Goal: Use online tool/utility: Utilize a website feature to perform a specific function

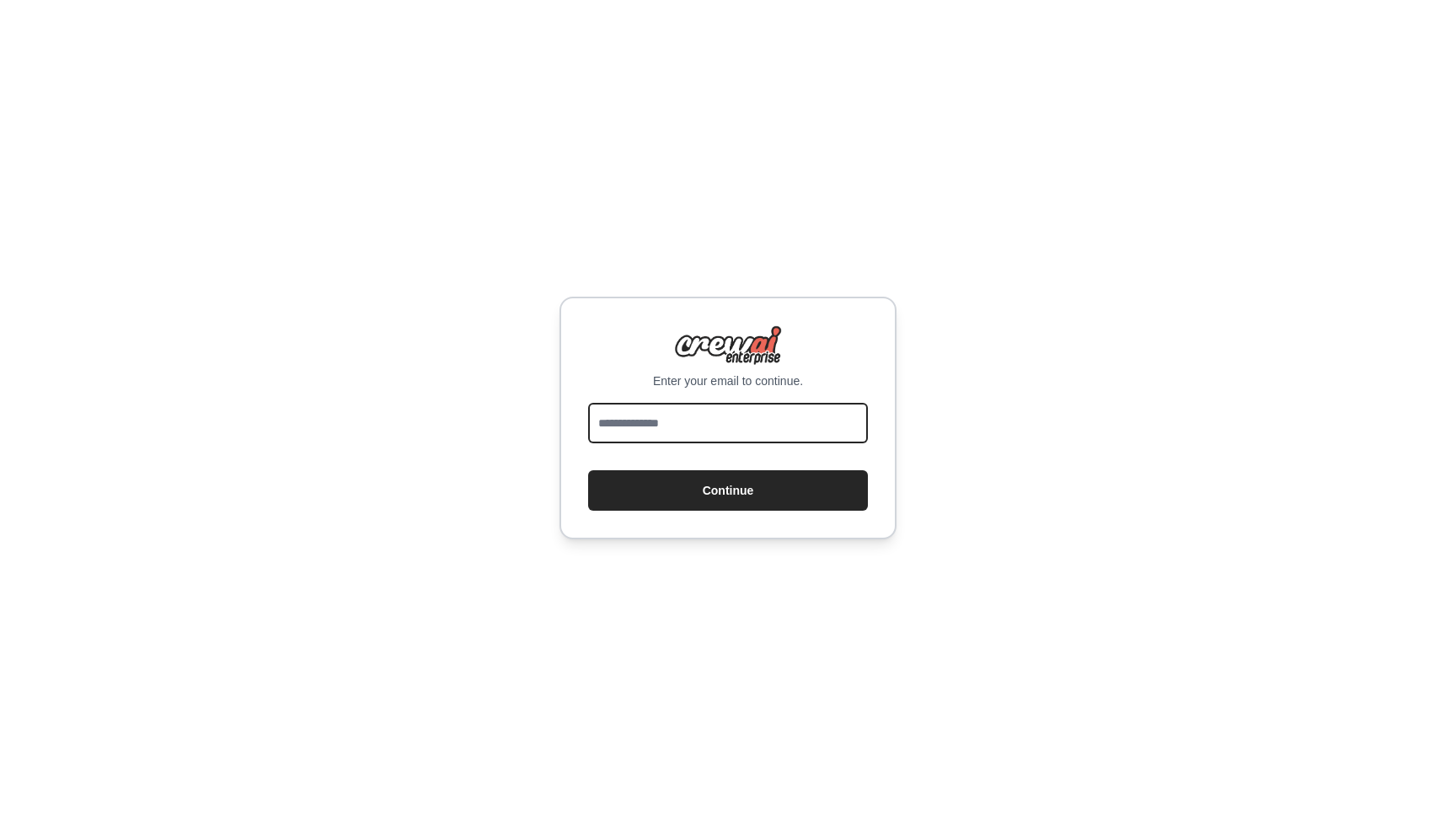
click at [660, 428] on input "email" at bounding box center [727, 423] width 280 height 40
type input "**********"
click at [588, 470] on button "Continue" at bounding box center [727, 490] width 280 height 40
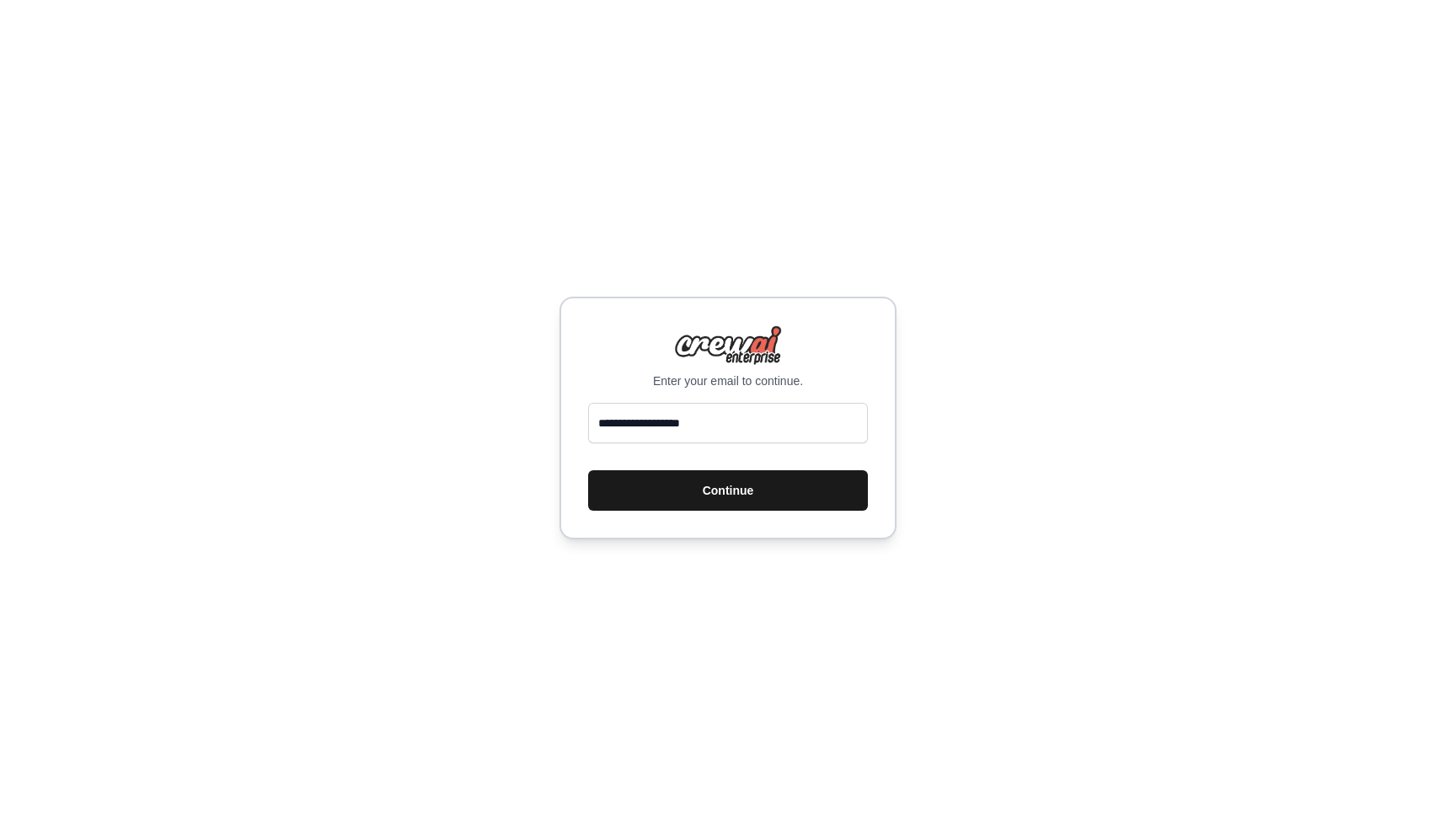
click at [635, 489] on button "Continue" at bounding box center [727, 490] width 280 height 40
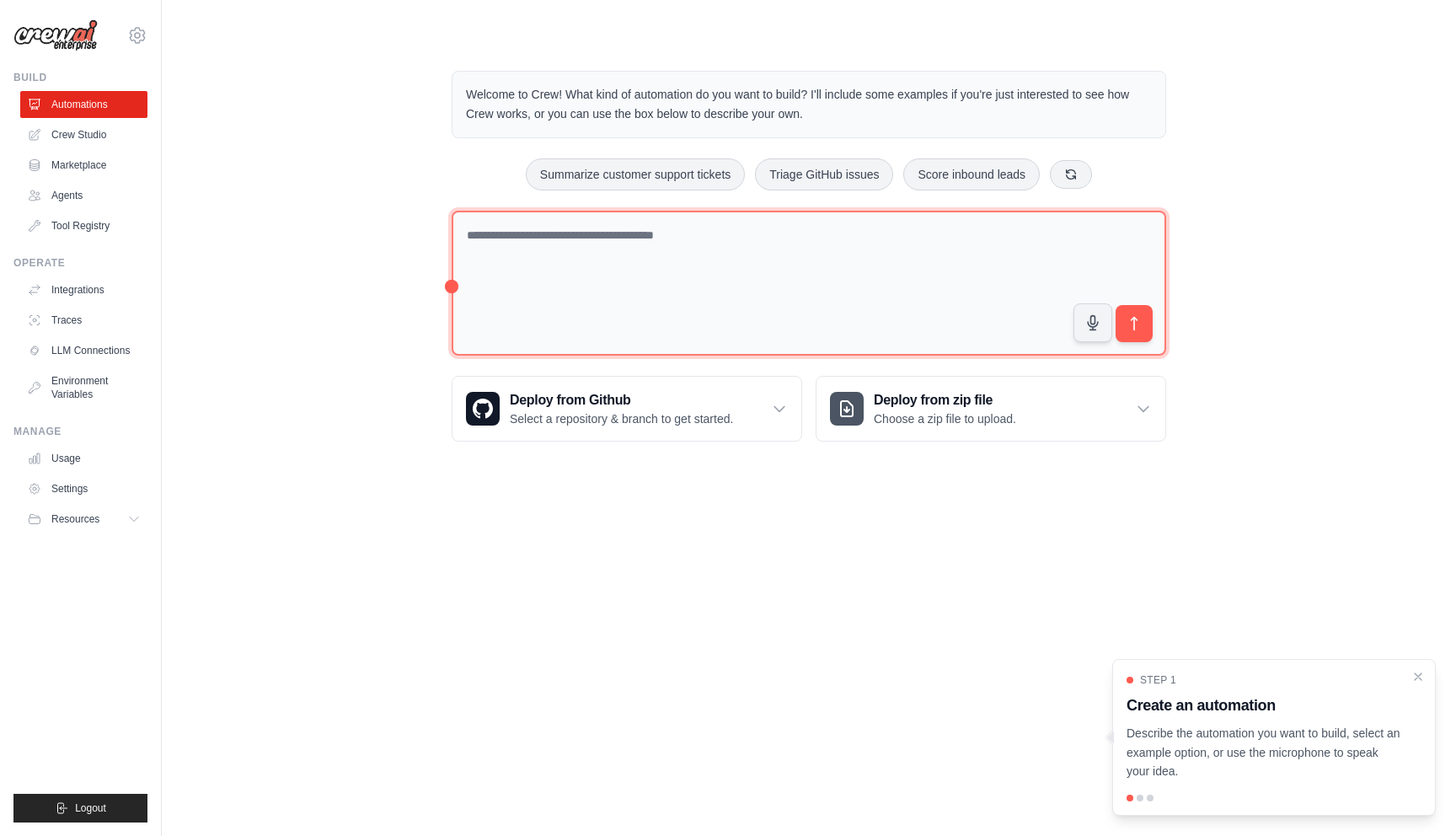
click at [768, 253] on textarea at bounding box center [809, 283] width 714 height 146
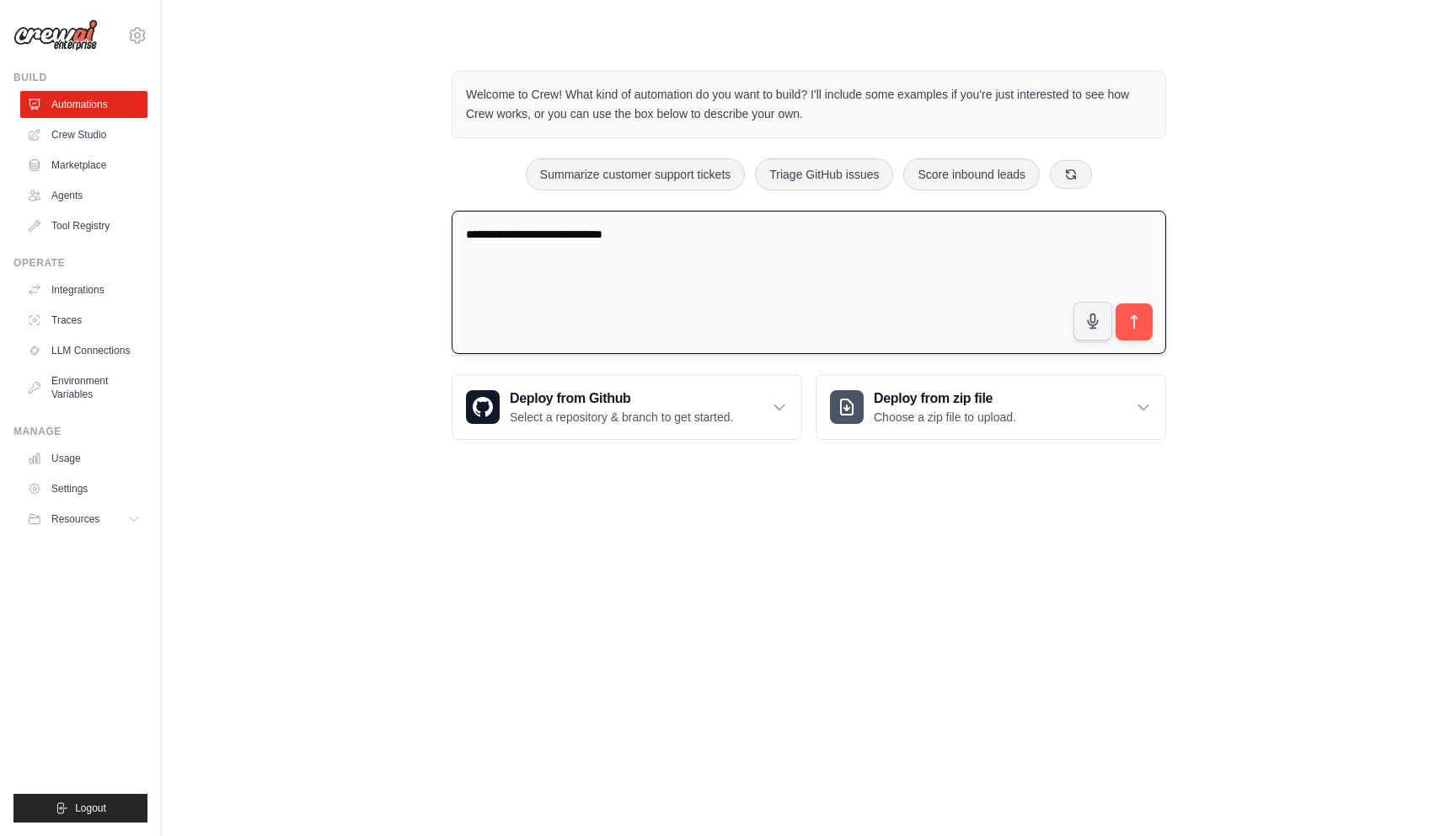
click at [659, 238] on textarea "**********" at bounding box center [809, 282] width 714 height 144
click at [956, 237] on textarea "**********" at bounding box center [809, 282] width 714 height 144
click at [1033, 236] on textarea "**********" at bounding box center [809, 282] width 714 height 144
click at [1048, 233] on textarea "**********" at bounding box center [809, 282] width 714 height 144
click at [1086, 240] on textarea "**********" at bounding box center [809, 282] width 714 height 144
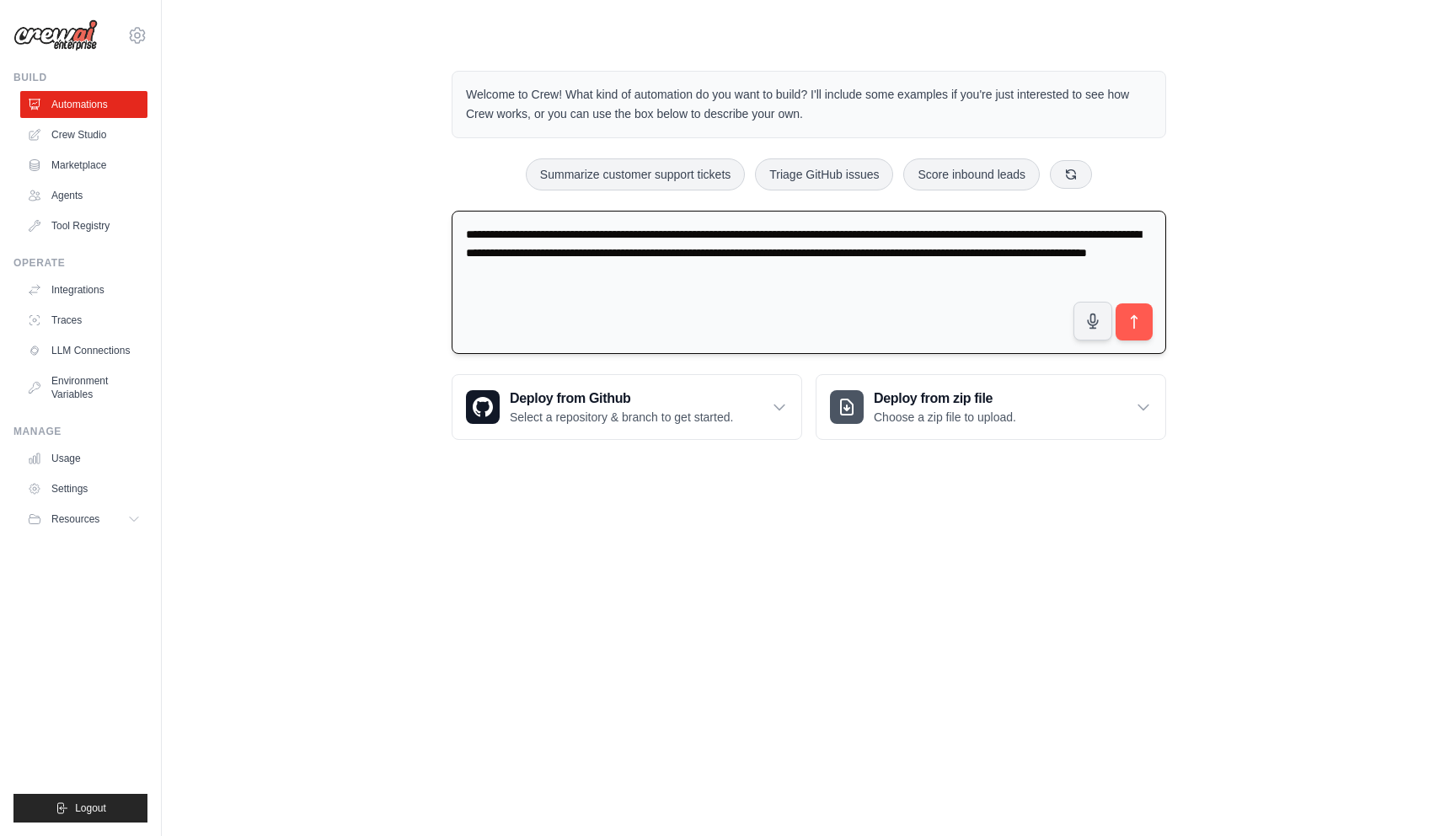
type textarea "**********"
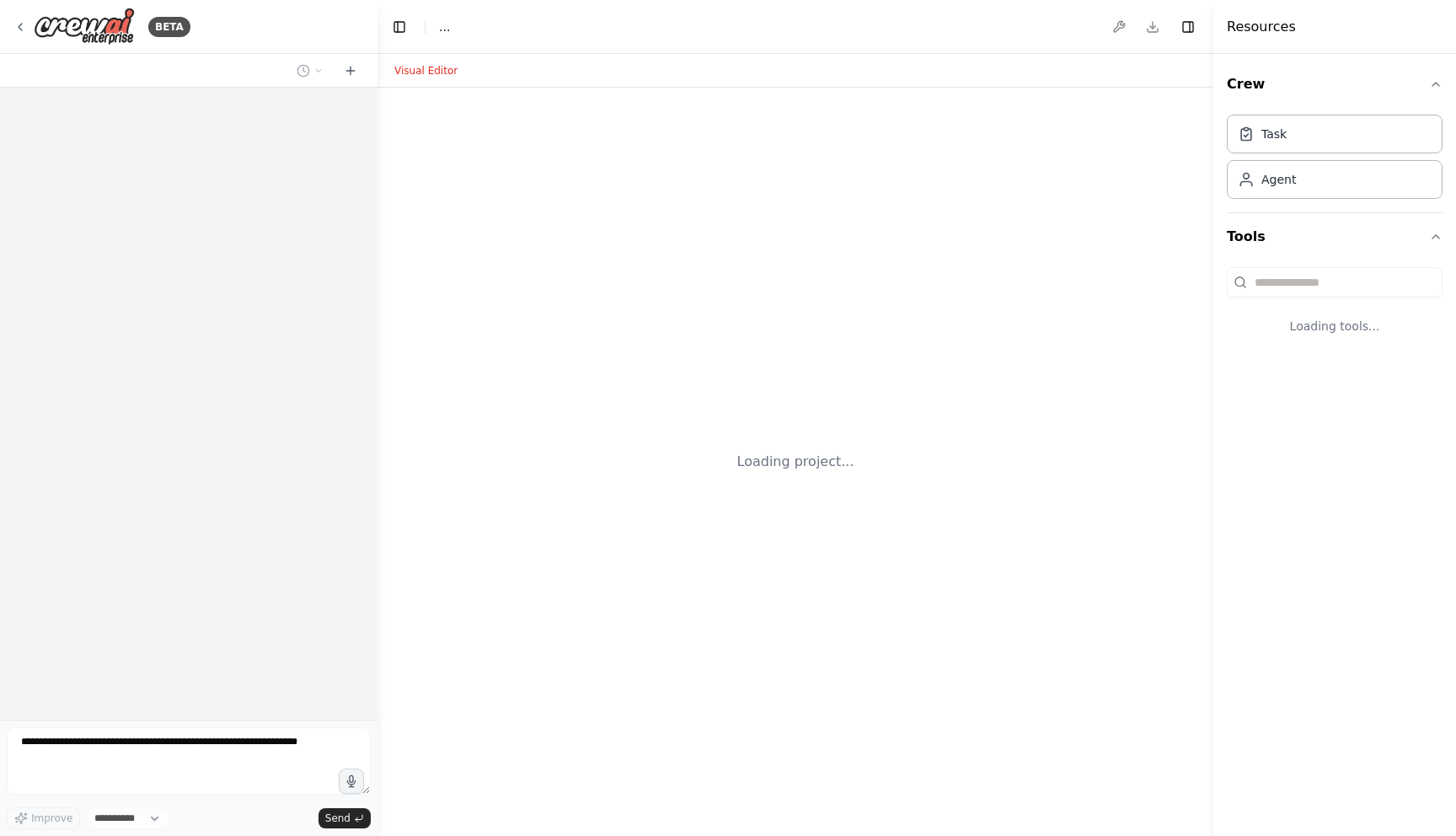
select select "****"
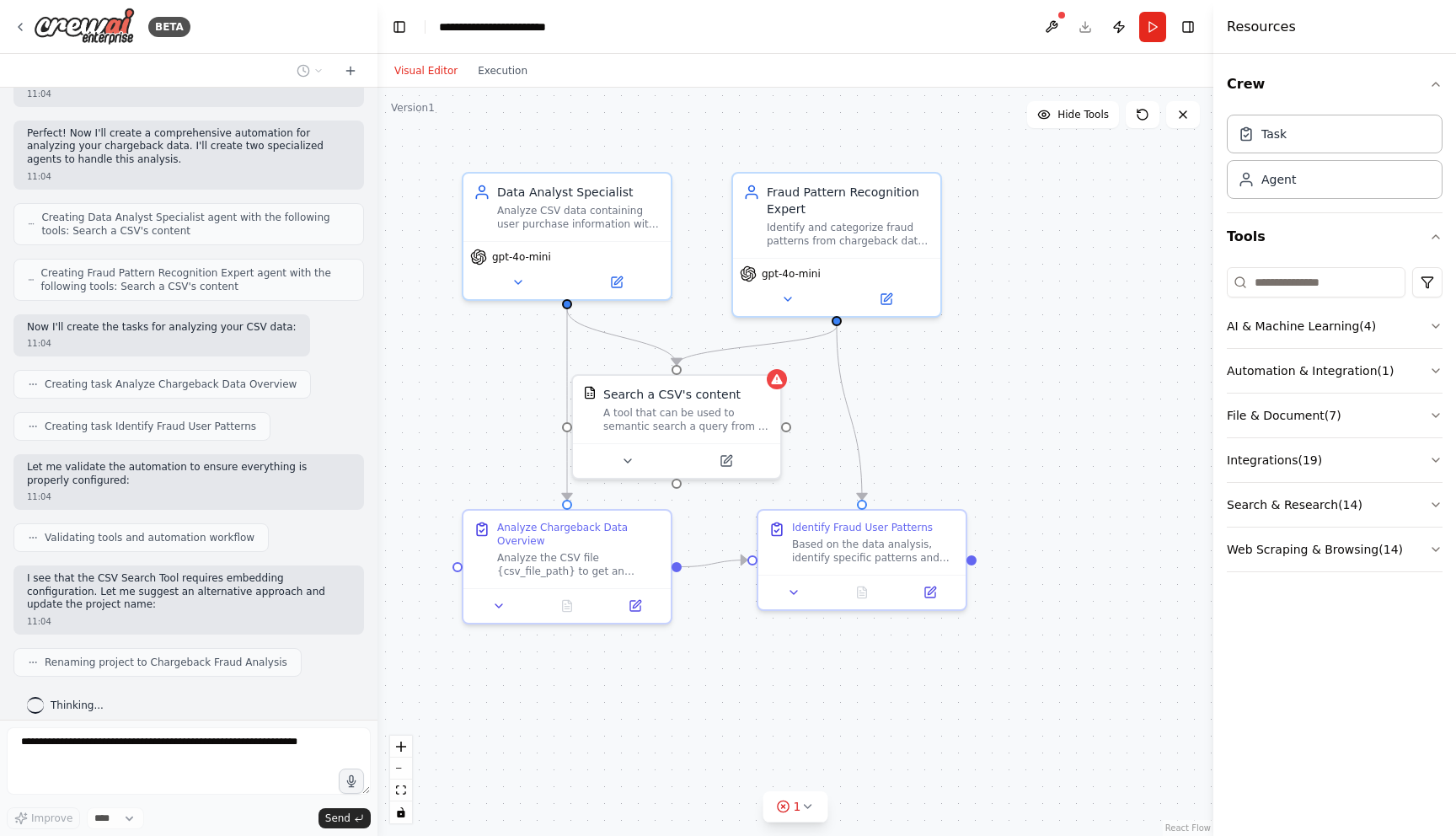
scroll to position [663, 0]
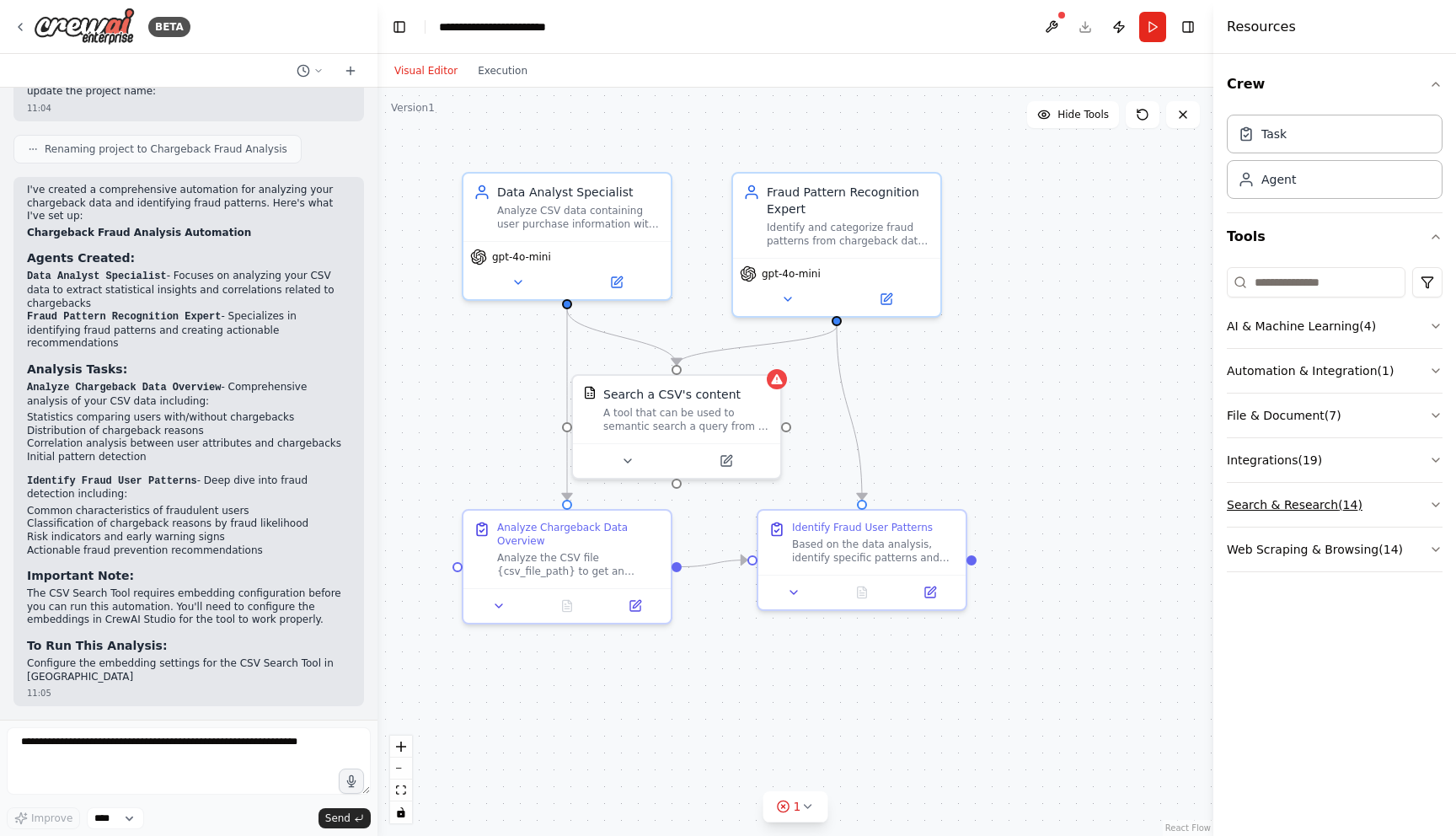
click at [1307, 498] on button "Search & Research ( 14 )" at bounding box center [1335, 505] width 216 height 44
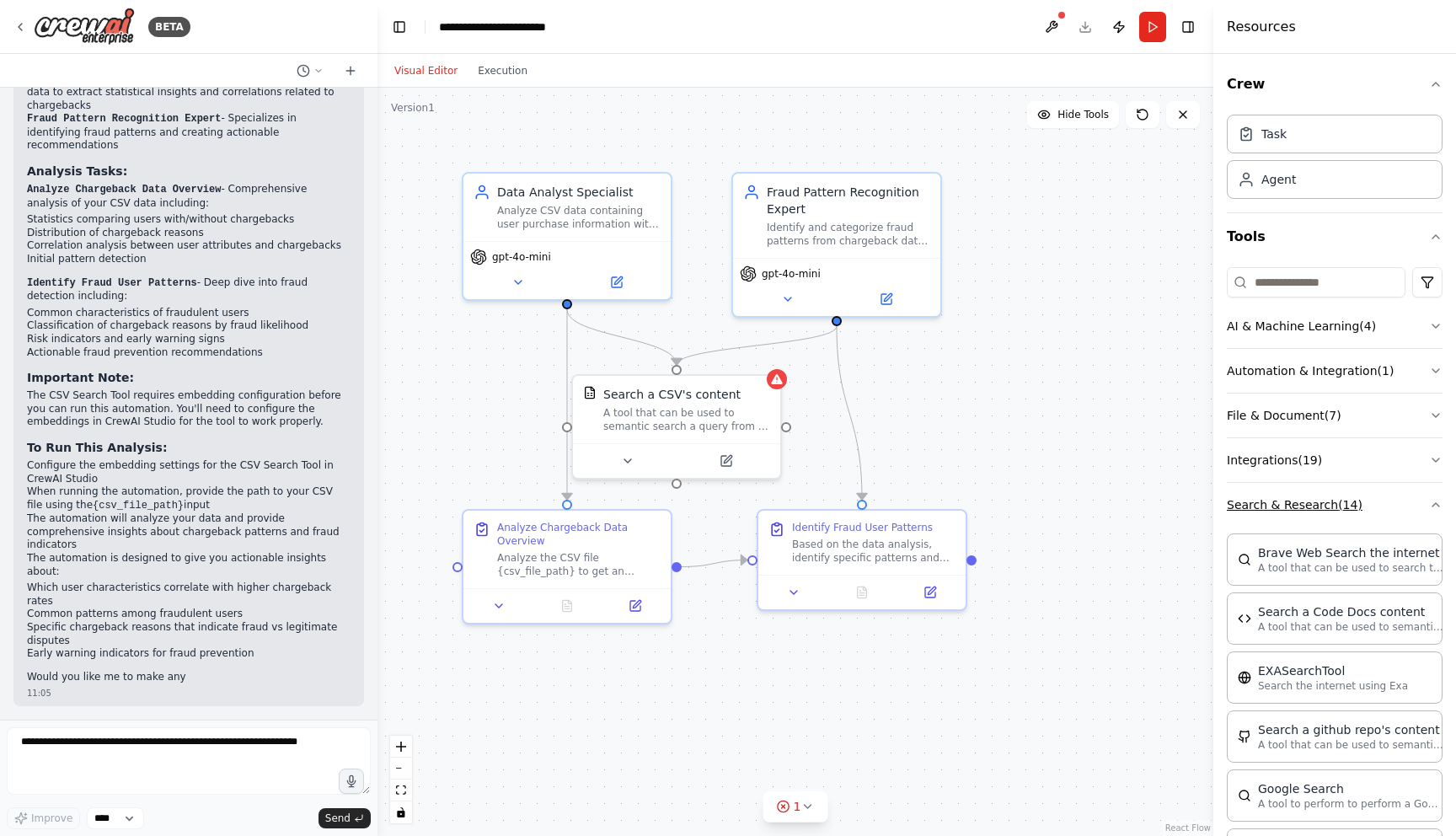
click at [1400, 497] on button "Search & Research ( 14 )" at bounding box center [1335, 505] width 216 height 44
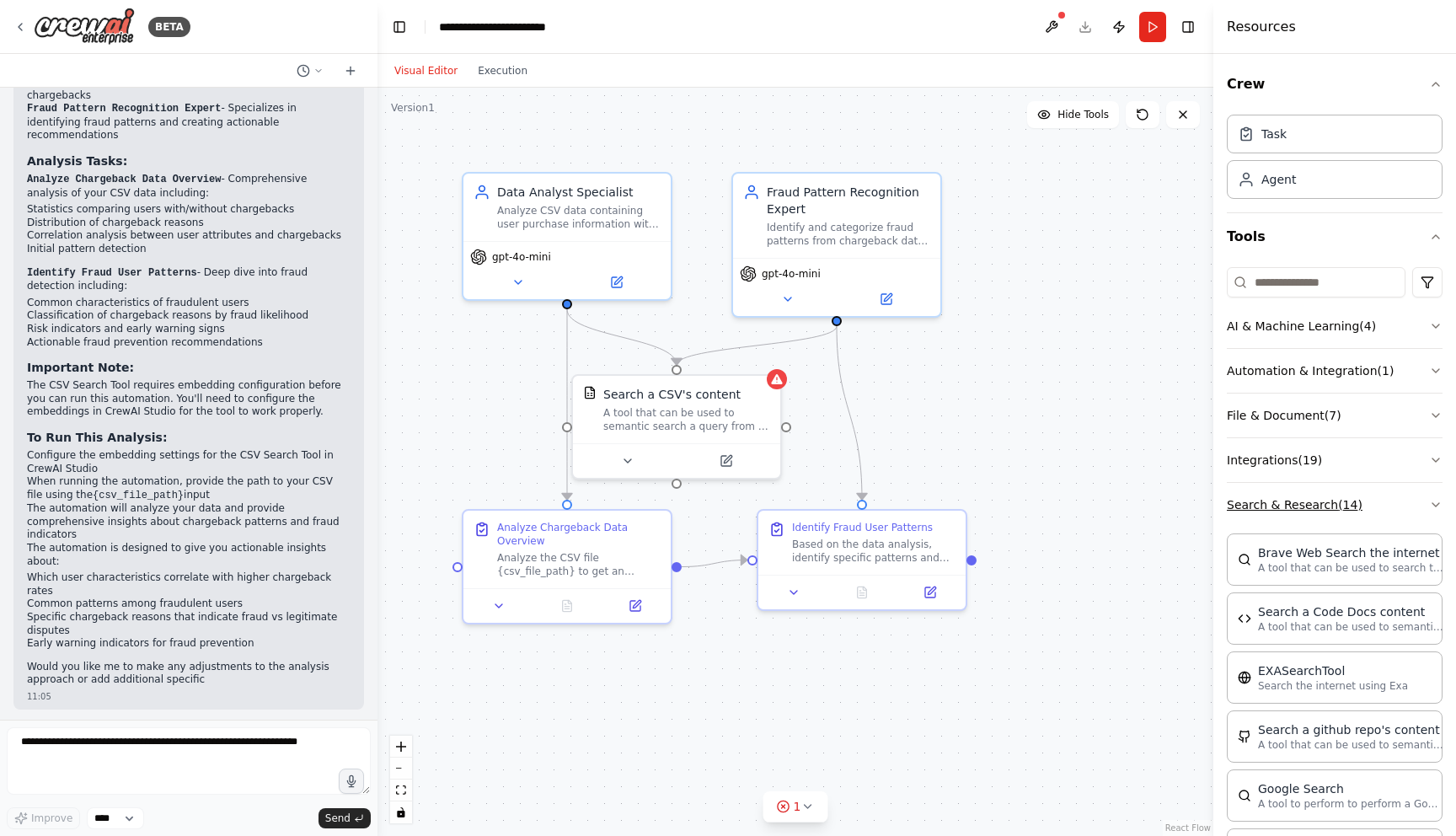
scroll to position [1384, 0]
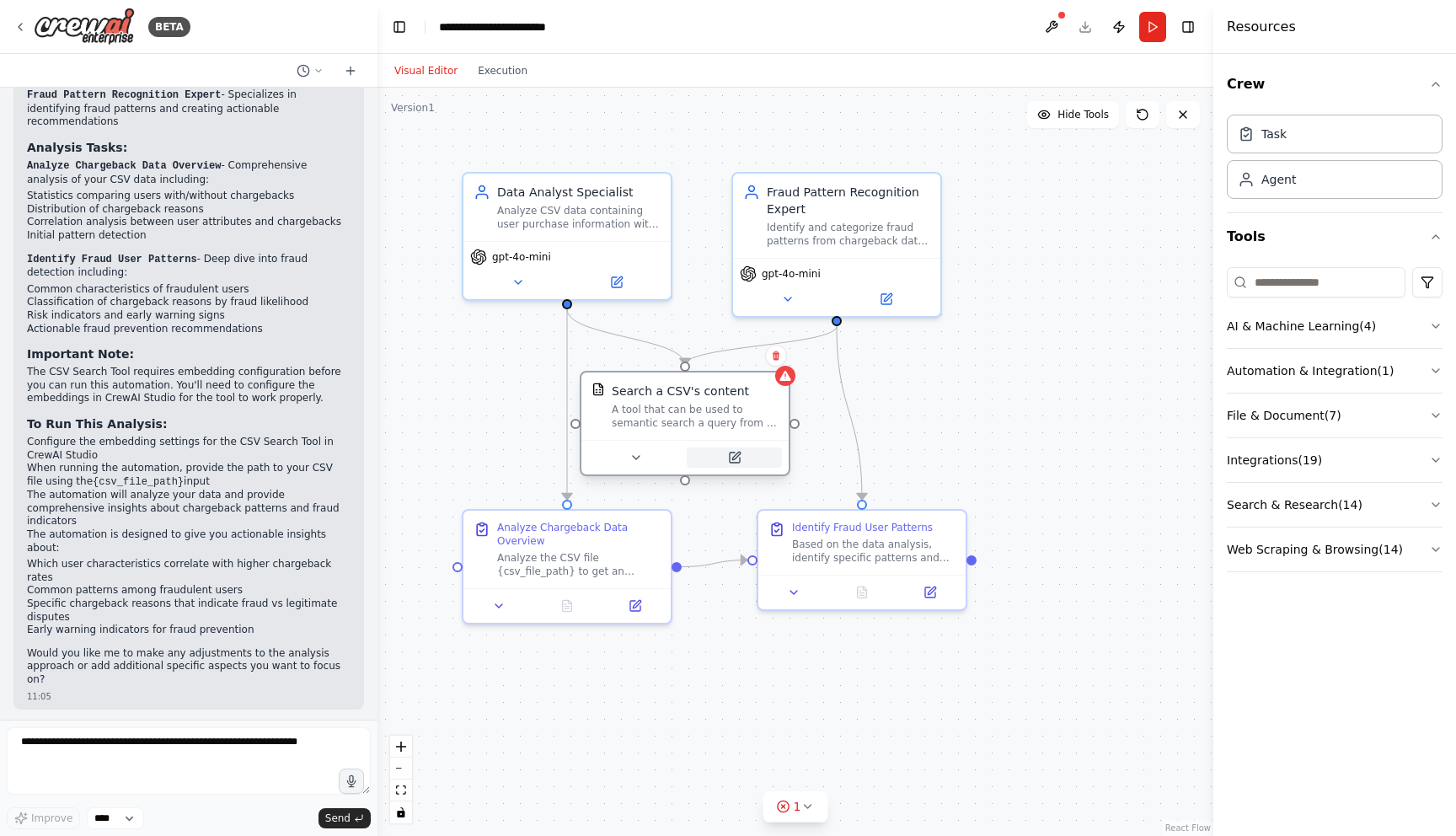
click at [719, 457] on button at bounding box center [734, 457] width 96 height 20
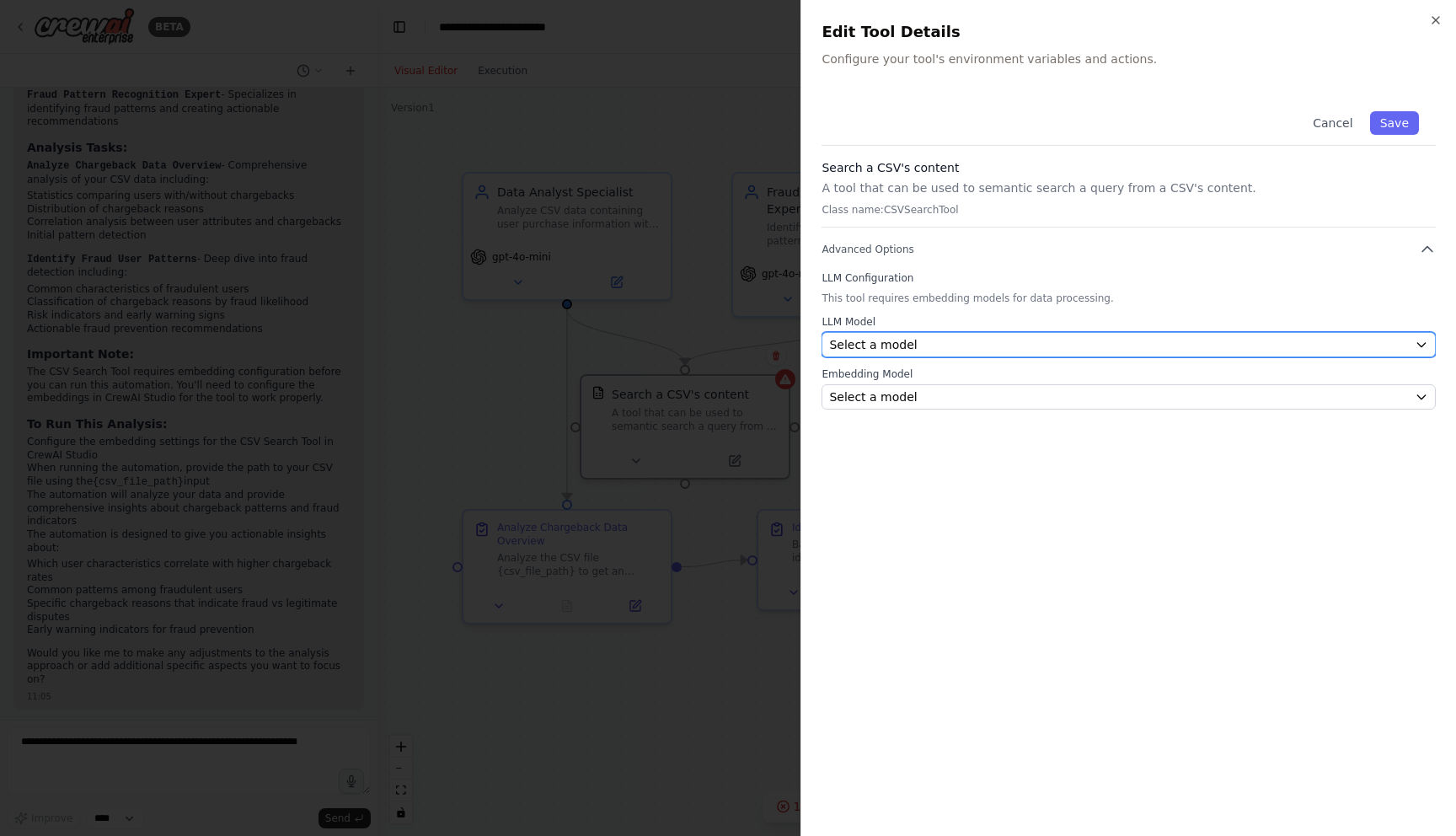
click at [878, 353] on button "Select a model" at bounding box center [1129, 344] width 614 height 25
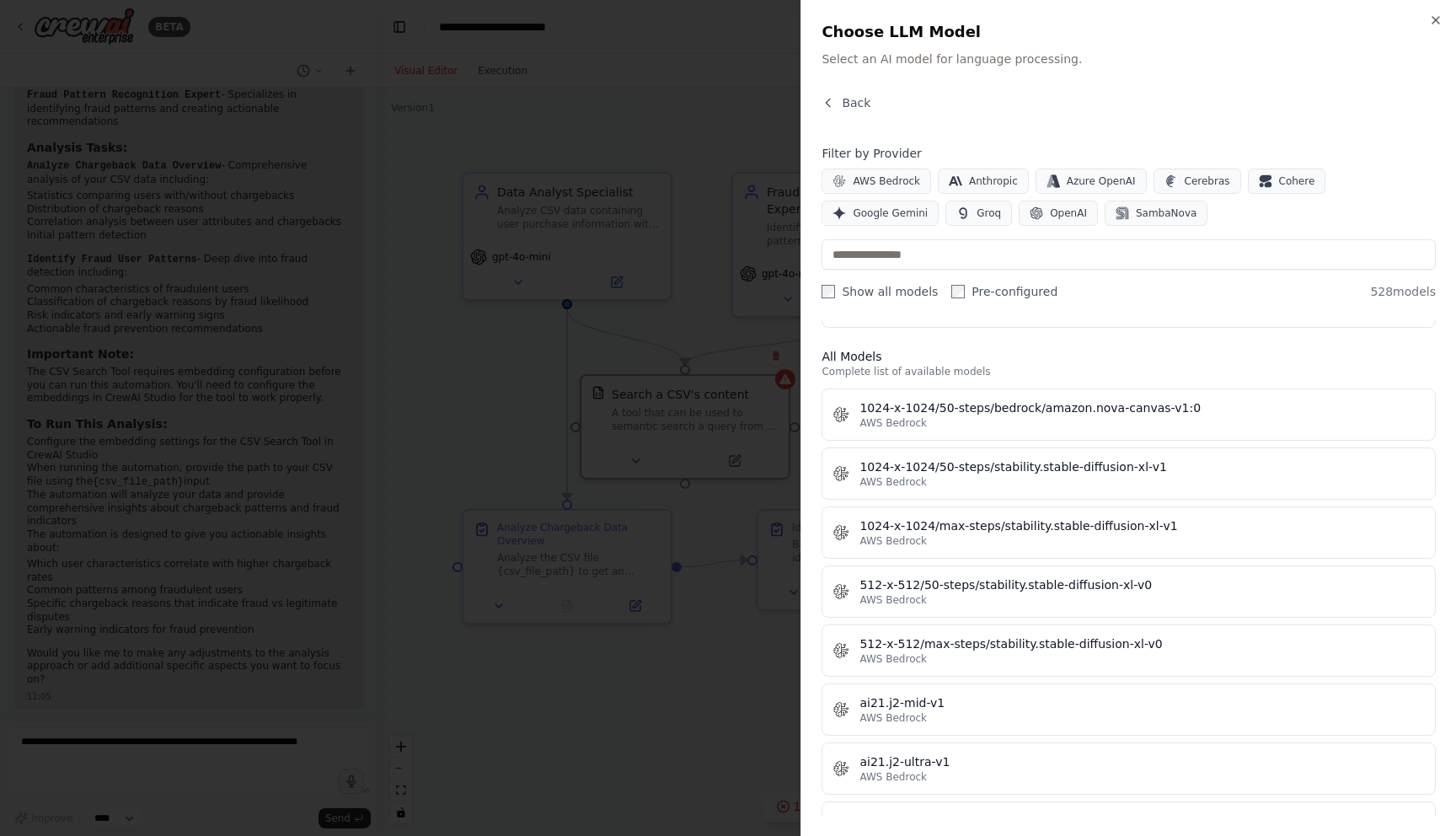
scroll to position [0, 0]
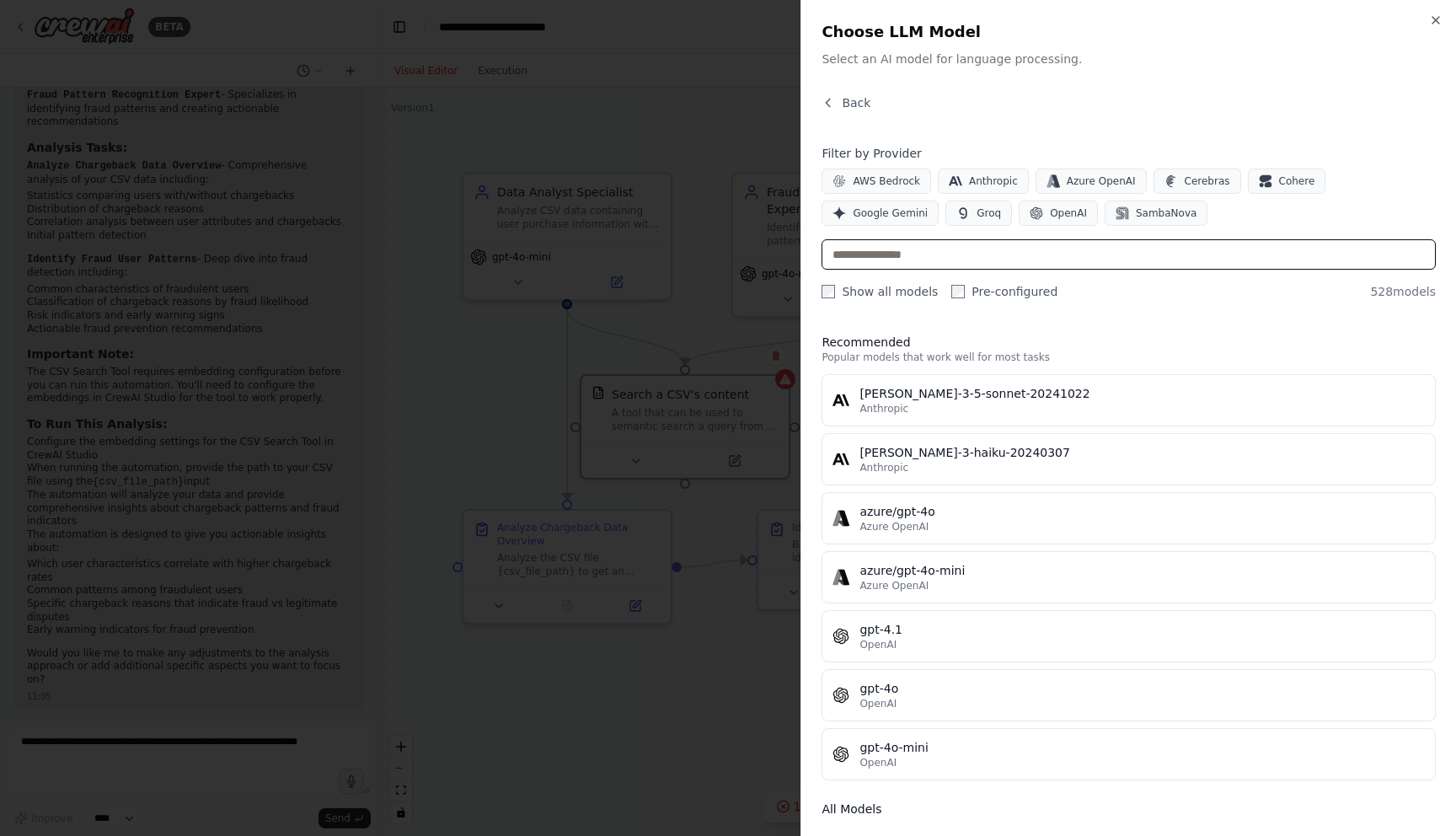
click at [1080, 264] on input "text" at bounding box center [1129, 254] width 614 height 30
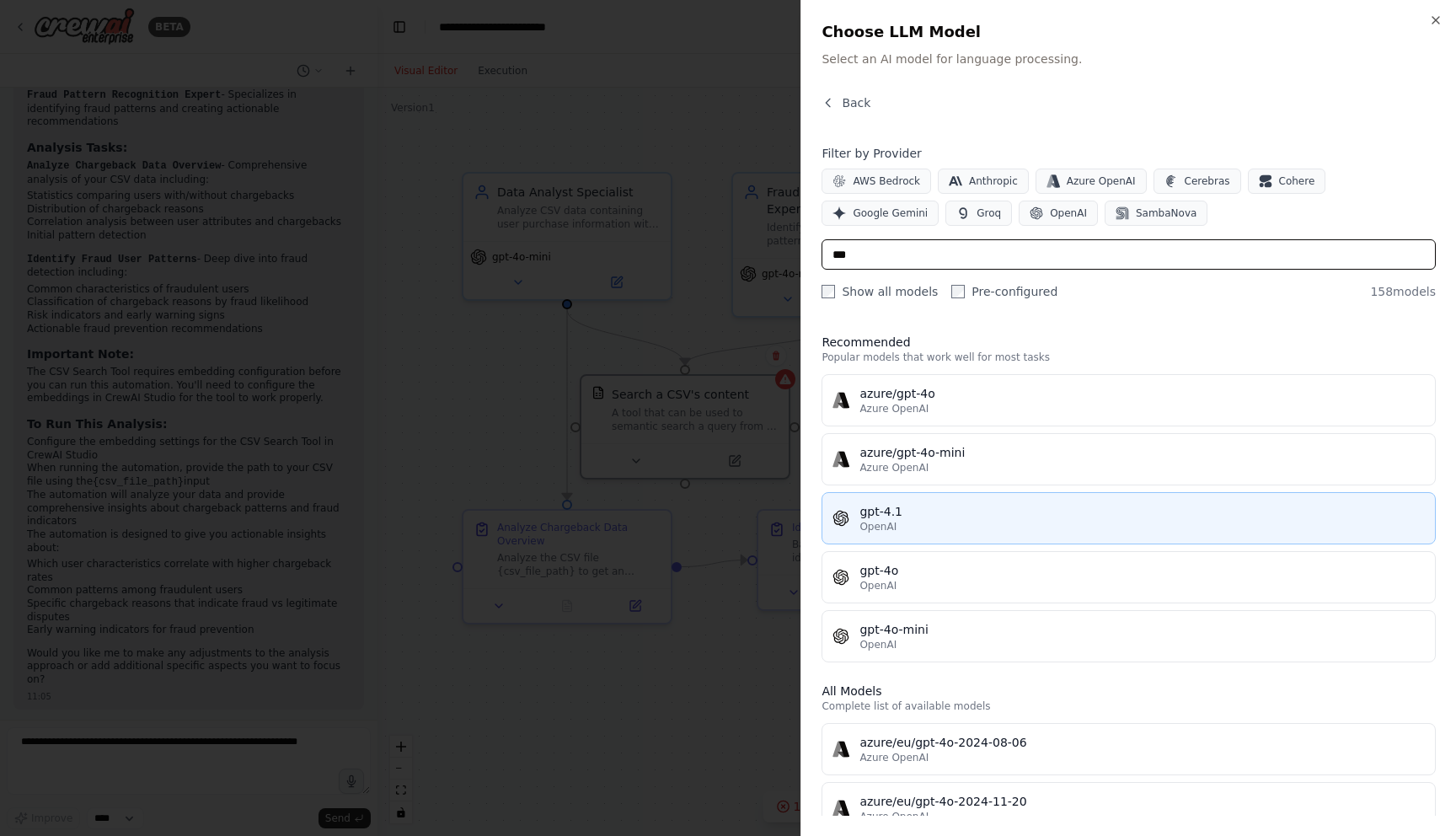
type input "***"
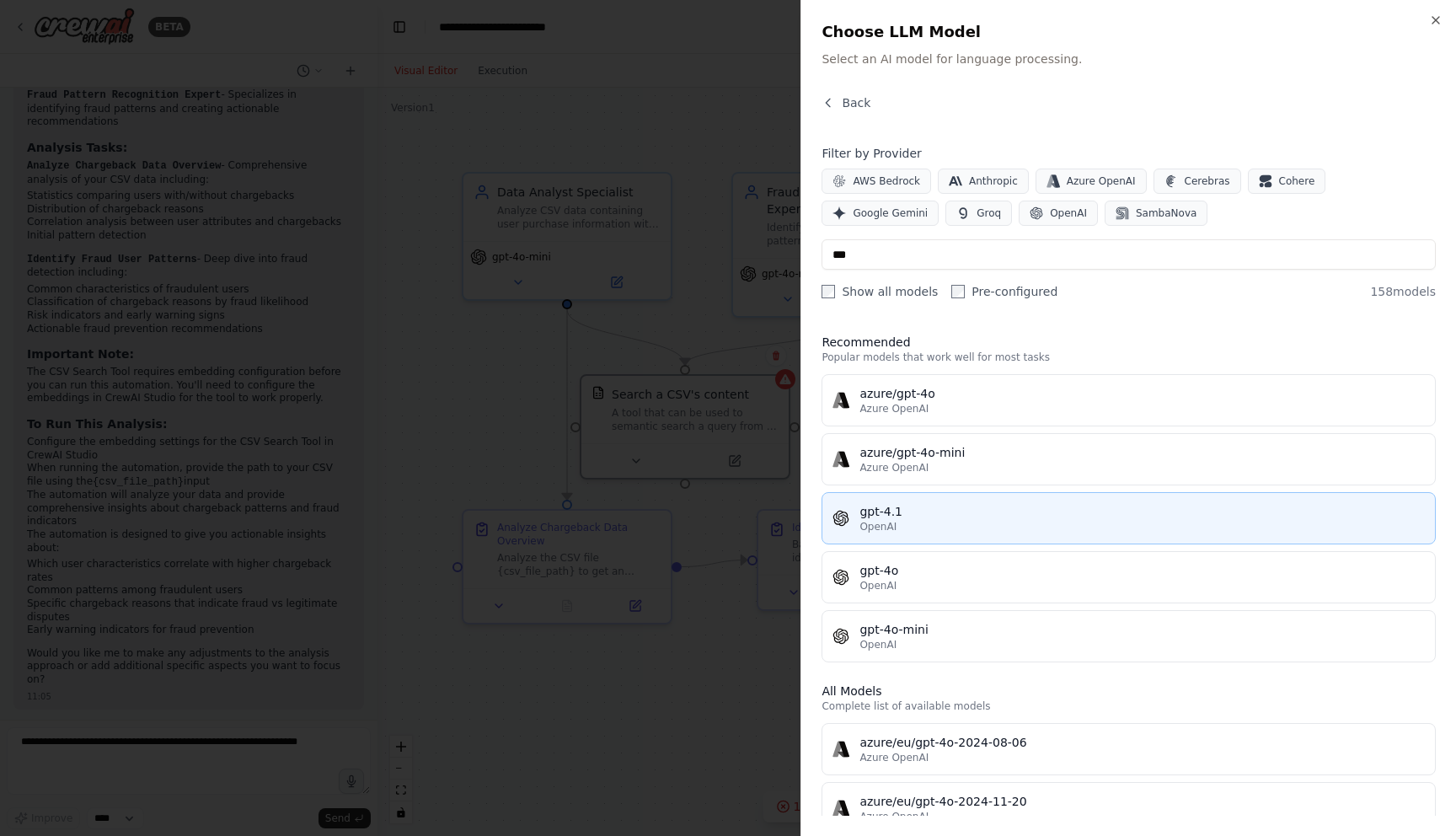
click at [978, 510] on div "gpt-4.1" at bounding box center [1142, 512] width 565 height 17
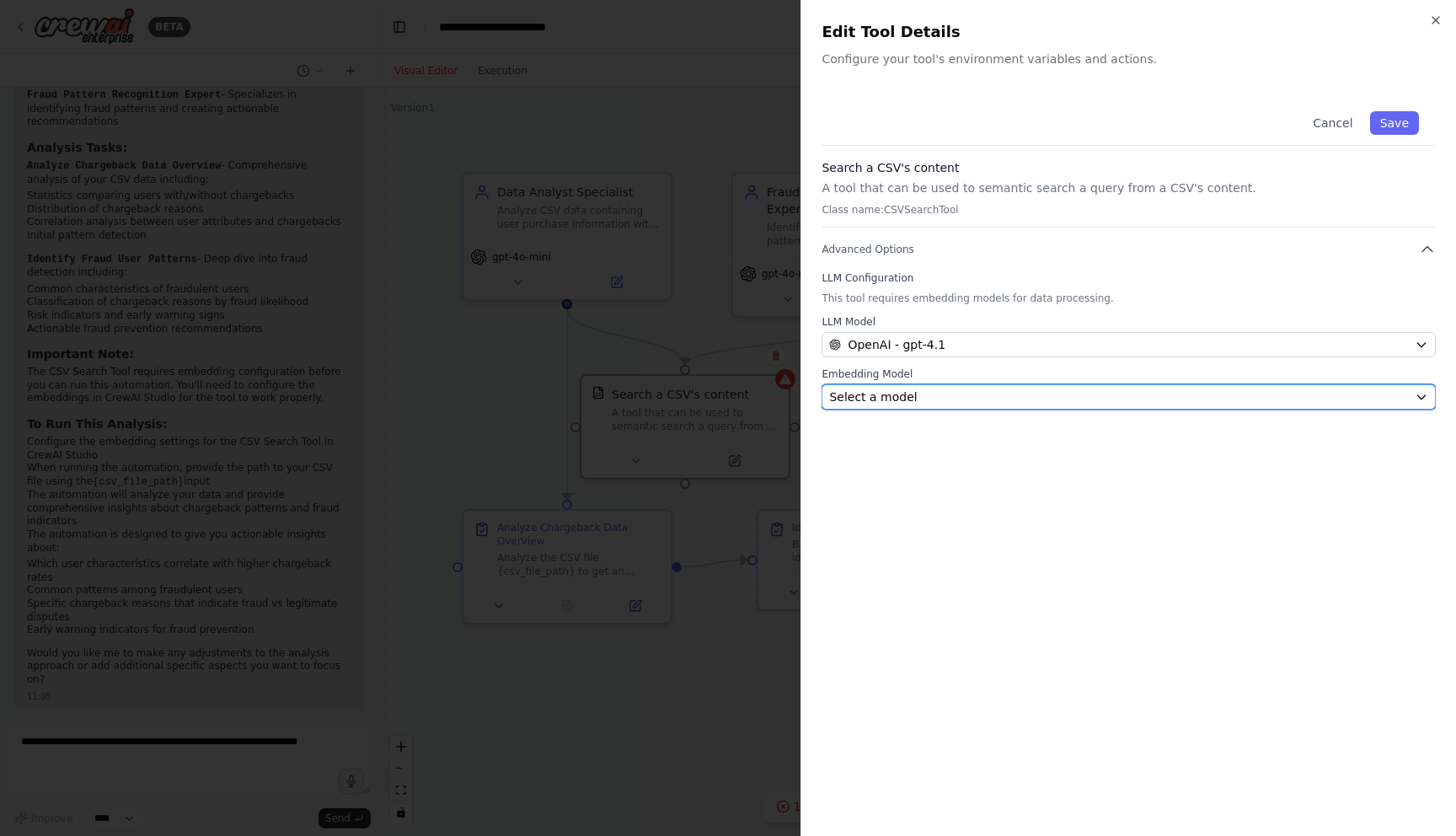
click at [1000, 400] on div "Select a model" at bounding box center [1118, 397] width 579 height 17
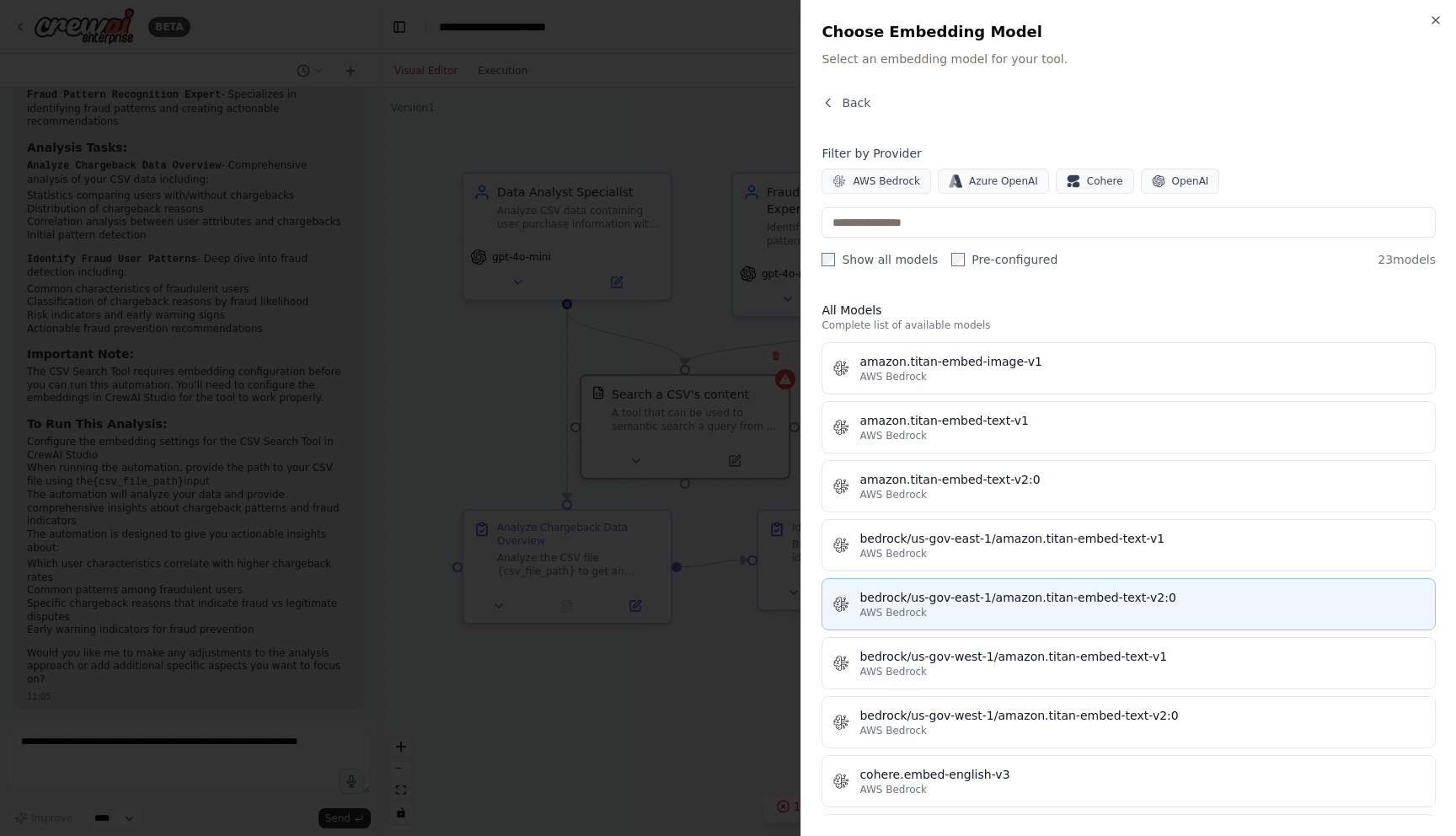
click at [1015, 616] on div "AWS Bedrock" at bounding box center [1142, 613] width 565 height 14
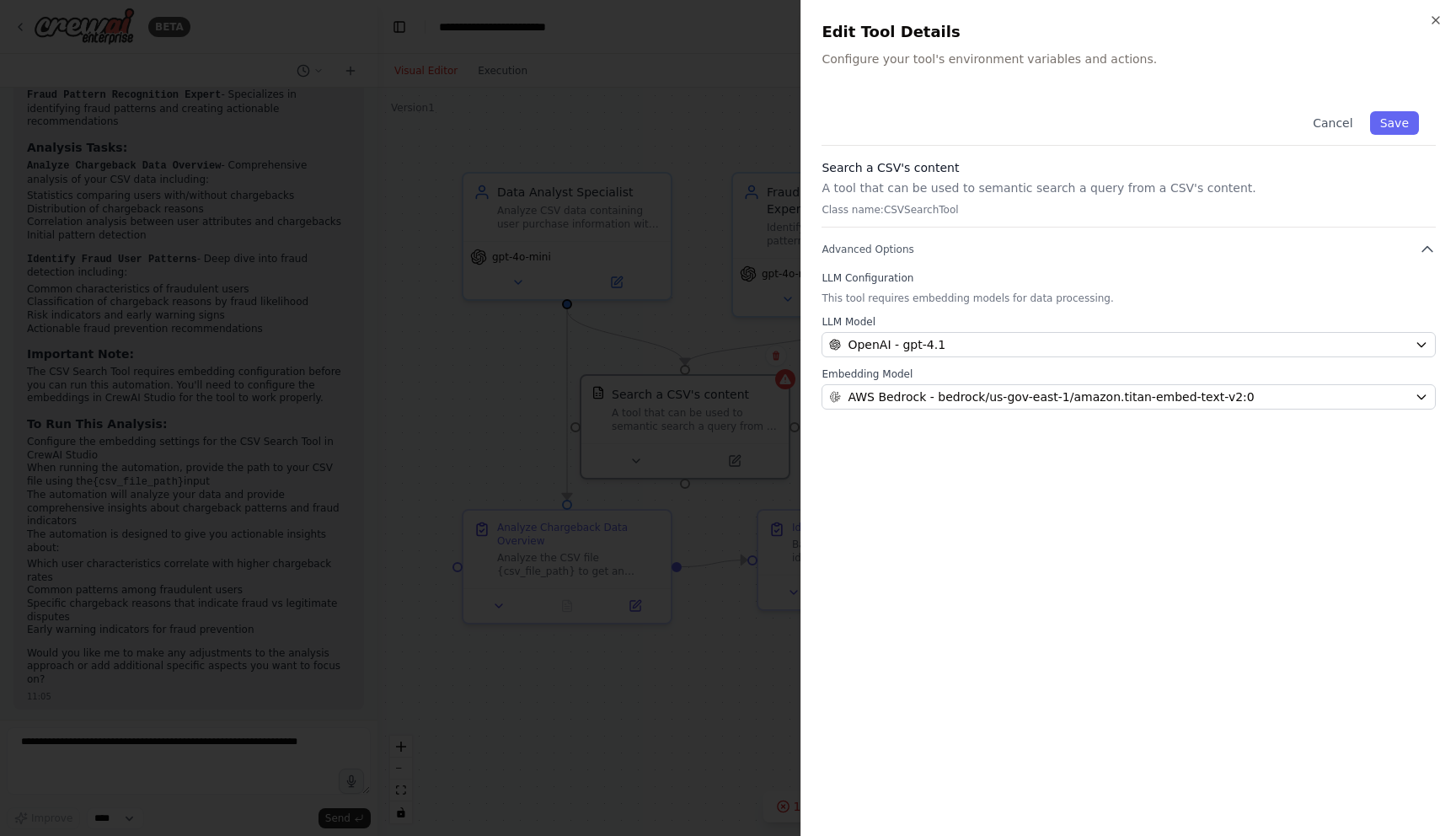
click at [729, 718] on div at bounding box center [728, 418] width 1456 height 836
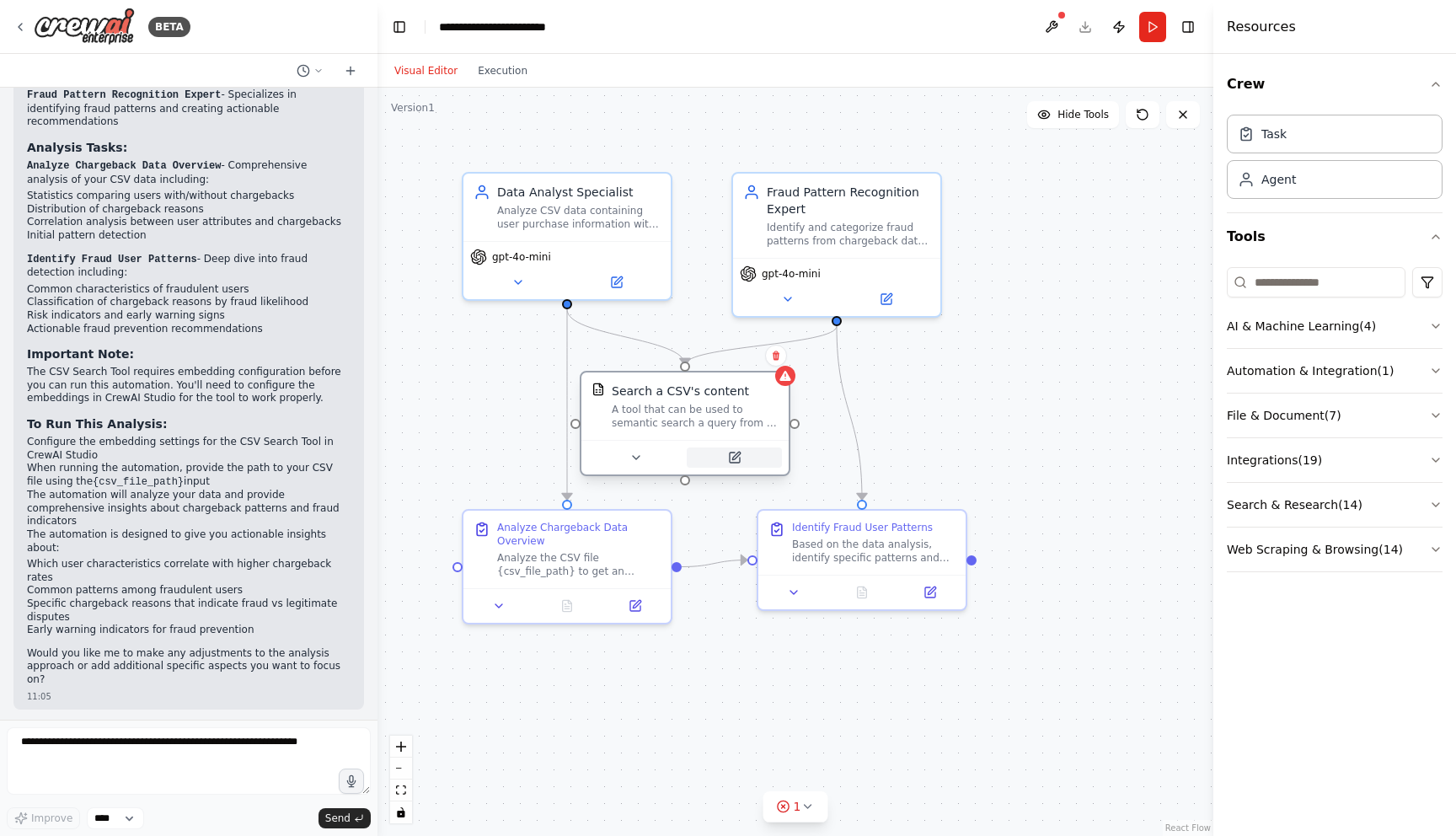
click at [736, 453] on icon at bounding box center [735, 458] width 14 height 14
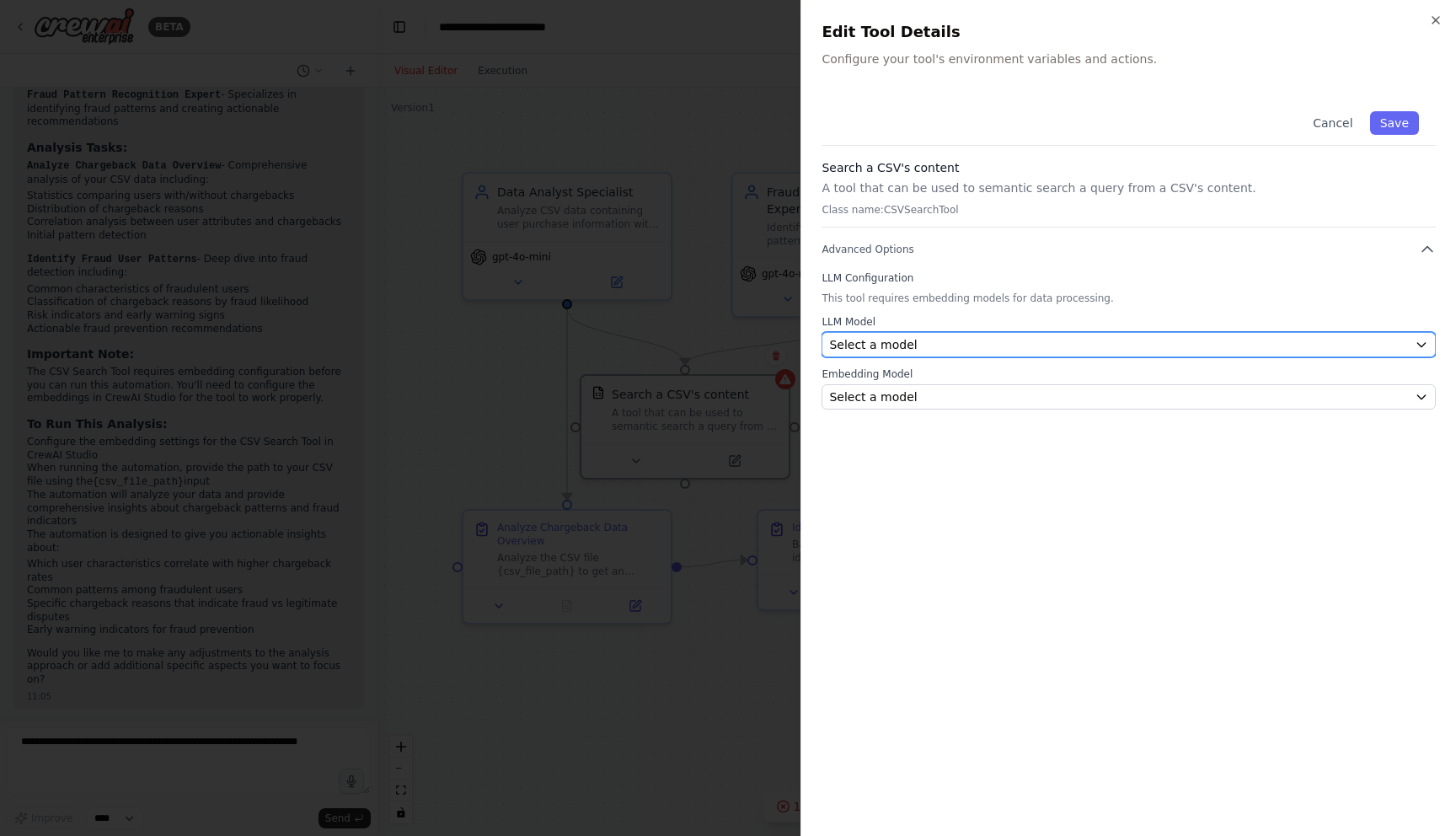
click at [942, 347] on div "Select a model" at bounding box center [1118, 345] width 579 height 17
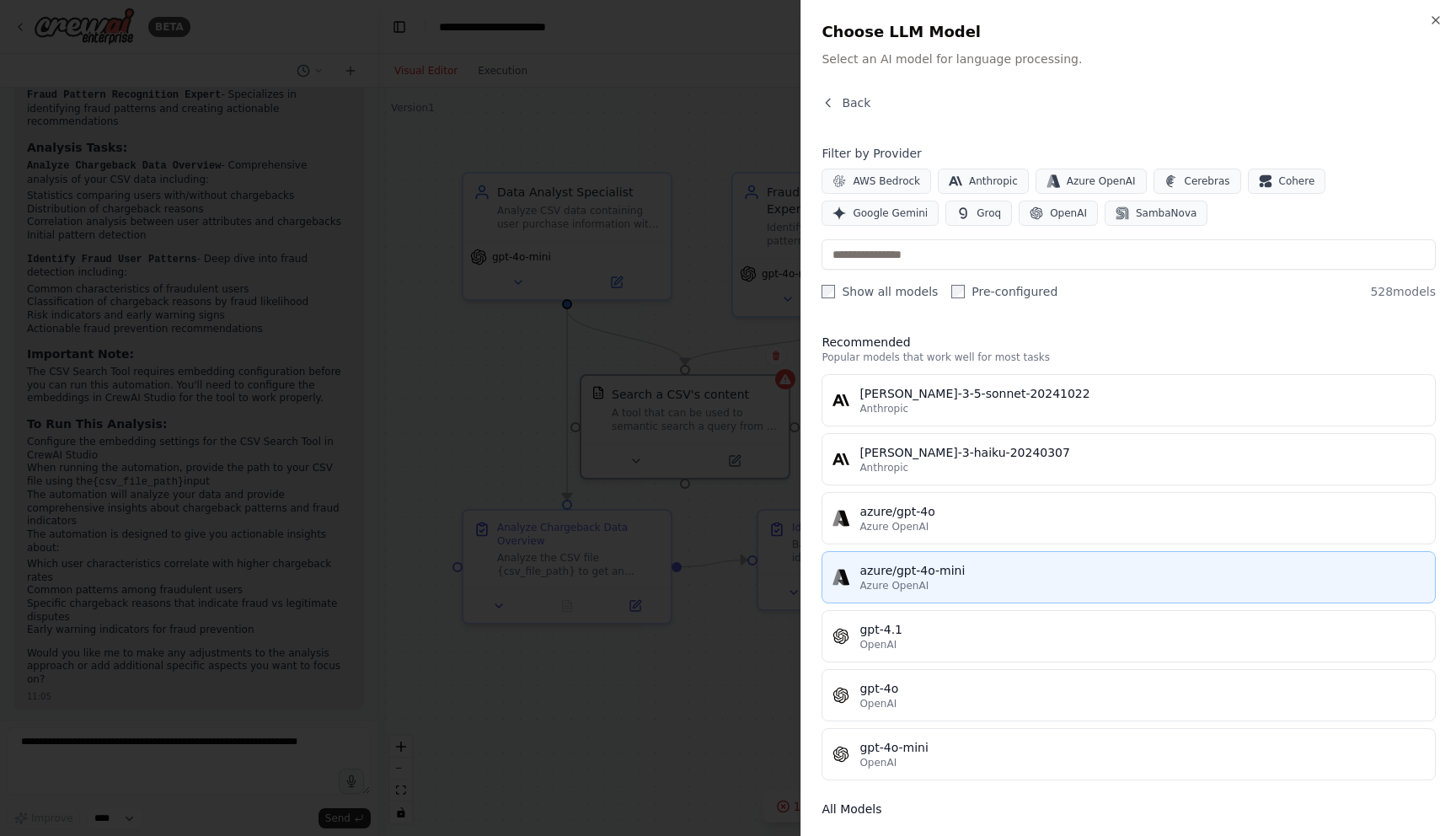
click at [952, 576] on div "azure/gpt-4o-mini" at bounding box center [1142, 571] width 565 height 17
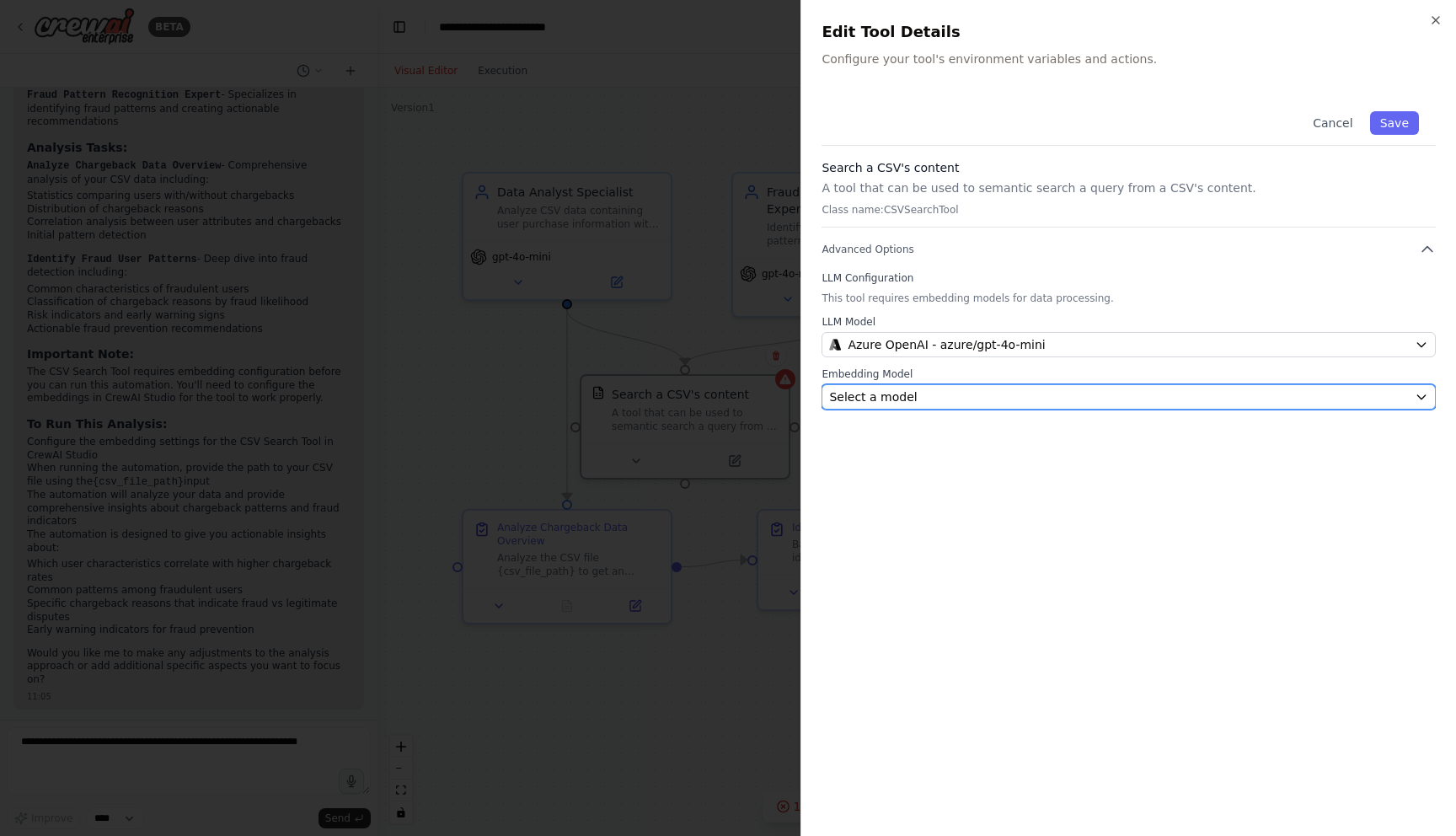
click at [1008, 400] on div "Select a model" at bounding box center [1118, 397] width 579 height 17
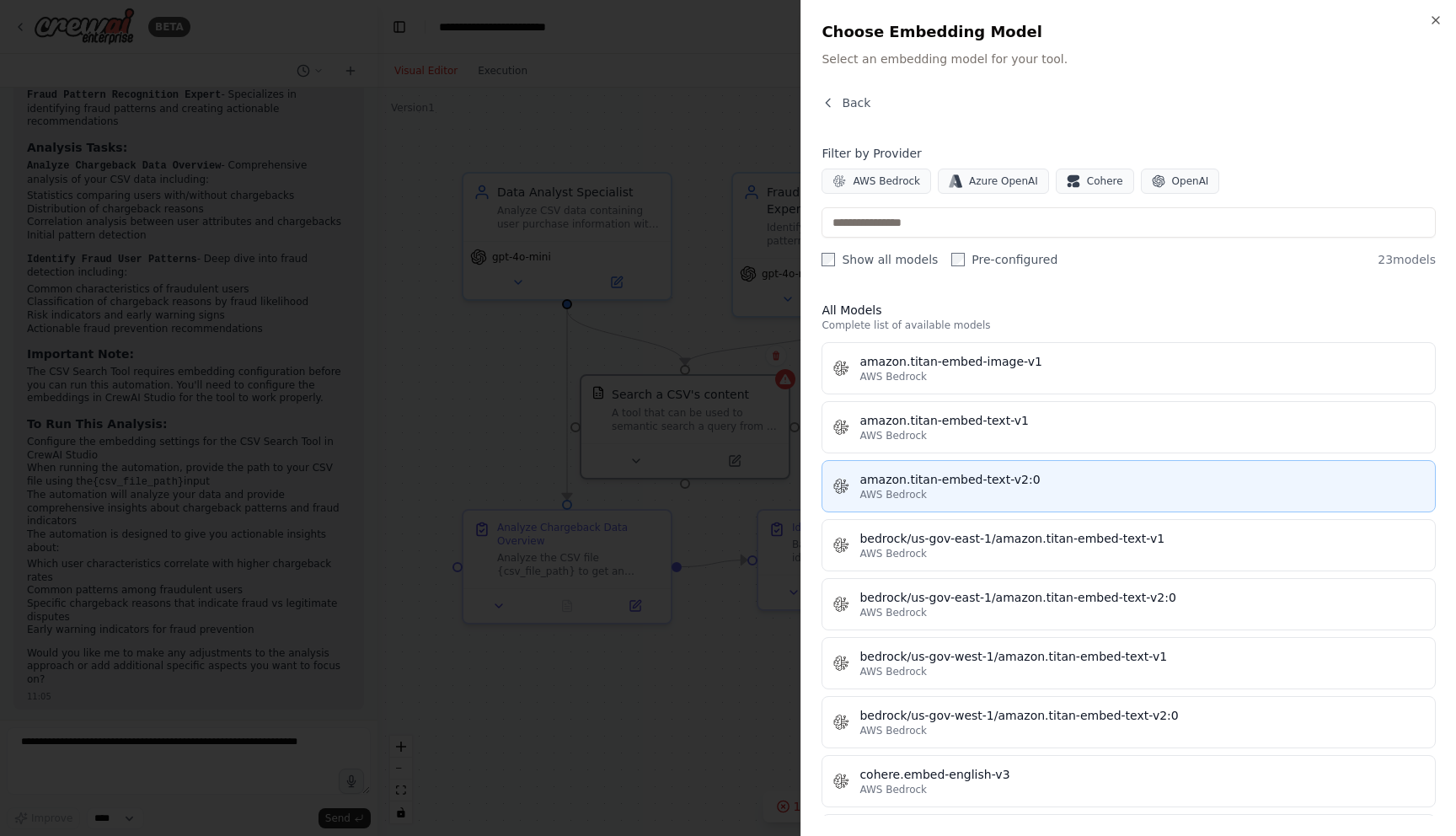
click at [1004, 500] on div "AWS Bedrock" at bounding box center [1142, 495] width 565 height 14
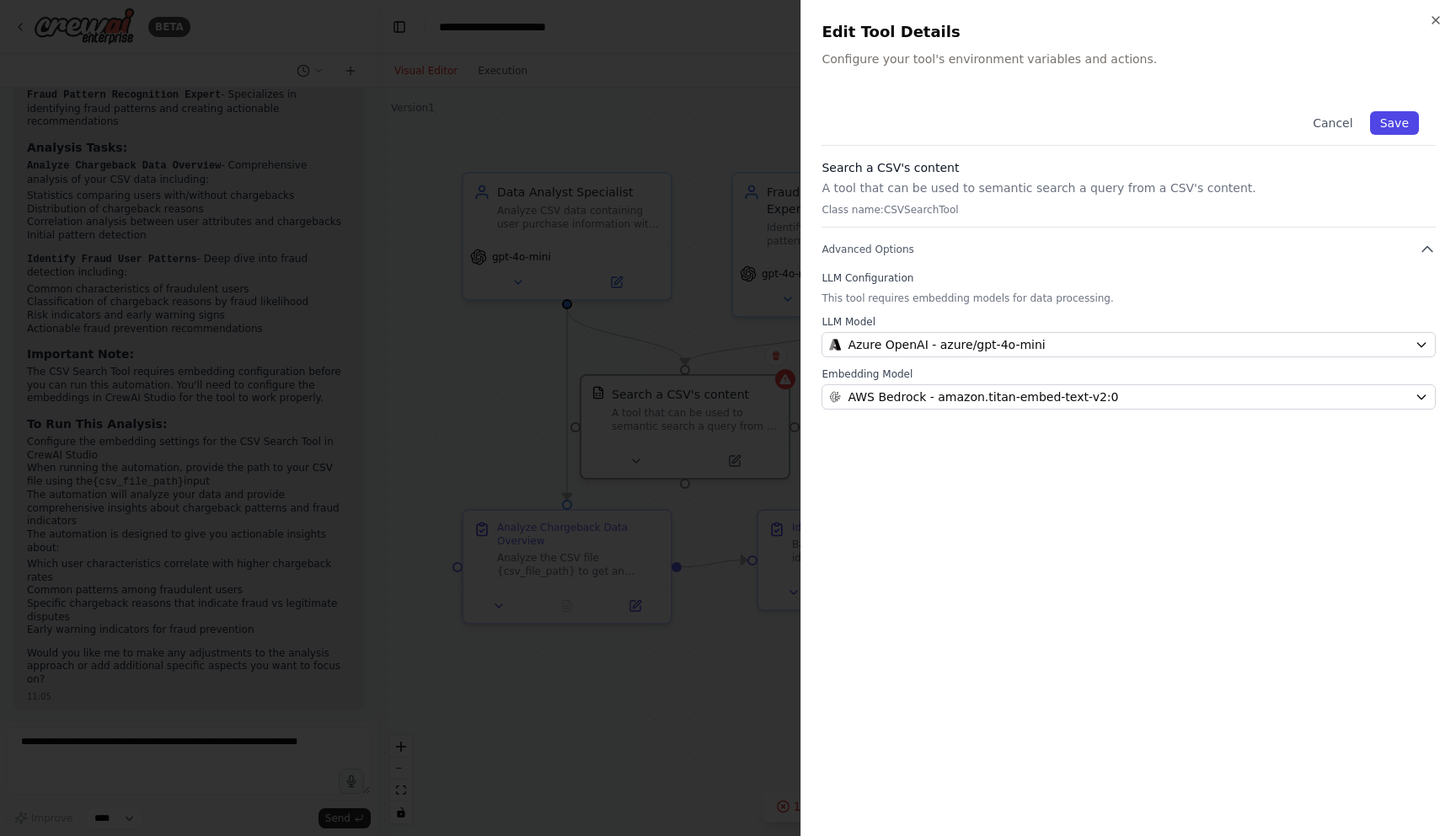
click at [1401, 121] on button "Save" at bounding box center [1394, 122] width 49 height 23
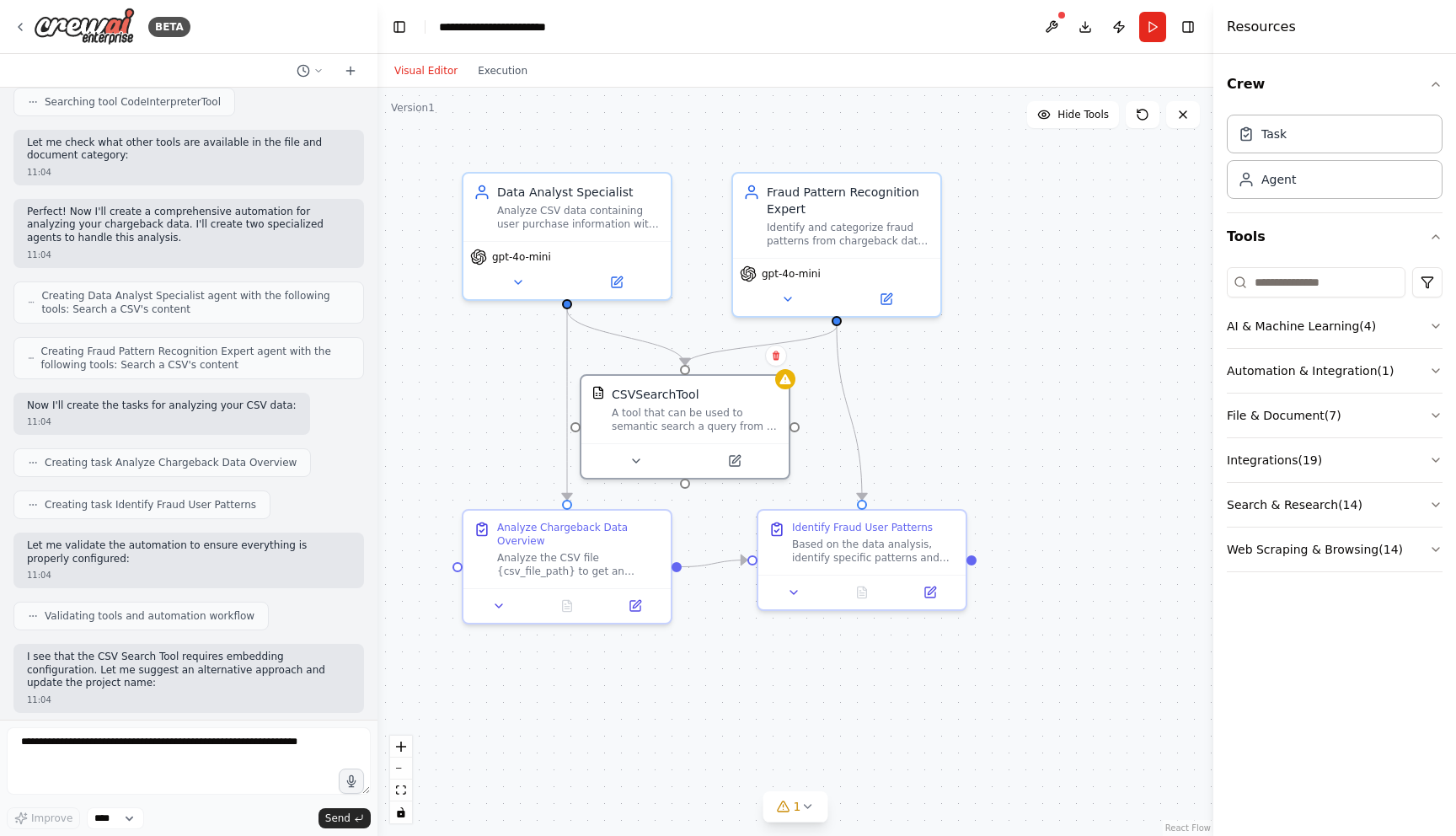
scroll to position [573, 0]
click at [142, 765] on textarea at bounding box center [188, 761] width 364 height 67
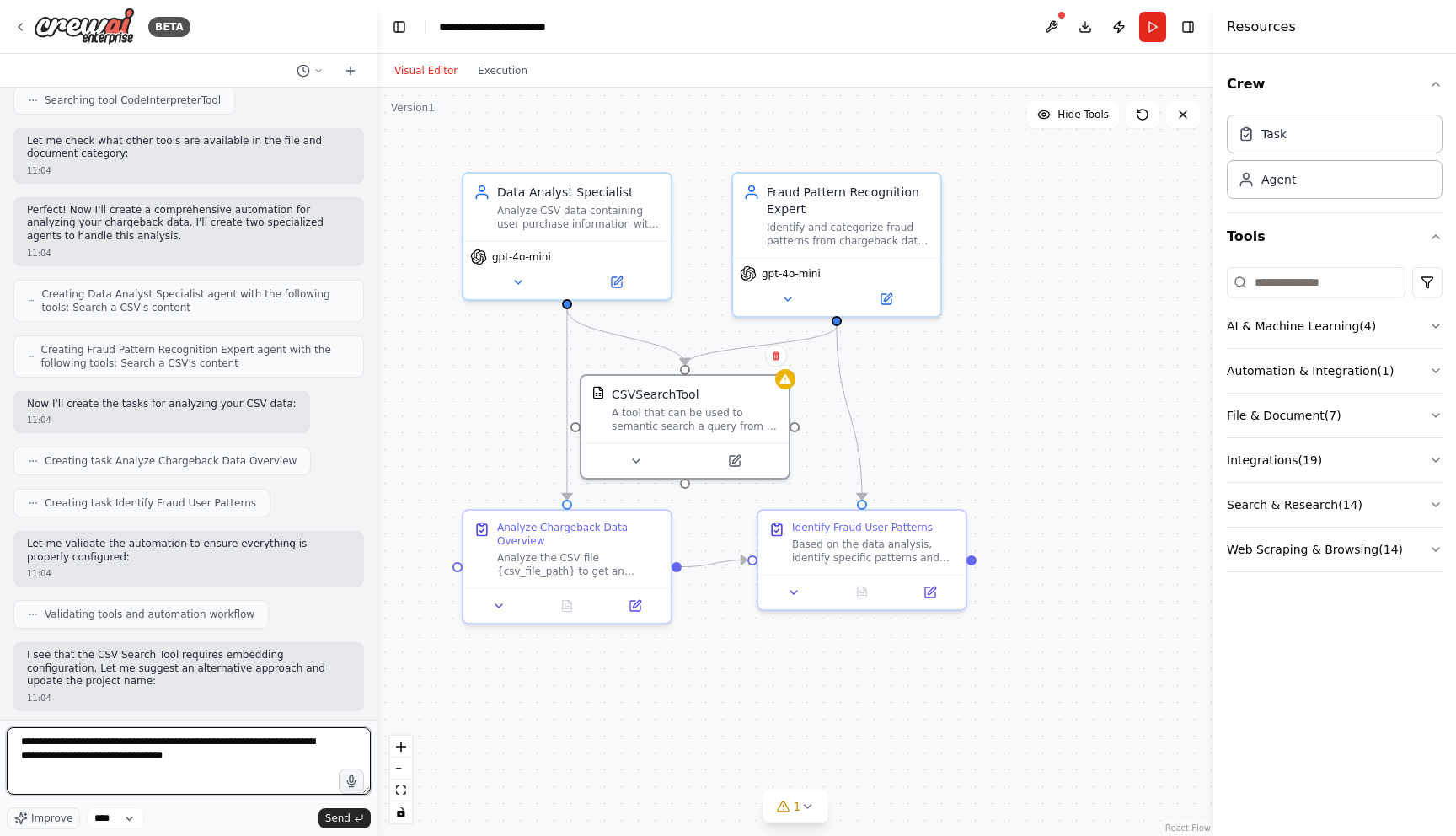
type textarea "**********"
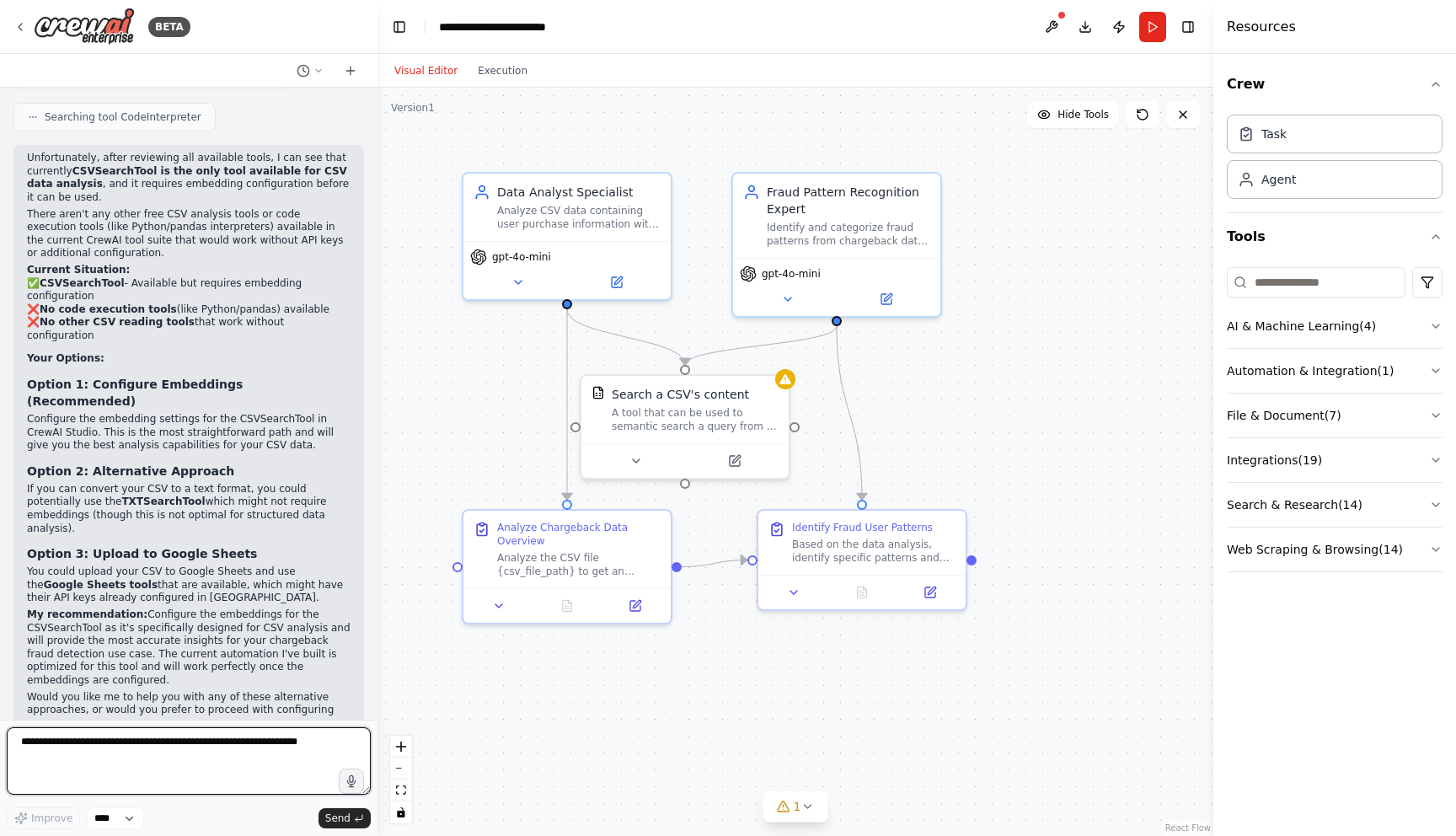
scroll to position [2382, 0]
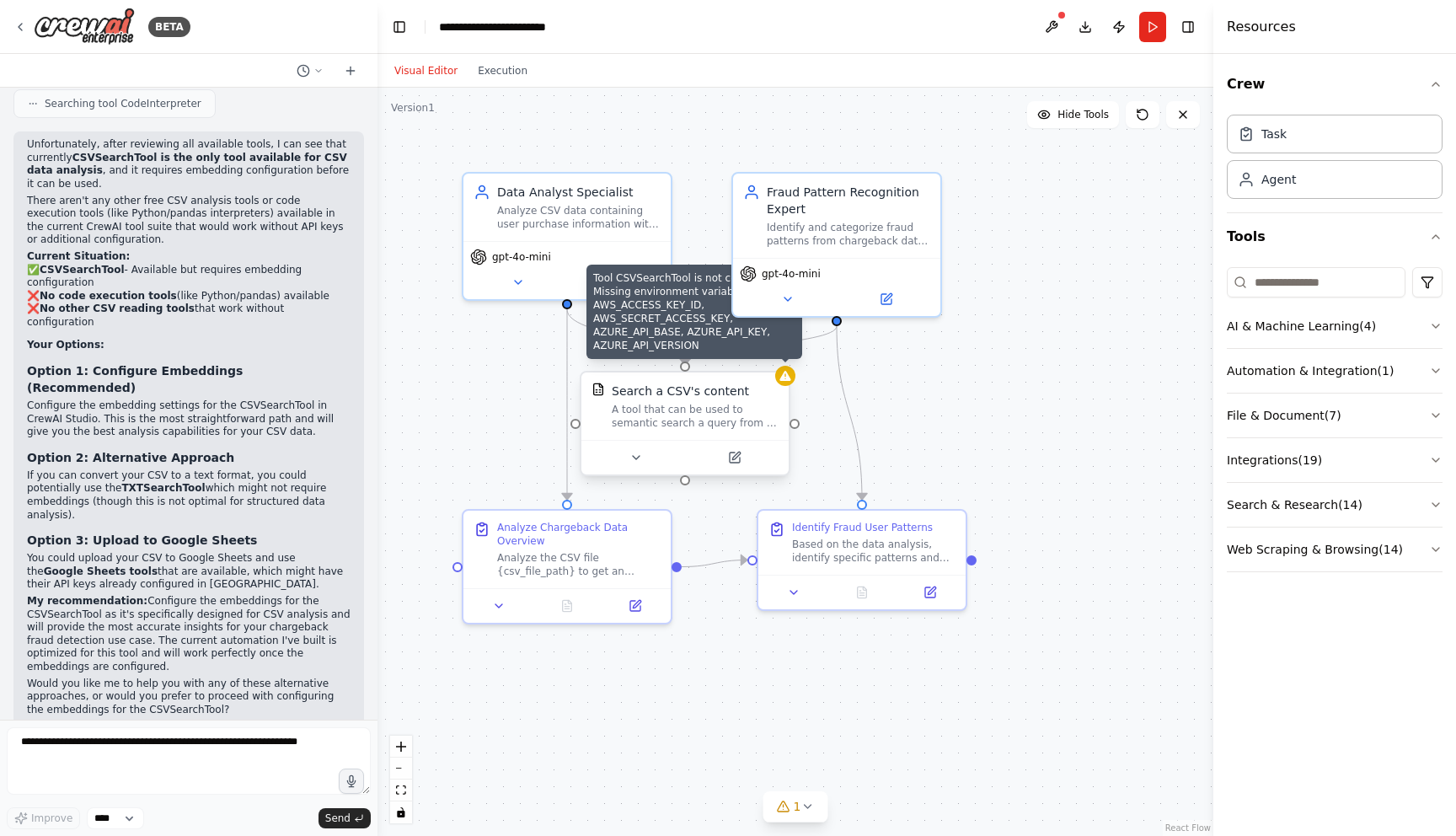
click at [787, 381] on icon at bounding box center [786, 376] width 14 height 14
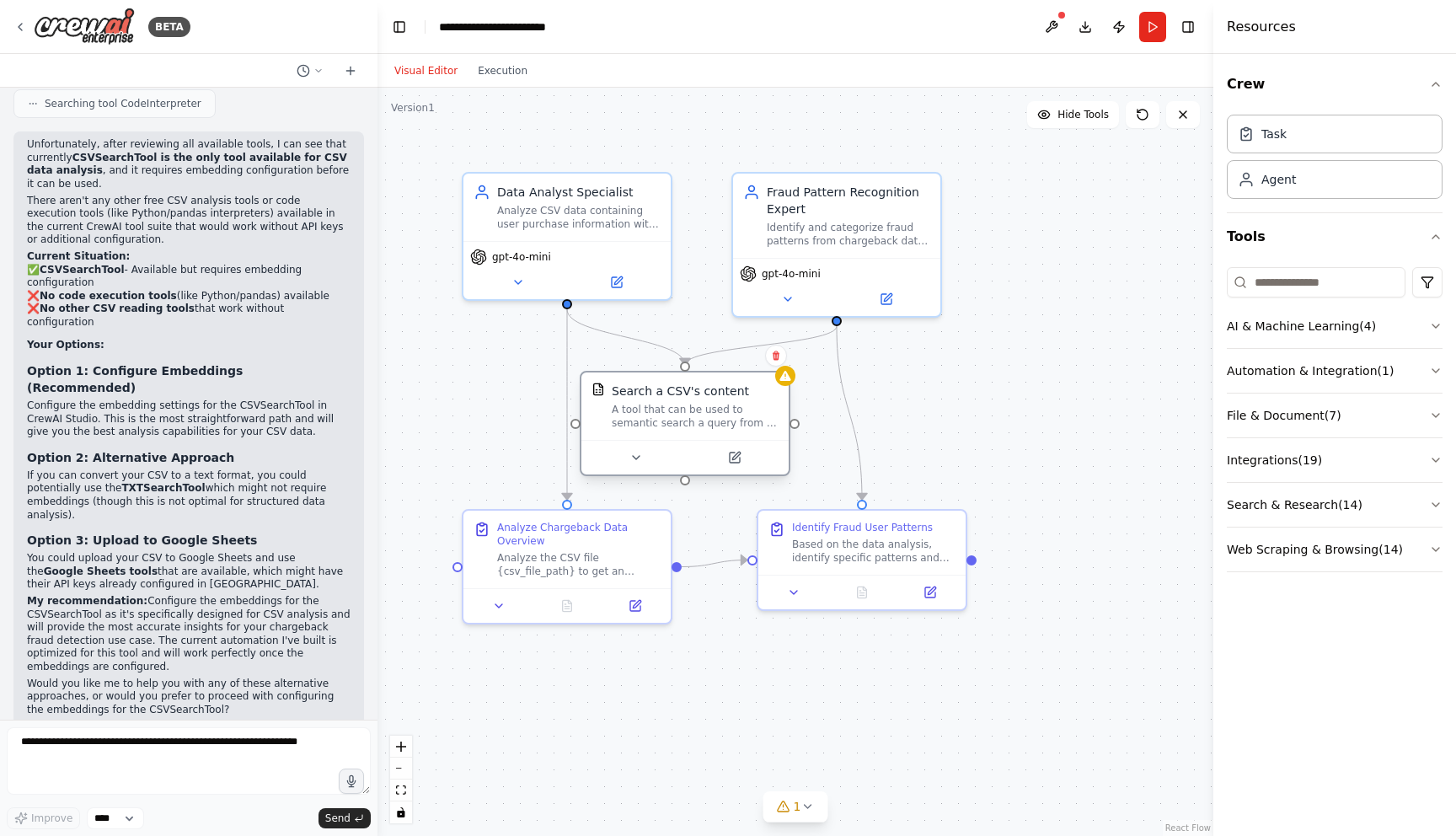
click at [743, 413] on div "A tool that can be used to semantic search a query from a CSV's content." at bounding box center [695, 416] width 167 height 27
click at [162, 756] on textarea at bounding box center [188, 761] width 364 height 67
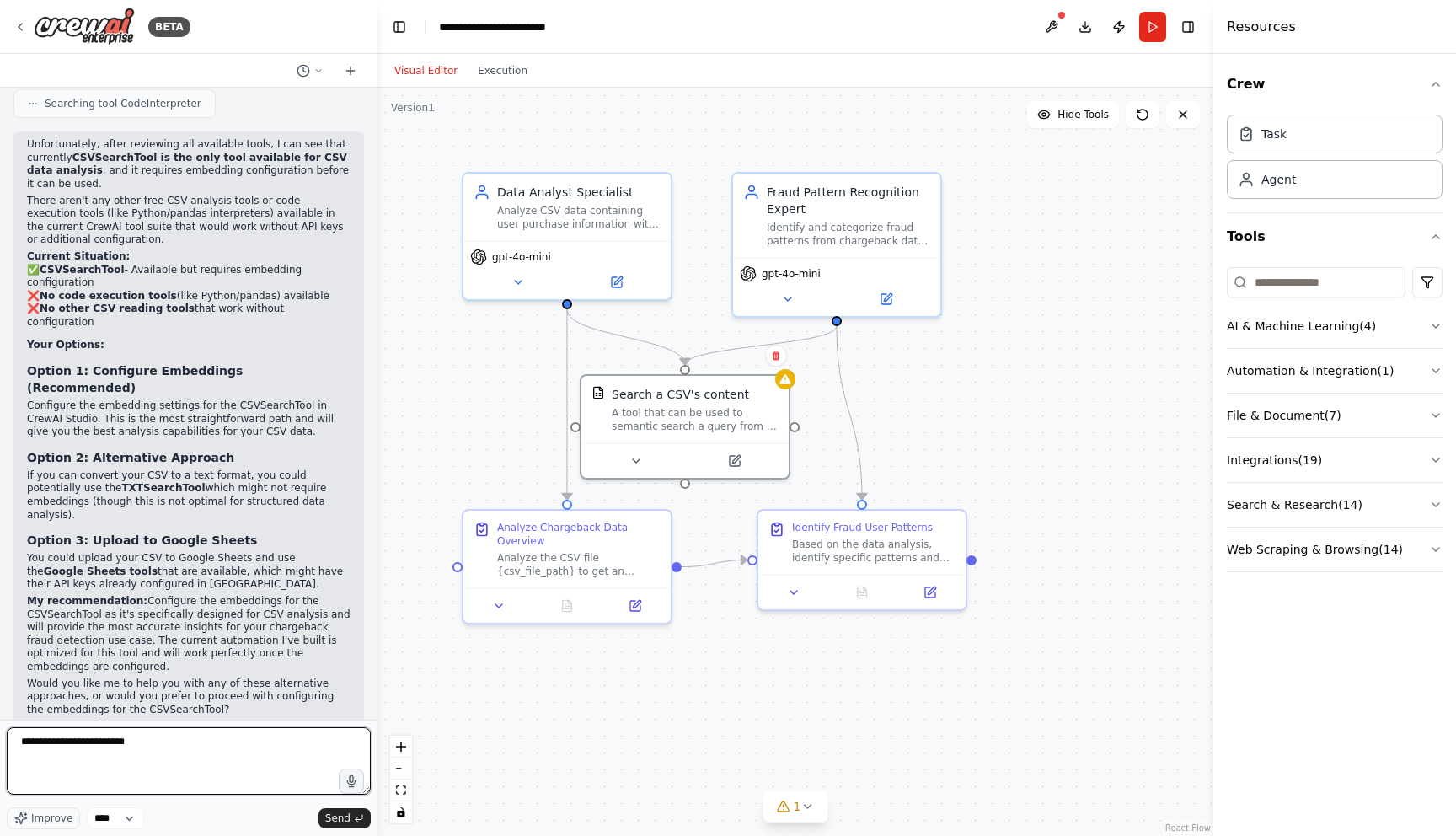
type textarea "**********"
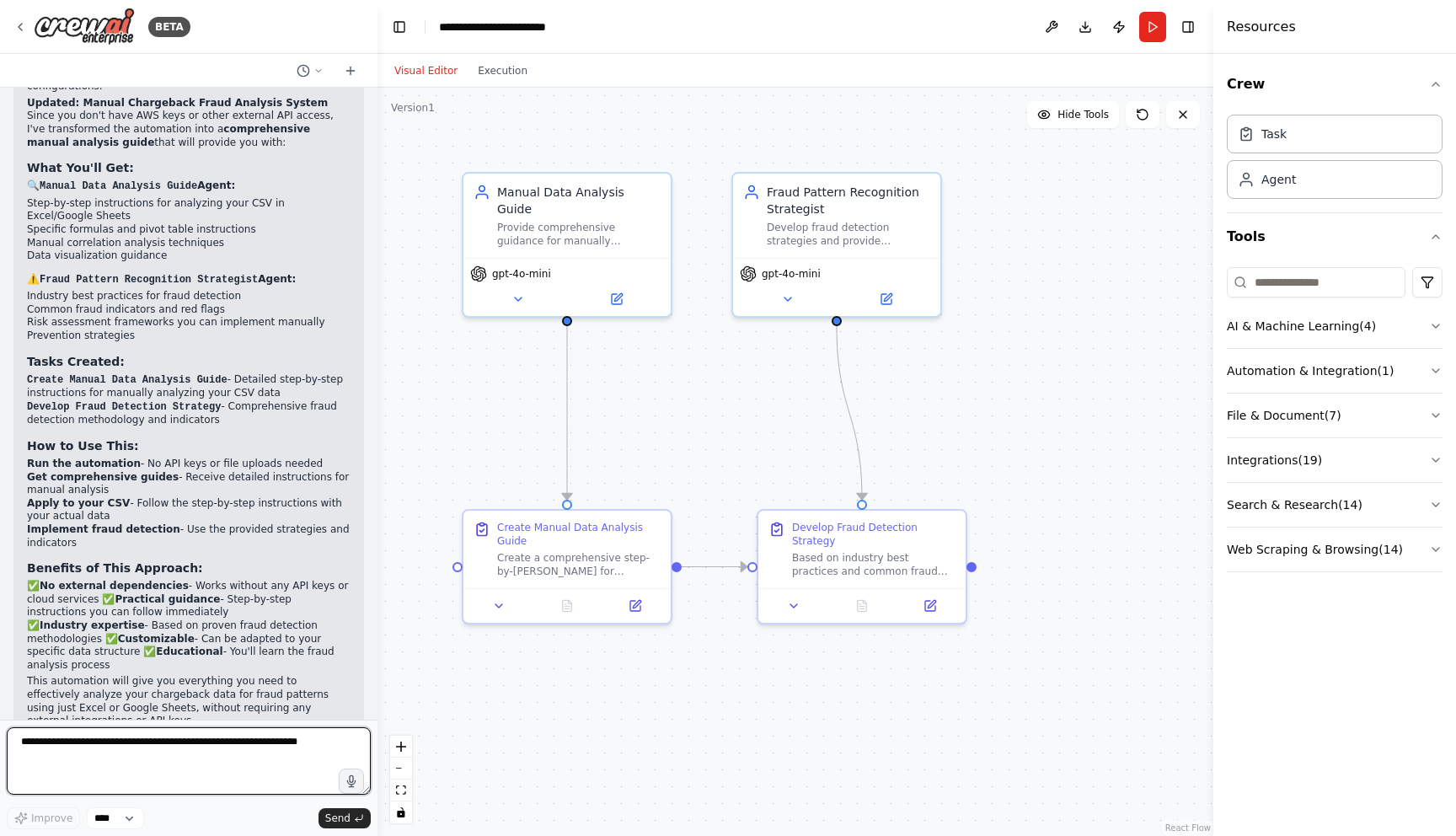
scroll to position [4462, 0]
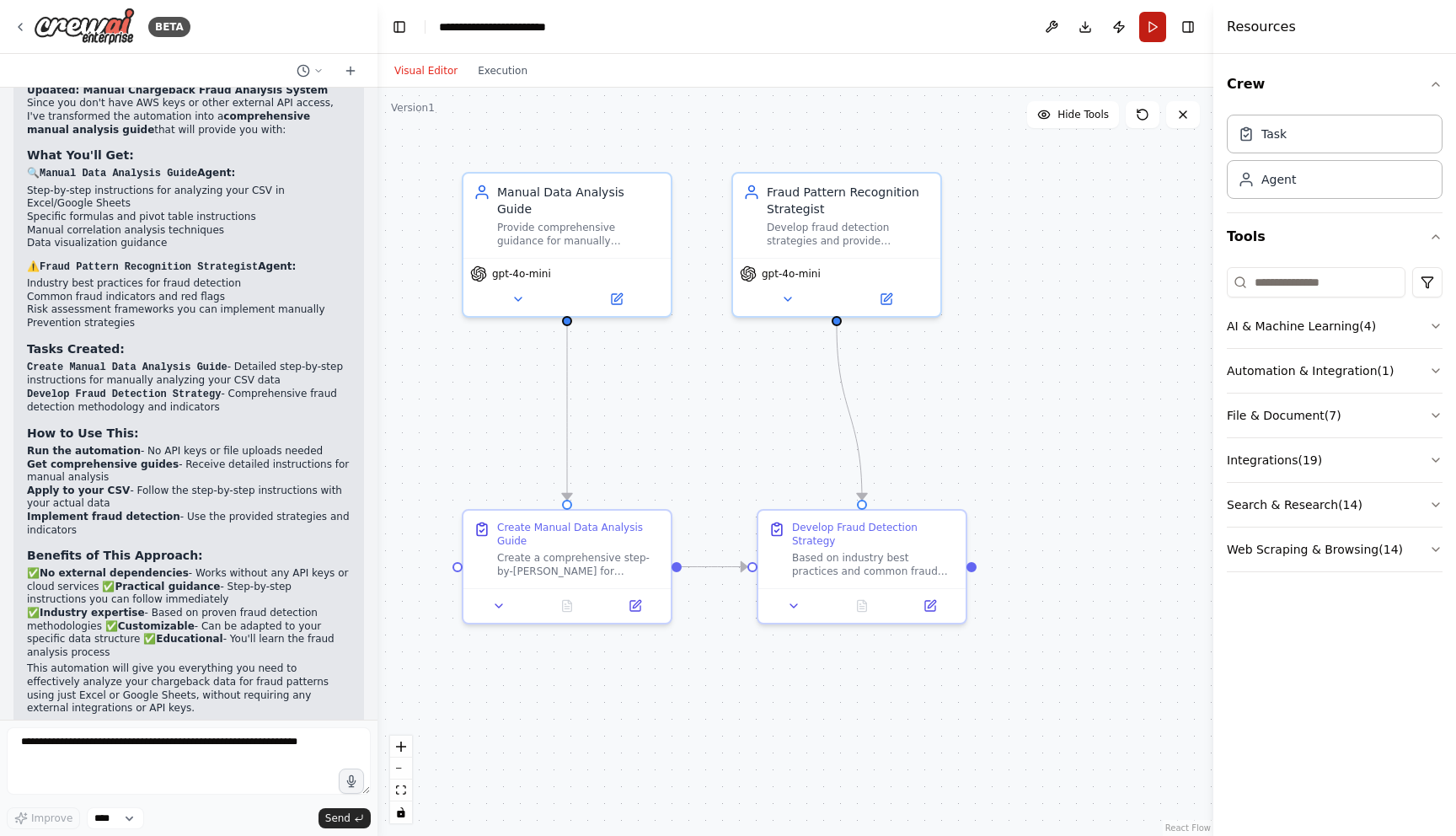
click at [1157, 34] on button "Run" at bounding box center [1152, 27] width 27 height 30
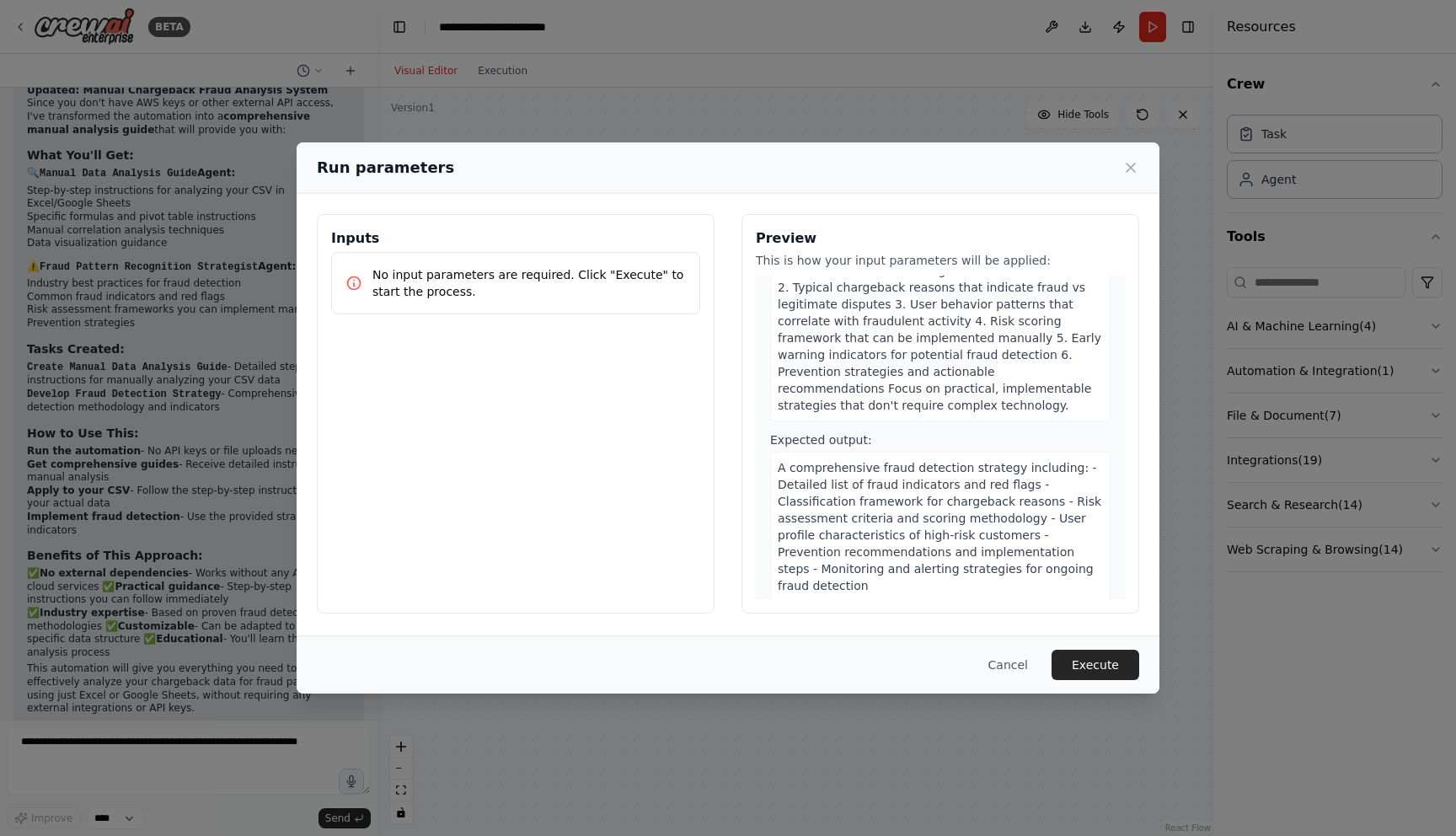
scroll to position [0, 0]
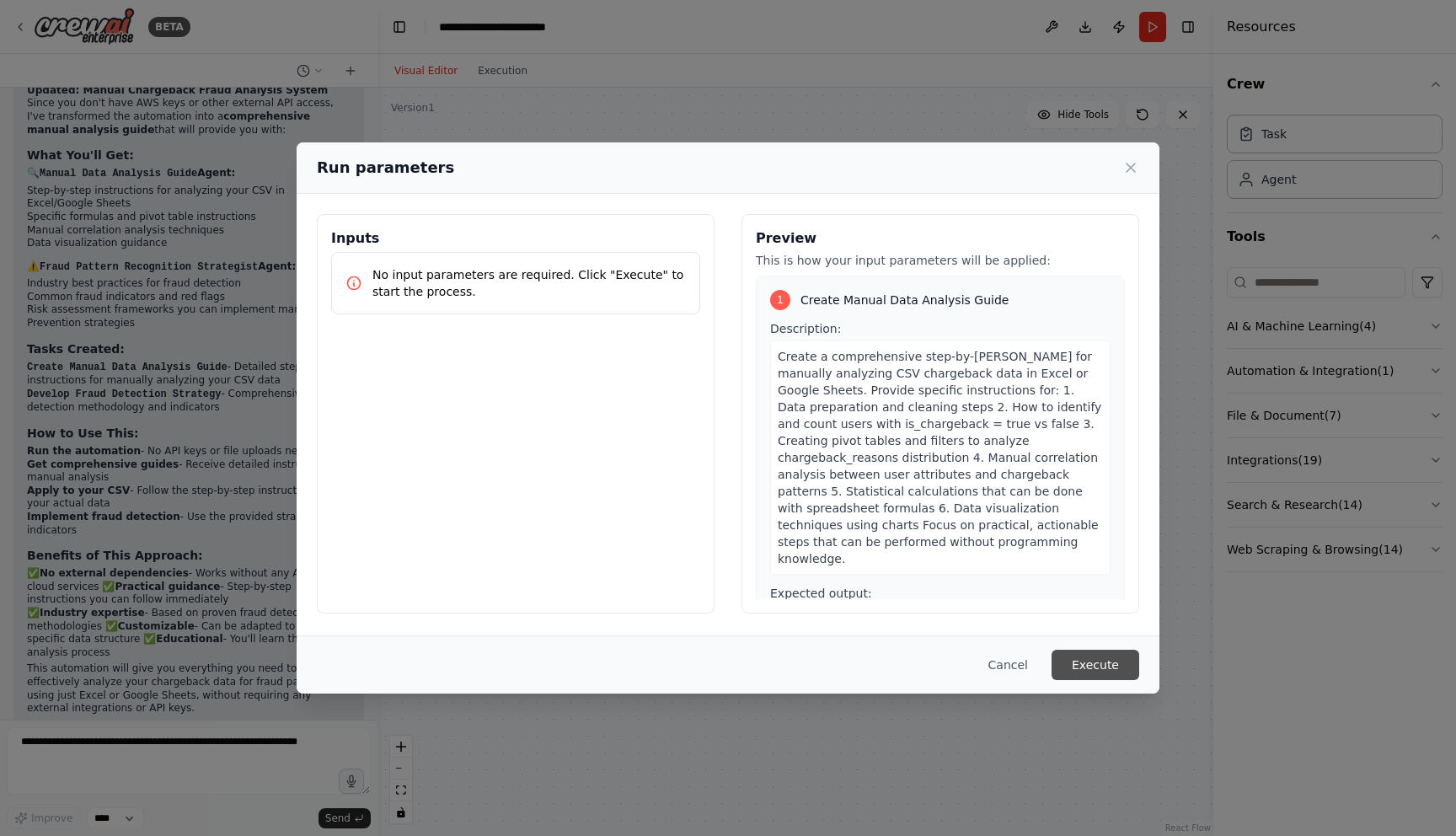
click at [1097, 657] on button "Execute" at bounding box center [1095, 665] width 88 height 30
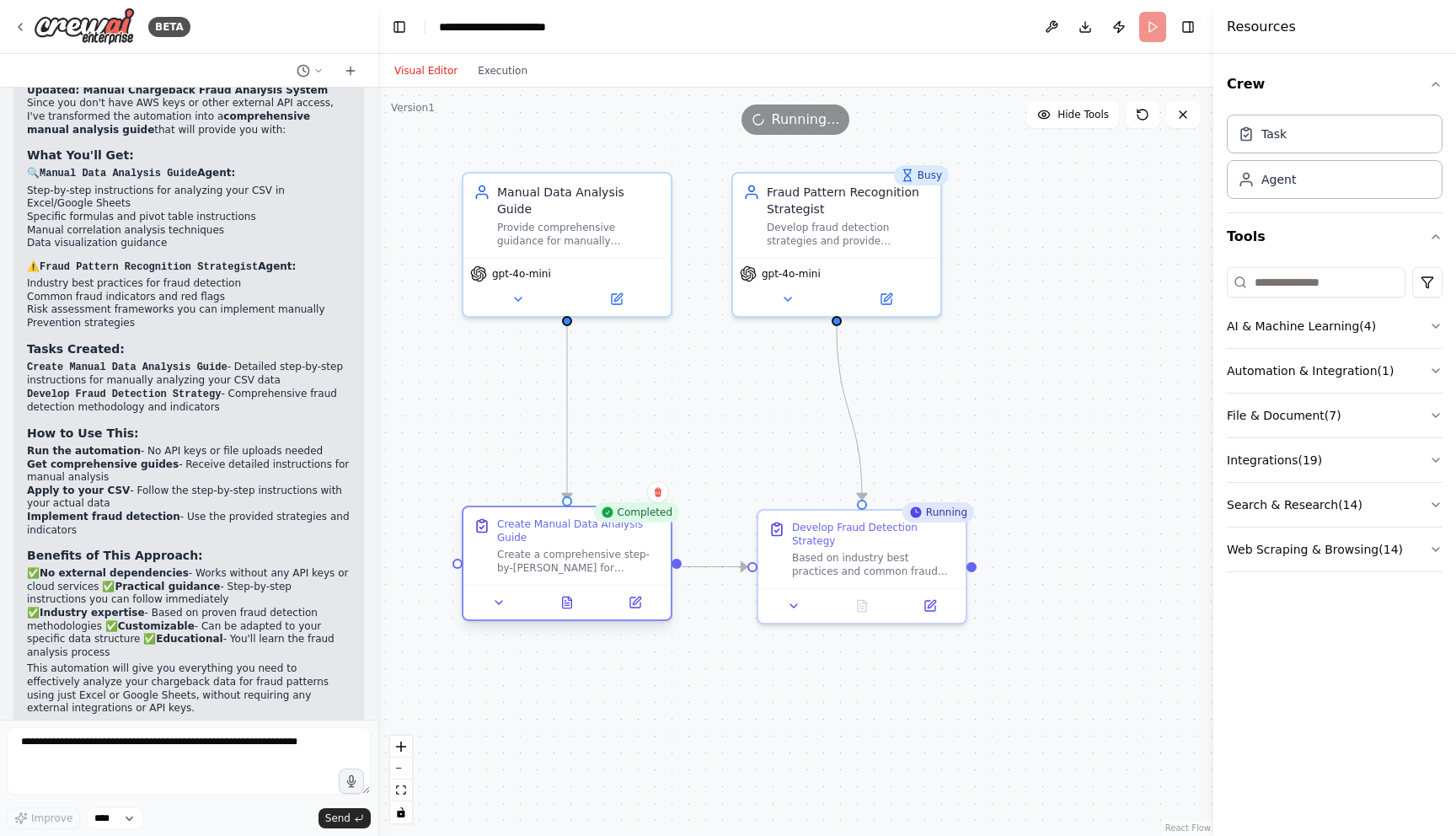
click at [629, 614] on div at bounding box center [567, 603] width 207 height 34
click at [560, 604] on icon at bounding box center [567, 603] width 14 height 14
click at [675, 629] on div ".deletable-edge-delete-btn { width: 20px; height: 20px; border: 0px solid #ffff…" at bounding box center [795, 461] width 836 height 748
click at [567, 607] on icon at bounding box center [567, 602] width 9 height 11
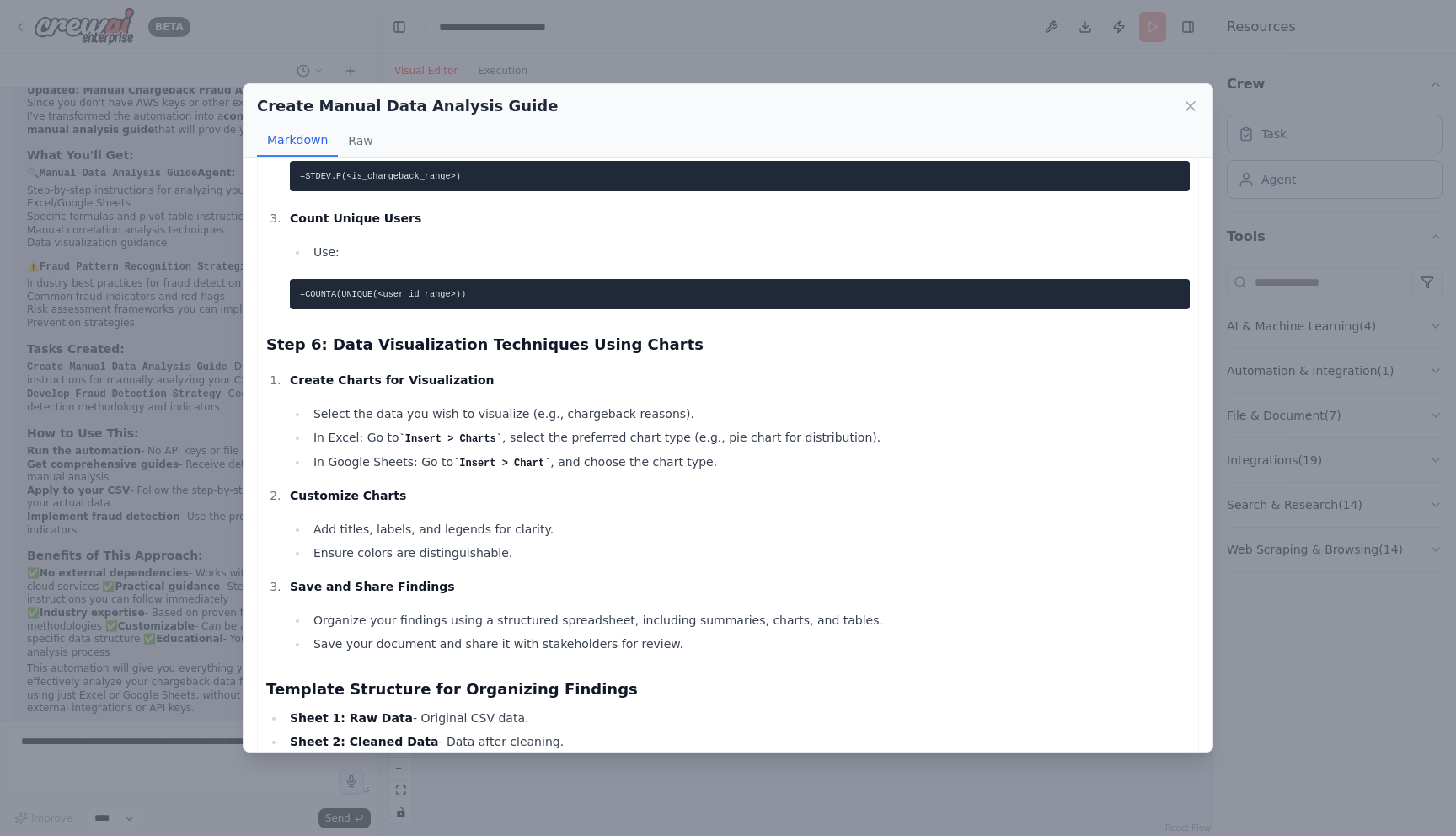
scroll to position [2301, 0]
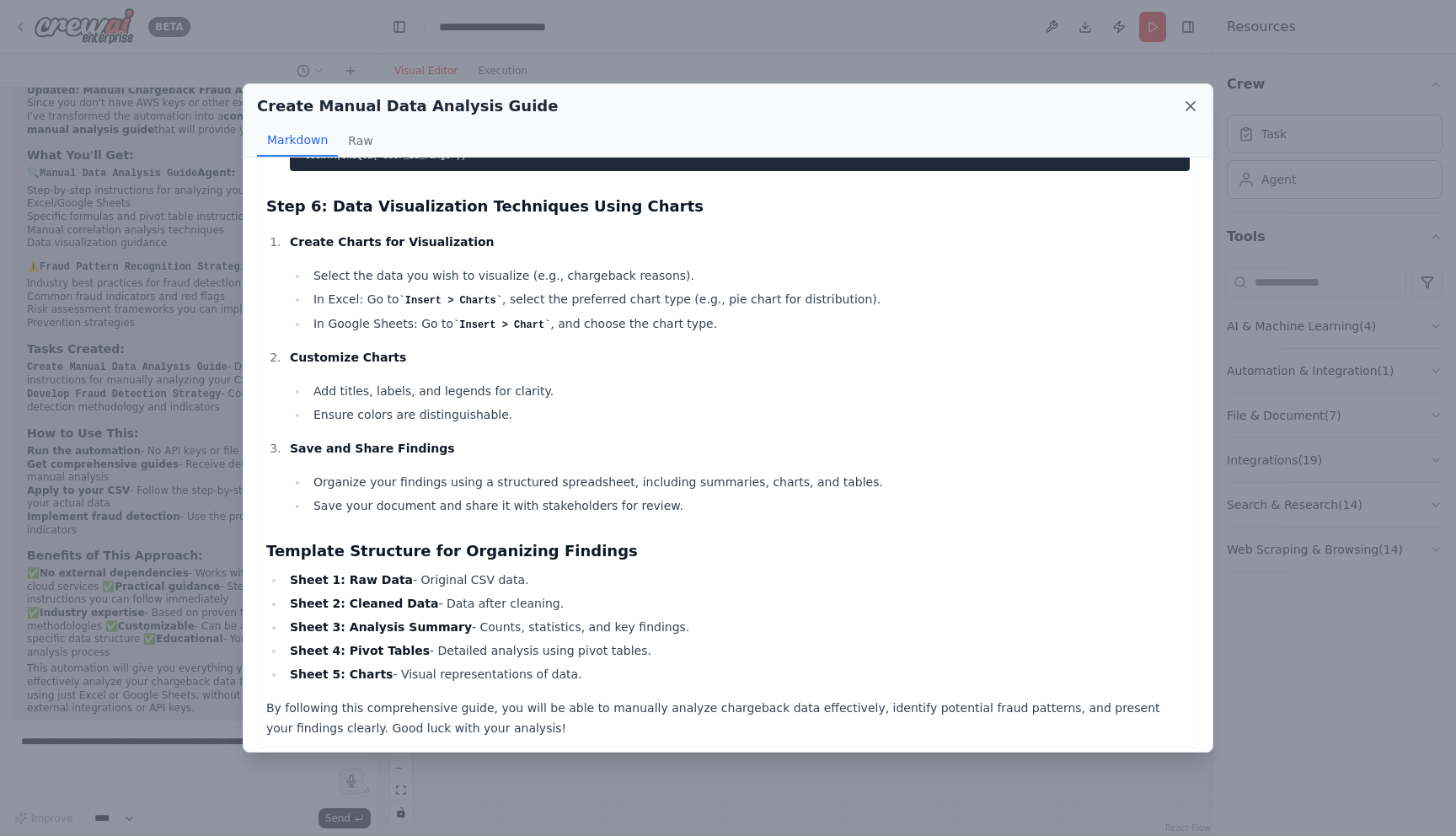
click at [1193, 102] on icon at bounding box center [1191, 106] width 9 height 9
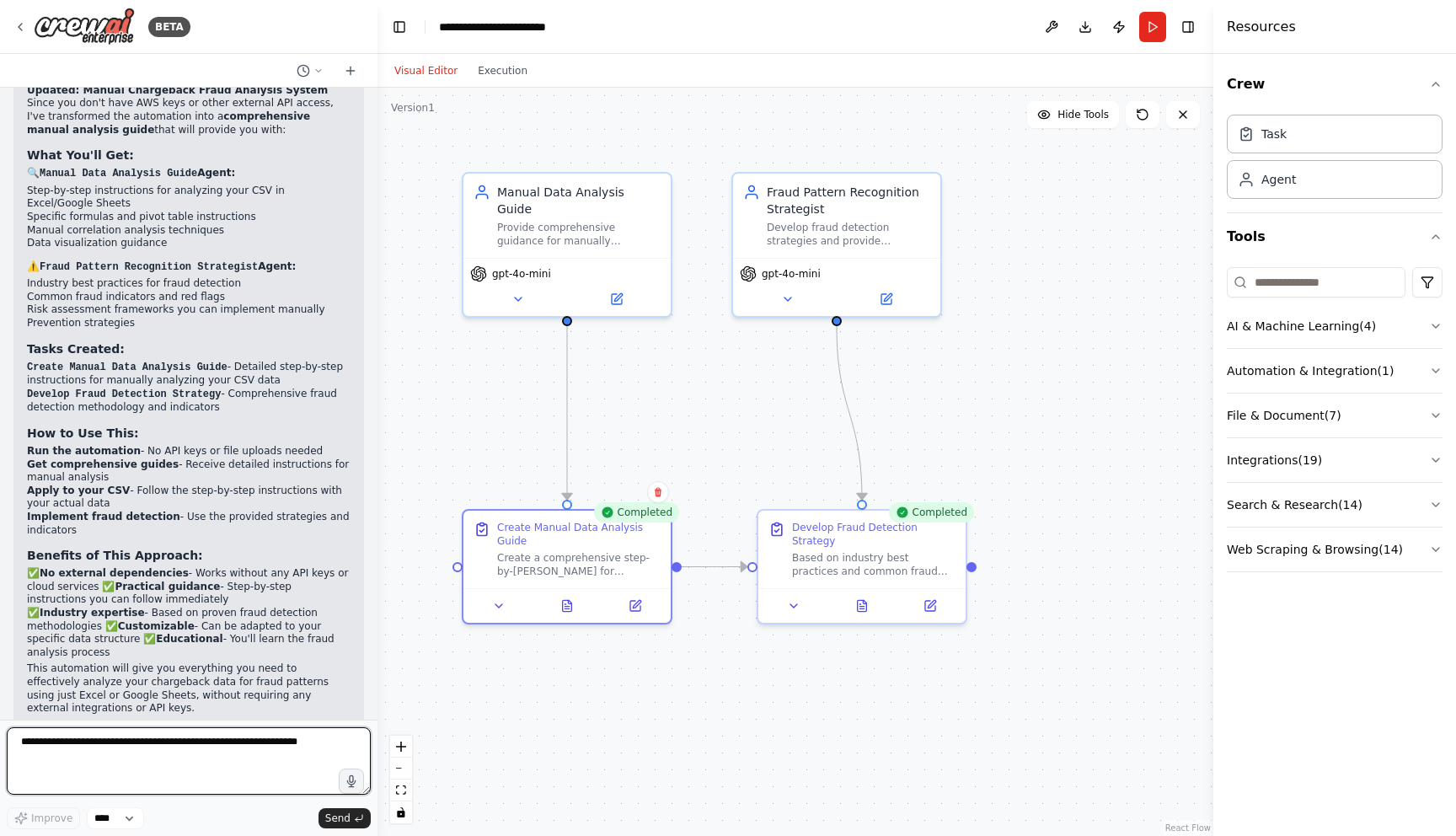
click at [182, 745] on textarea at bounding box center [188, 761] width 364 height 67
type textarea "**********"
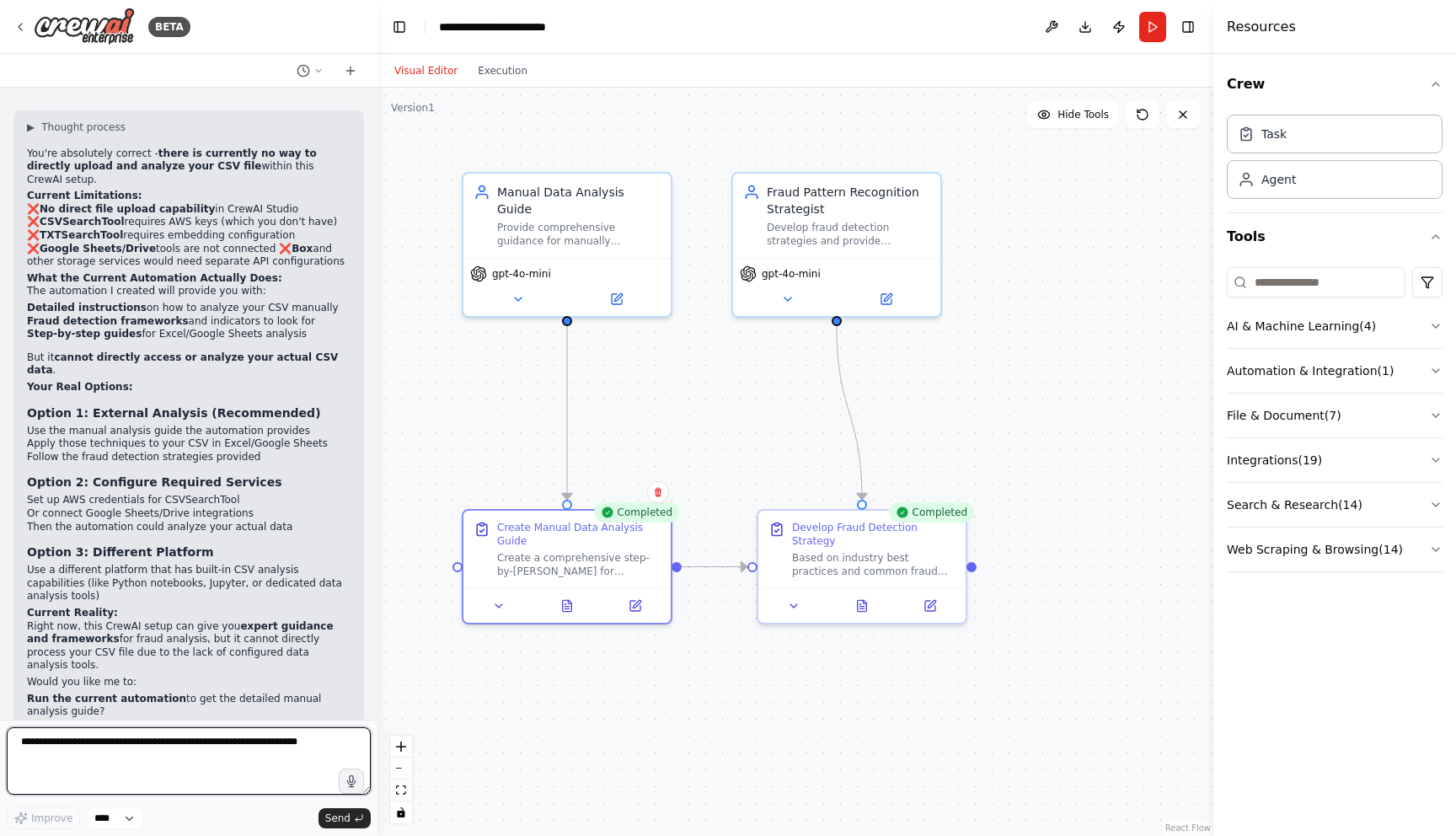
scroll to position [5204, 0]
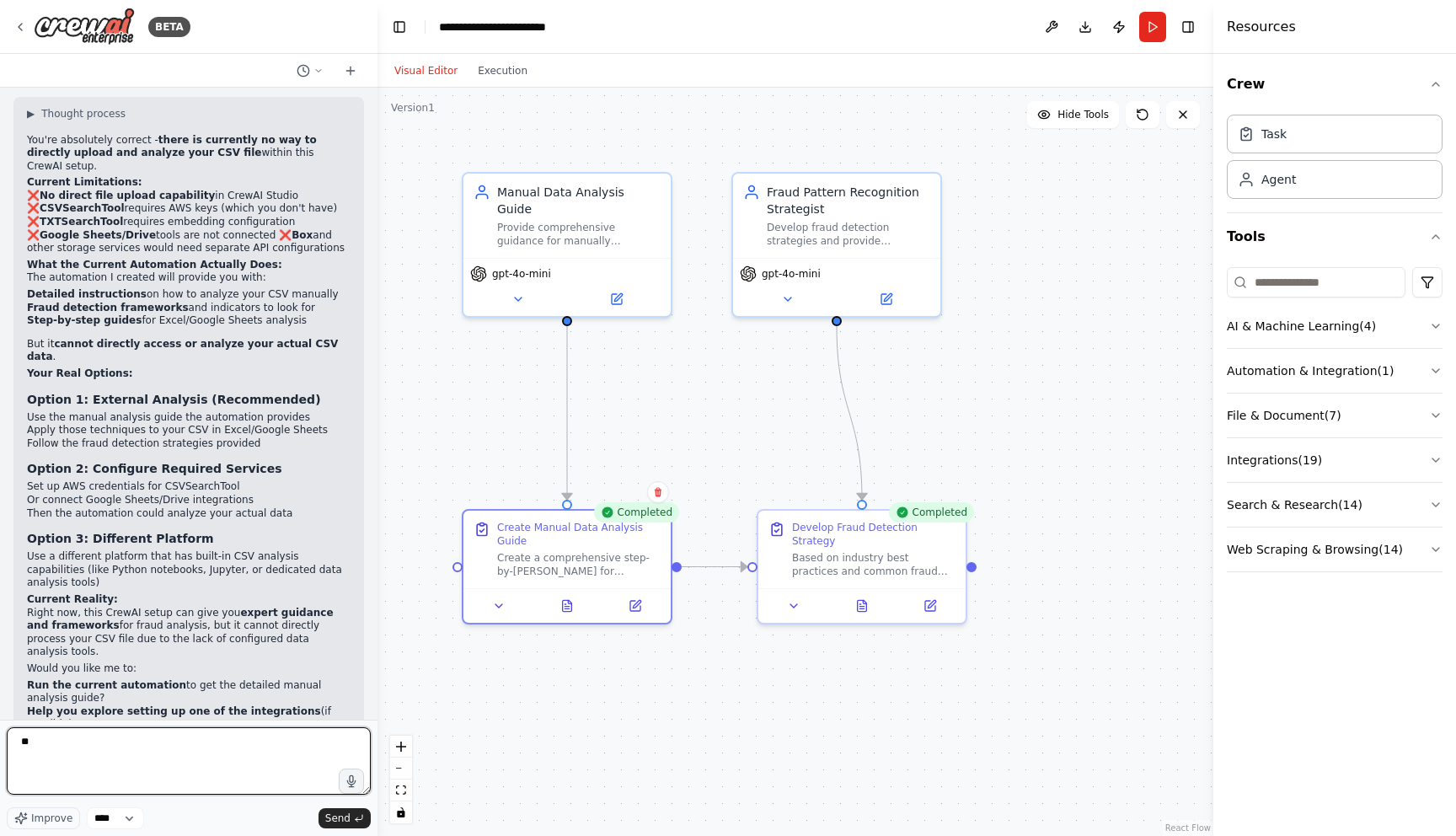
type textarea "*"
click at [186, 761] on textarea "**********" at bounding box center [188, 761] width 364 height 67
type textarea "**********"
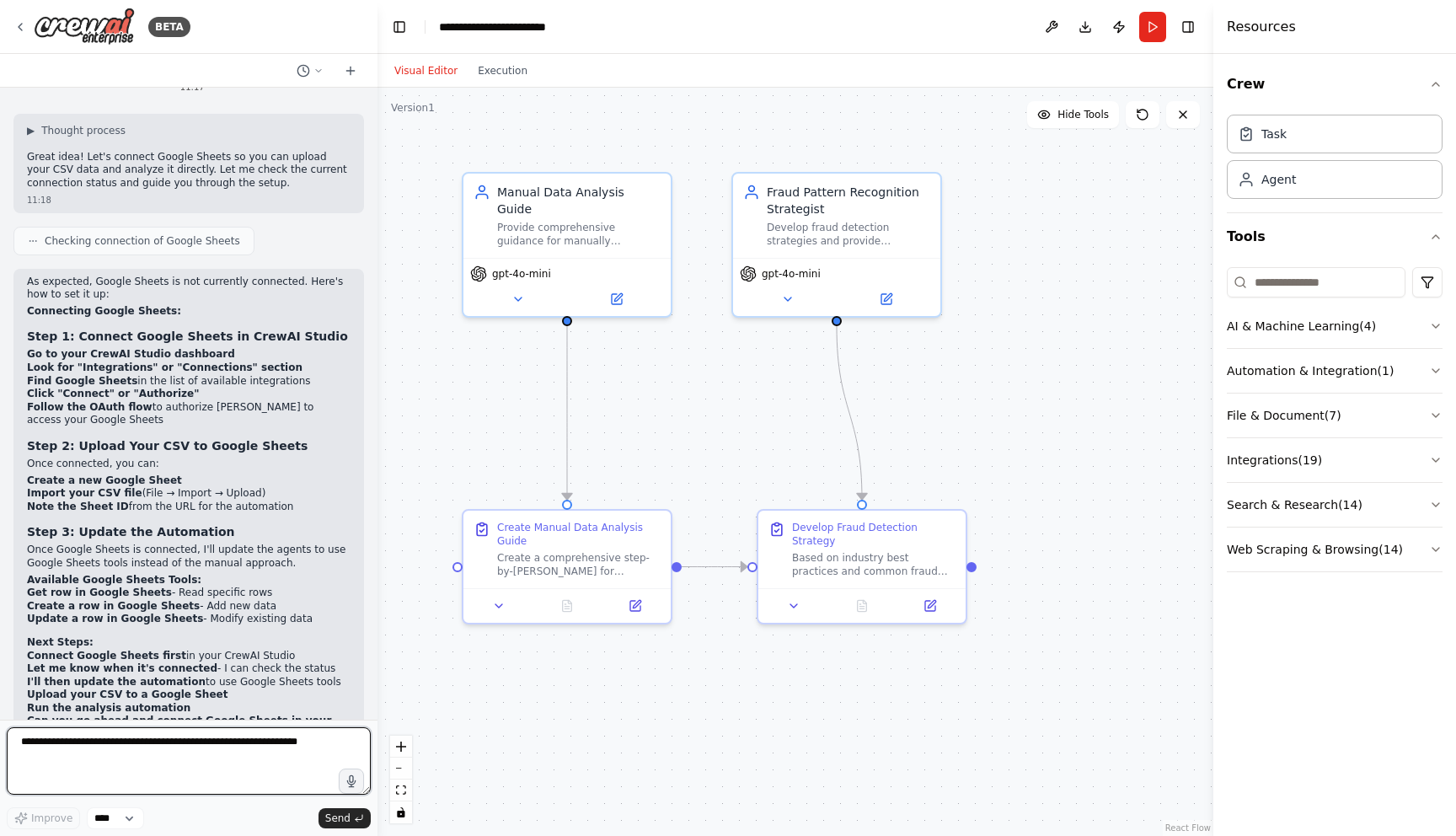
scroll to position [5980, 0]
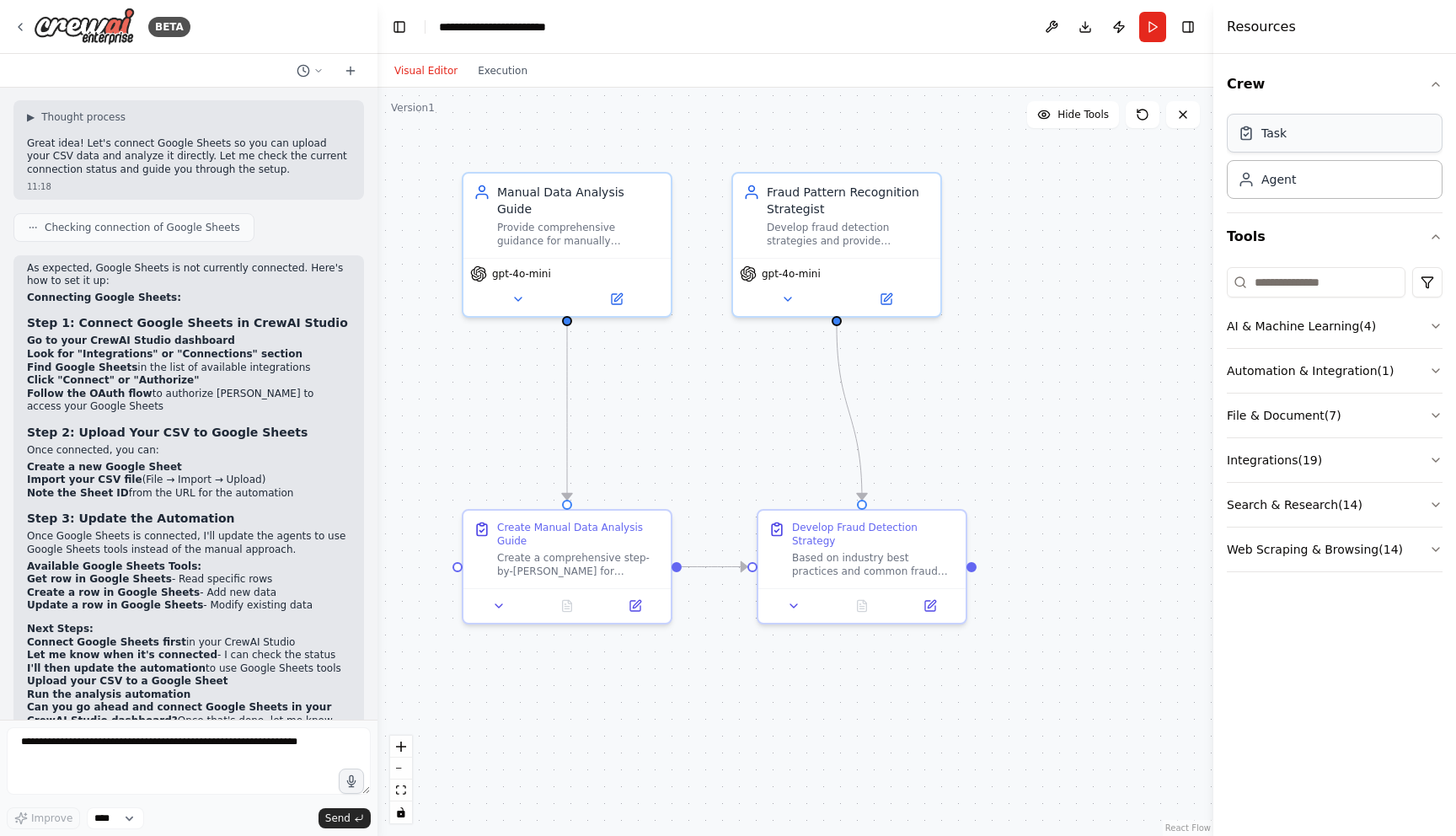
click at [1287, 152] on div "Task Agent" at bounding box center [1335, 153] width 216 height 91
click at [1289, 139] on div "Task" at bounding box center [1335, 133] width 216 height 39
click at [1248, 193] on div "Agent" at bounding box center [1335, 178] width 216 height 39
click at [185, 752] on textarea at bounding box center [188, 761] width 364 height 67
type textarea "**********"
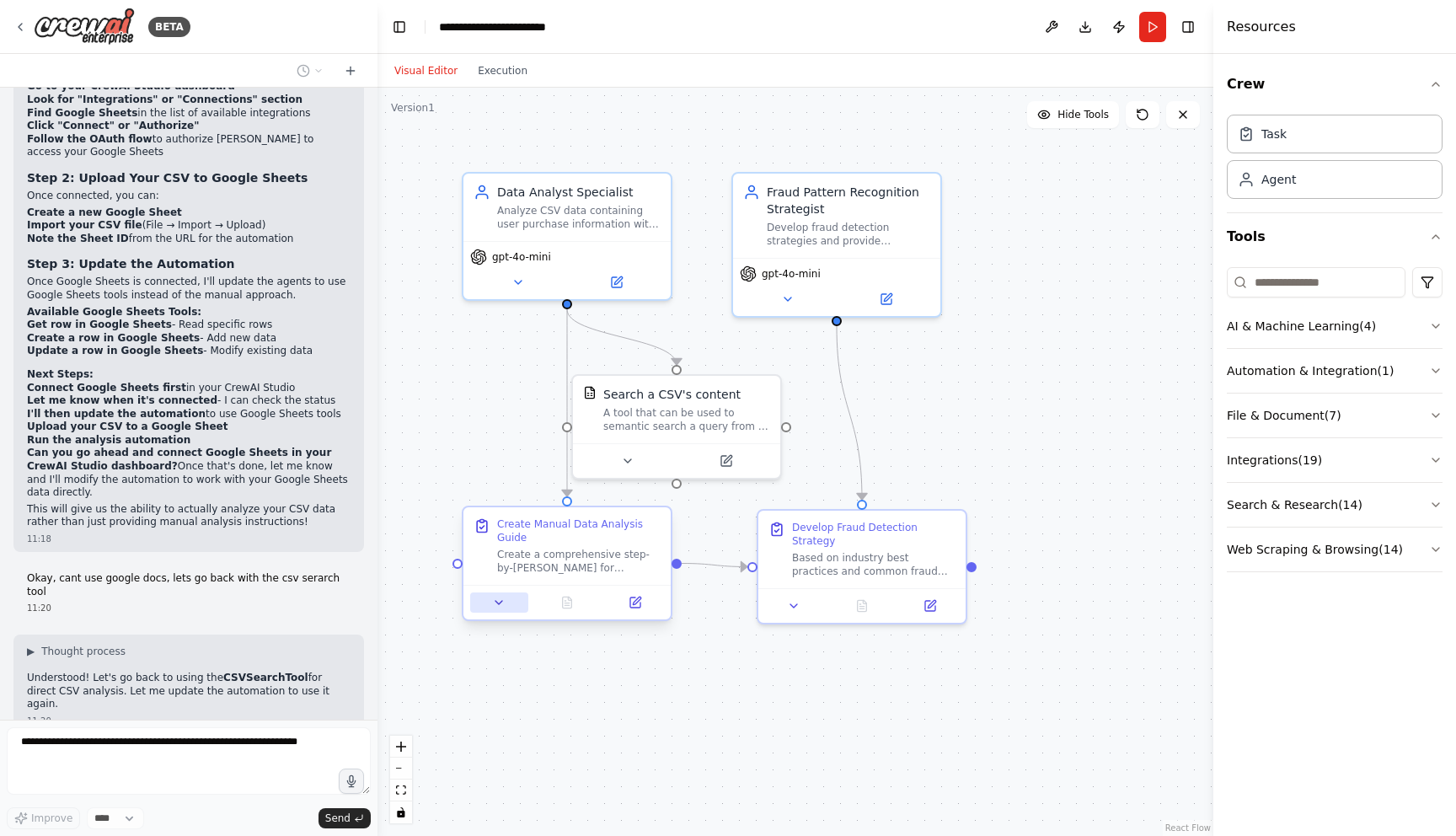
scroll to position [6248, 0]
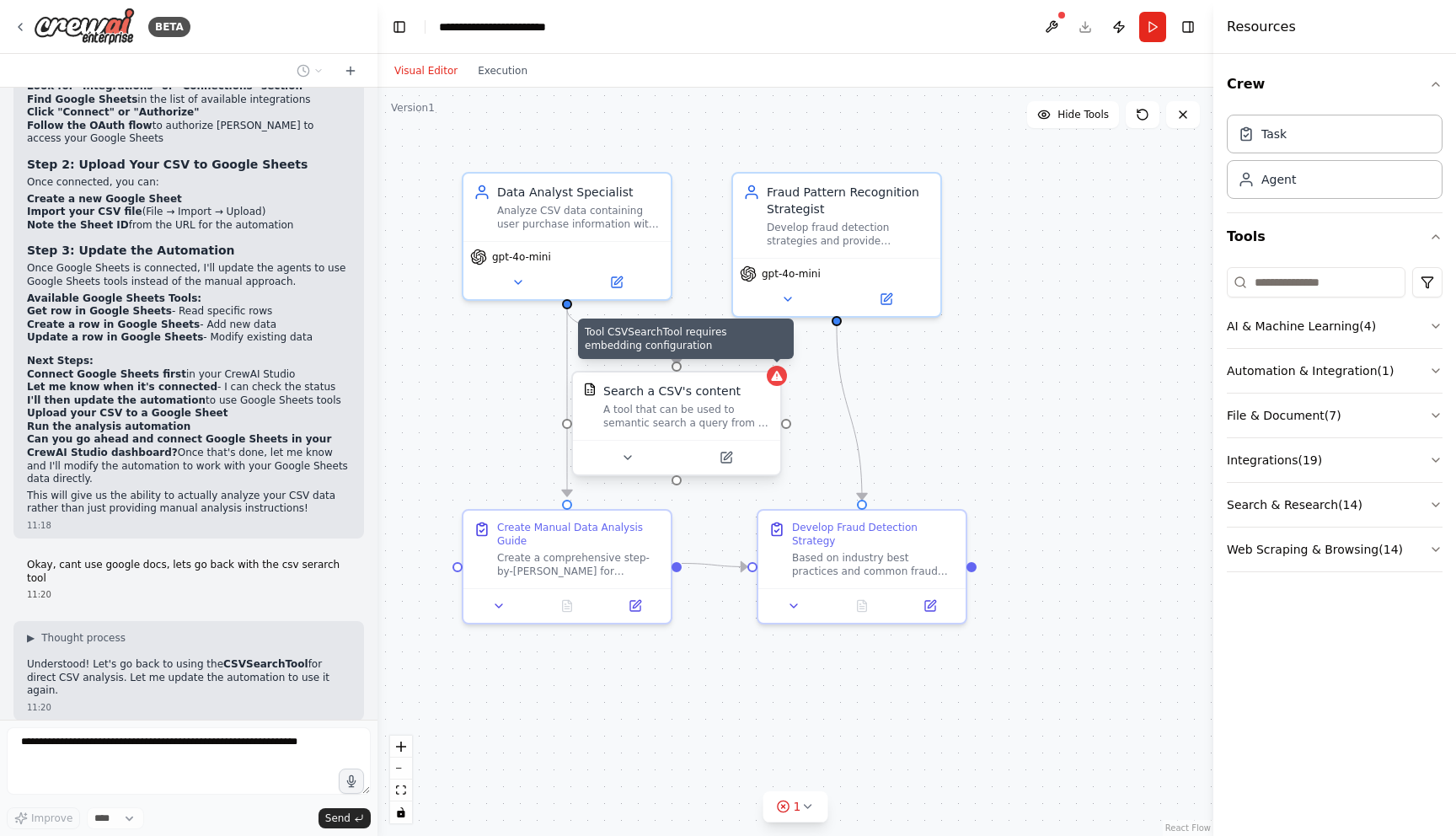
click at [778, 375] on icon at bounding box center [776, 376] width 11 height 10
click at [721, 459] on icon at bounding box center [726, 458] width 10 height 10
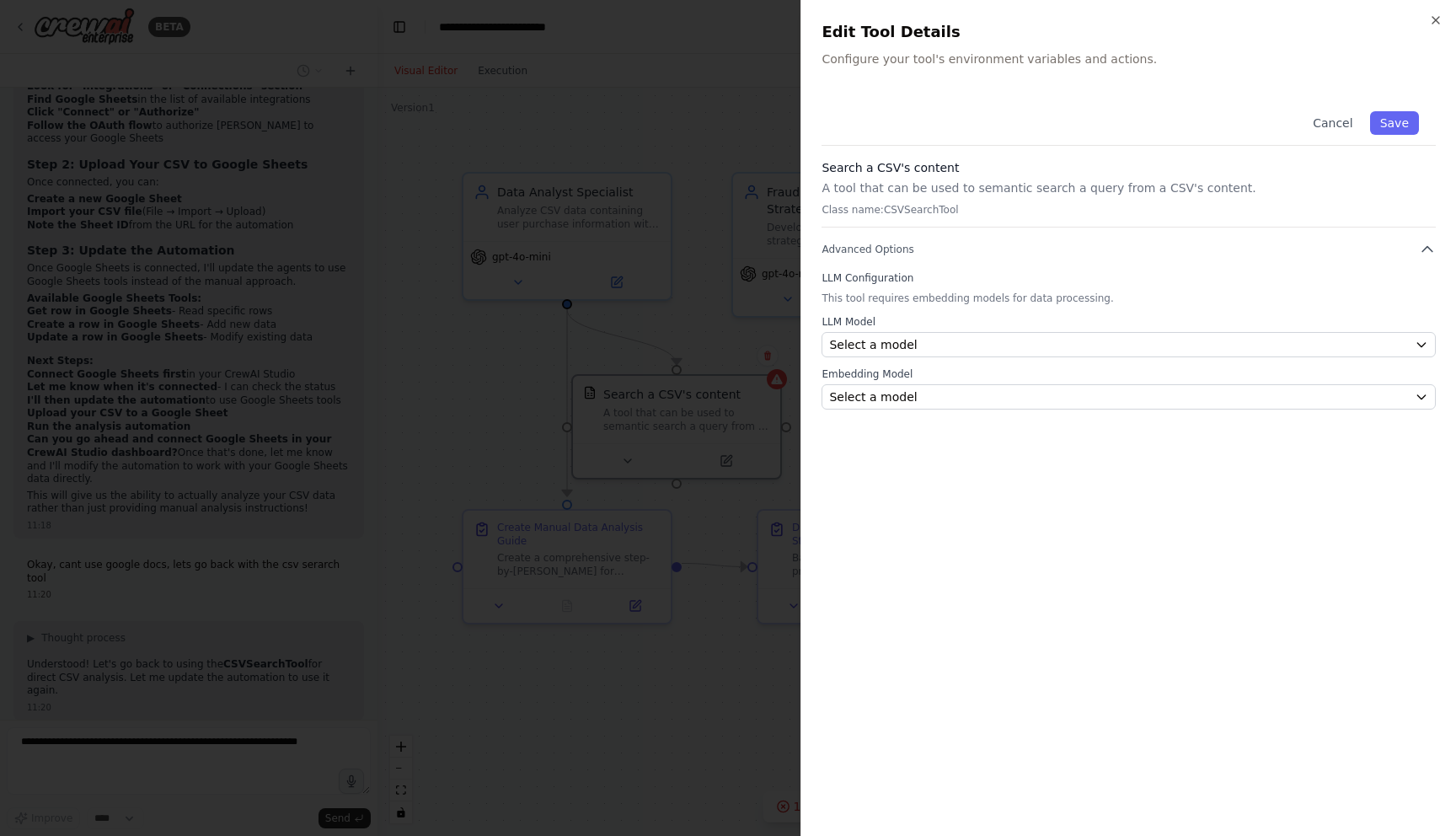
scroll to position [6290, 0]
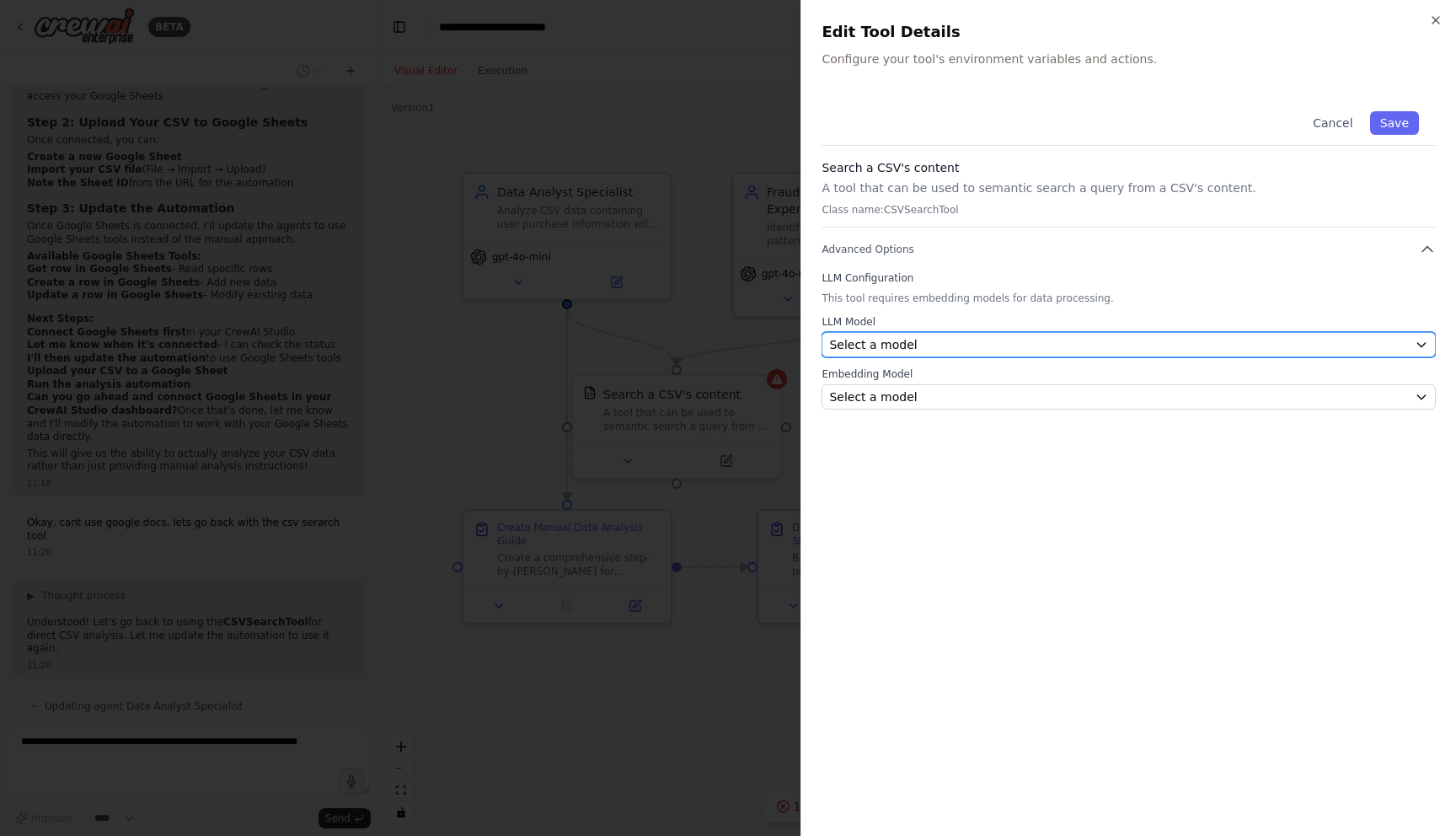
click at [1005, 340] on div "Select a model" at bounding box center [1118, 345] width 579 height 17
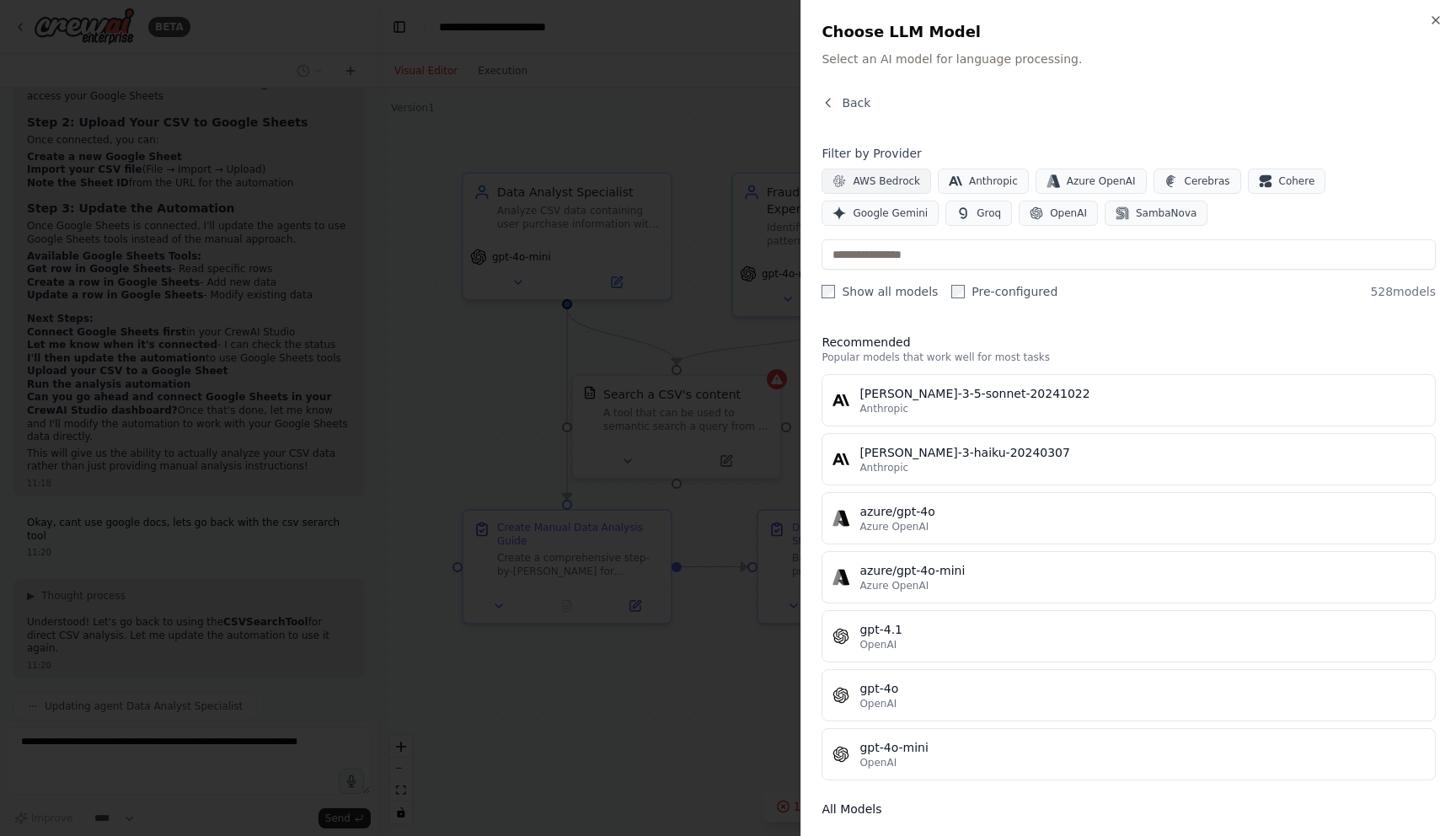
scroll to position [6332, 0]
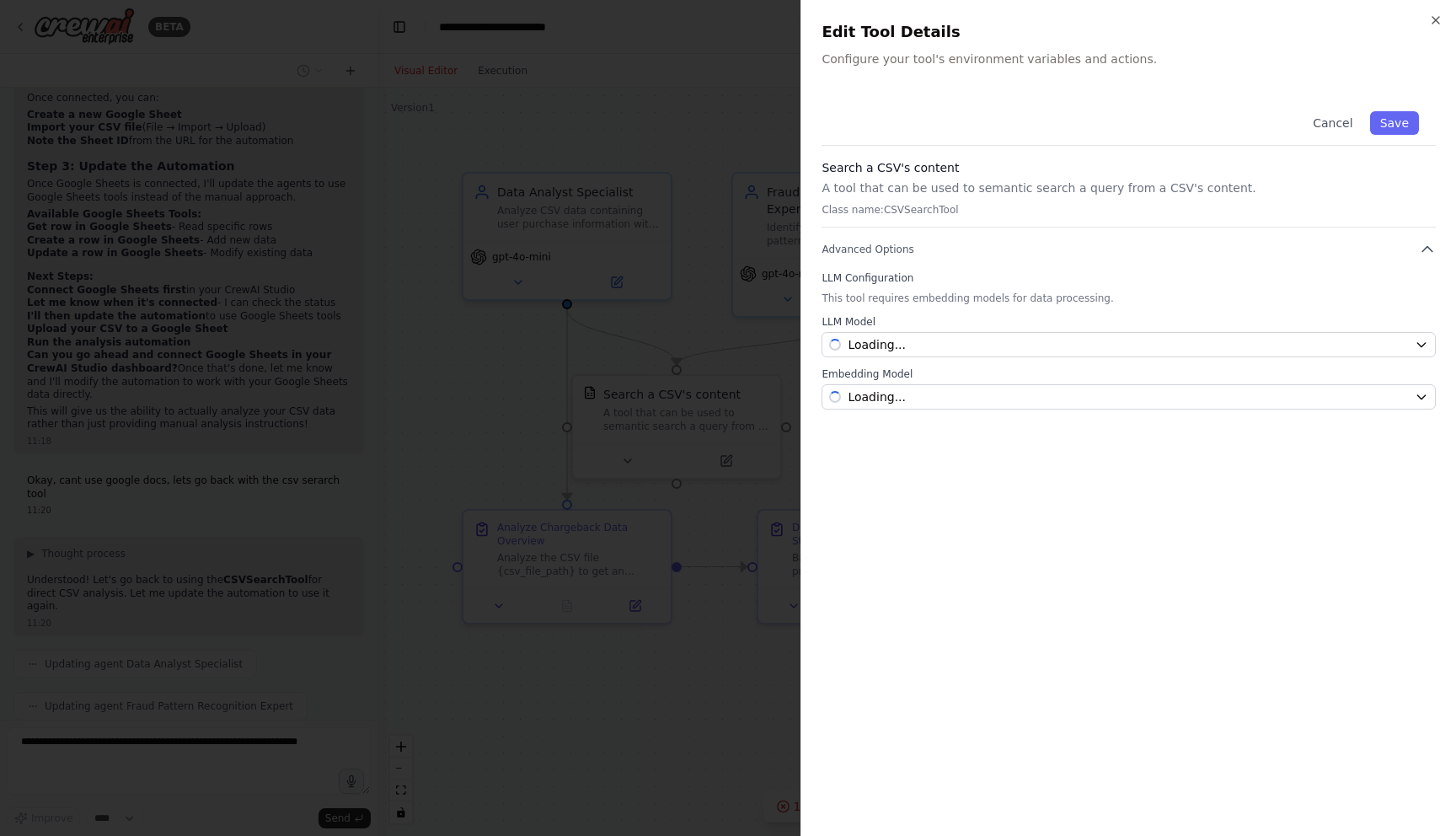
click at [877, 183] on p "A tool that can be used to semantic search a query from a CSV's content." at bounding box center [1129, 189] width 614 height 17
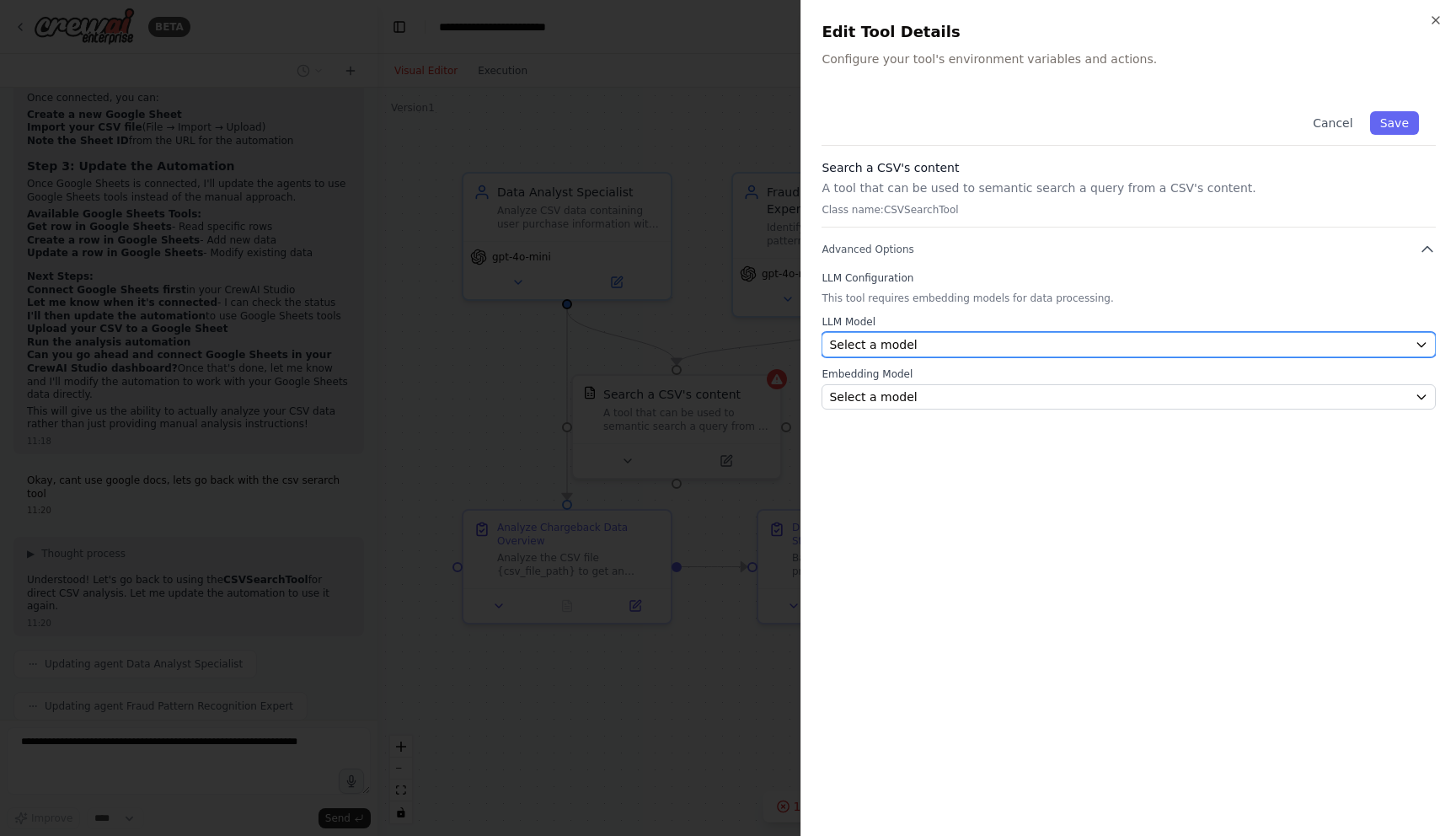
click at [866, 339] on span "Select a model" at bounding box center [873, 345] width 88 height 17
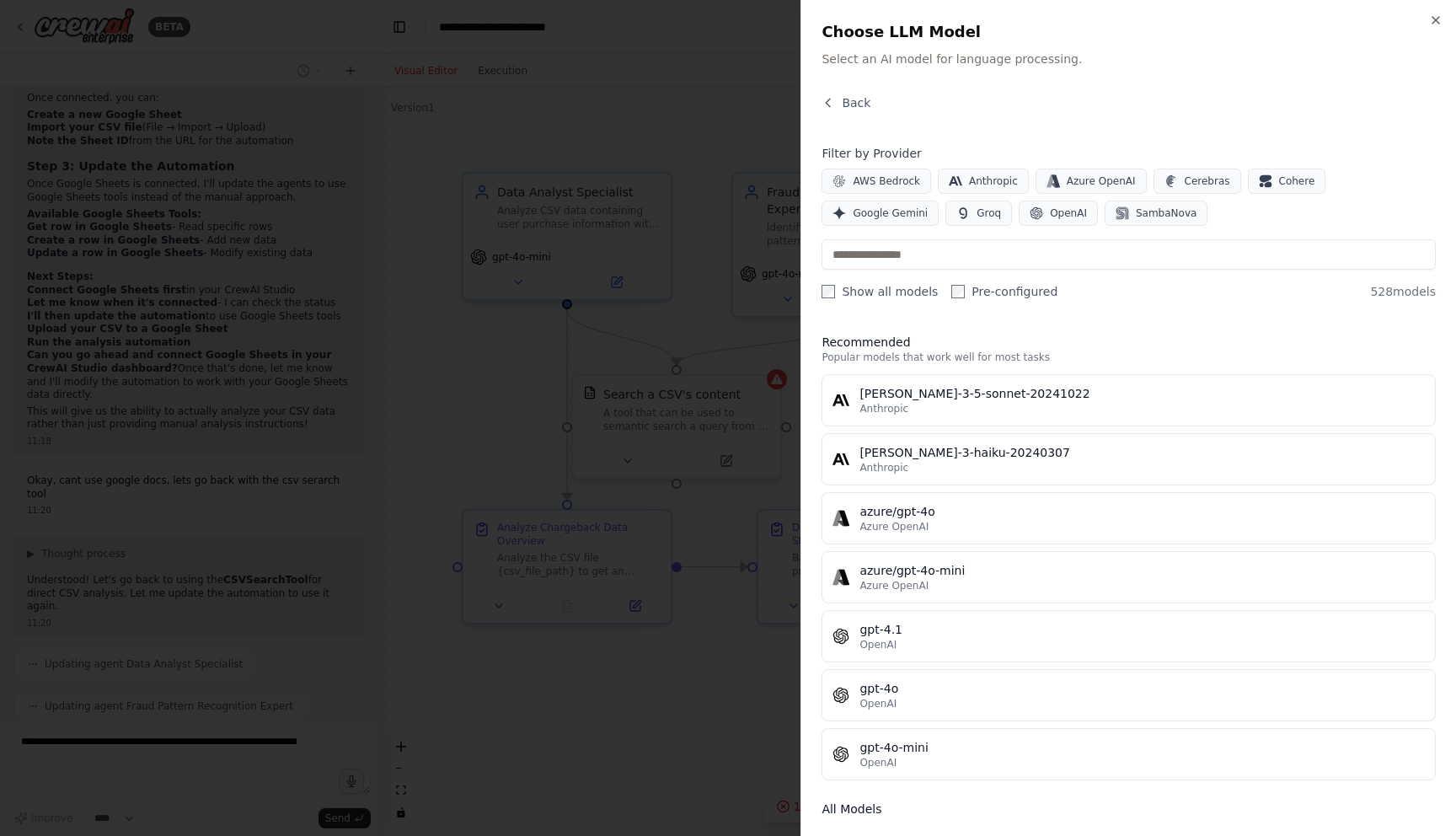
scroll to position [6375, 0]
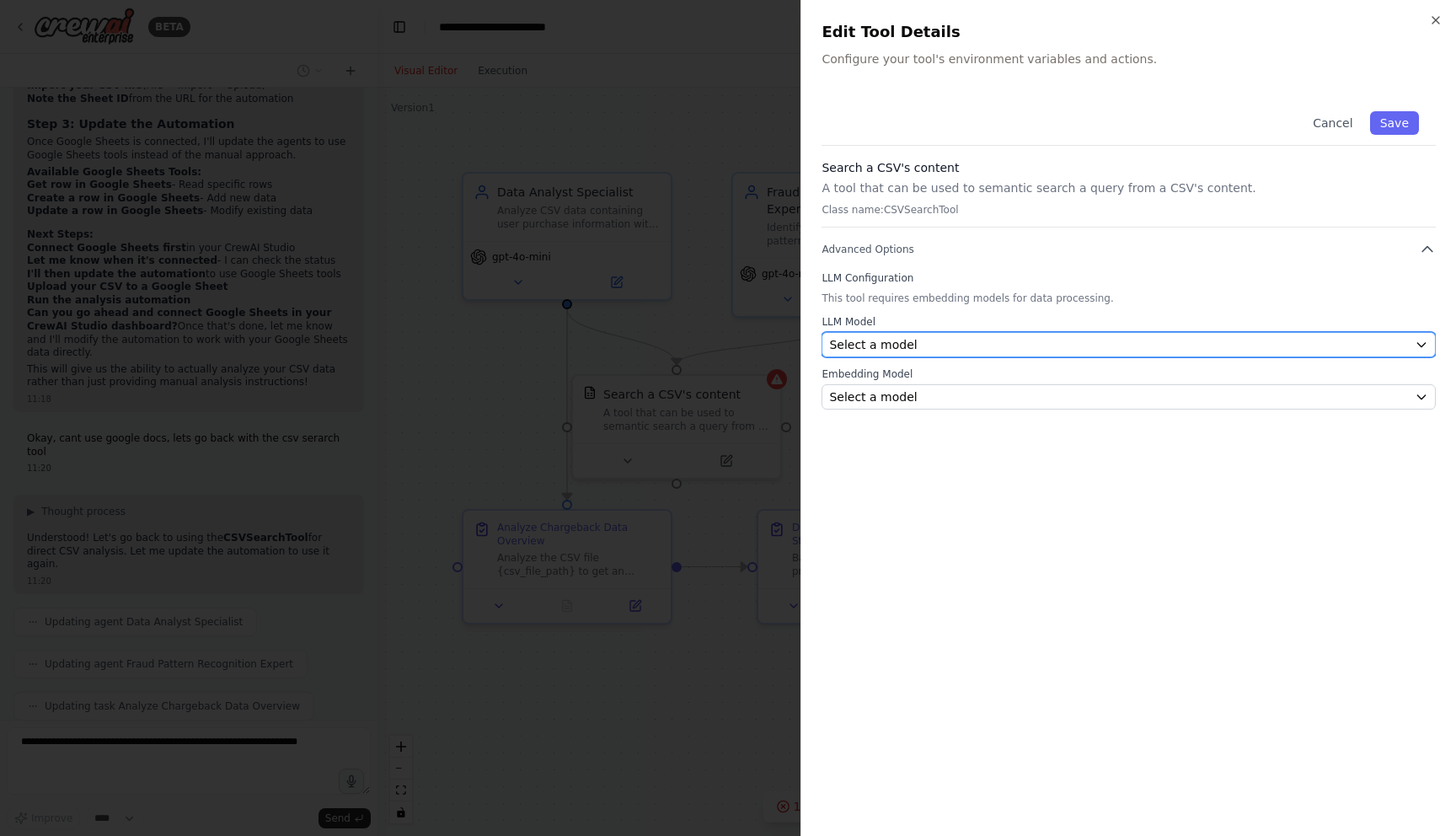
click at [878, 352] on span "Select a model" at bounding box center [873, 345] width 88 height 17
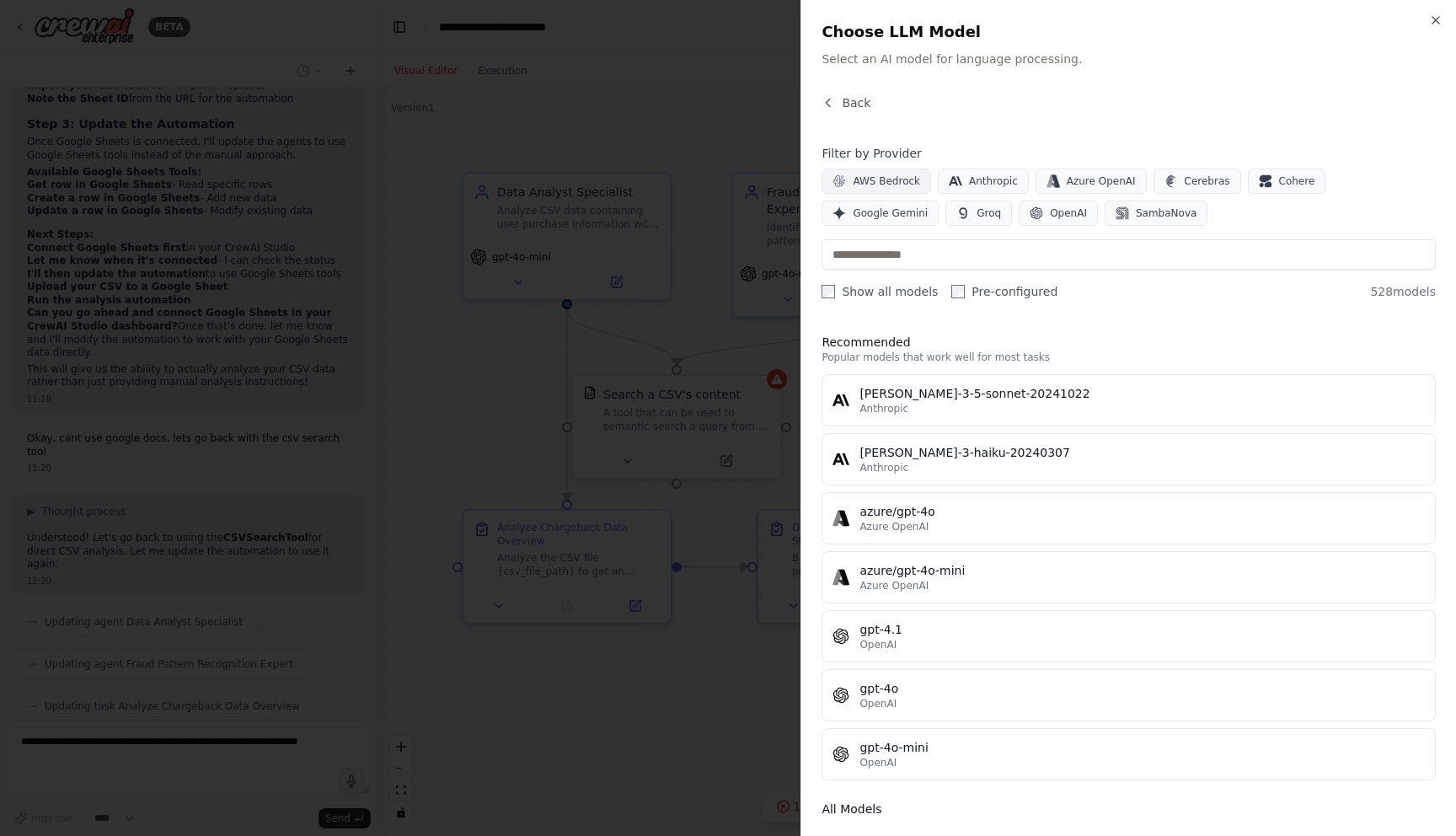
click at [904, 180] on span "AWS Bedrock" at bounding box center [886, 182] width 67 height 14
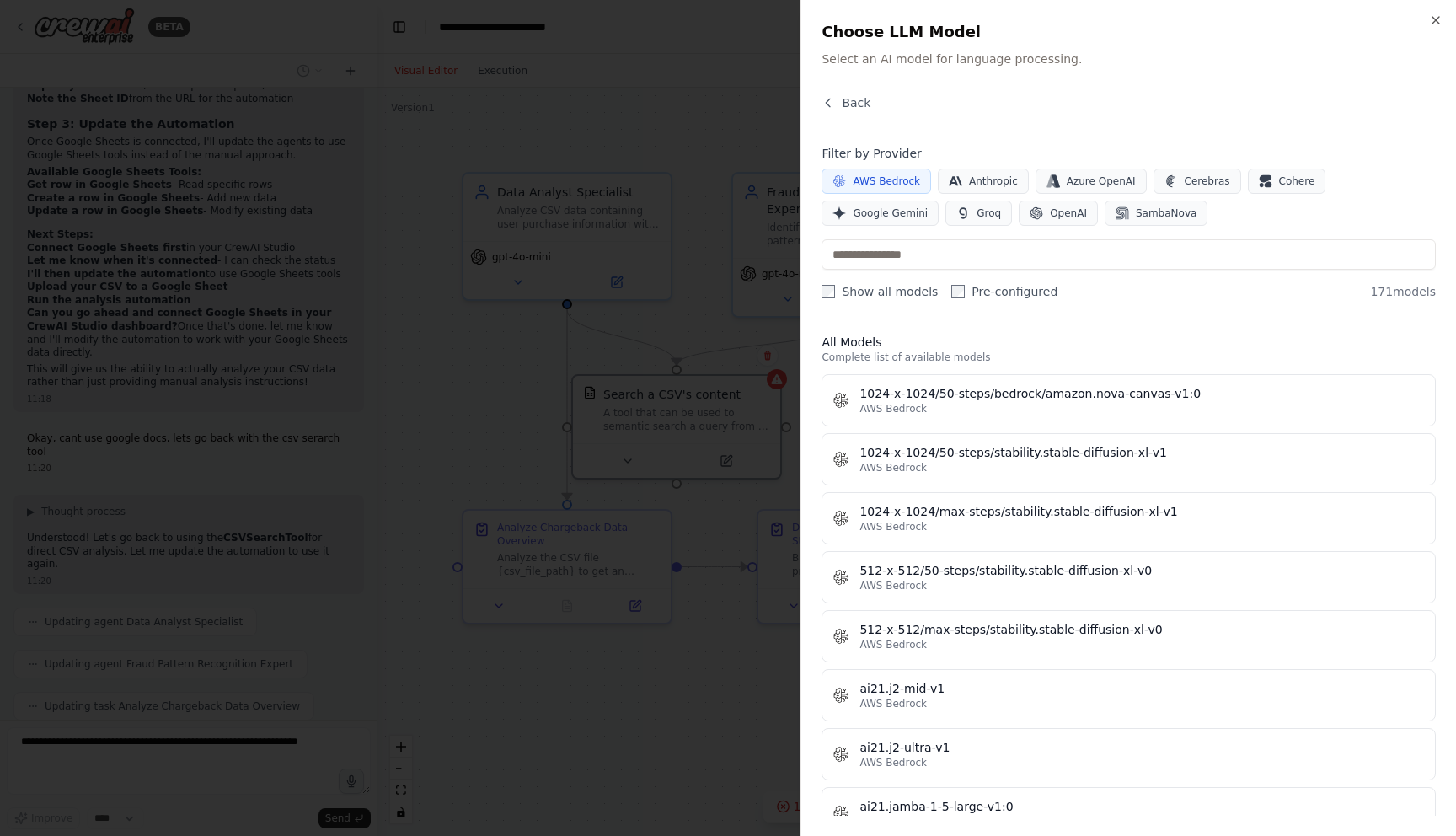
click at [725, 335] on div at bounding box center [728, 418] width 1456 height 836
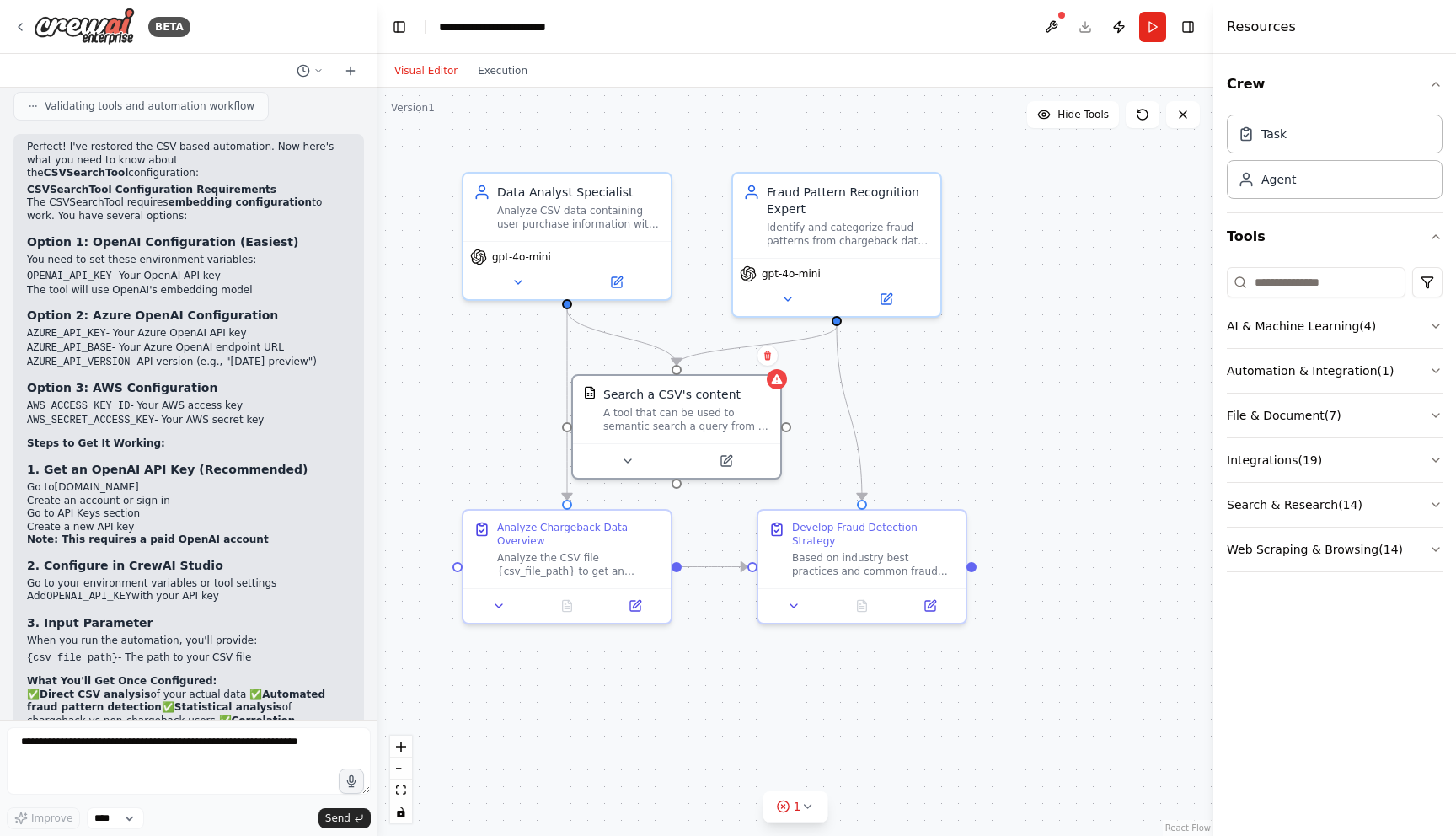
scroll to position [7030, 0]
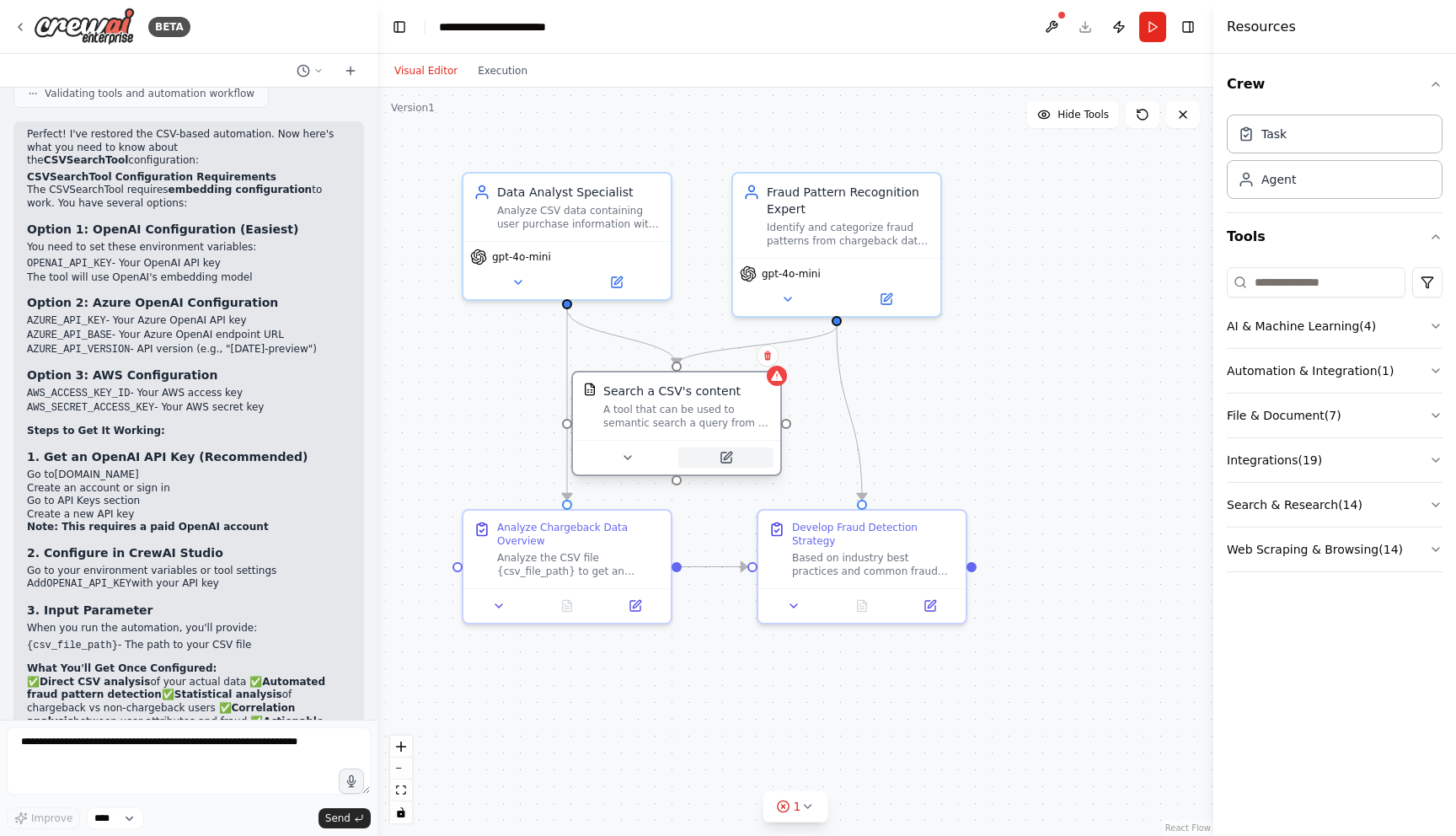
click at [727, 464] on icon at bounding box center [726, 458] width 14 height 14
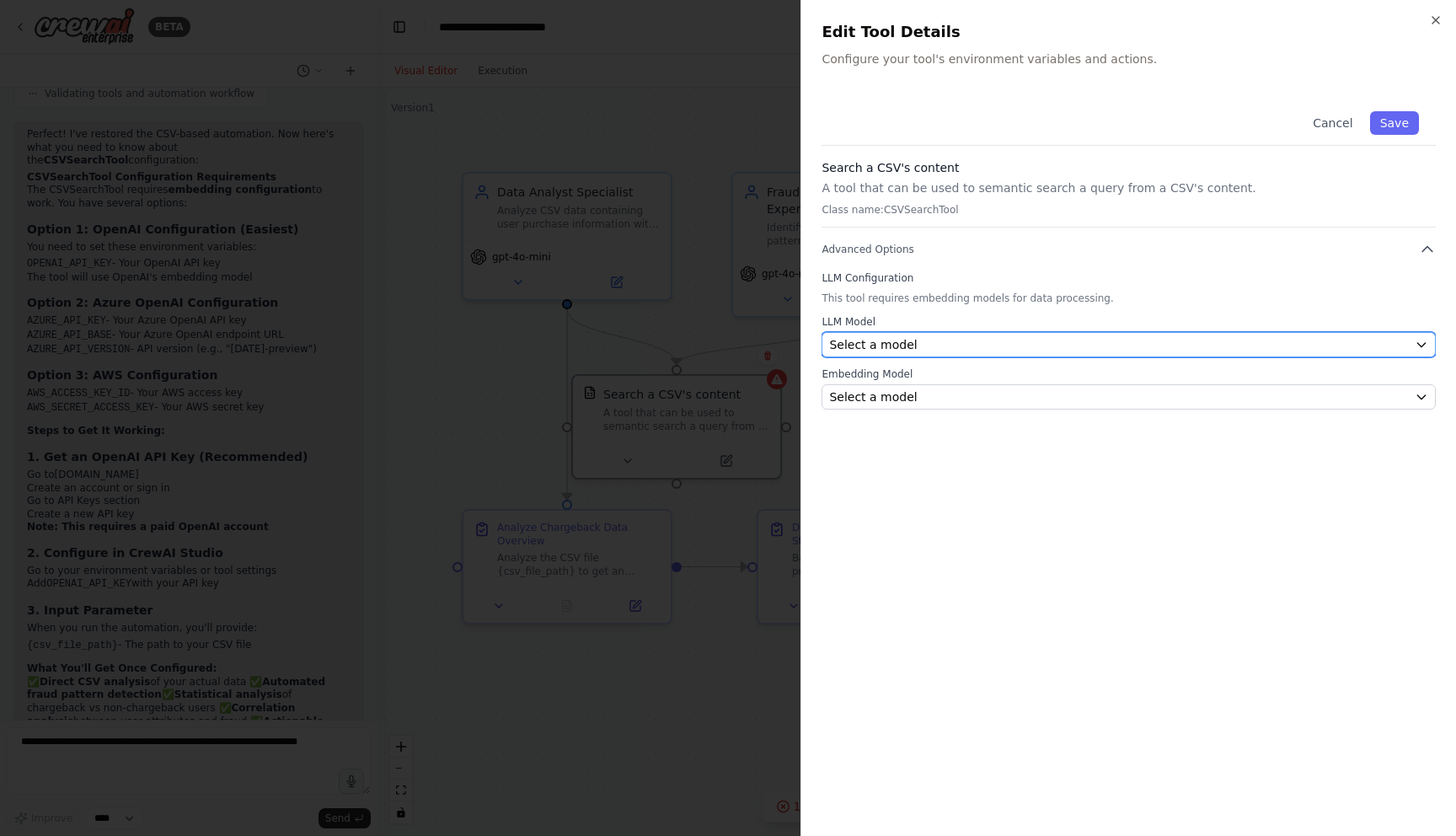
click at [990, 350] on div "Select a model" at bounding box center [1118, 345] width 579 height 17
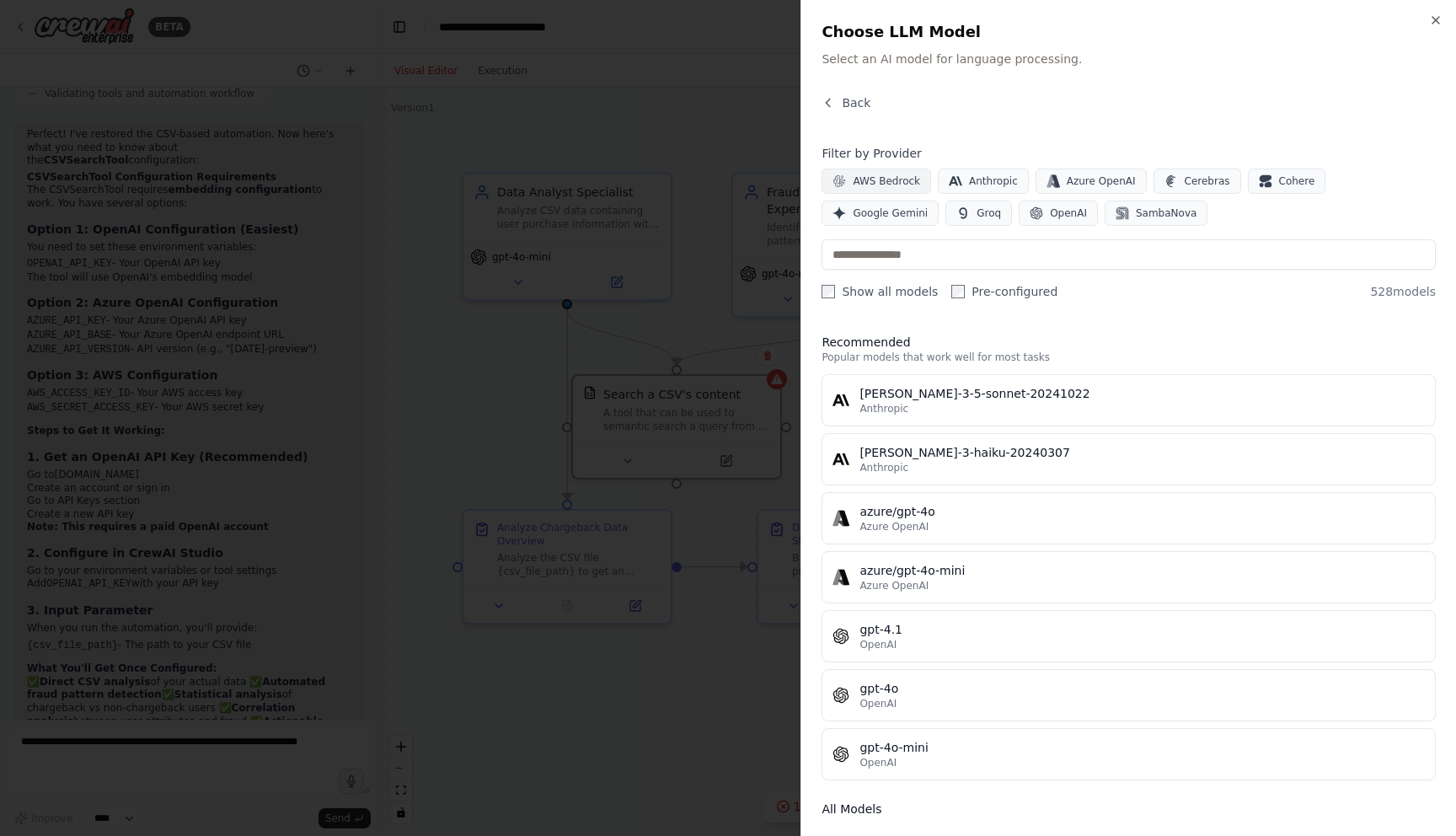
click at [898, 176] on span "AWS Bedrock" at bounding box center [886, 182] width 67 height 14
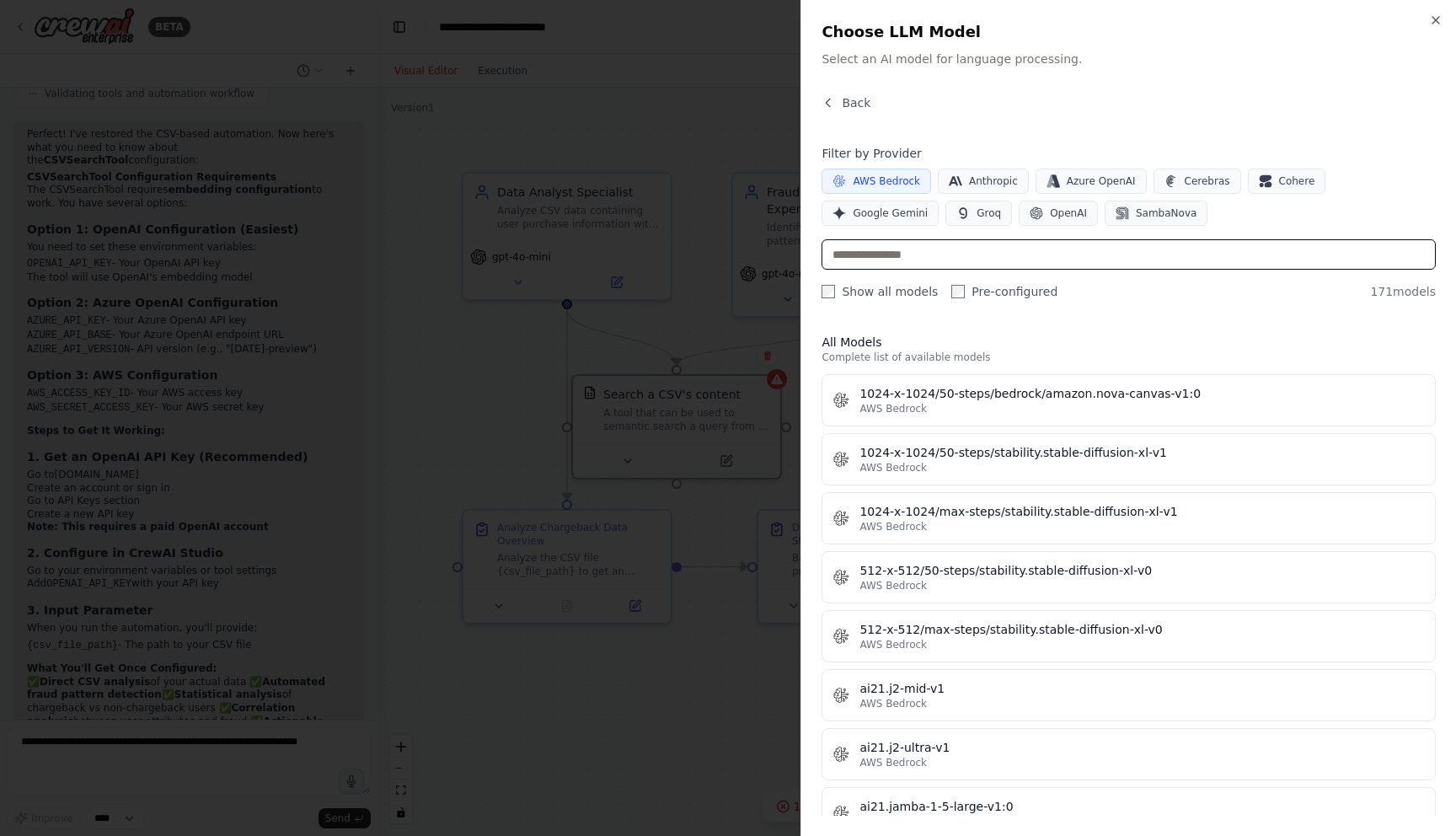
click at [996, 255] on input "text" at bounding box center [1129, 254] width 614 height 30
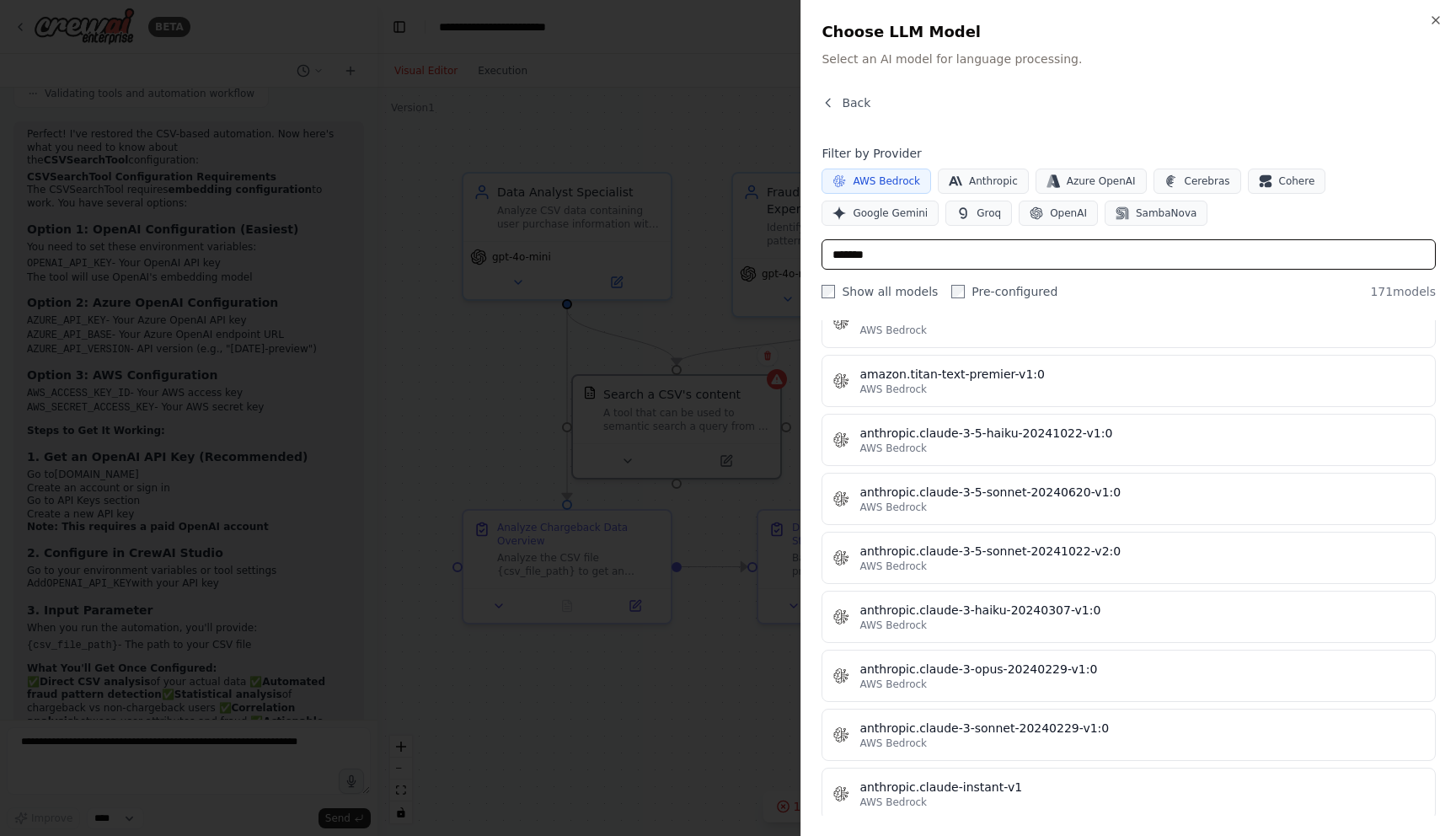
scroll to position [829, 0]
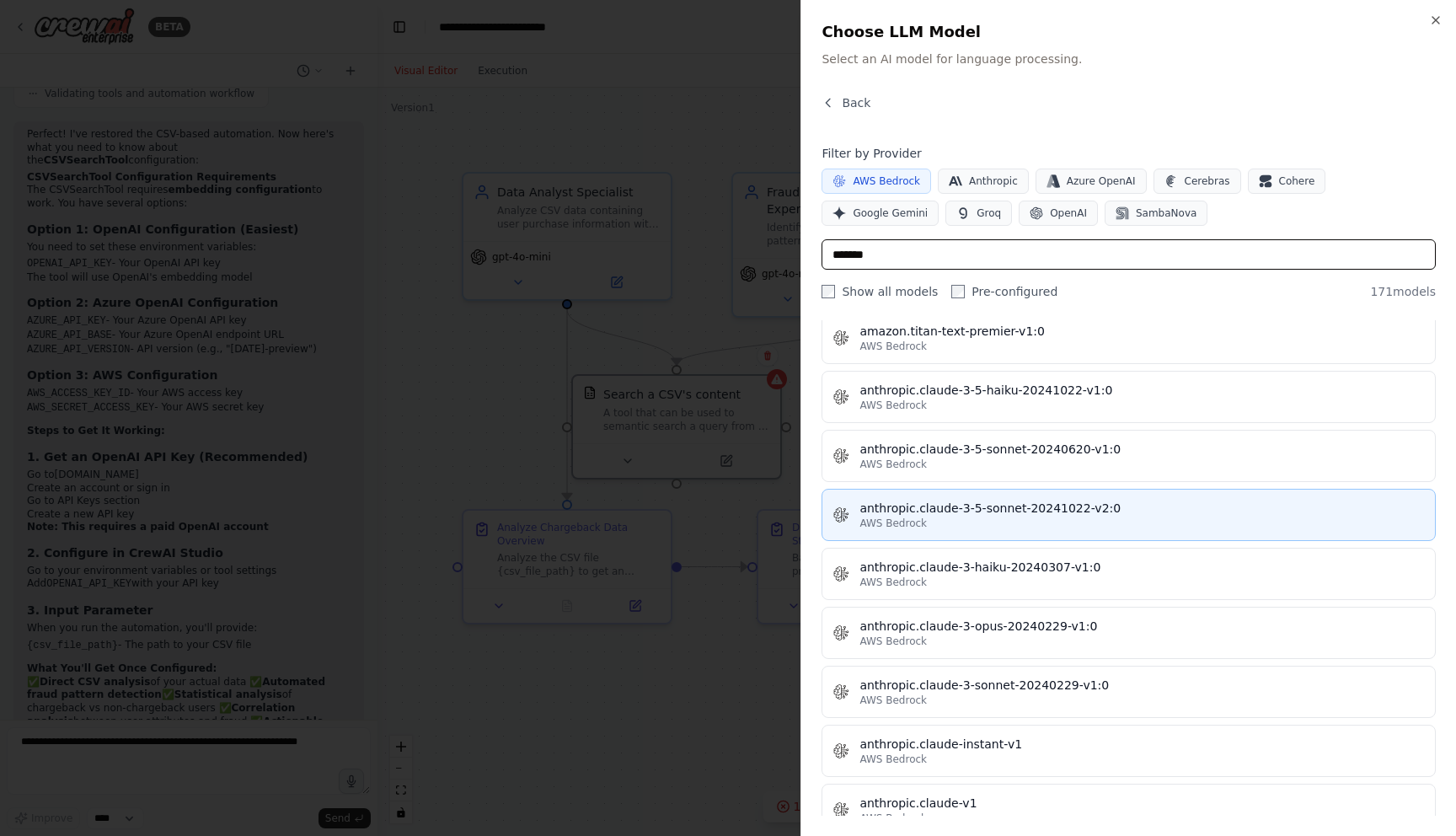
type input "*******"
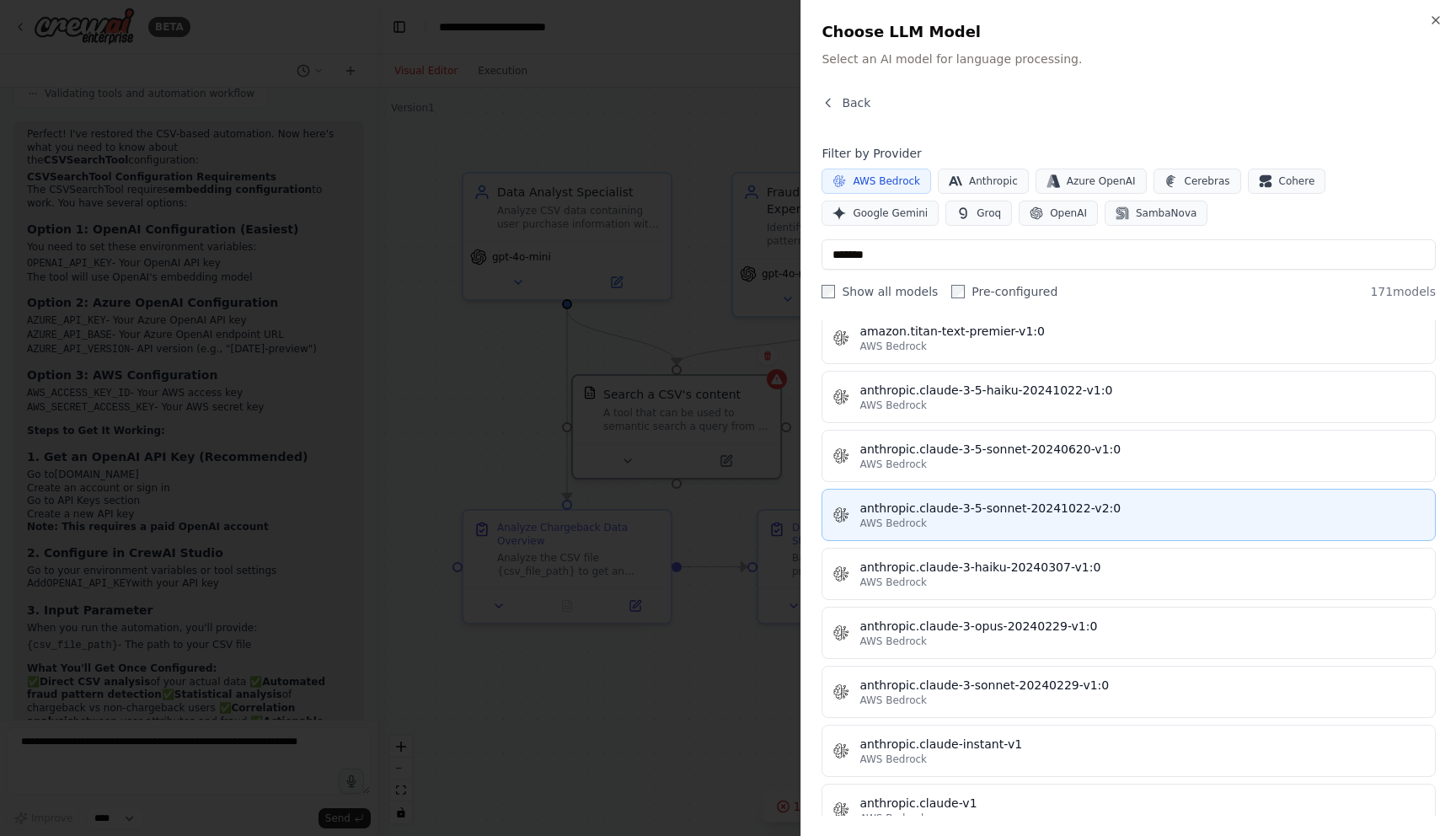
click at [961, 514] on div "anthropic.claude-3-5-sonnet-20241022-v2:0" at bounding box center [1142, 509] width 565 height 17
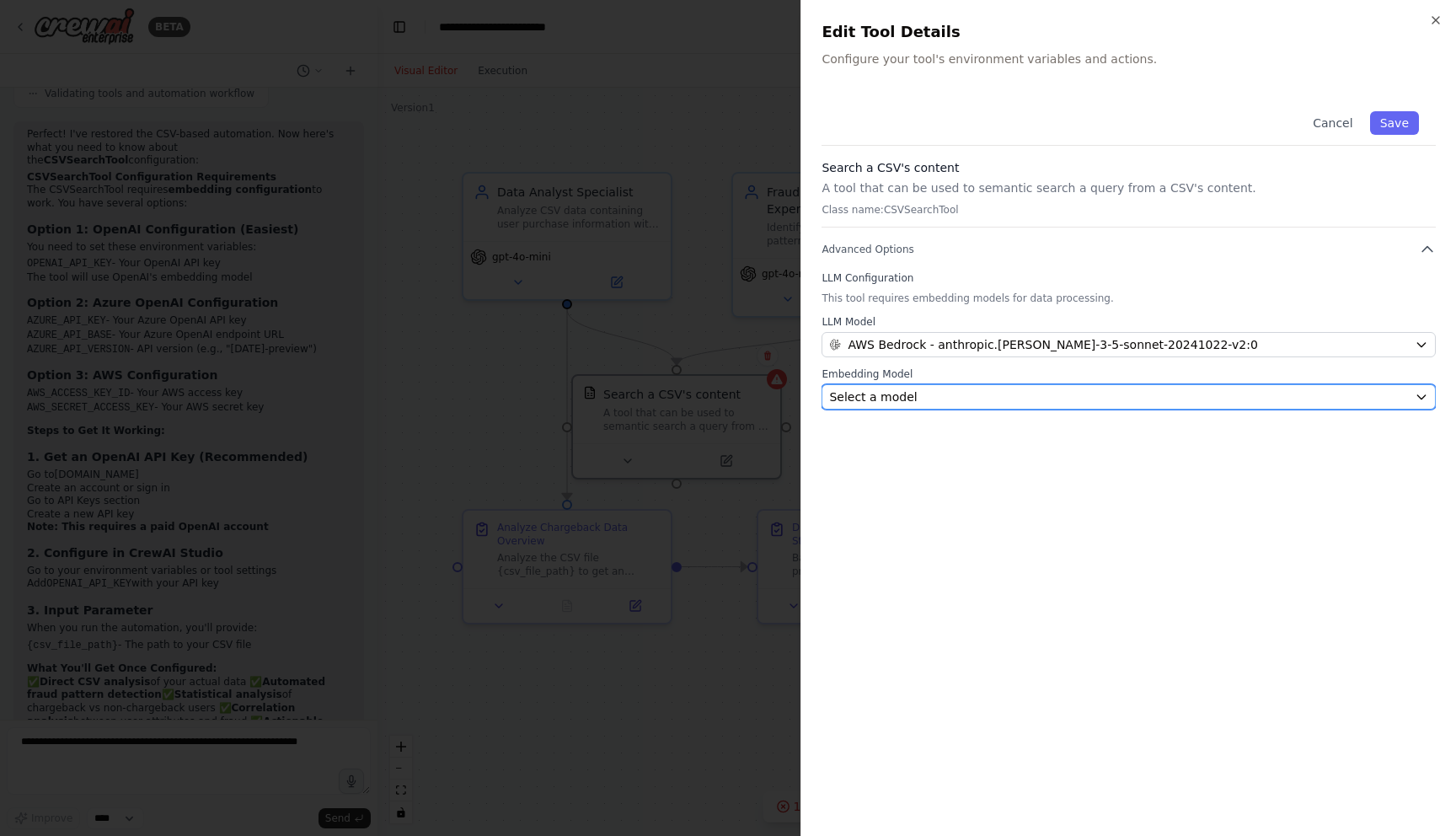
click at [1007, 392] on div "Select a model" at bounding box center [1118, 397] width 579 height 17
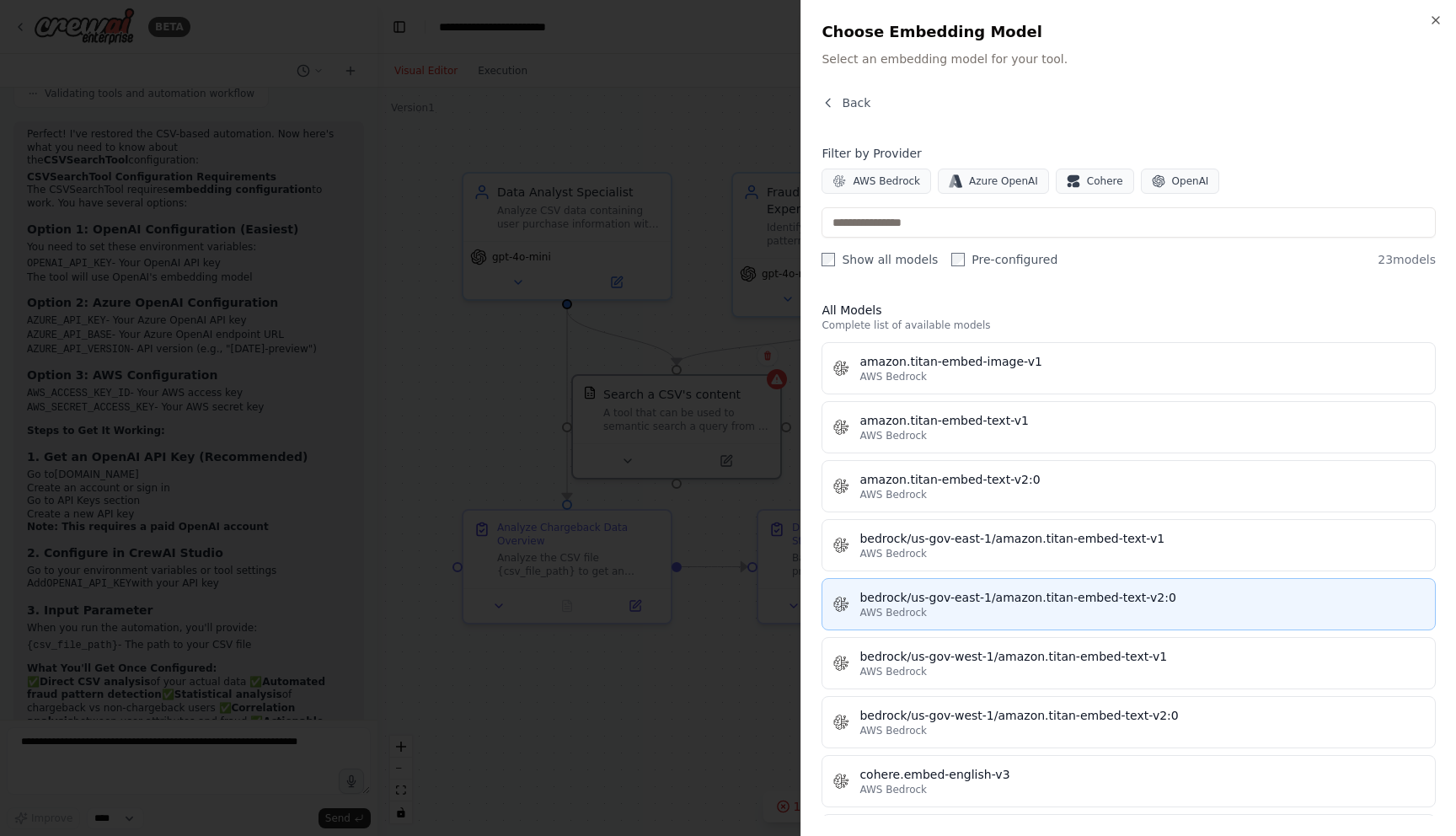
click at [1014, 617] on div "AWS Bedrock" at bounding box center [1142, 613] width 565 height 14
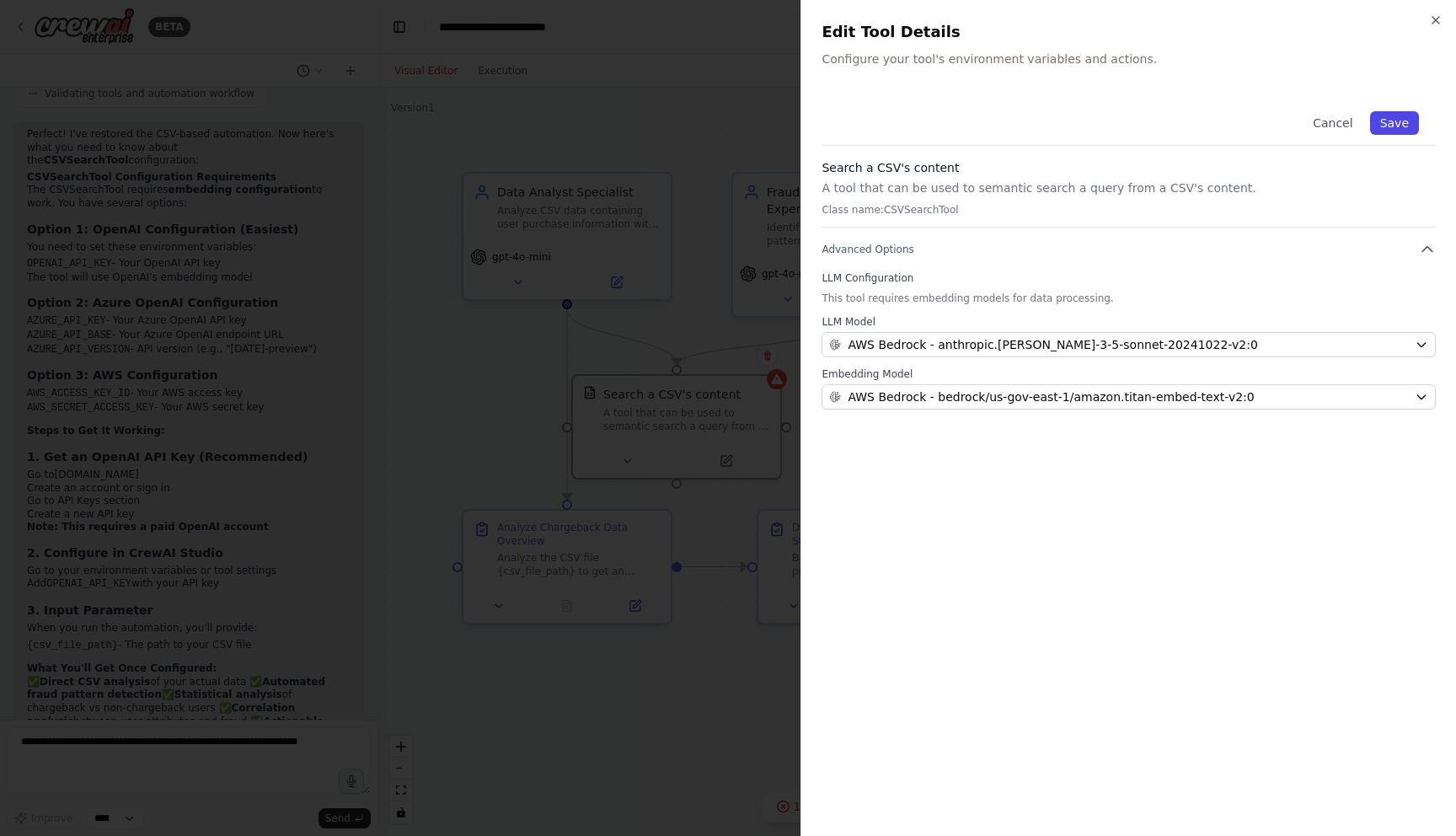
click at [1394, 118] on button "Save" at bounding box center [1394, 122] width 49 height 23
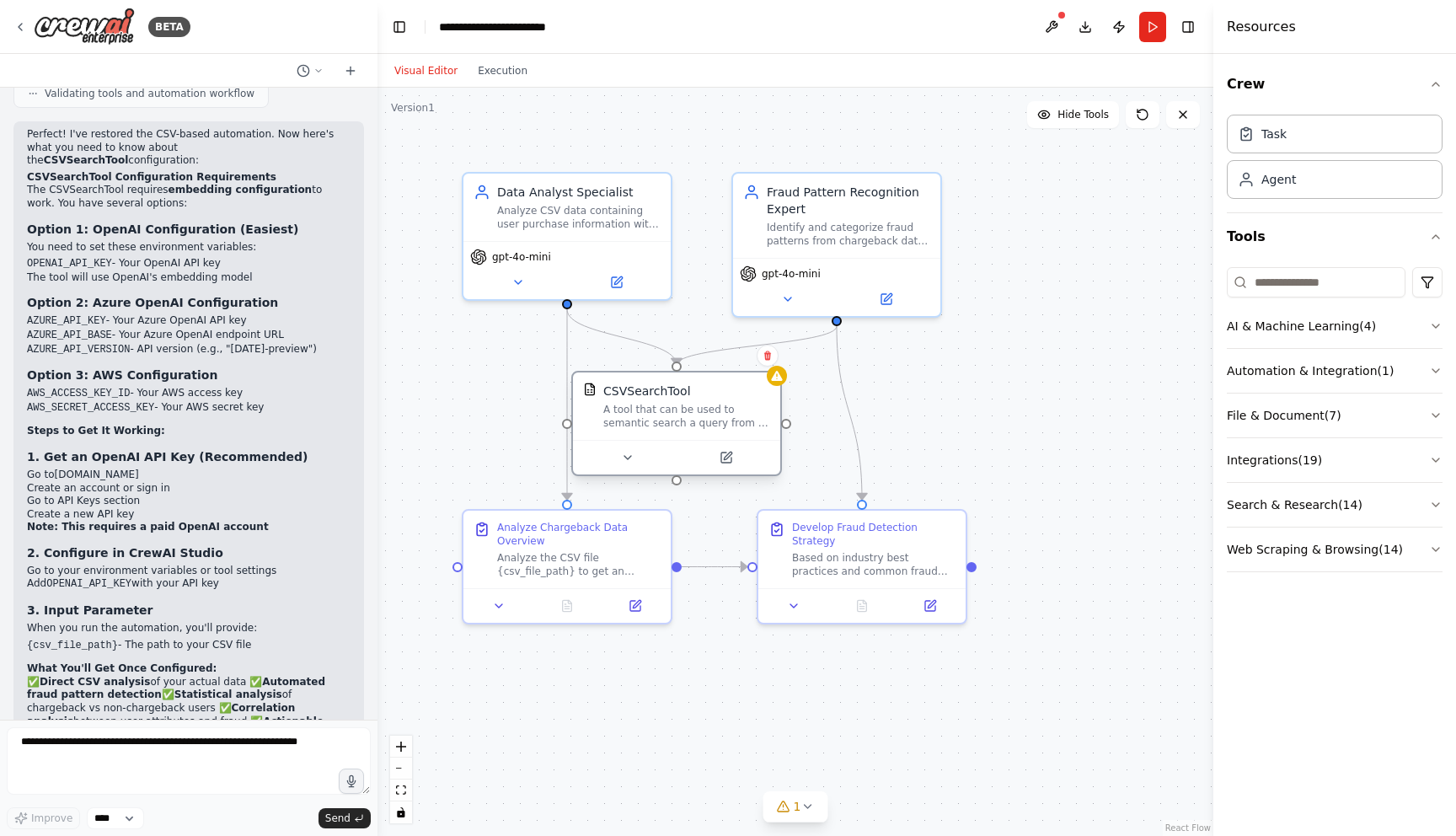
click at [725, 468] on div at bounding box center [676, 457] width 207 height 34
click at [724, 464] on button at bounding box center [734, 457] width 96 height 20
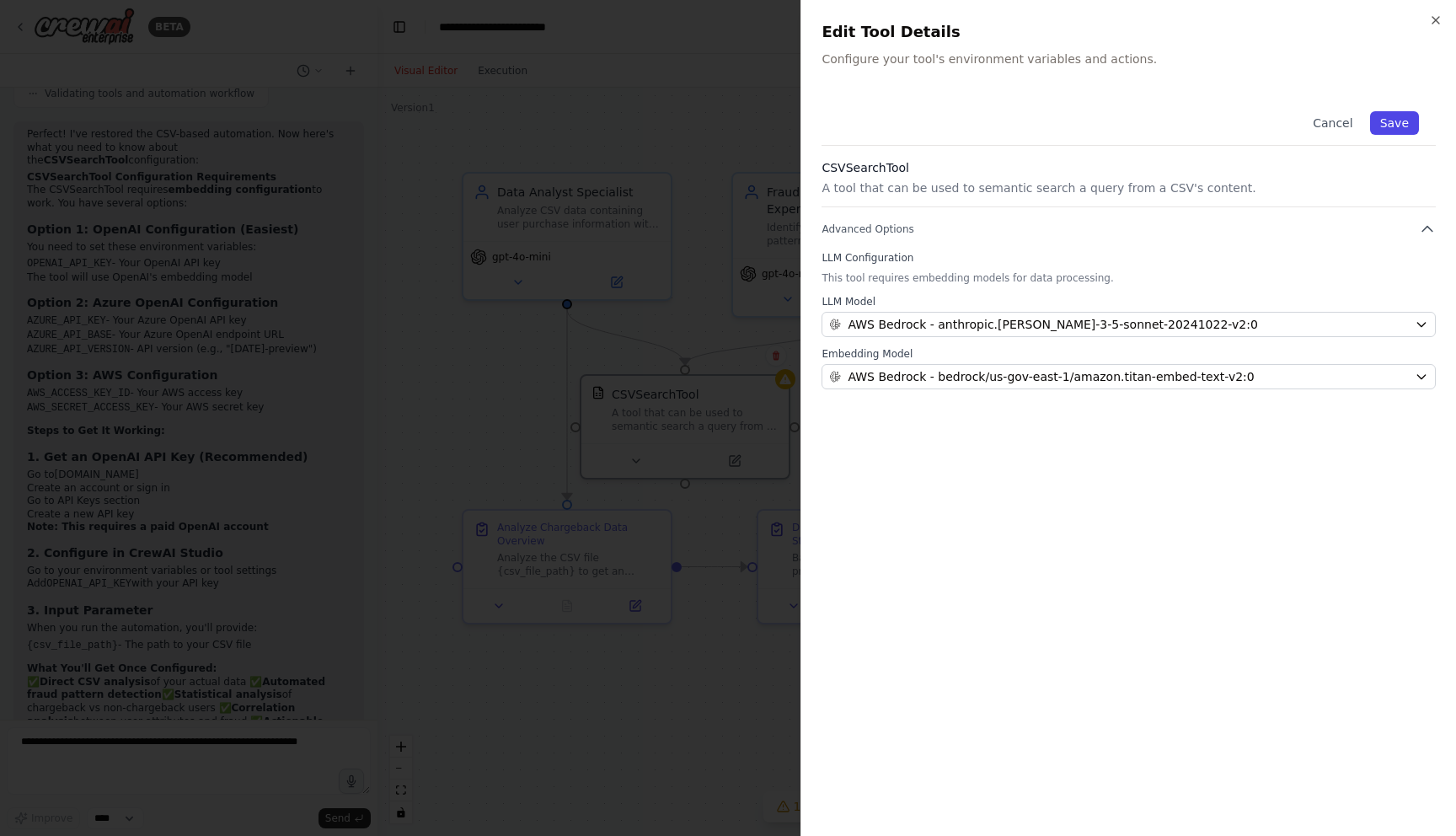
click at [1400, 121] on button "Save" at bounding box center [1394, 122] width 49 height 23
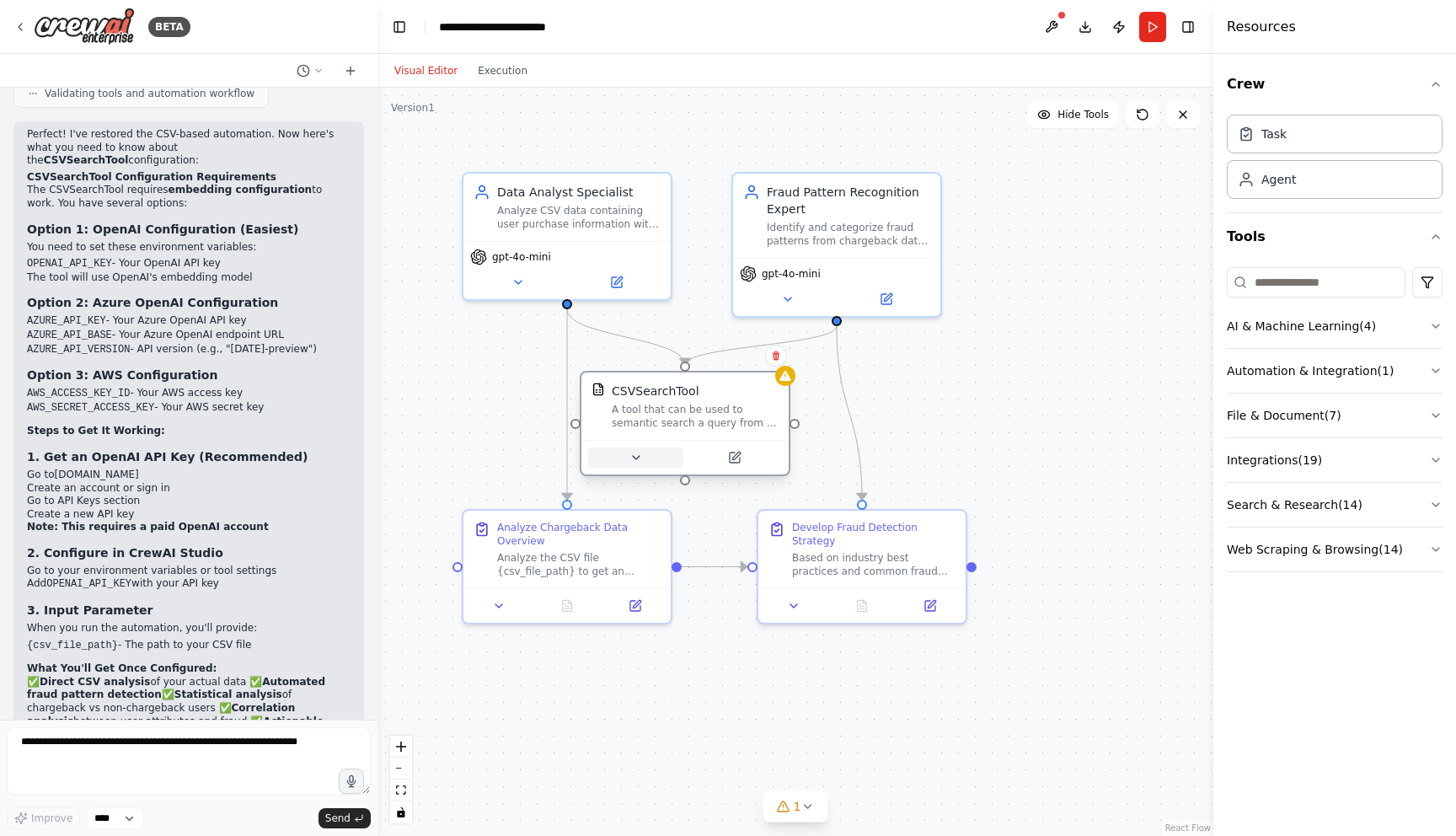
click at [640, 461] on icon at bounding box center [636, 458] width 14 height 14
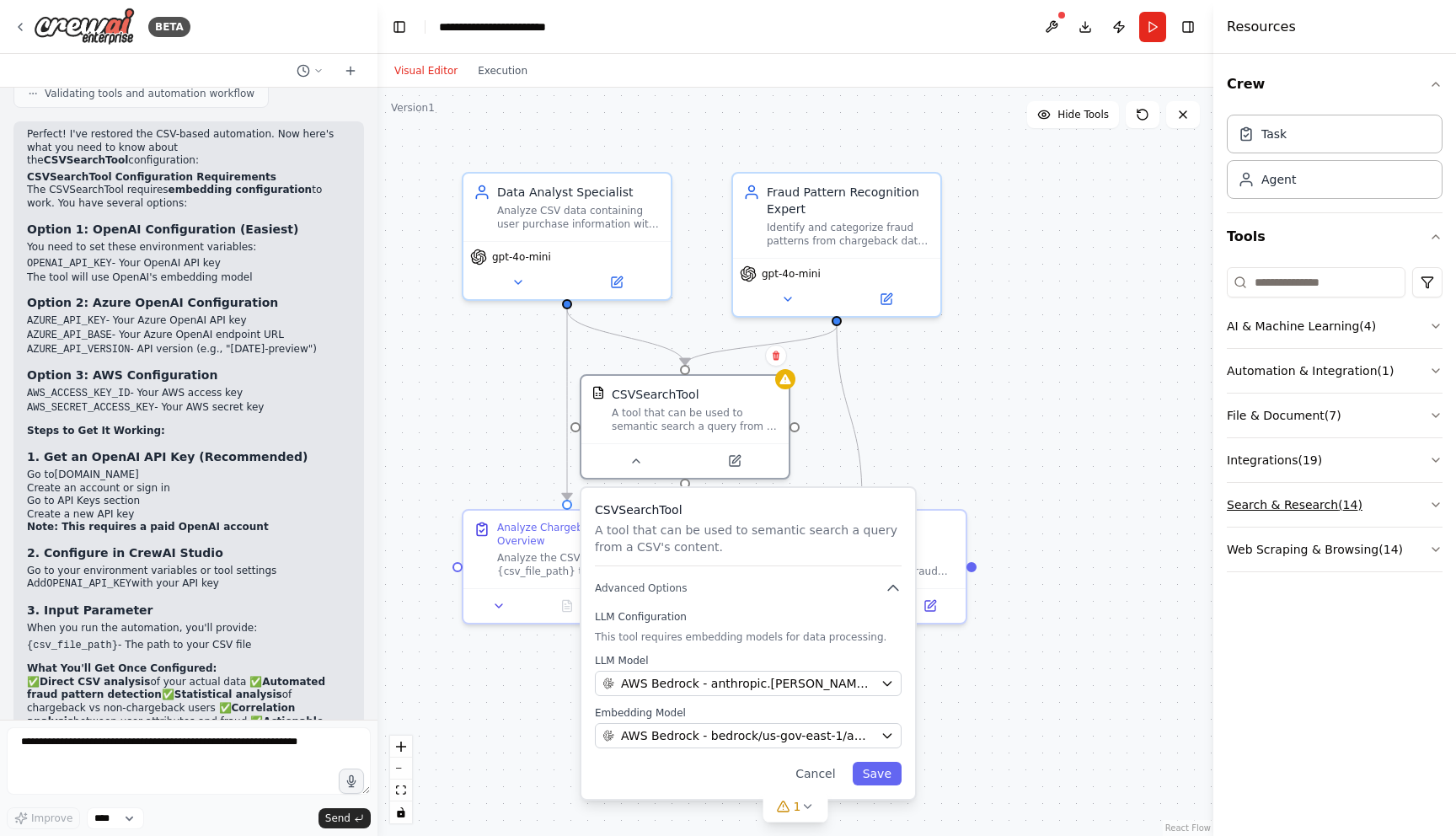
click at [1439, 503] on icon "button" at bounding box center [1436, 505] width 14 height 14
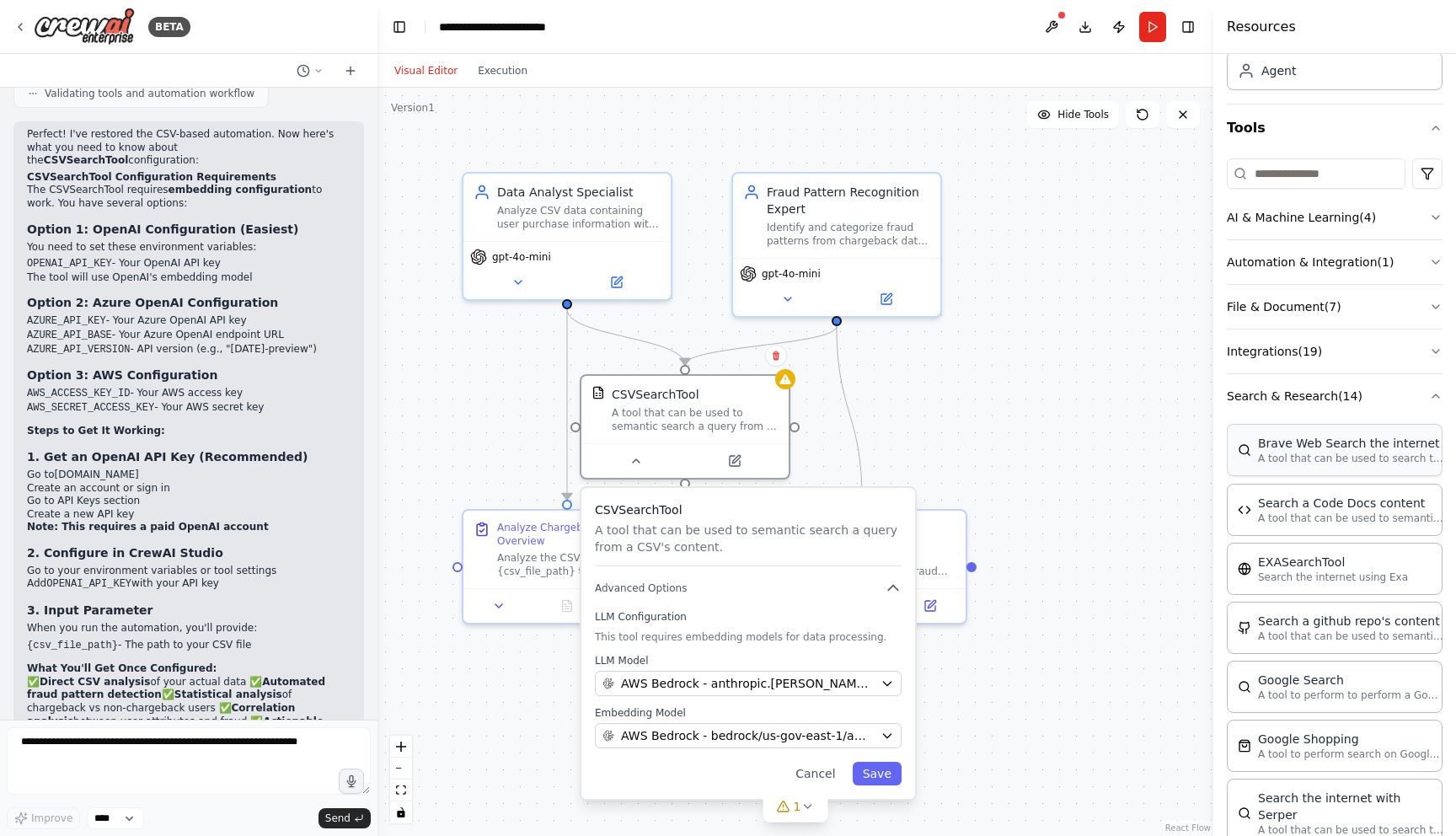
scroll to position [0, 0]
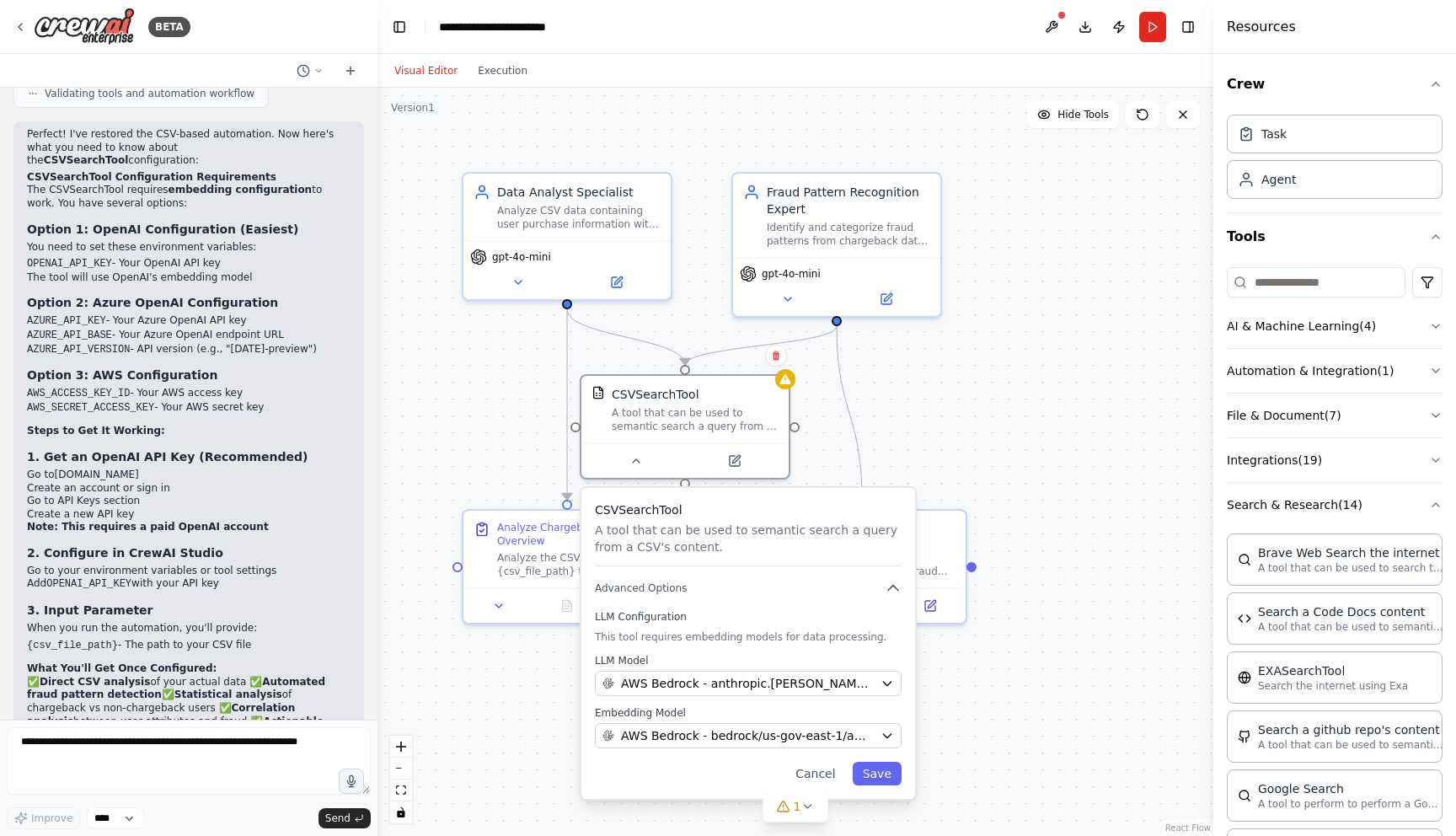
click at [1274, 21] on h4 "Resources" at bounding box center [1262, 27] width 69 height 20
click at [179, 747] on textarea at bounding box center [188, 761] width 364 height 67
type textarea "**********"
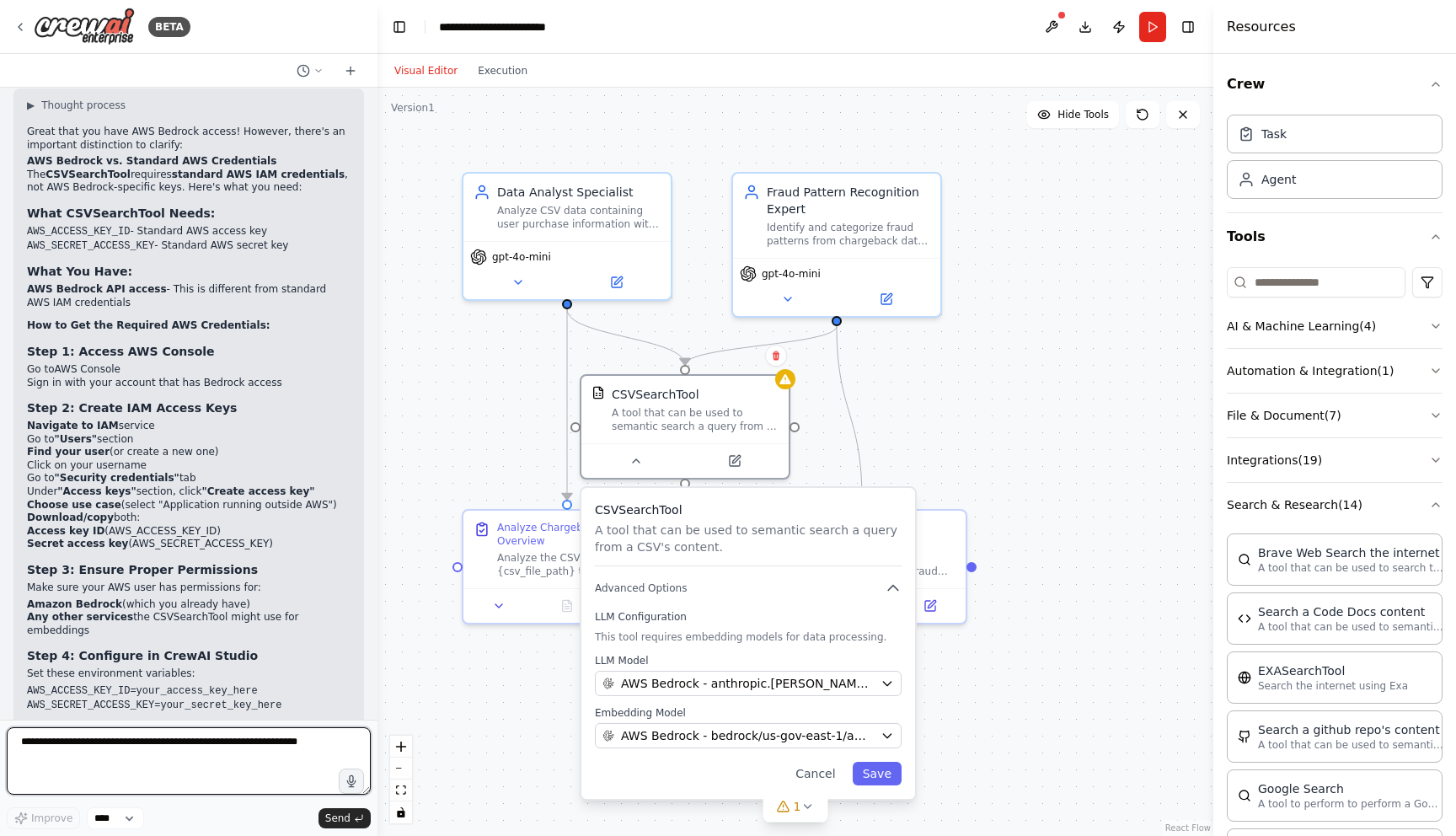
scroll to position [7874, 0]
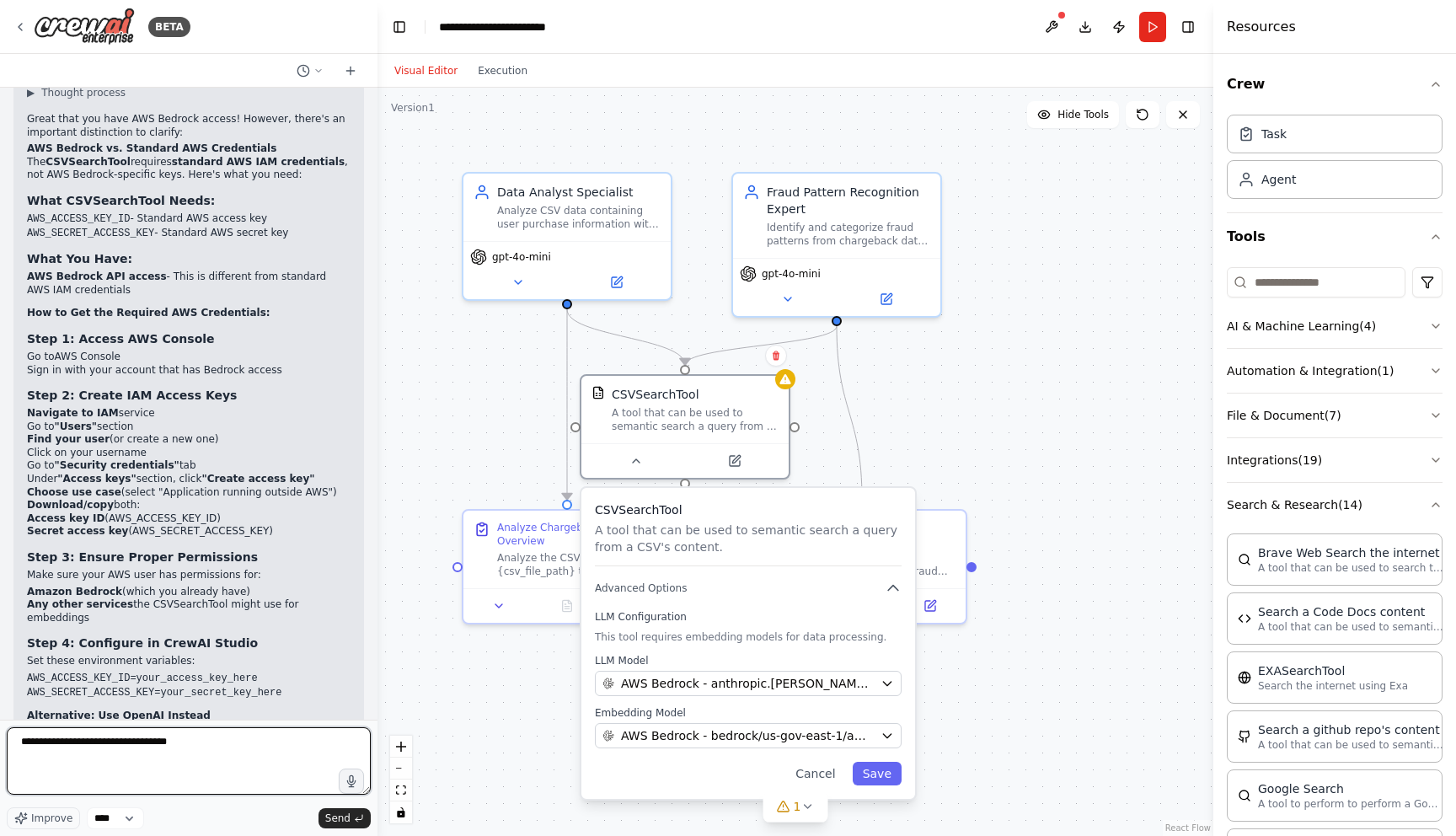
type textarea "**********"
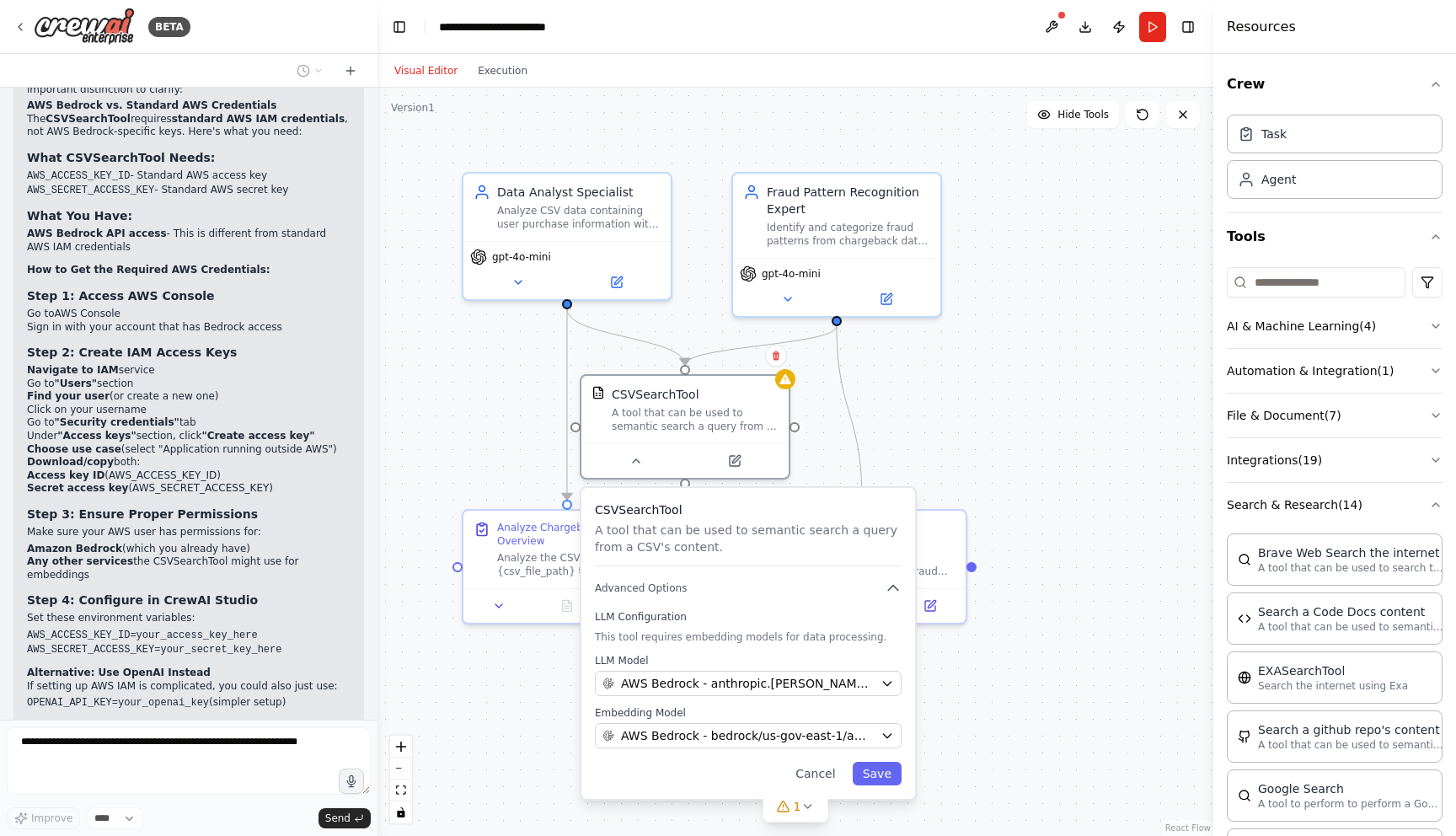
scroll to position [7973, 0]
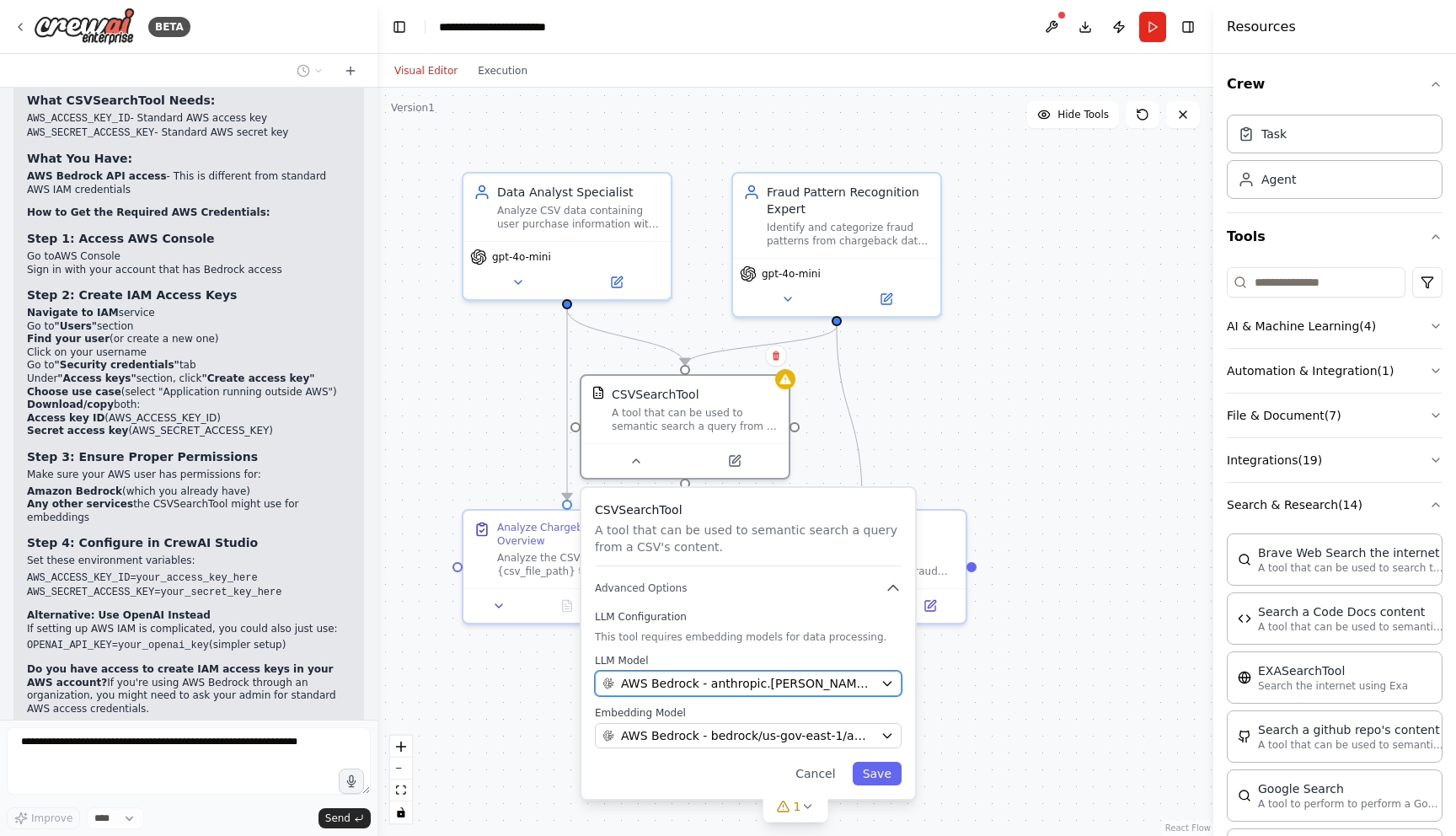
click at [651, 682] on span "AWS Bedrock - anthropic.claude-3-5-sonnet-20241022-v2:0" at bounding box center [748, 684] width 253 height 17
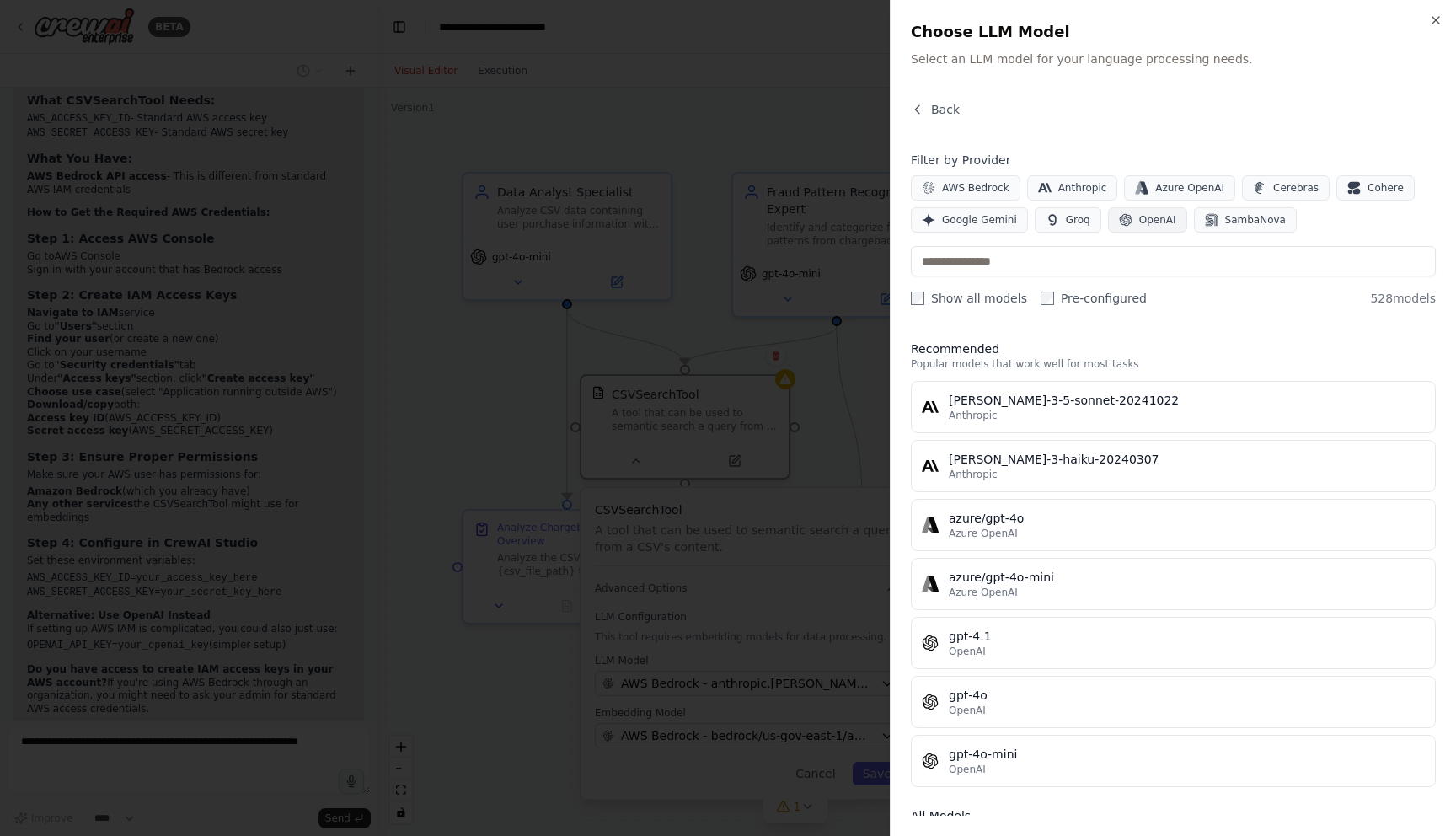
click at [1143, 223] on span "OpenAI" at bounding box center [1157, 220] width 37 height 14
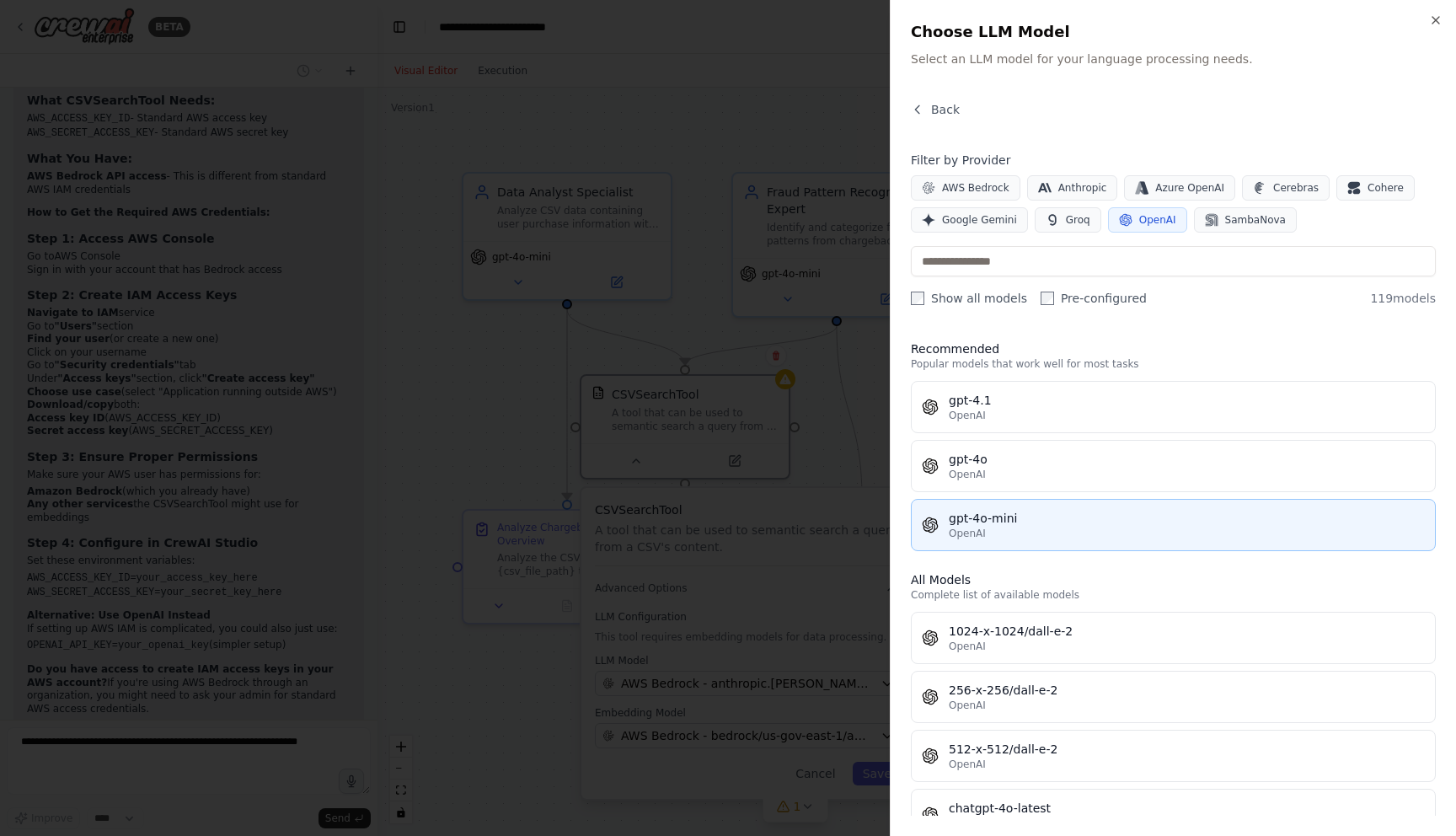
click at [1020, 523] on div "gpt-4o-mini" at bounding box center [1186, 518] width 476 height 17
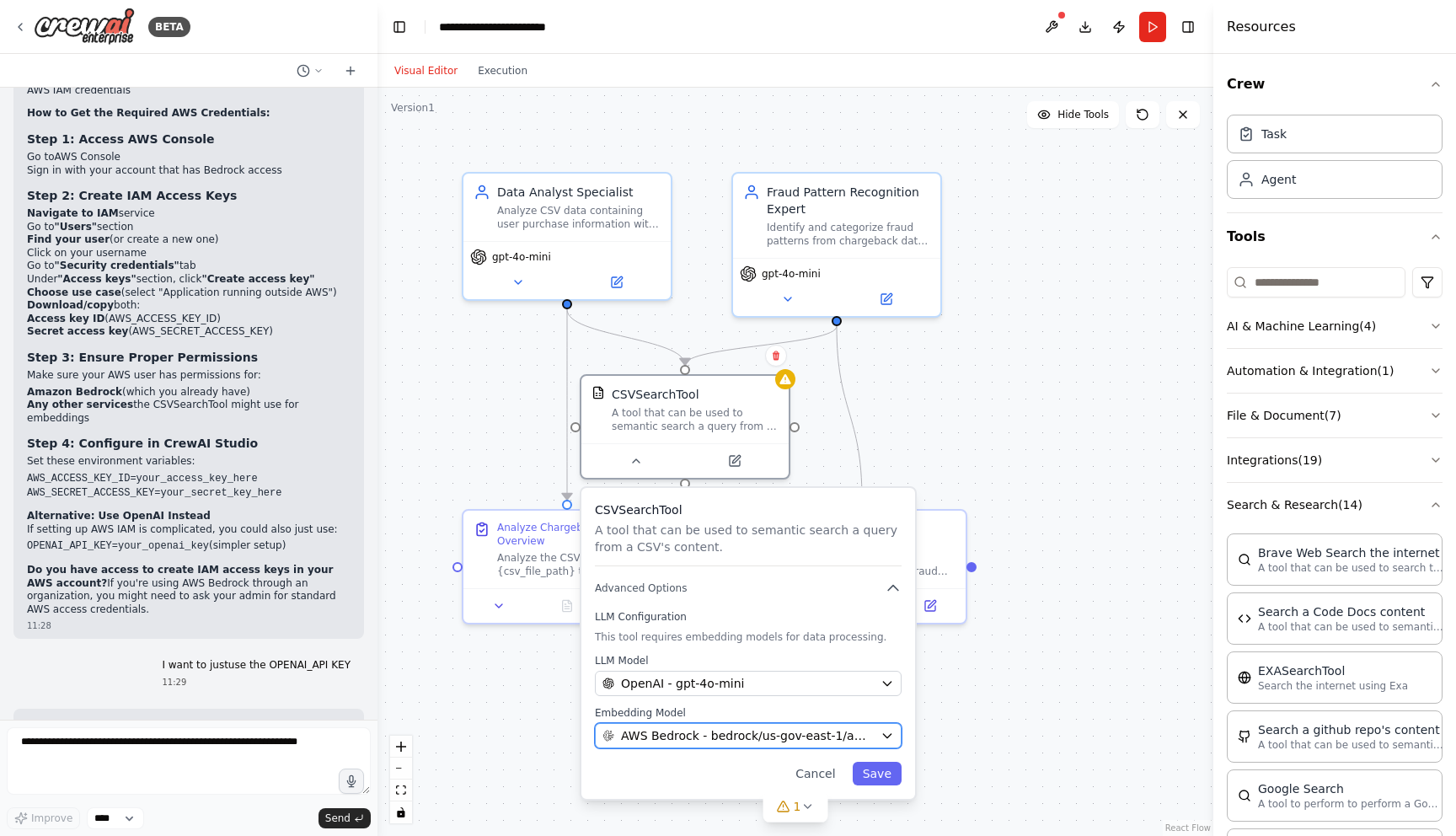
click at [750, 742] on span "AWS Bedrock - bedrock/us-gov-east-1/amazon.titan-embed-text-v2:0" at bounding box center [748, 736] width 253 height 17
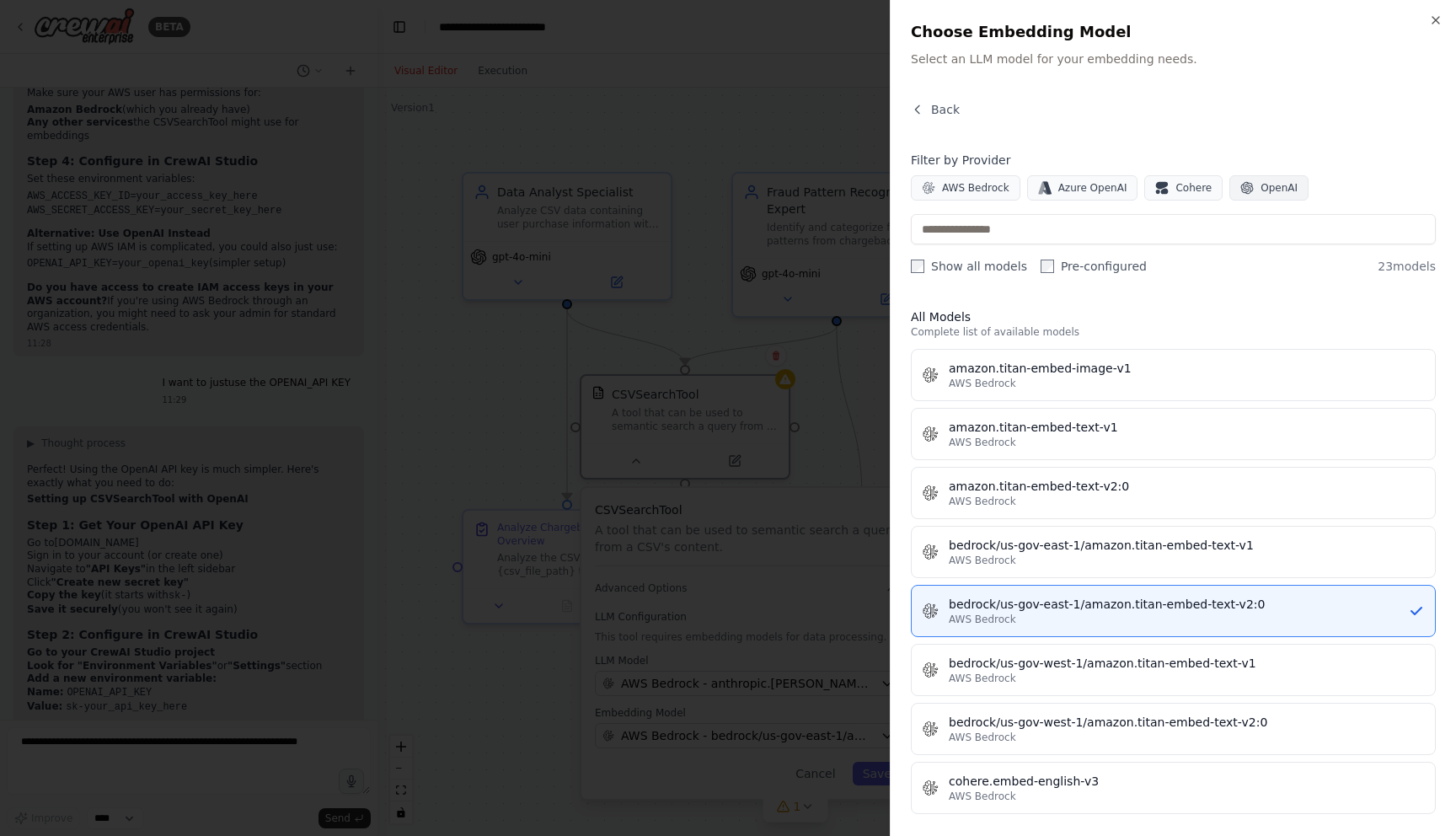
click at [1241, 182] on icon "button" at bounding box center [1247, 188] width 13 height 13
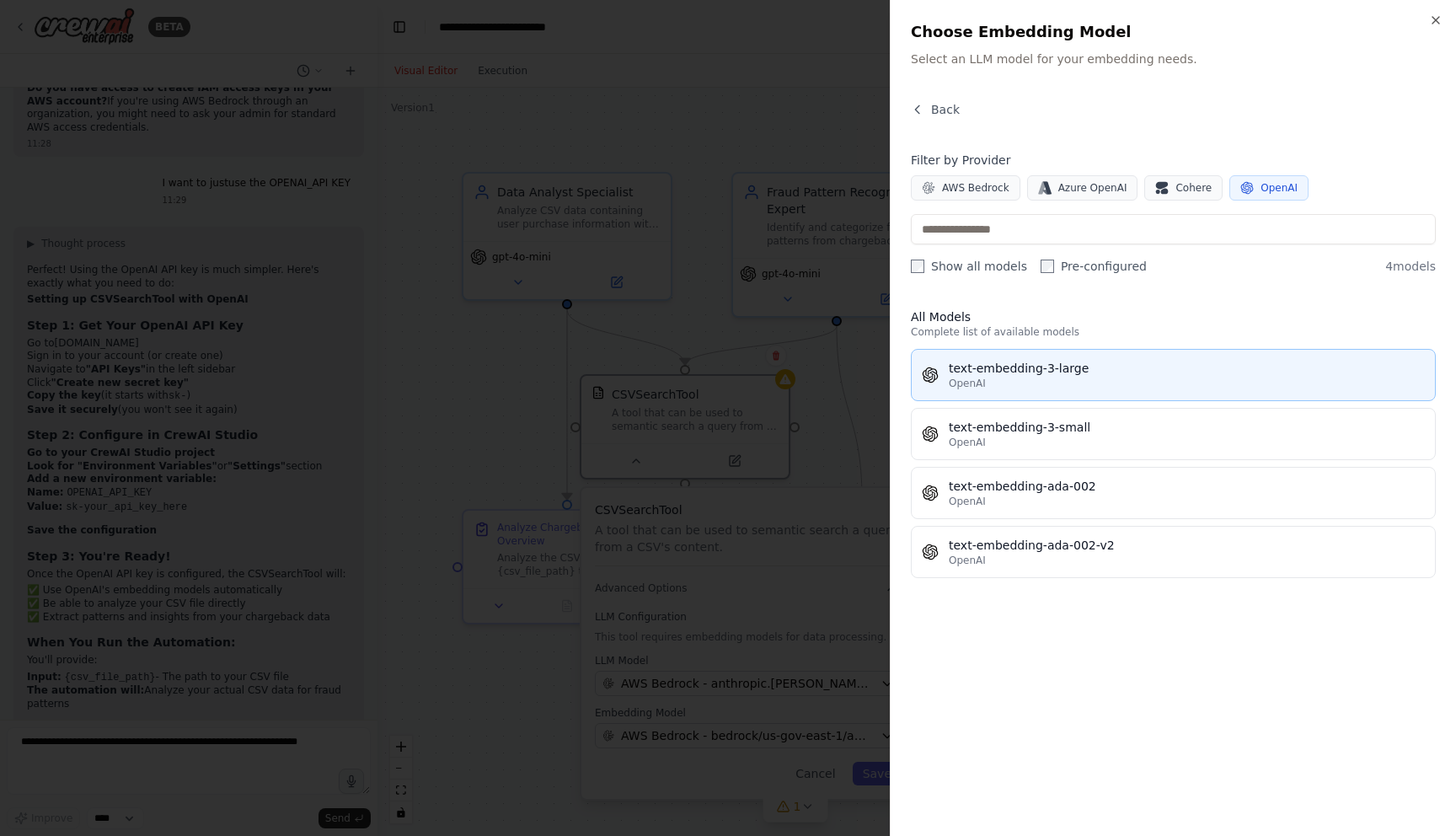
click at [1056, 379] on div "OpenAI" at bounding box center [1186, 384] width 476 height 14
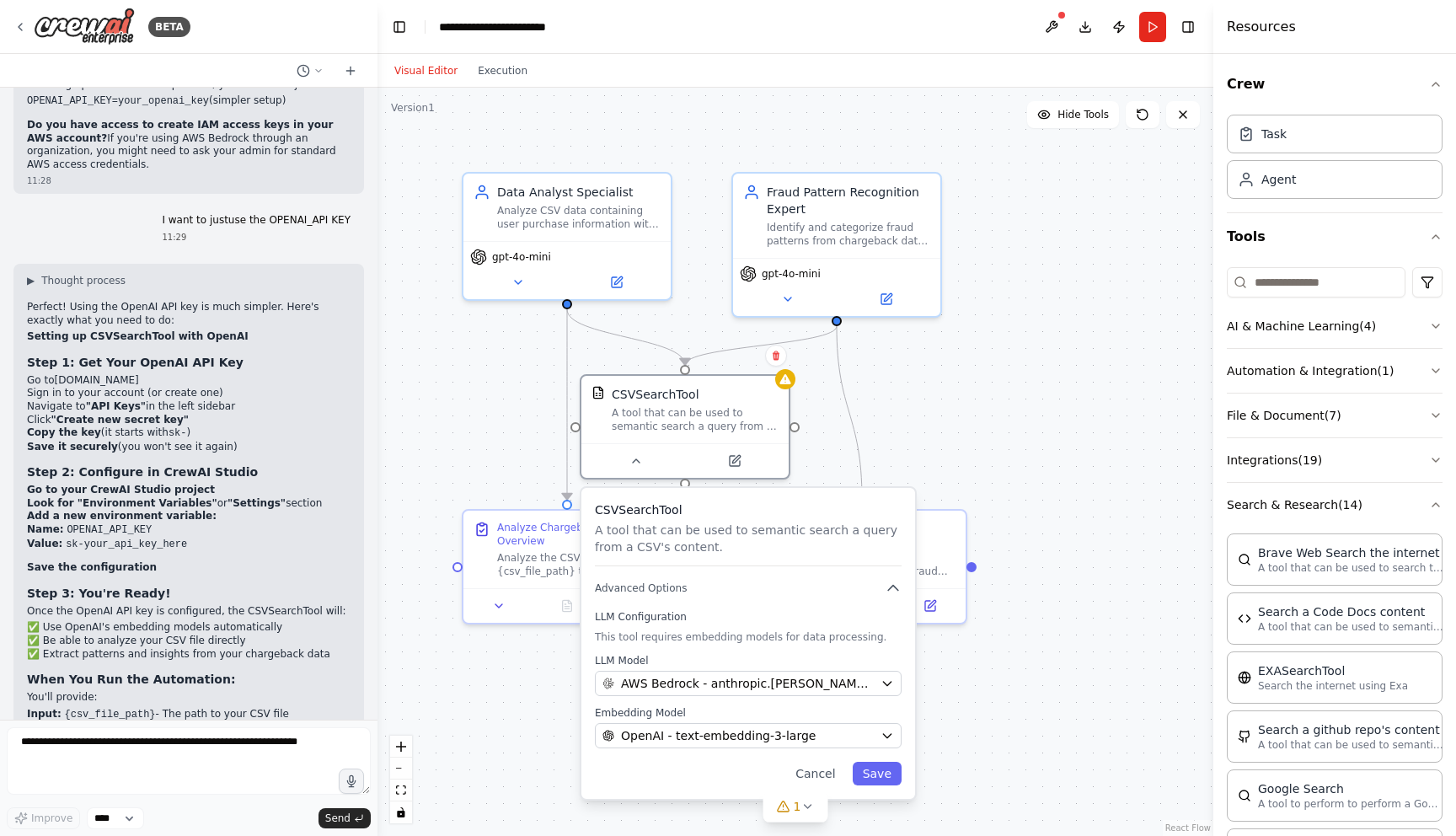
scroll to position [8520, 0]
click at [875, 773] on button "Save" at bounding box center [877, 773] width 49 height 23
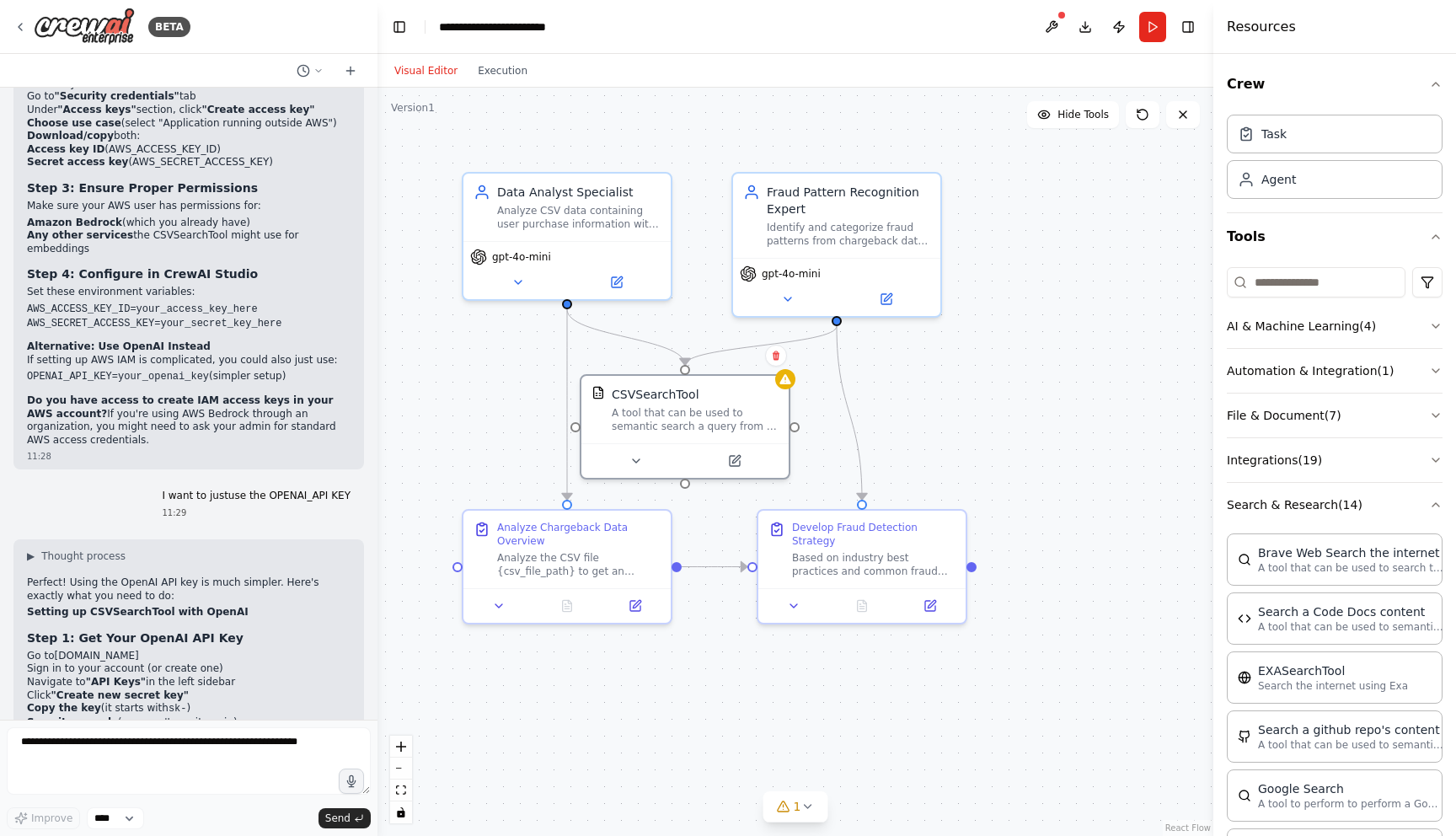
scroll to position [8244, 0]
drag, startPoint x: 53, startPoint y: 525, endPoint x: 207, endPoint y: 525, distance: 154.0
click at [207, 649] on li "Go to platform.openai.com" at bounding box center [188, 656] width 324 height 14
copy li "[DOMAIN_NAME]"
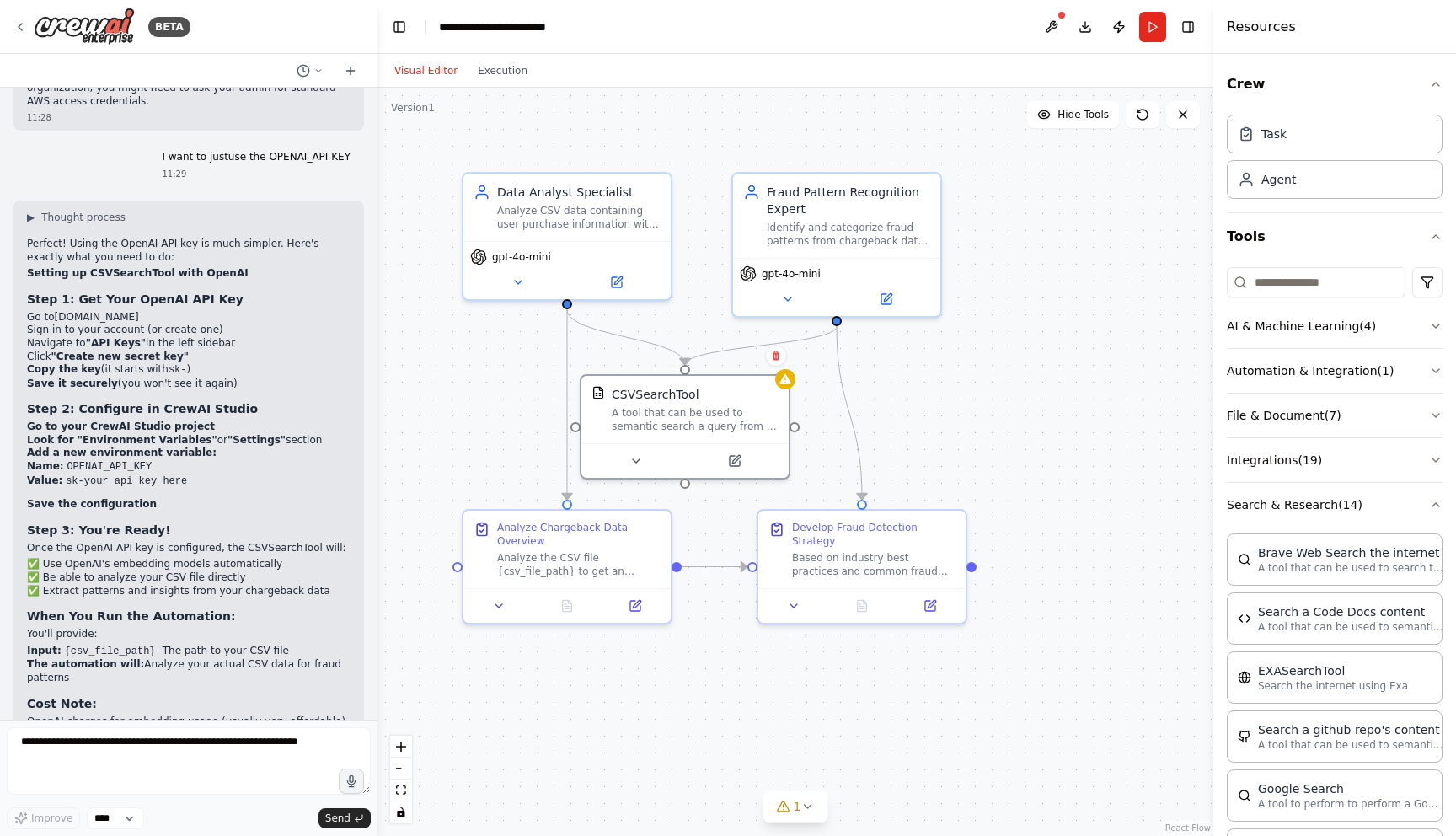
scroll to position [8580, 0]
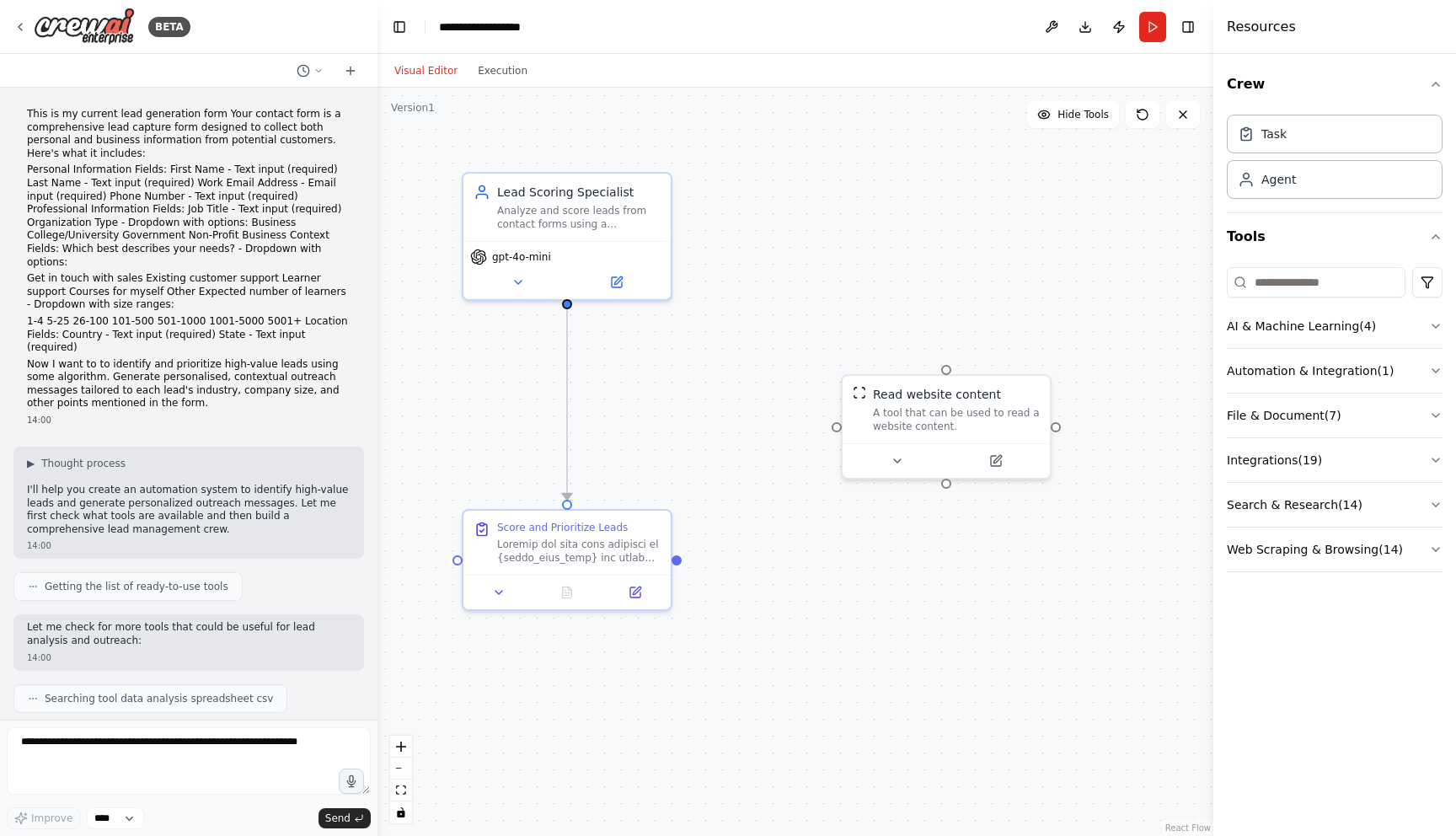
scroll to position [8512, 0]
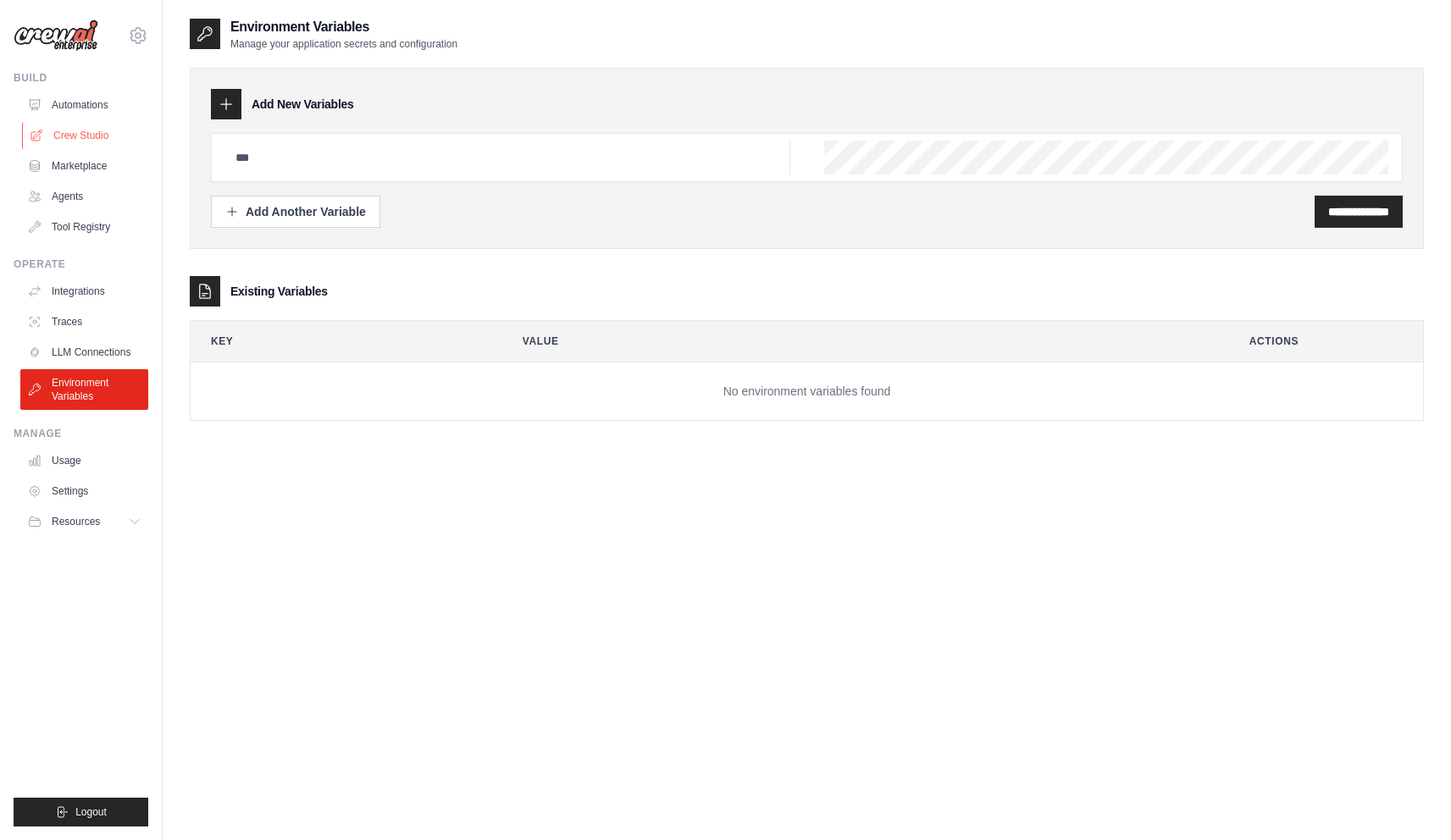
click at [91, 125] on link "Crew Studio" at bounding box center [86, 135] width 128 height 27
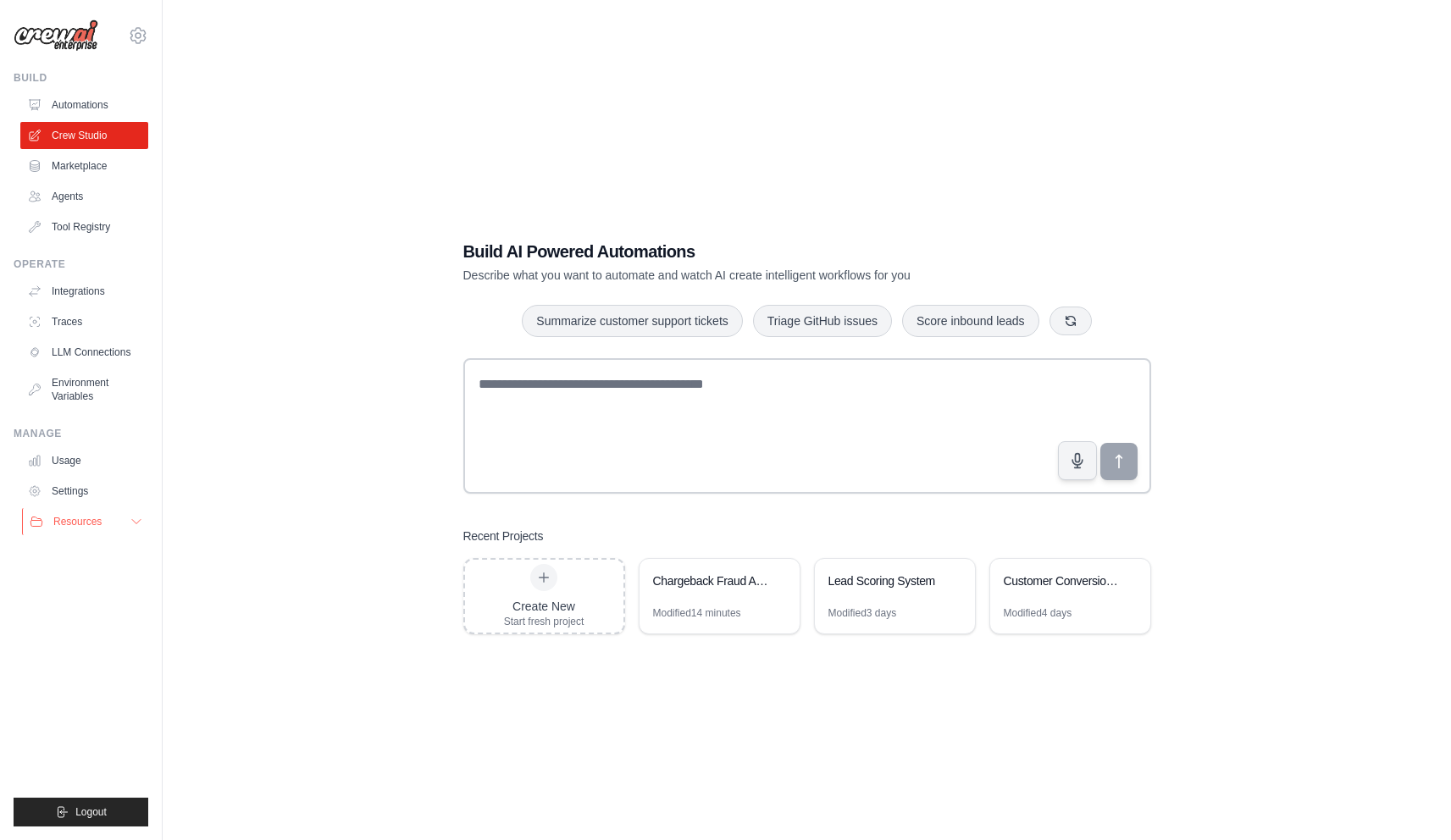
click at [93, 520] on span "Resources" at bounding box center [78, 522] width 48 height 14
click at [88, 302] on link "Integrations" at bounding box center [86, 291] width 128 height 27
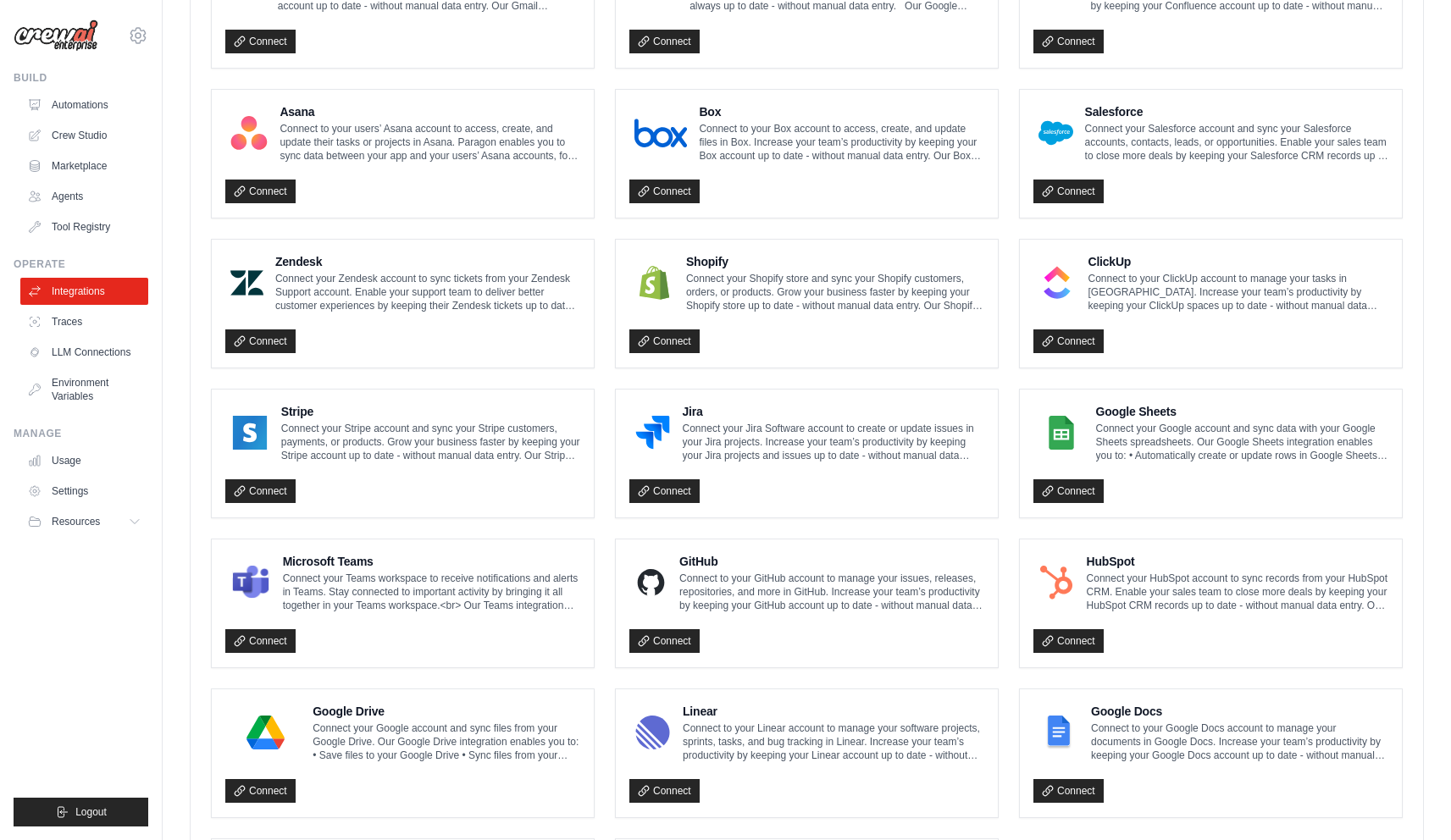
scroll to position [569, 0]
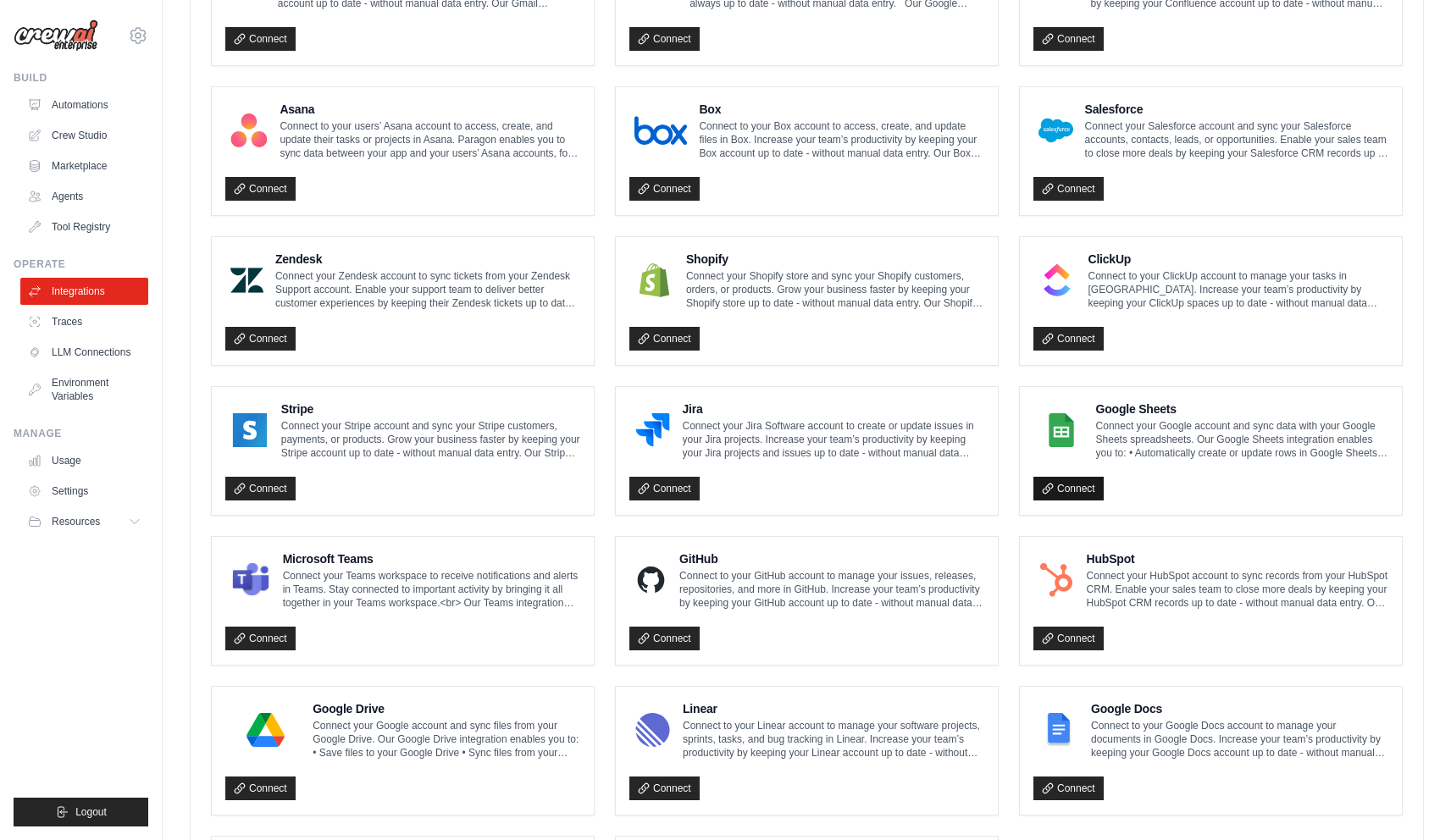
click at [1070, 482] on link "Connect" at bounding box center [1069, 488] width 70 height 23
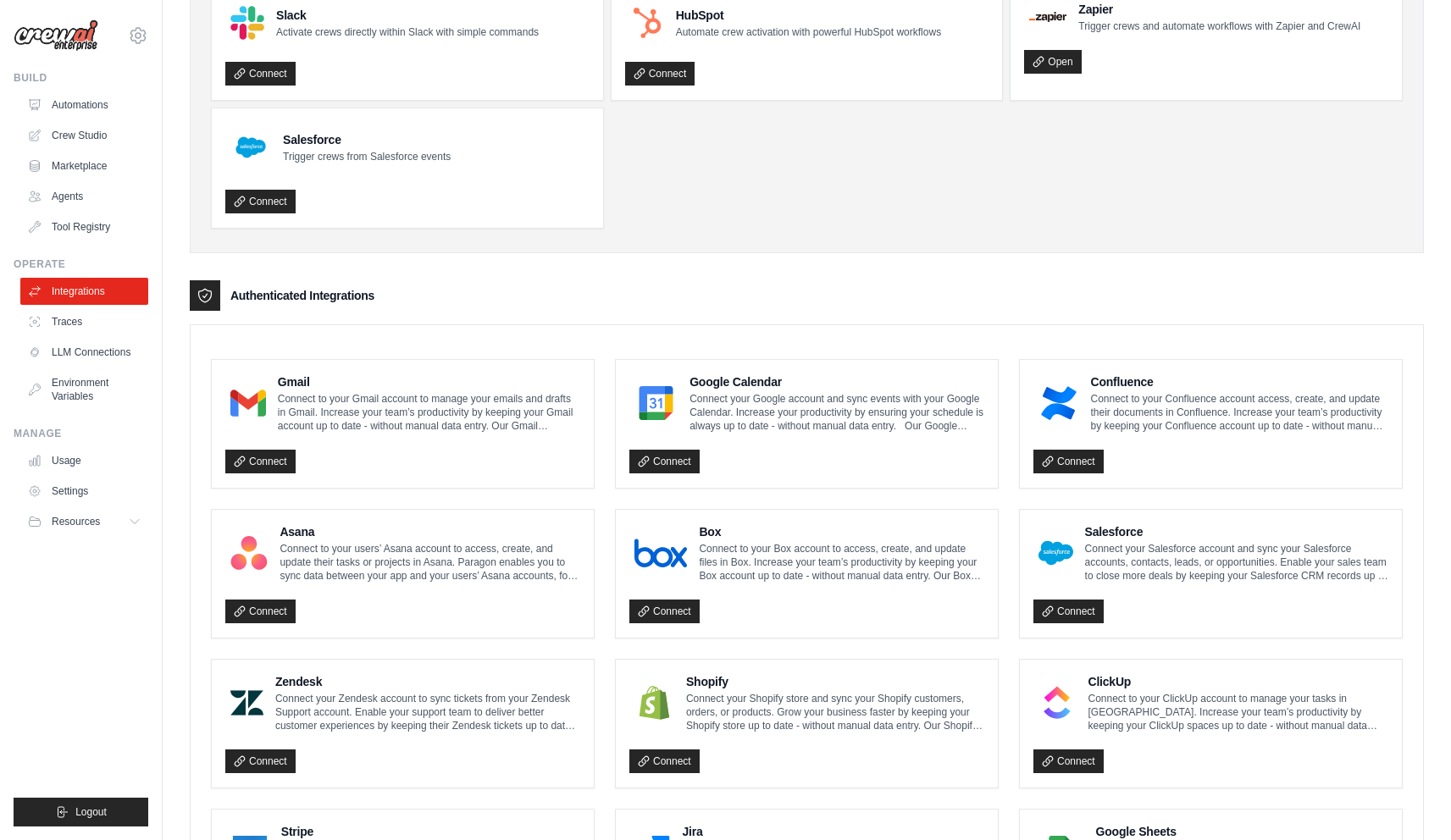
scroll to position [0, 0]
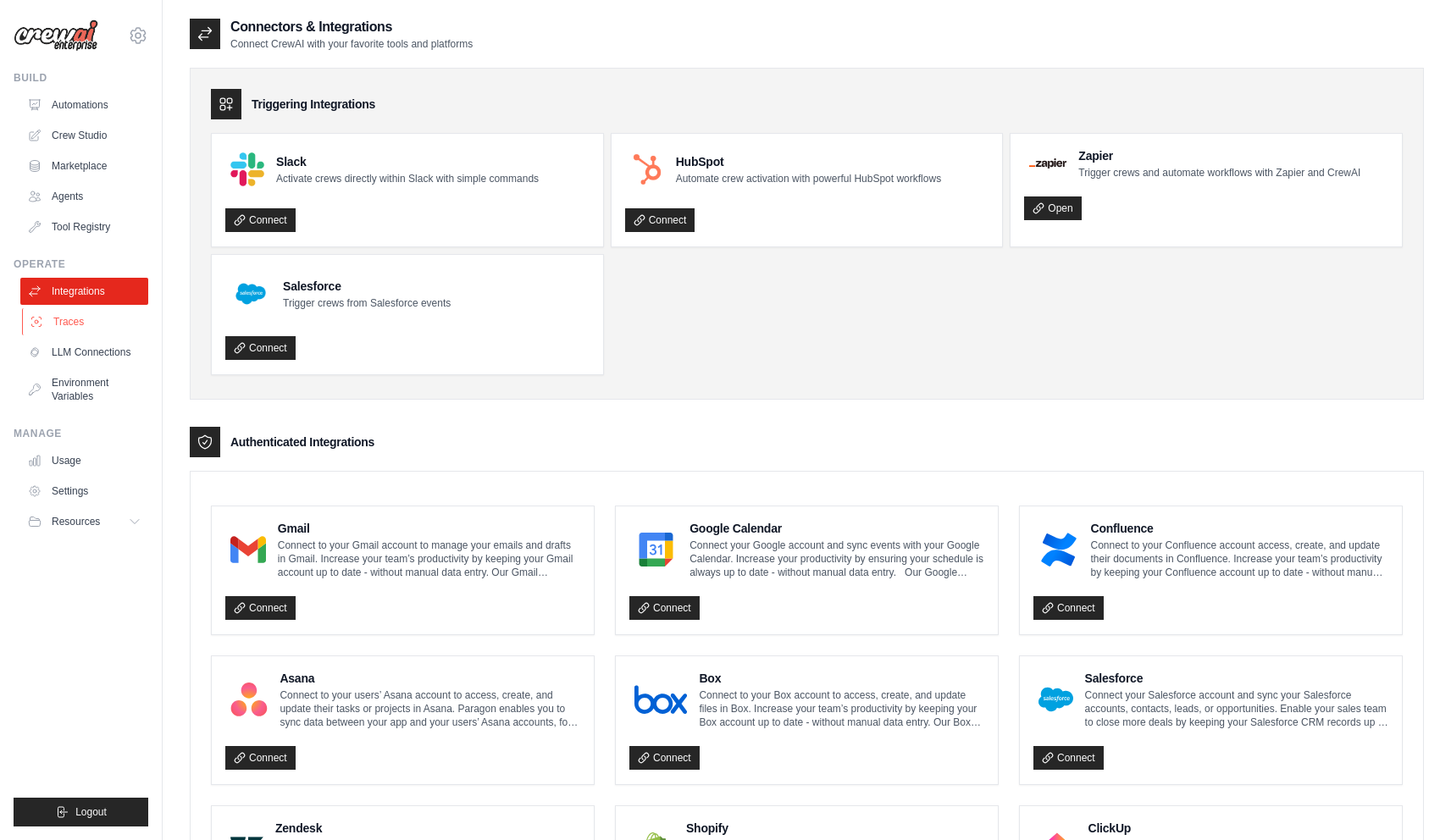
click at [111, 317] on link "Traces" at bounding box center [86, 321] width 128 height 27
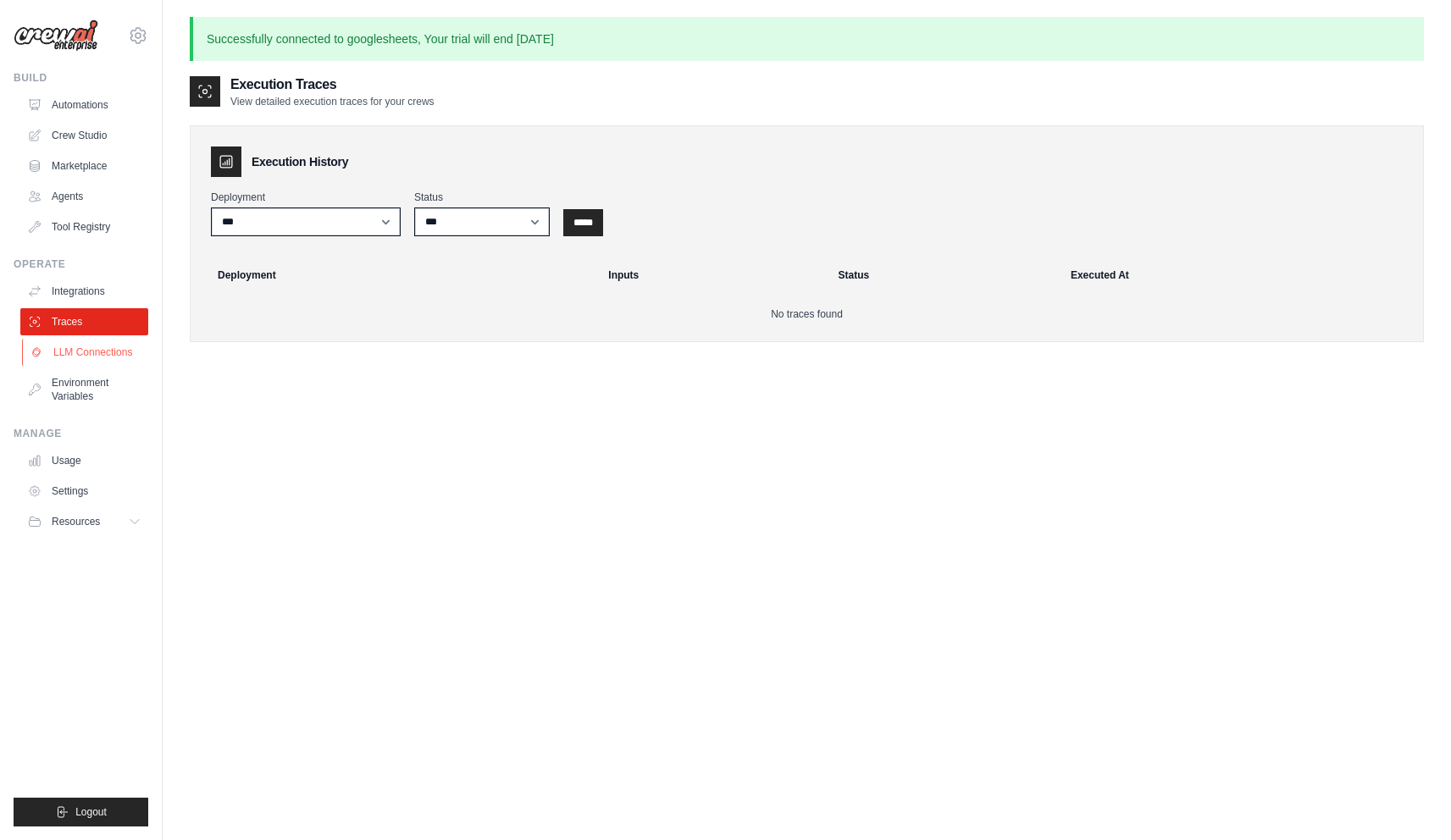
click at [82, 356] on link "LLM Connections" at bounding box center [86, 352] width 128 height 27
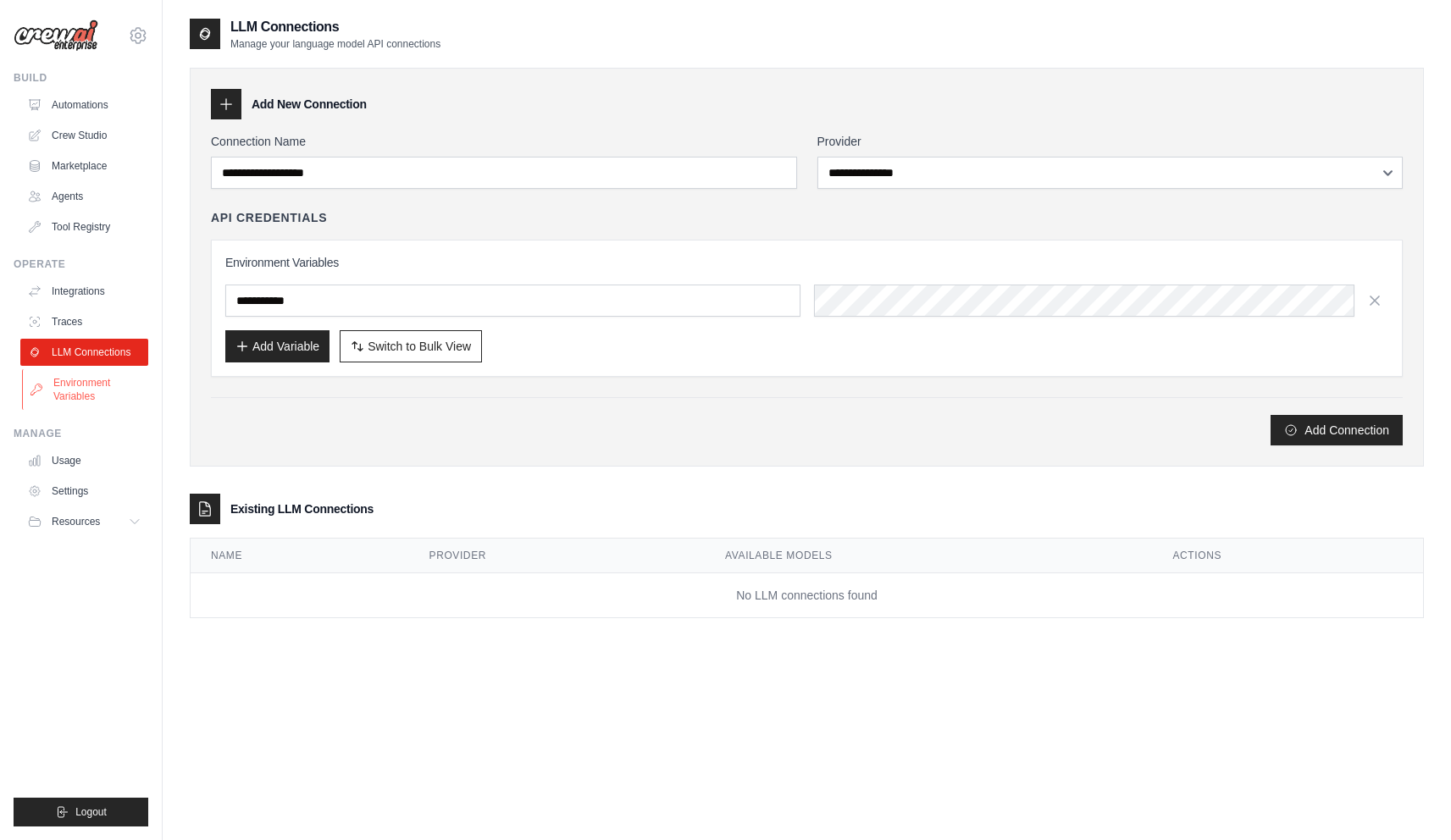
click at [81, 395] on link "Environment Variables" at bounding box center [86, 389] width 128 height 41
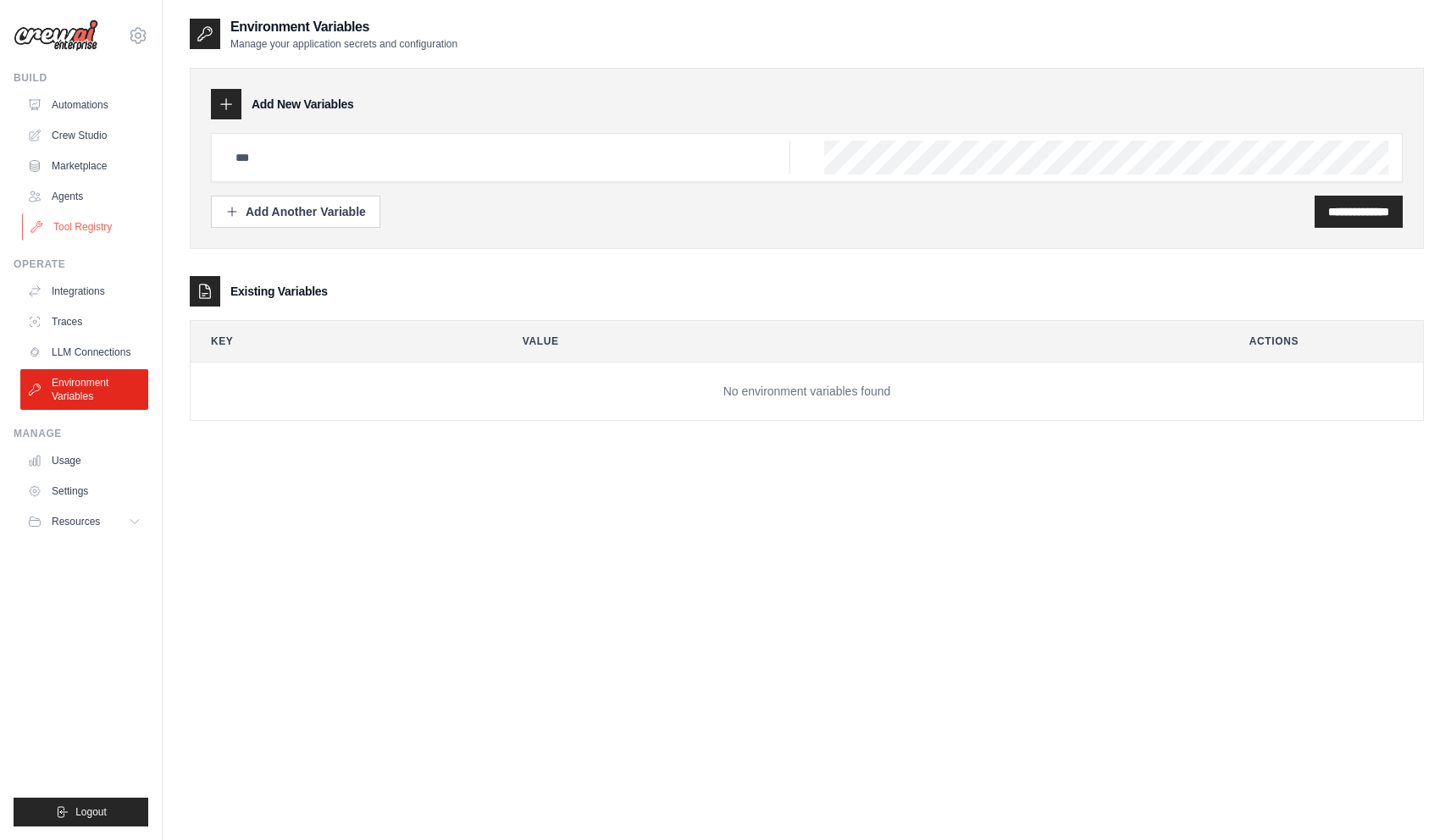
click at [55, 217] on link "Tool Registry" at bounding box center [86, 227] width 128 height 27
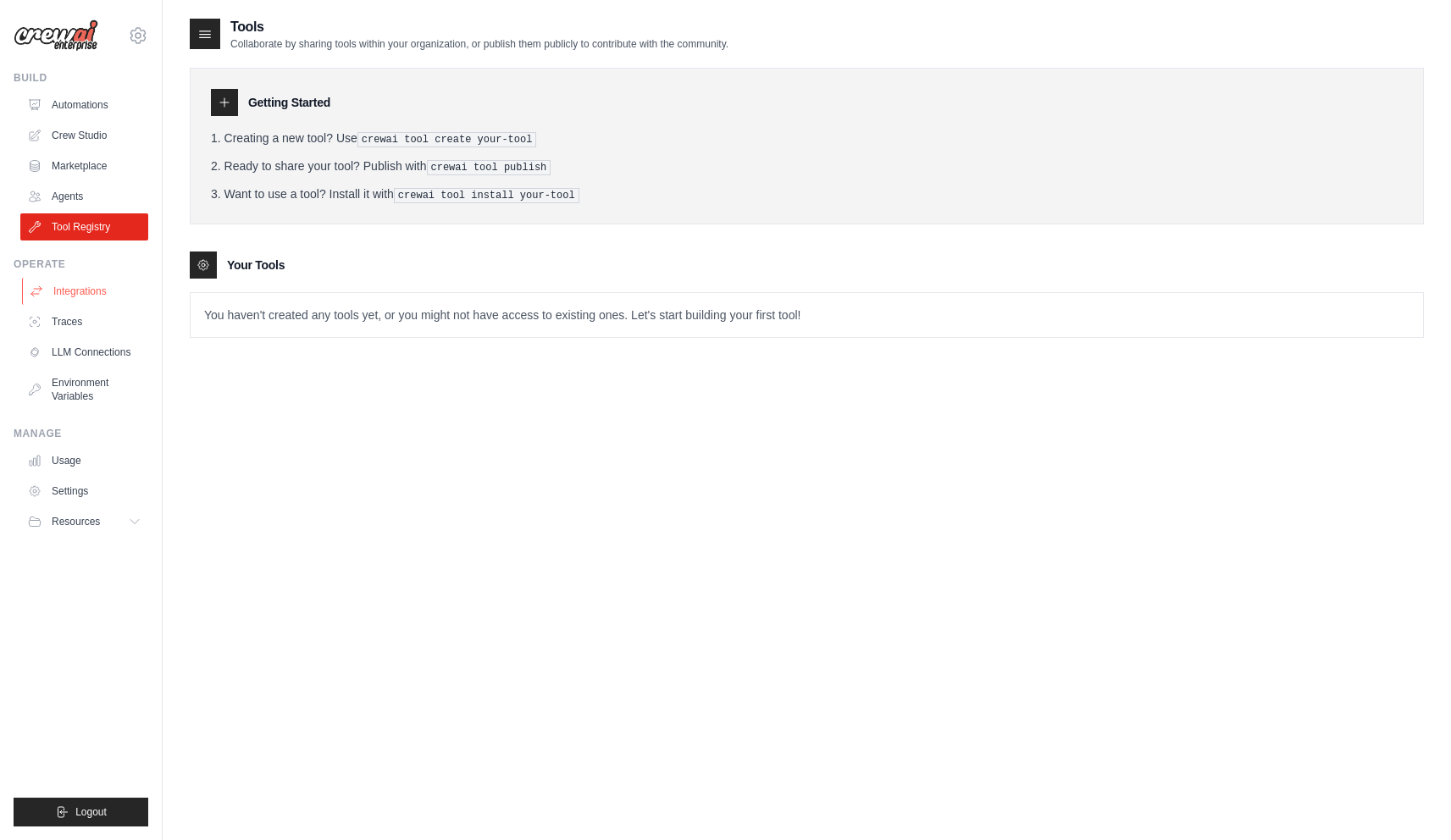
click at [69, 296] on link "Integrations" at bounding box center [86, 291] width 128 height 27
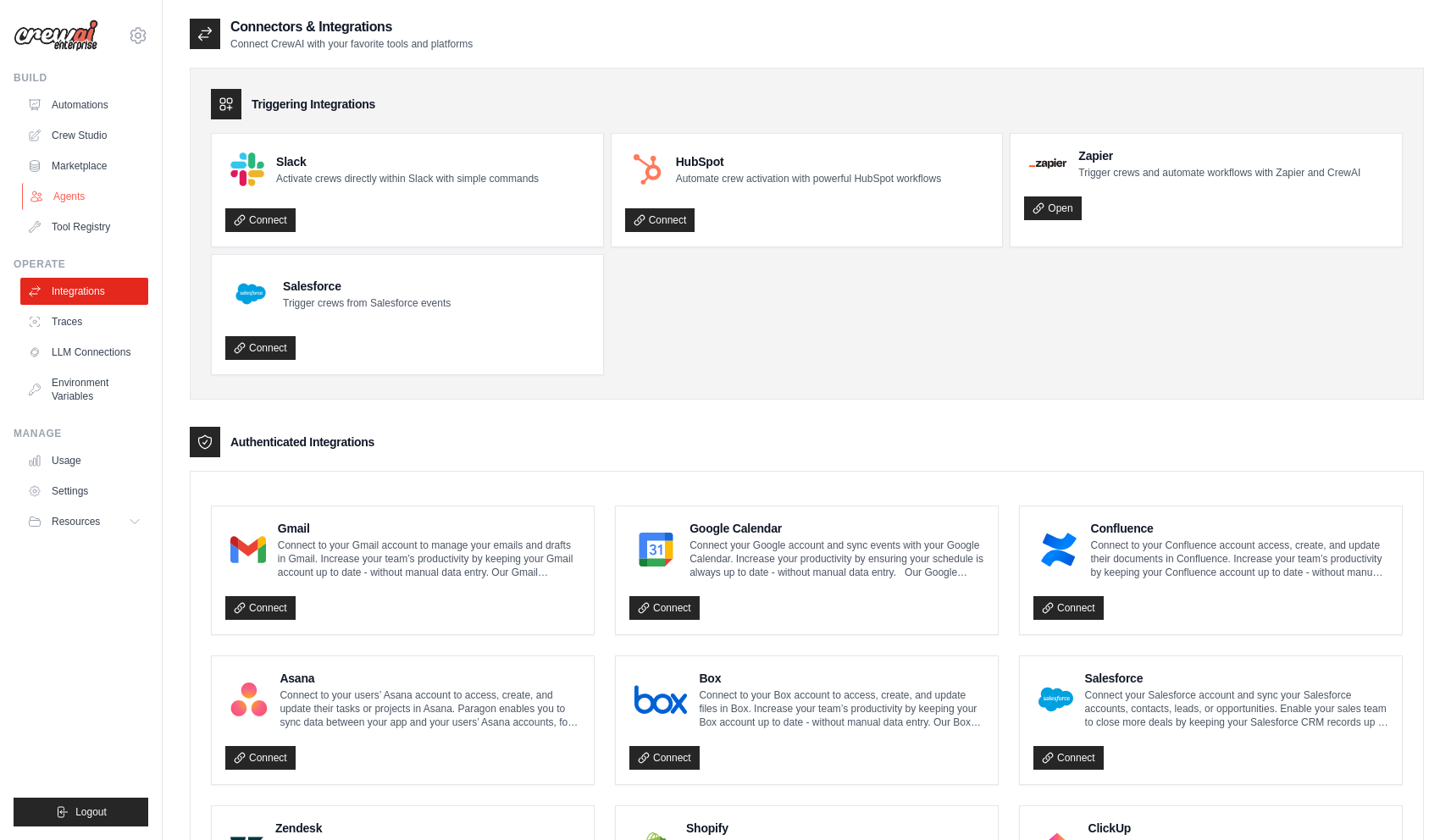
click at [121, 196] on link "Agents" at bounding box center [86, 196] width 128 height 27
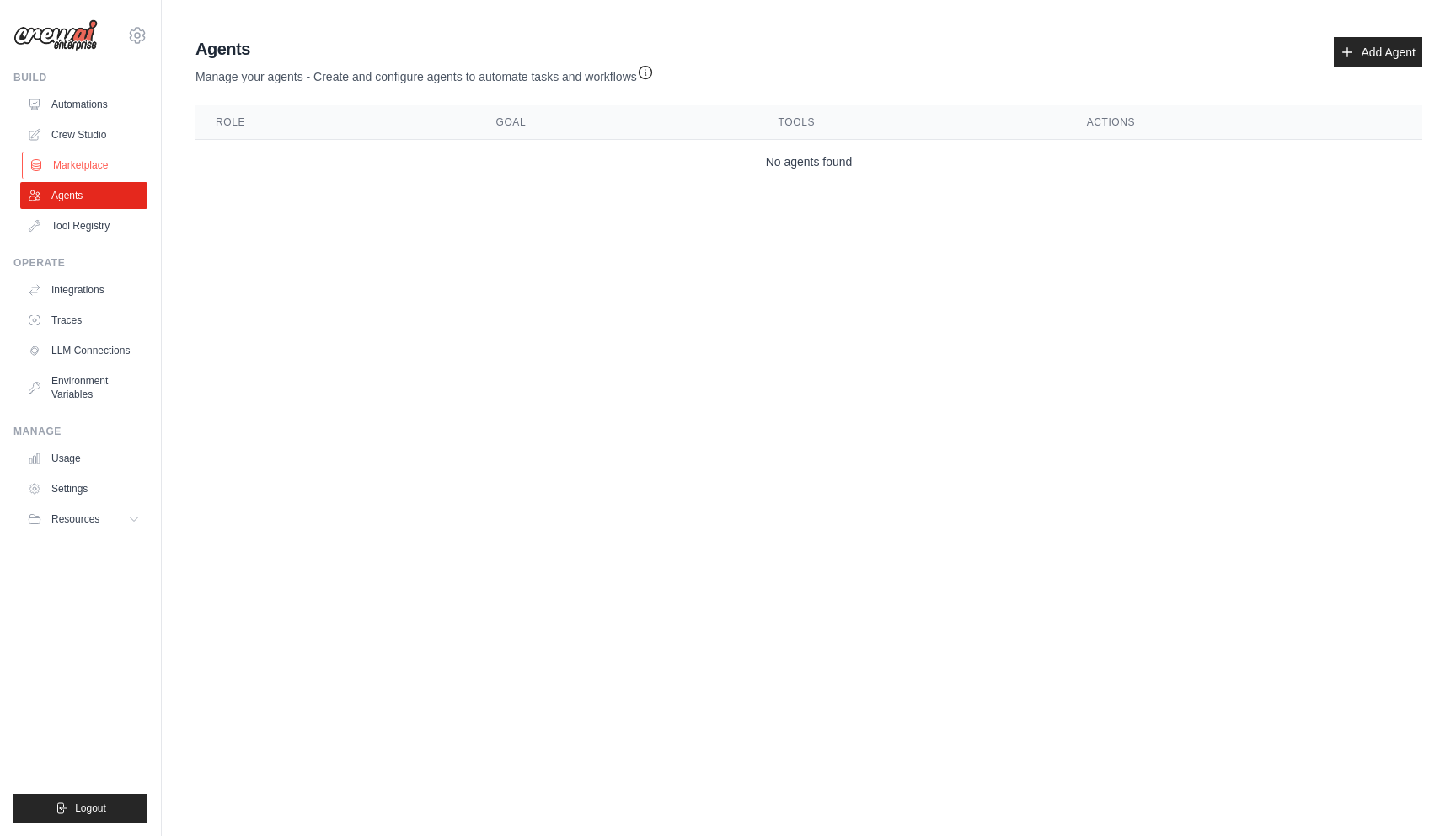
click at [105, 170] on link "Marketplace" at bounding box center [85, 164] width 127 height 27
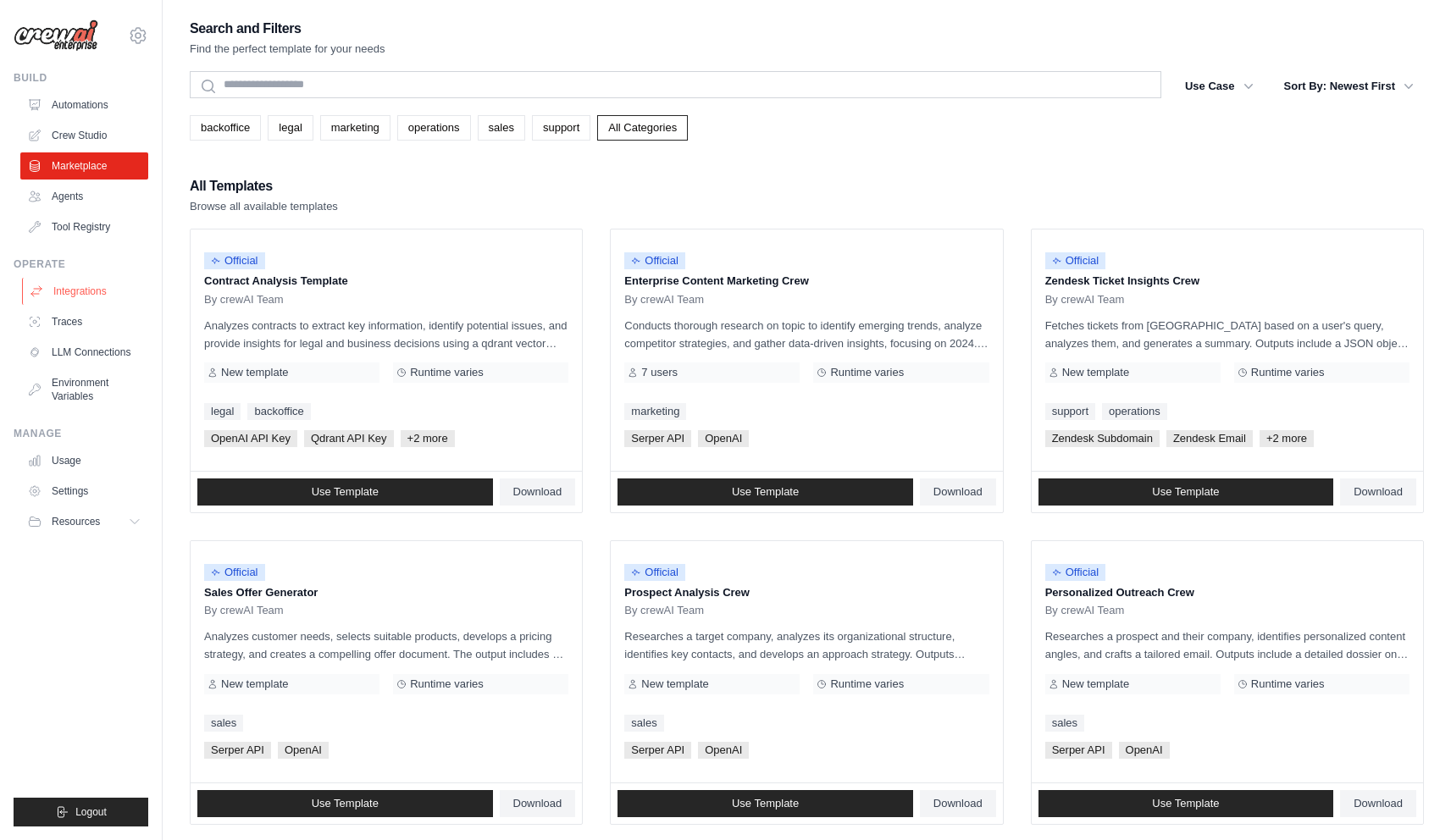
click at [113, 286] on link "Integrations" at bounding box center [86, 291] width 128 height 27
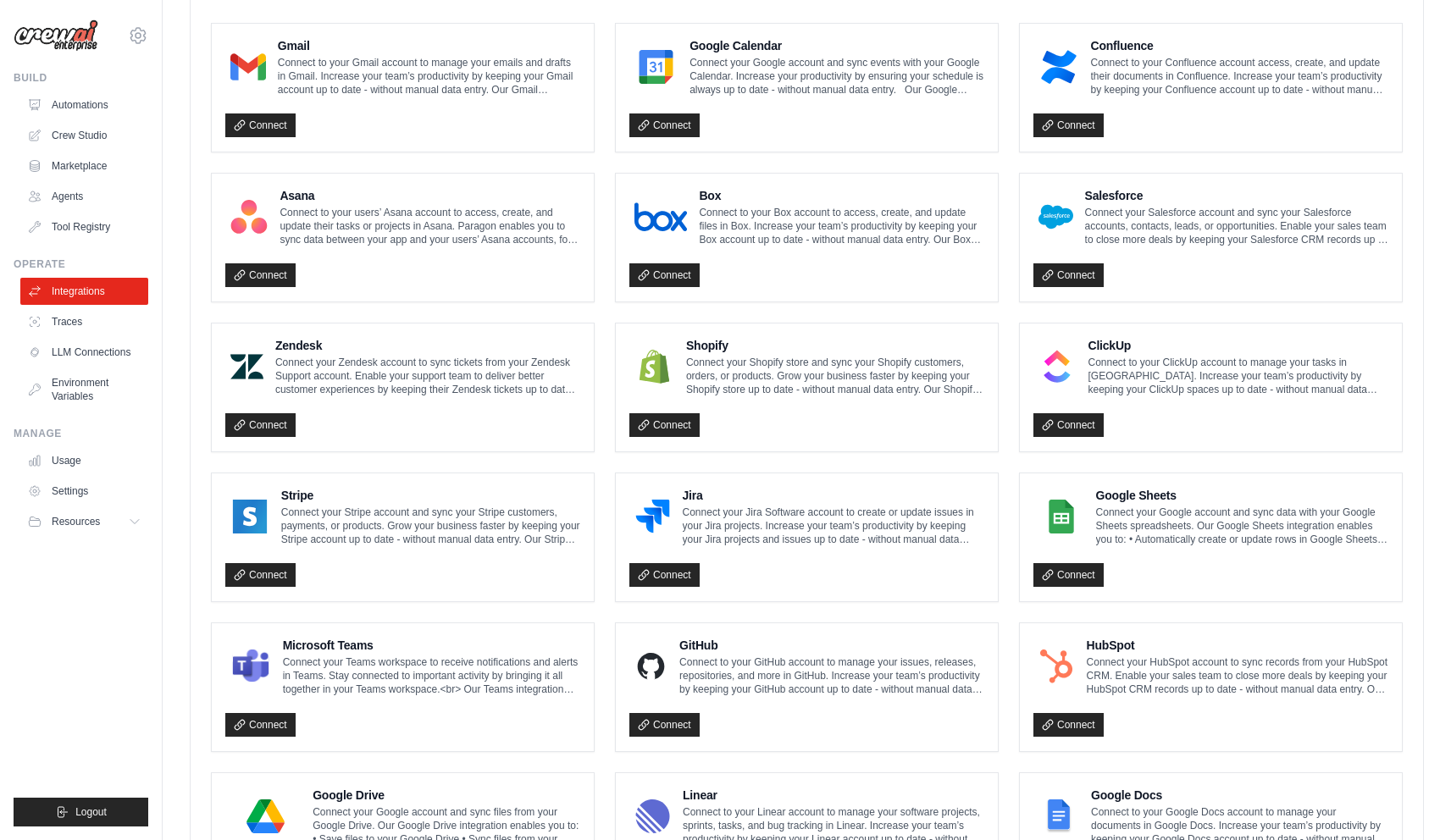
scroll to position [749, 0]
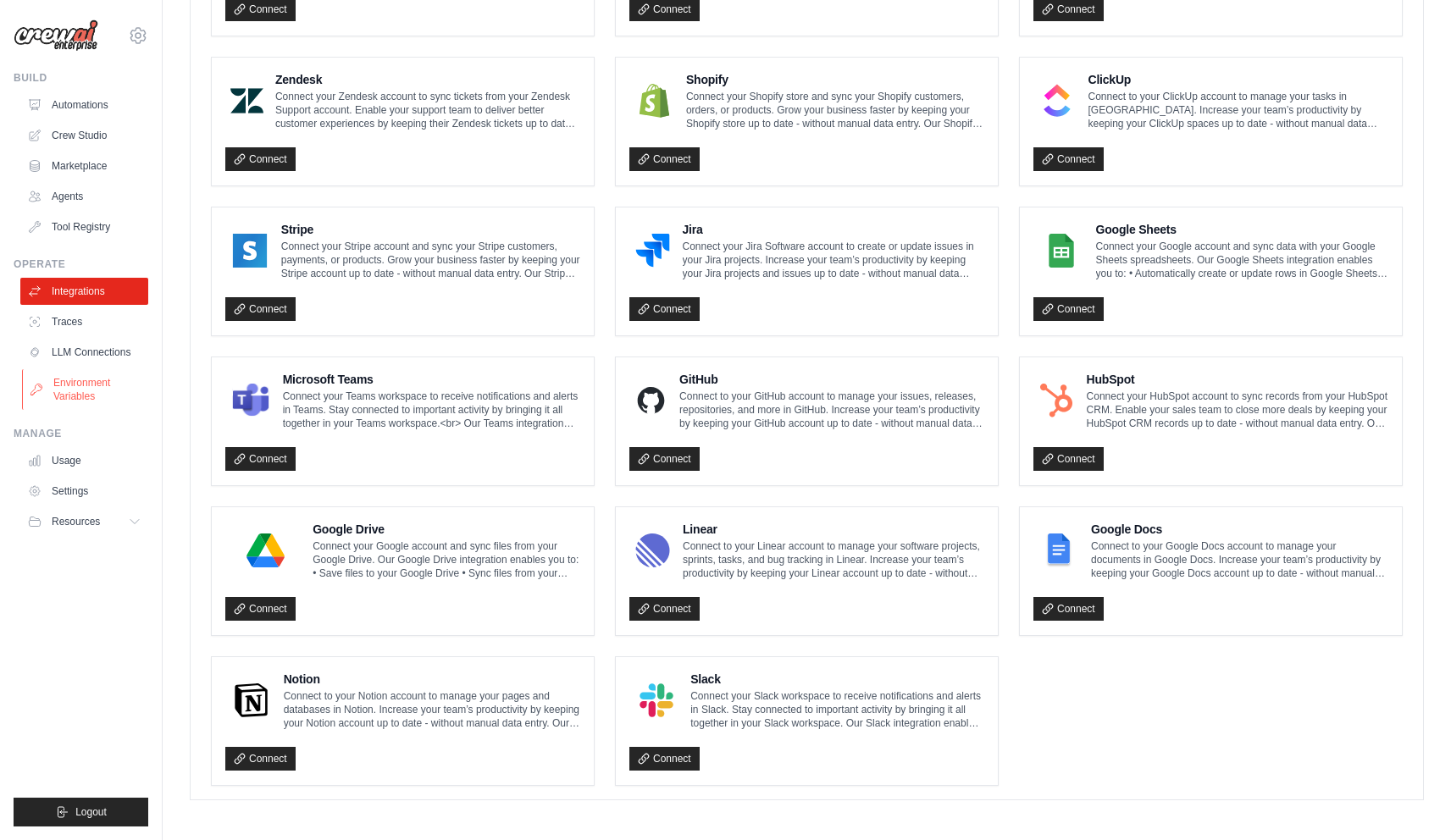
click at [101, 379] on link "Environment Variables" at bounding box center [86, 389] width 128 height 41
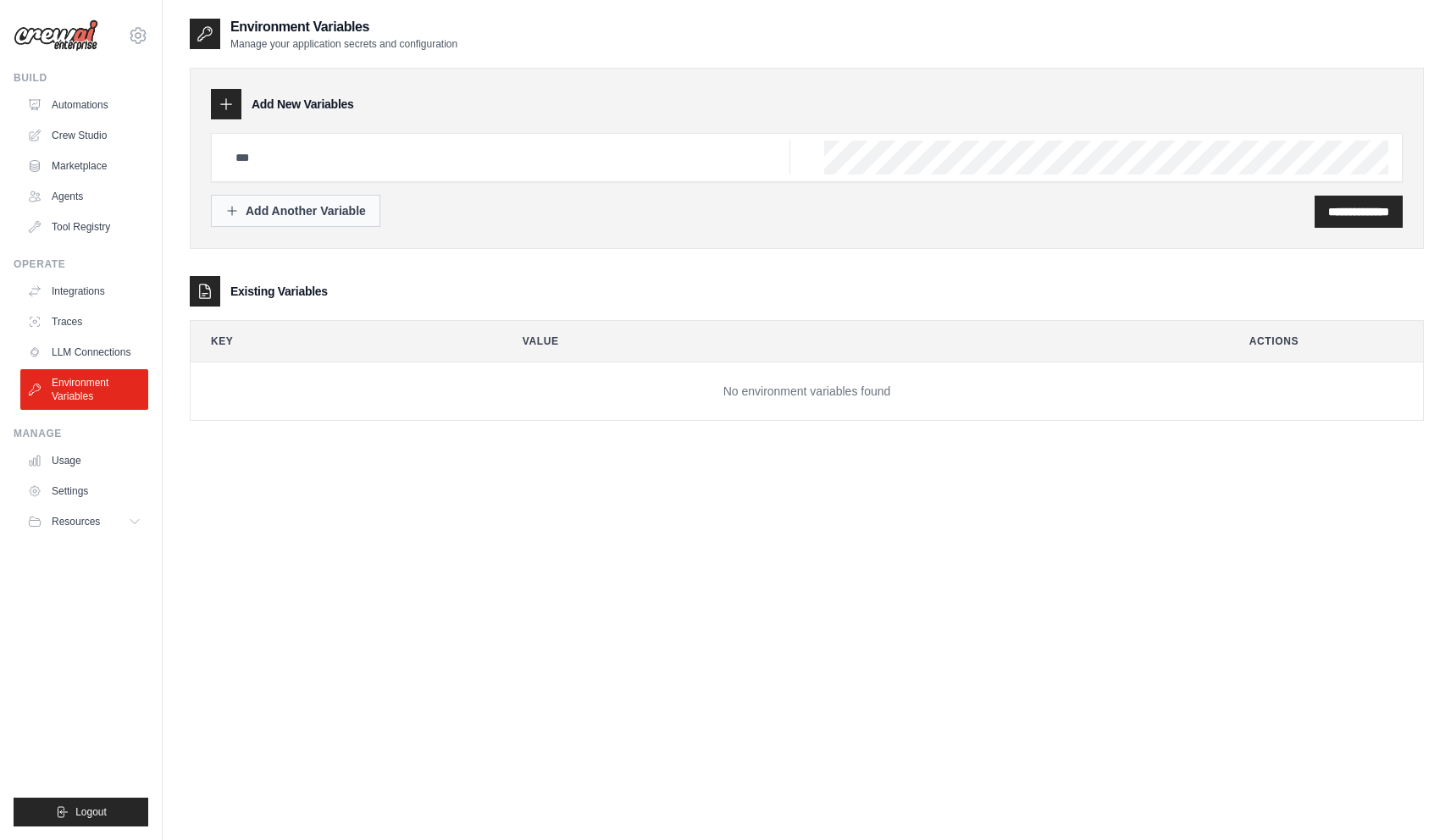
click at [305, 202] on div "Add Another Variable" at bounding box center [295, 211] width 141 height 17
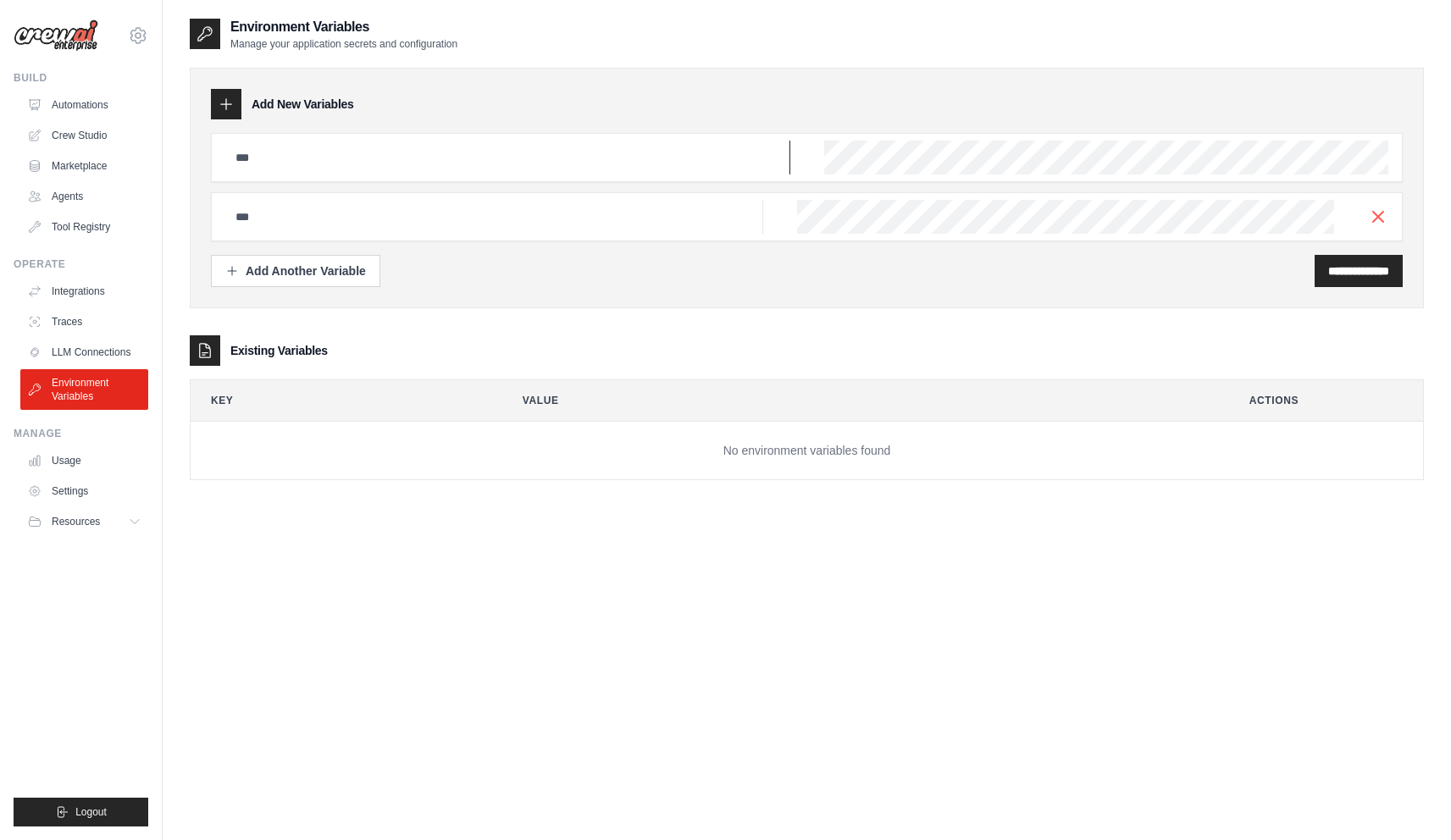
click at [351, 155] on input "text" at bounding box center [507, 157] width 565 height 34
click at [429, 160] on input "*******" at bounding box center [507, 157] width 565 height 34
type input "**********"
click at [805, 162] on div "**********" at bounding box center [807, 157] width 1192 height 49
click at [1330, 264] on input "**********" at bounding box center [1358, 272] width 61 height 17
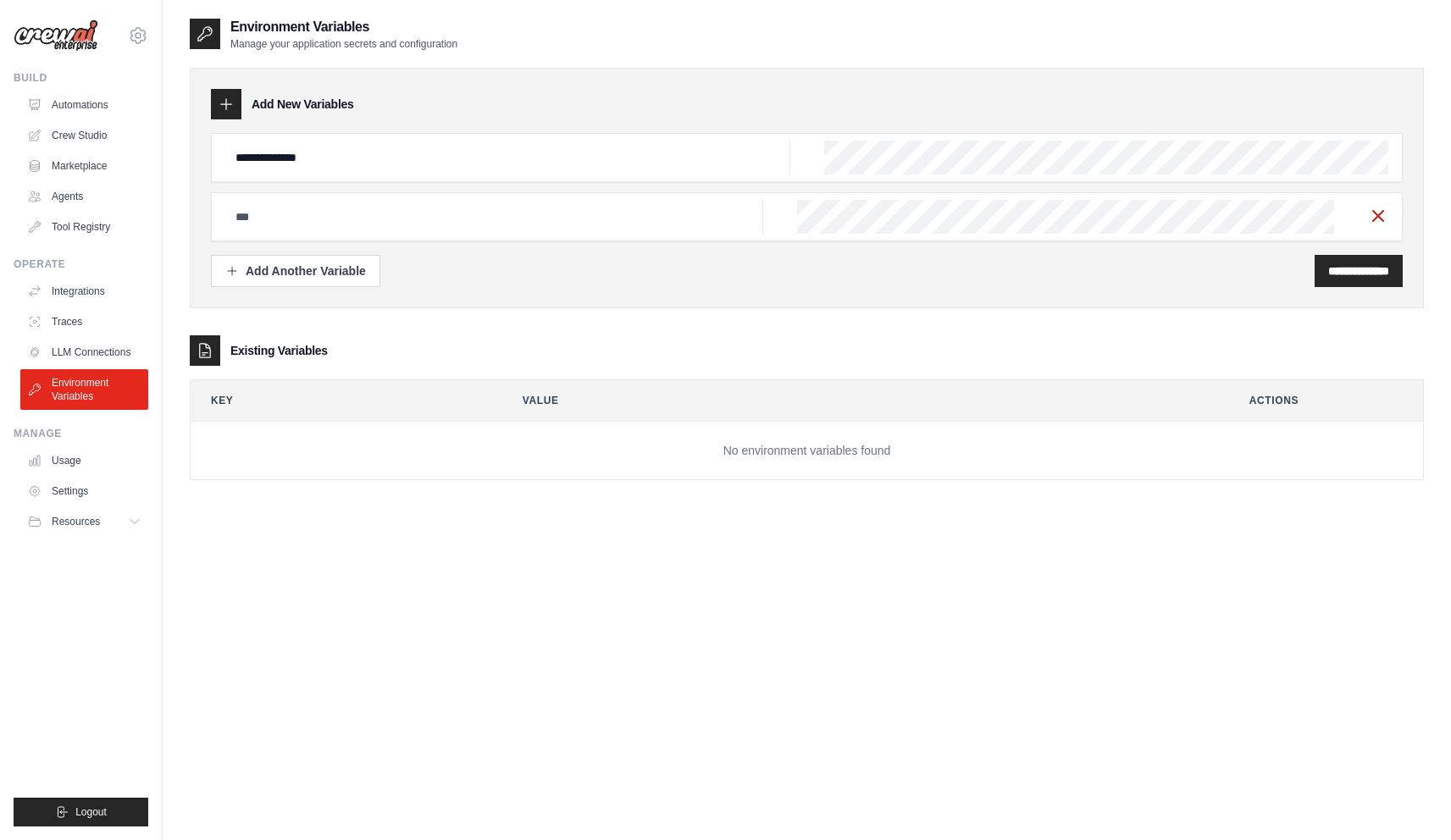
click at [1378, 214] on icon "button" at bounding box center [1377, 215] width 20 height 20
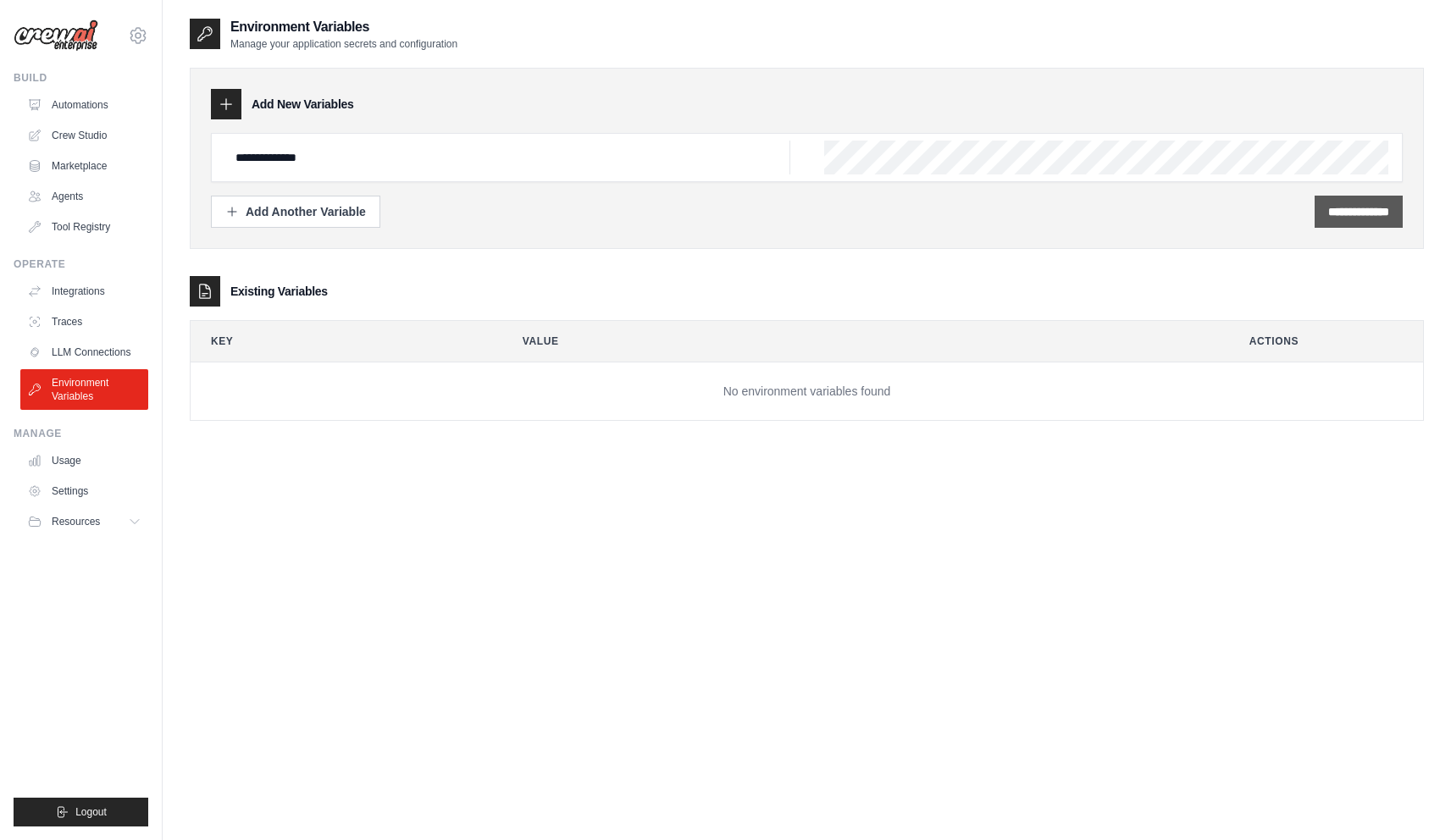
click at [1371, 214] on input "**********" at bounding box center [1358, 212] width 61 height 17
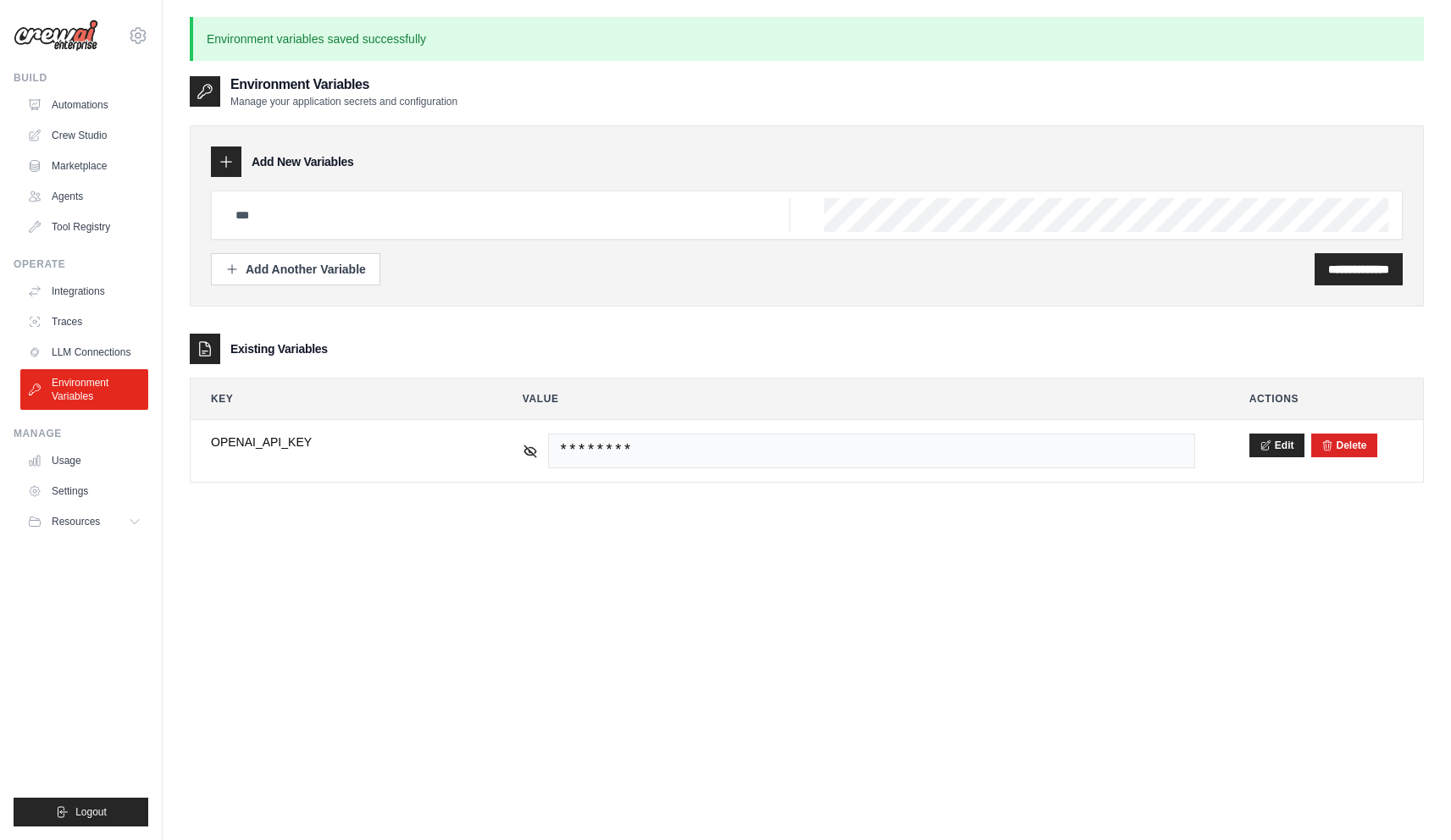
click at [669, 734] on div "**********" at bounding box center [806, 494] width 1235 height 840
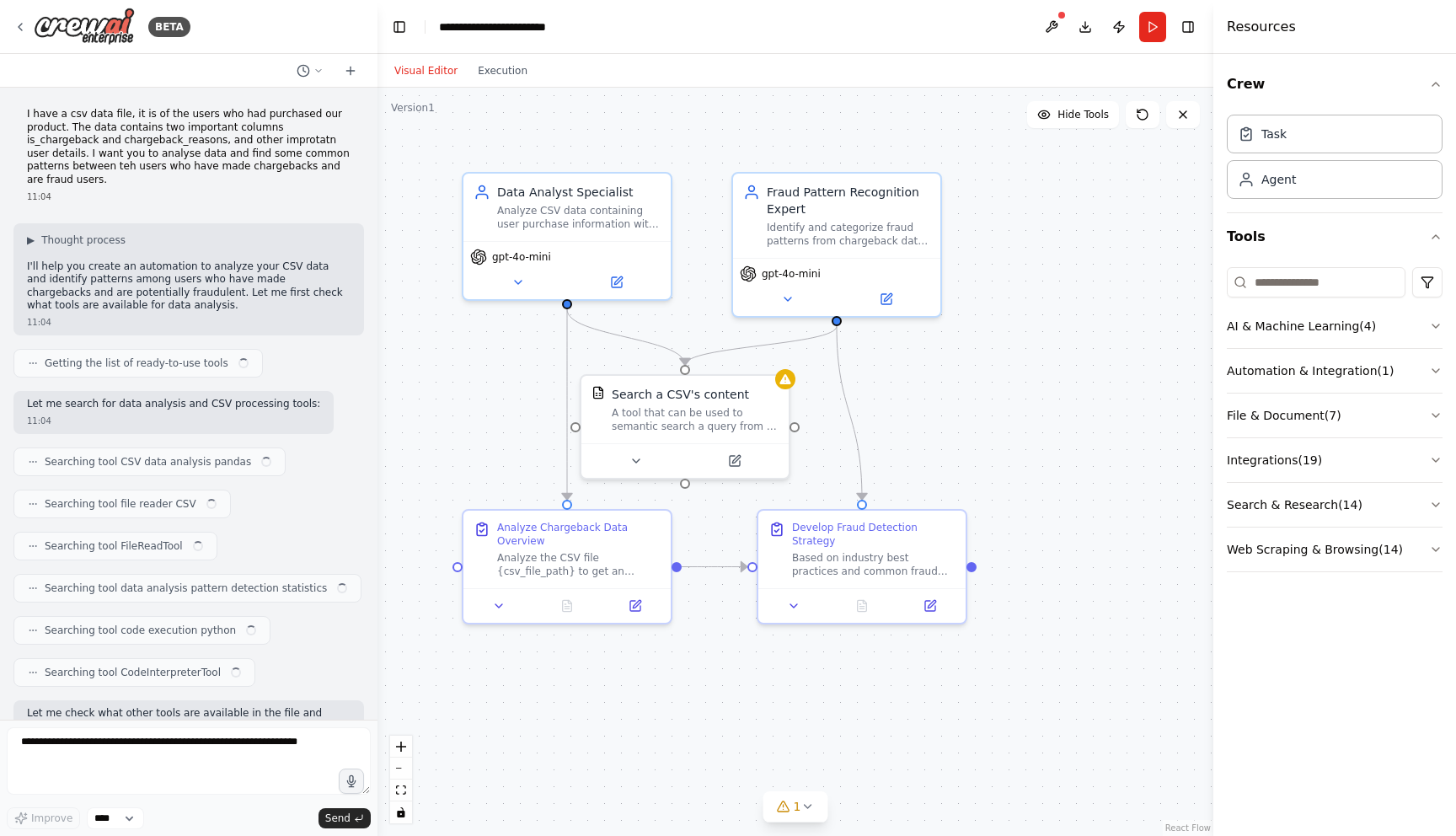
scroll to position [8581, 0]
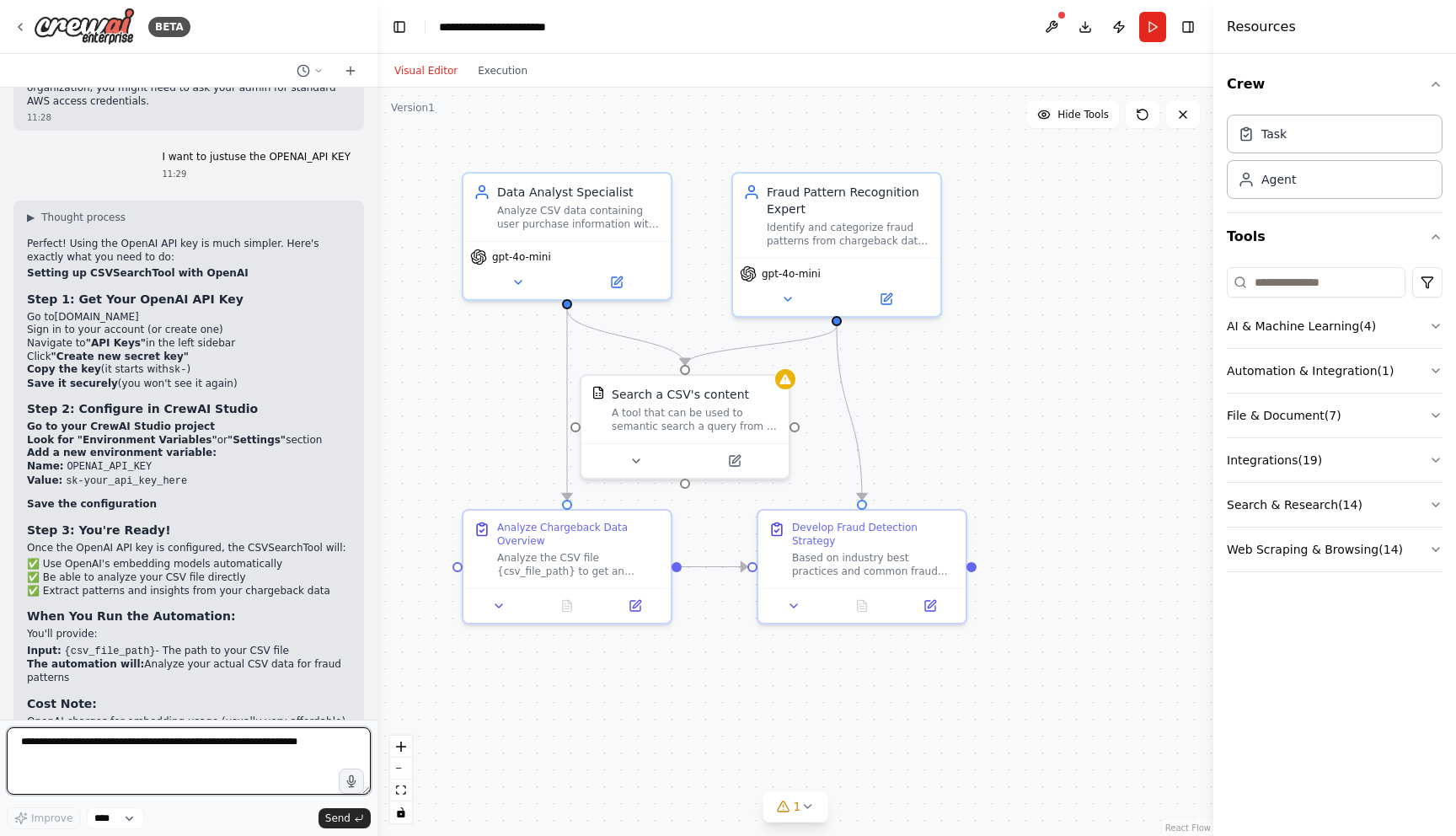
click at [141, 765] on textarea at bounding box center [188, 761] width 364 height 67
type textarea "**********"
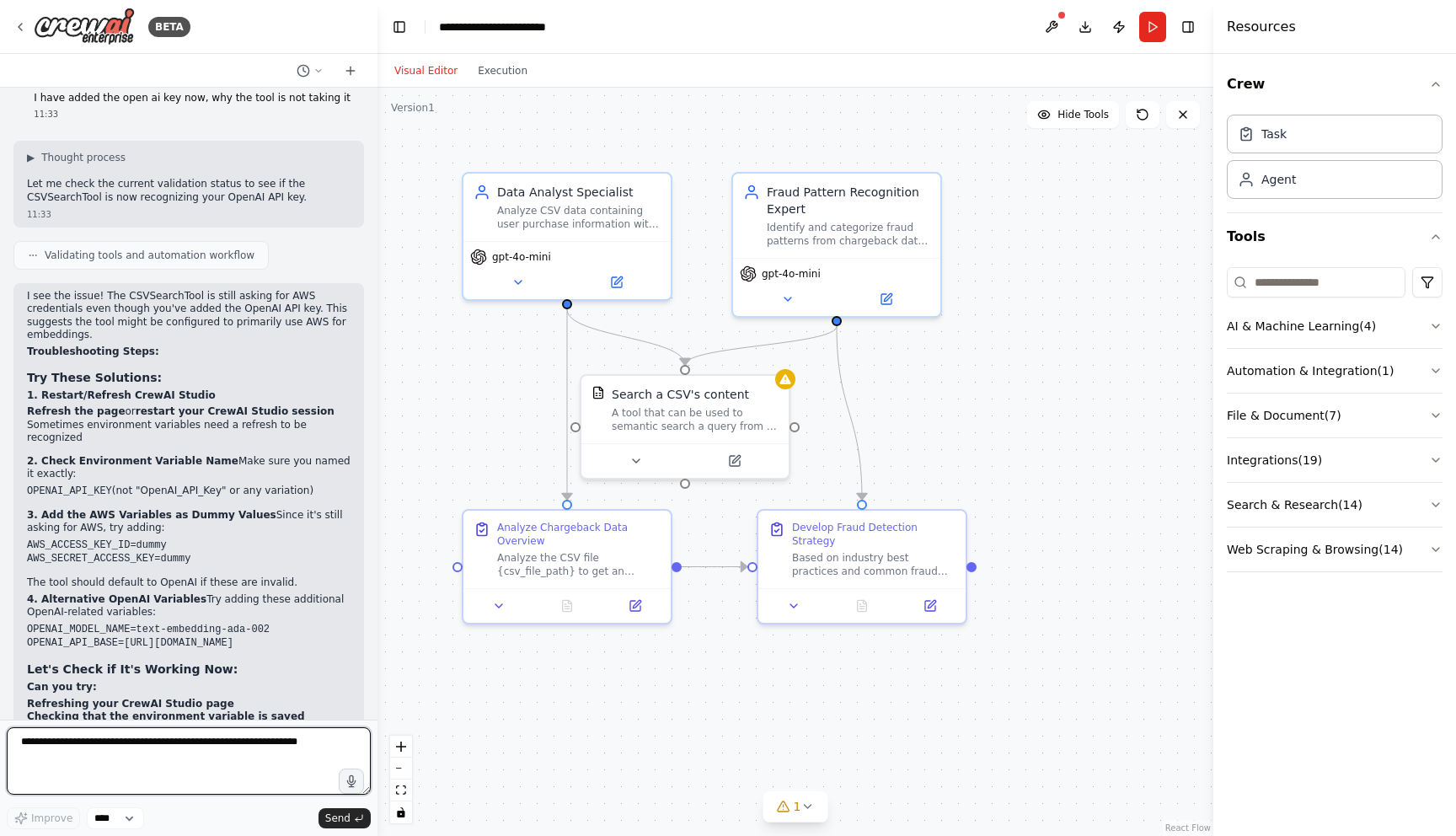
scroll to position [9288, 0]
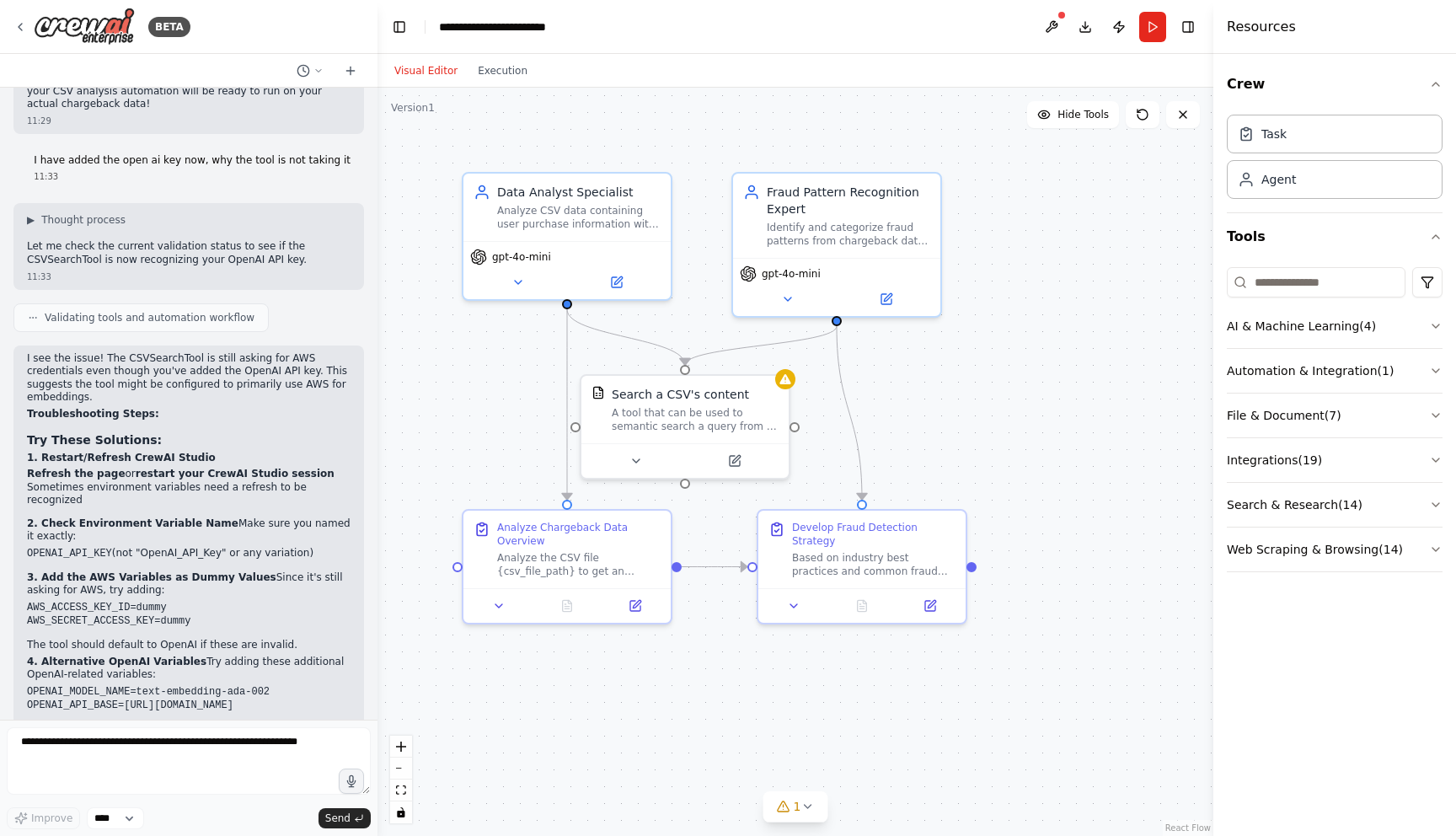
click at [71, 548] on code "OPENAI_API_KEY" at bounding box center [69, 554] width 85 height 12
copy code "OPENAI_API_KEY"
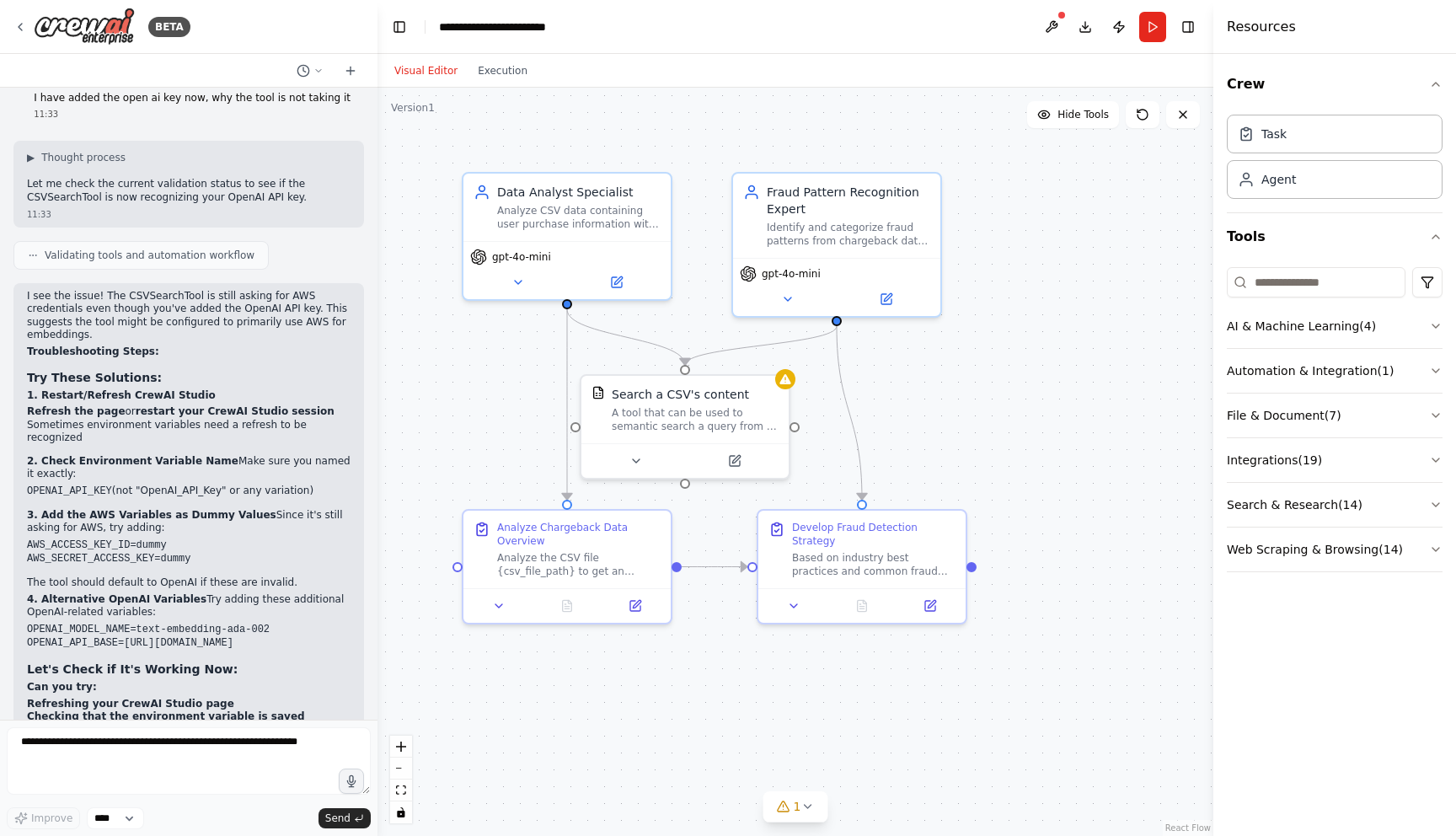
click at [231, 661] on h3 "Let's Check if It's Working Now:" at bounding box center [188, 670] width 324 height 17
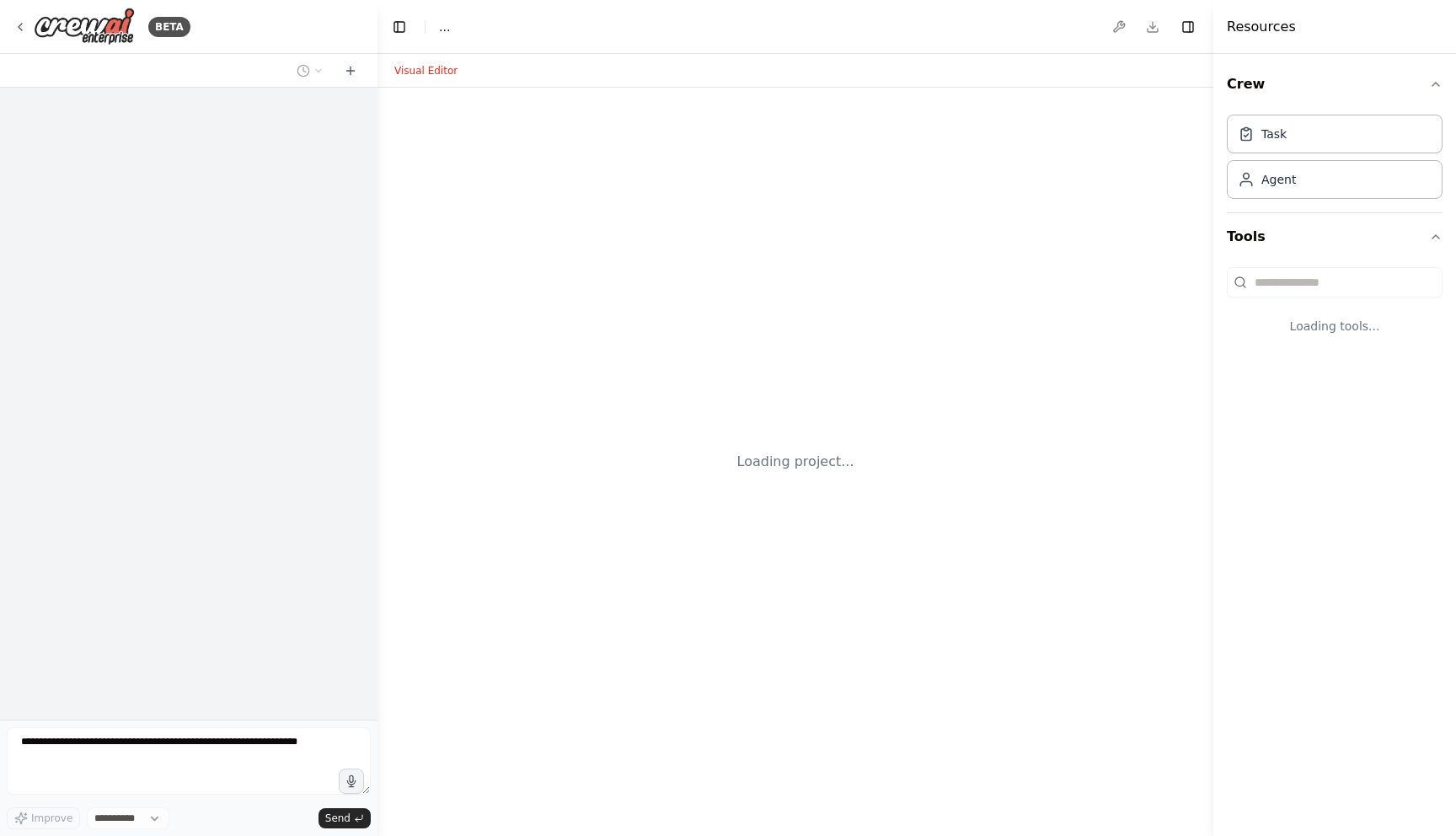
select select "****"
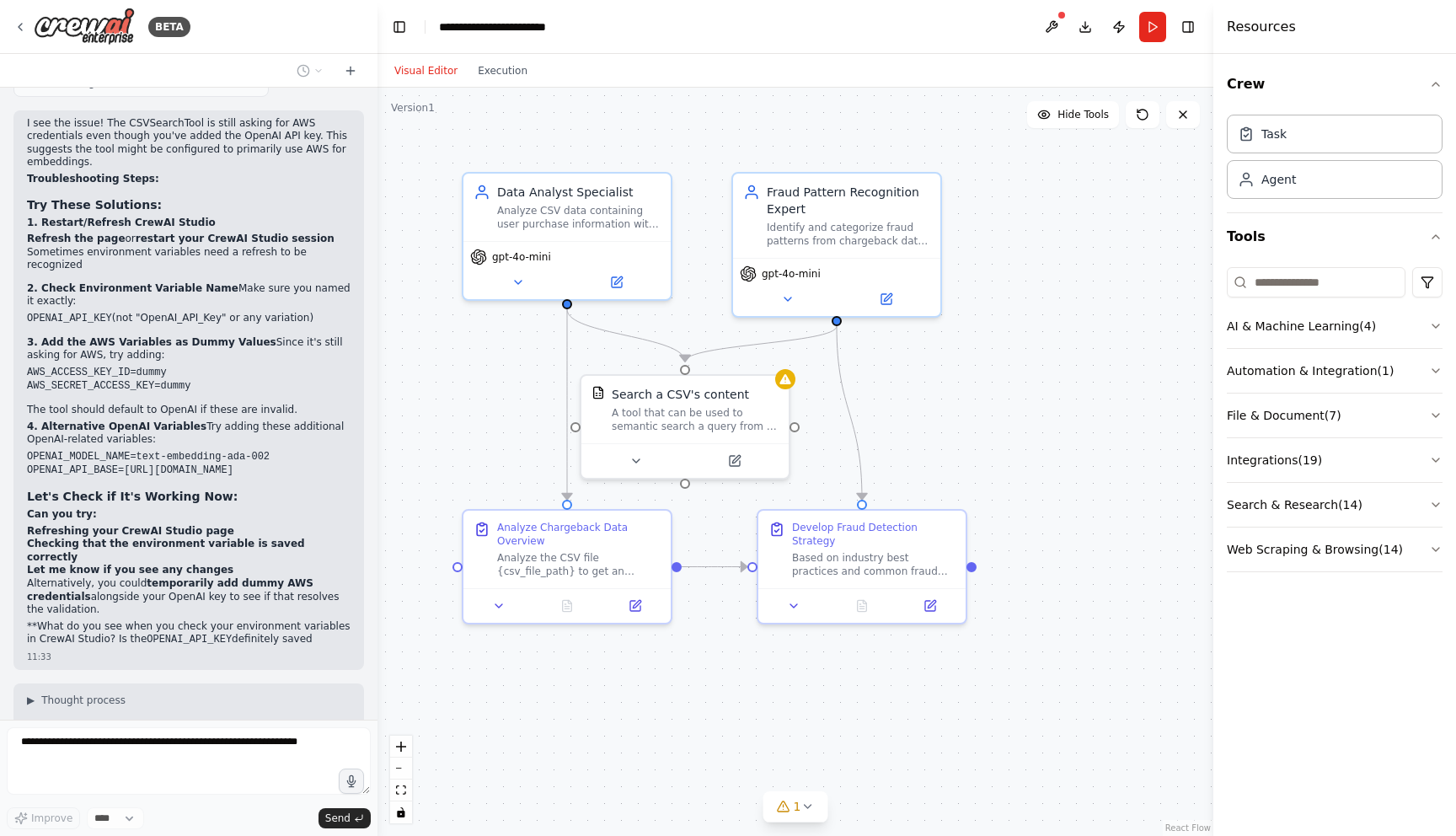
scroll to position [9536, 0]
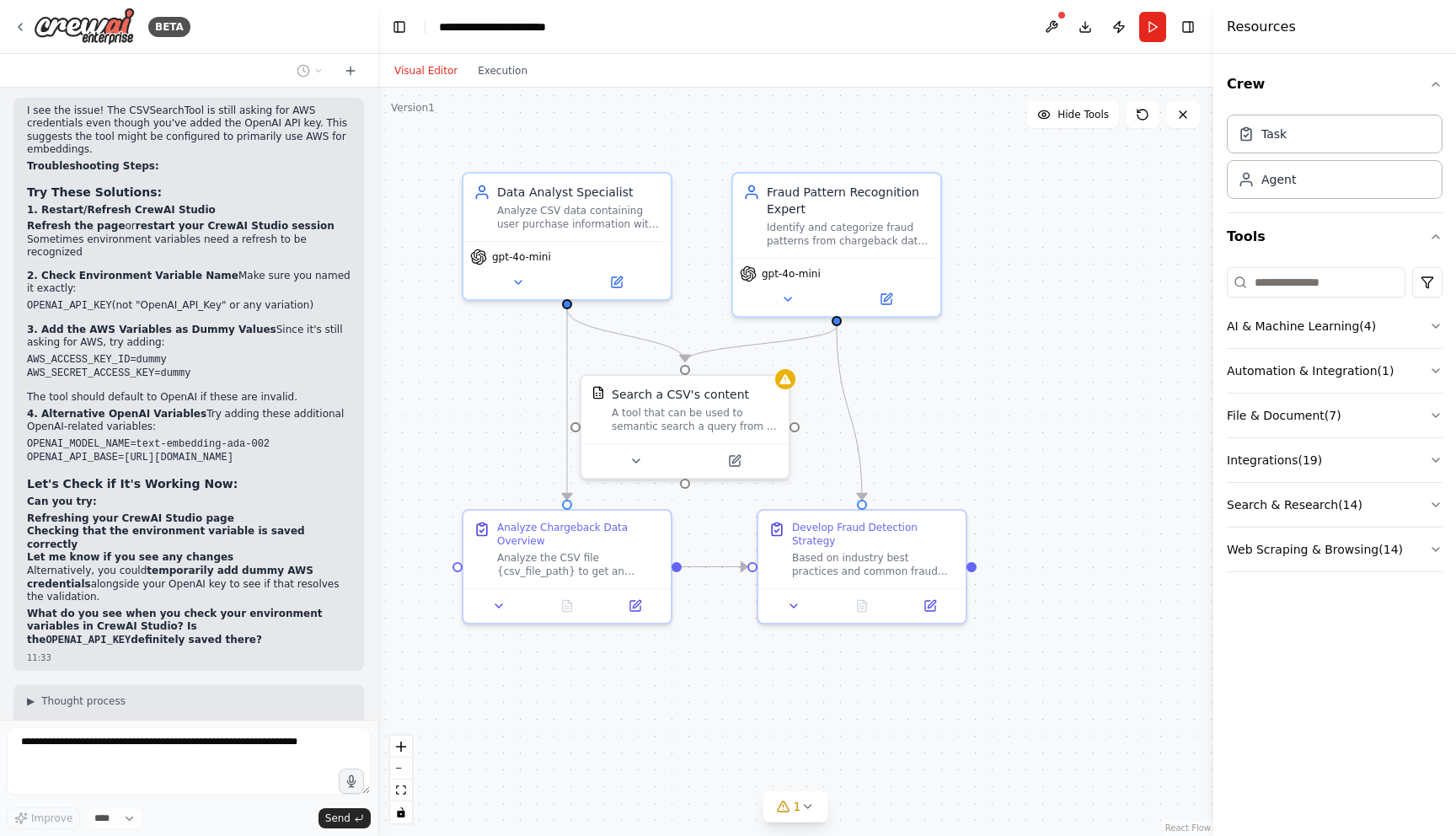
click at [71, 354] on code "AWS_ACCESS_KEY_ID=dummy" at bounding box center [96, 360] width 140 height 12
copy code "AWS_ACCESS_KEY_ID"
click at [734, 462] on icon at bounding box center [735, 458] width 10 height 10
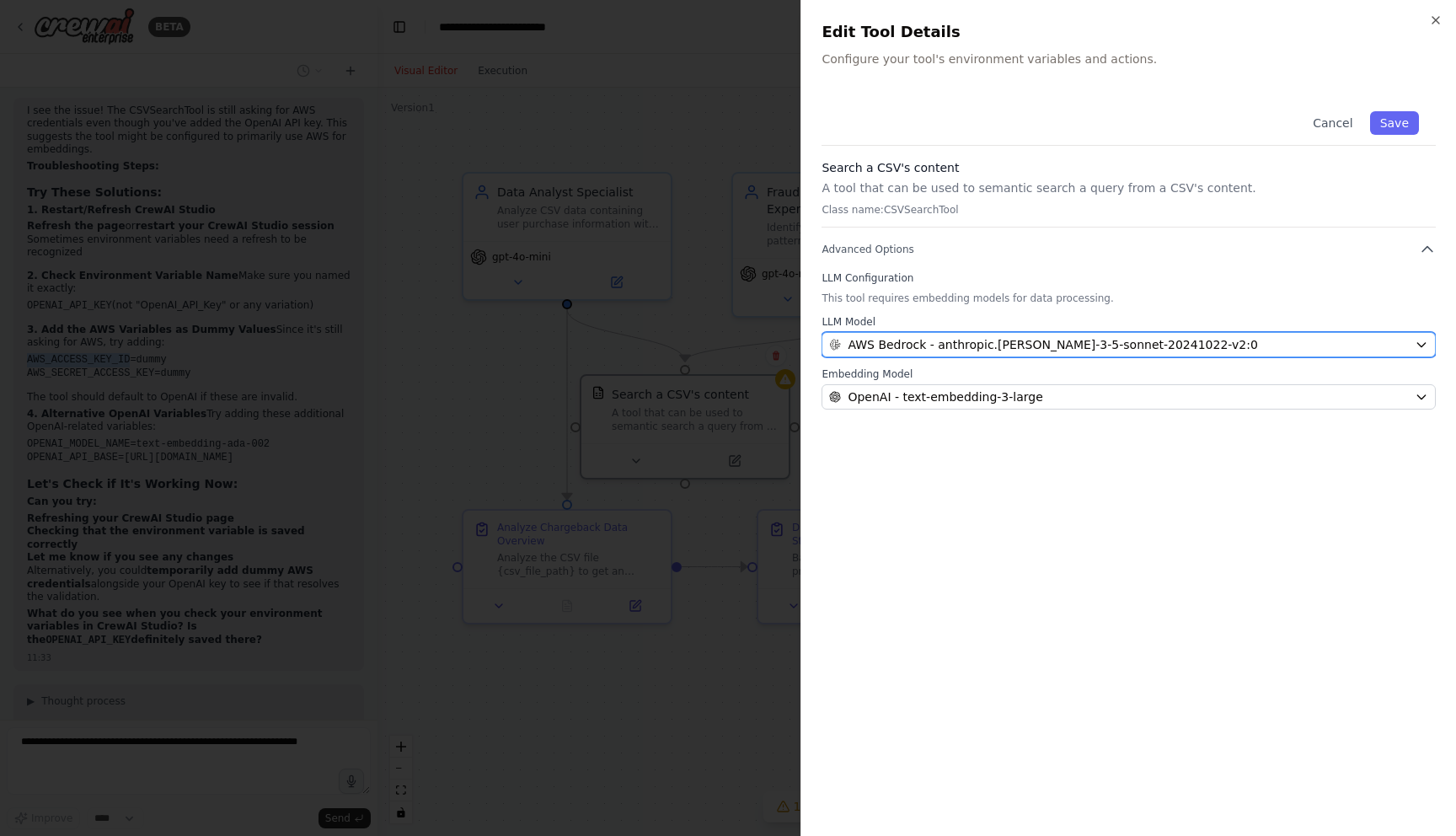
click at [953, 337] on span "AWS Bedrock - anthropic.[PERSON_NAME]-3-5-sonnet-20241022-v2:0" at bounding box center [1052, 345] width 410 height 17
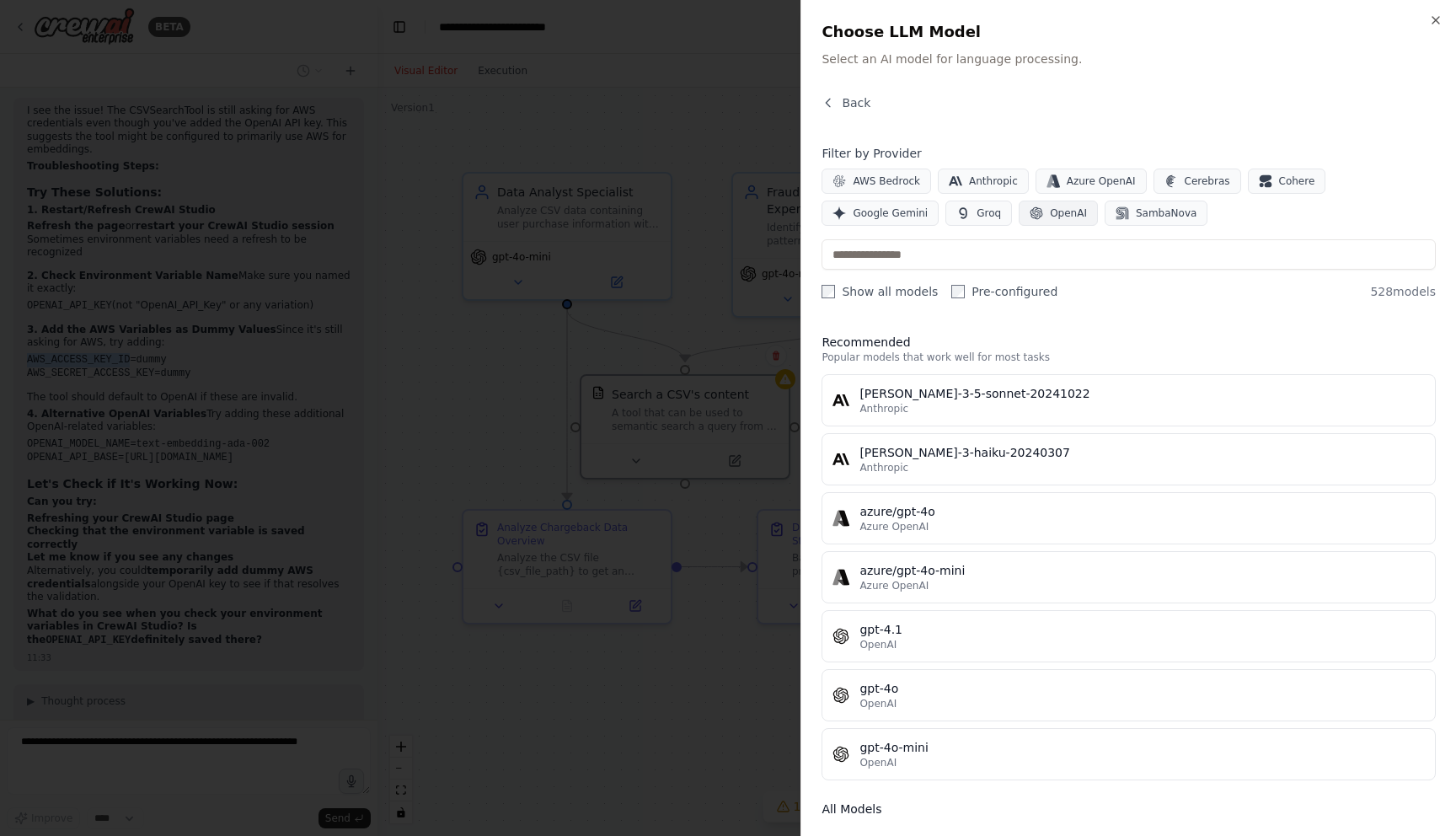
click at [1050, 208] on span "OpenAI" at bounding box center [1068, 214] width 37 height 14
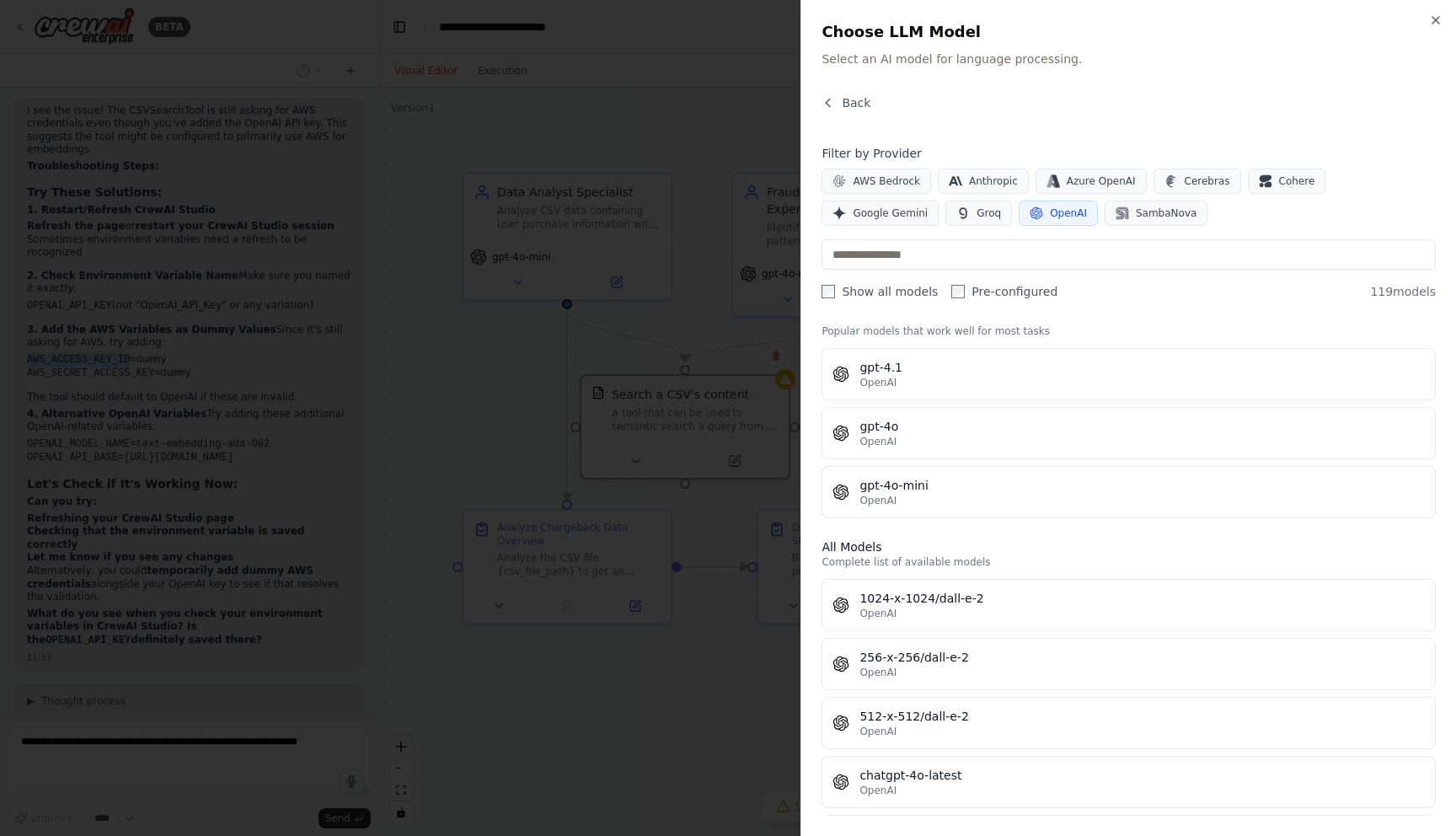
scroll to position [0, 0]
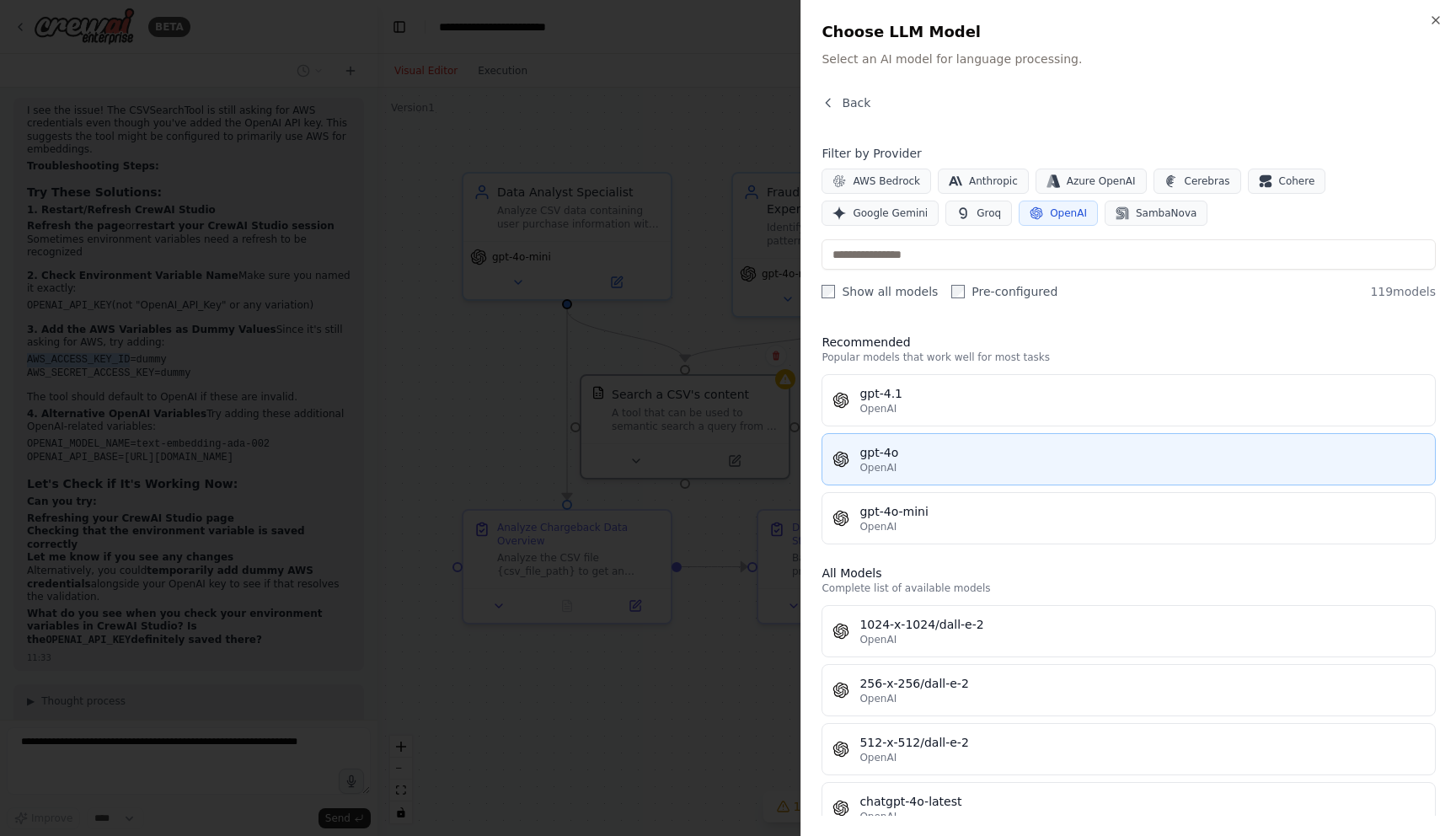
click at [975, 466] on div "OpenAI" at bounding box center [1142, 468] width 565 height 14
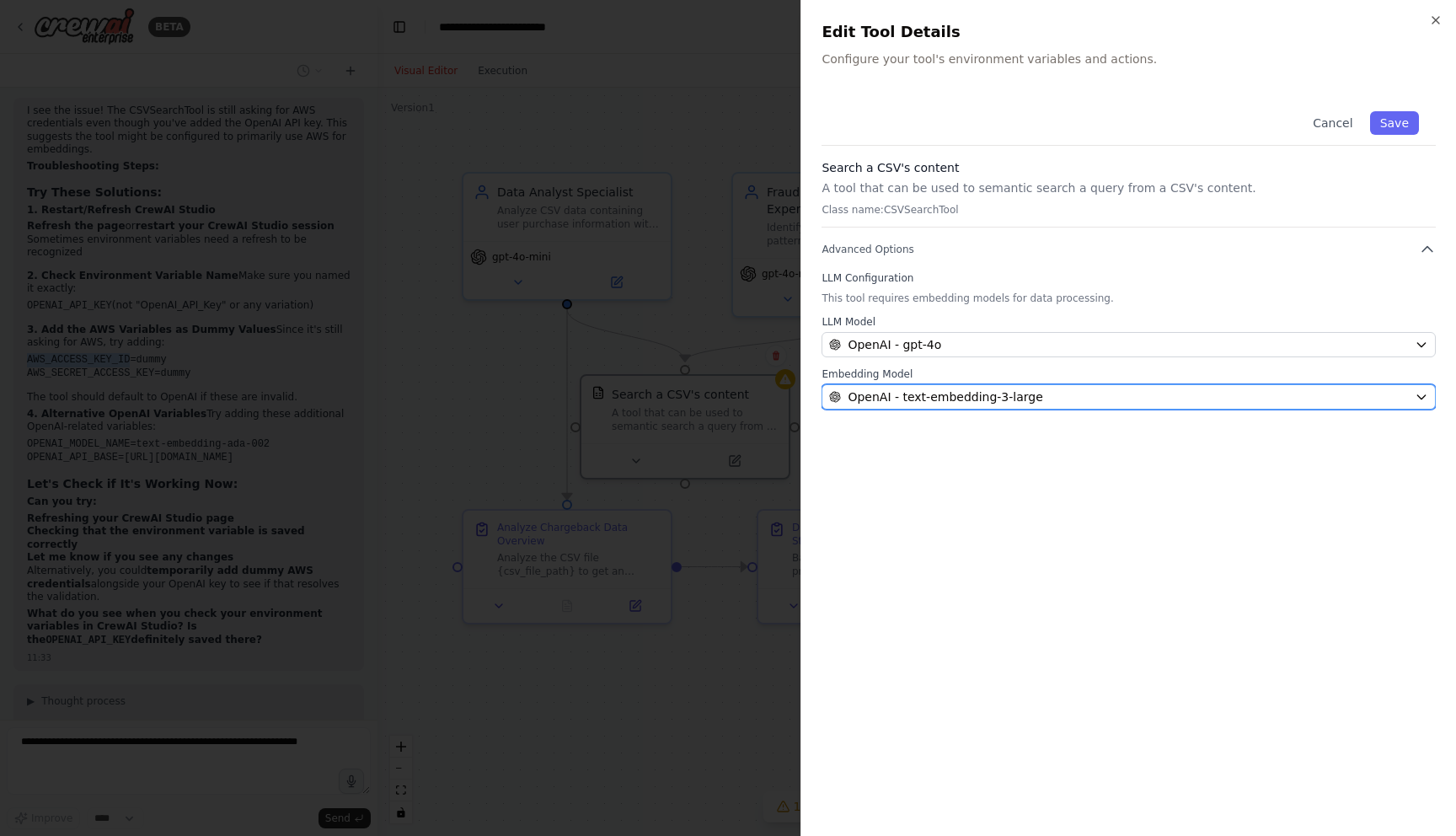
click at [1002, 399] on span "OpenAI - text-embedding-3-large" at bounding box center [945, 397] width 194 height 17
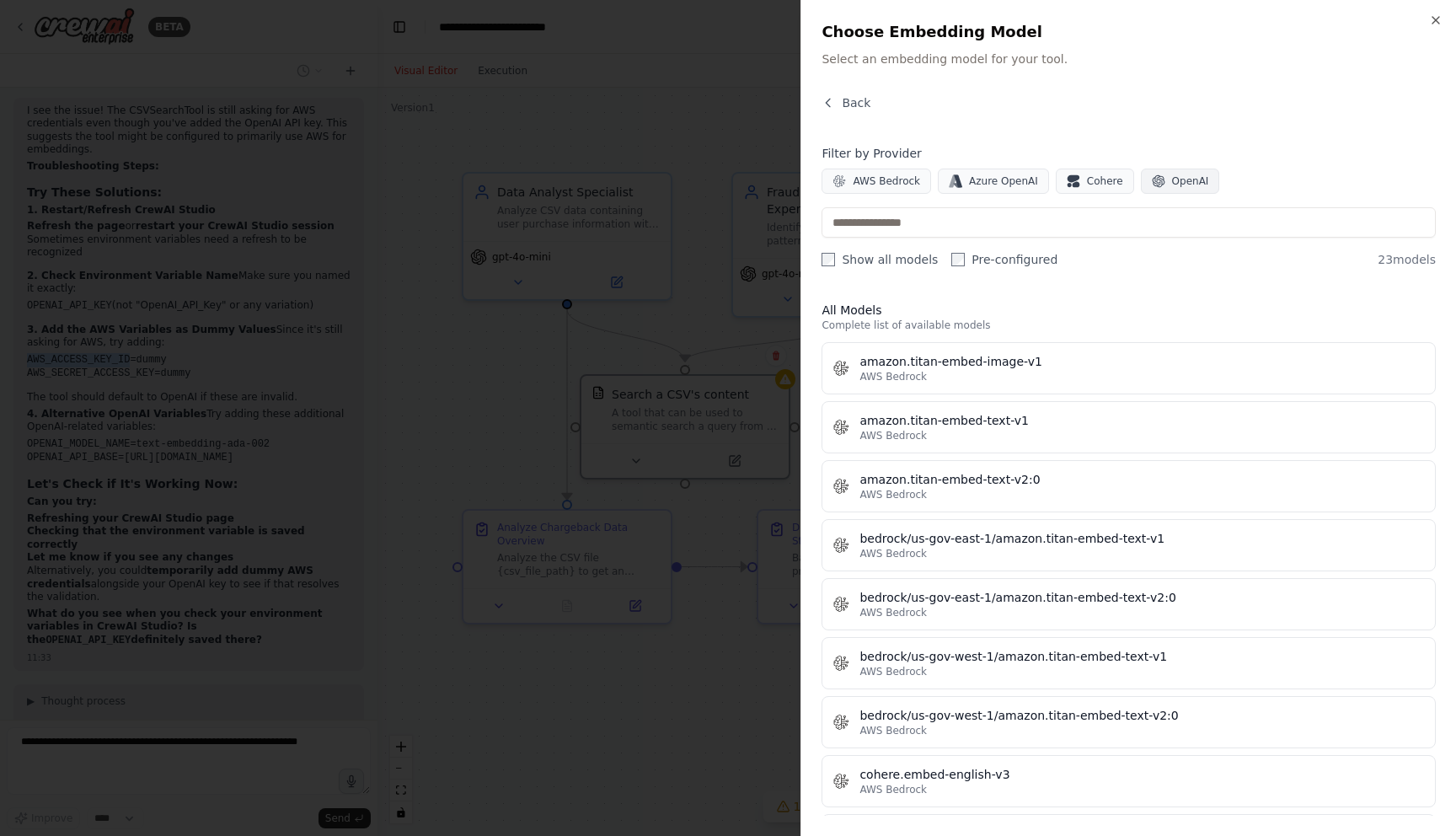
click at [1181, 182] on span "OpenAI" at bounding box center [1190, 182] width 37 height 14
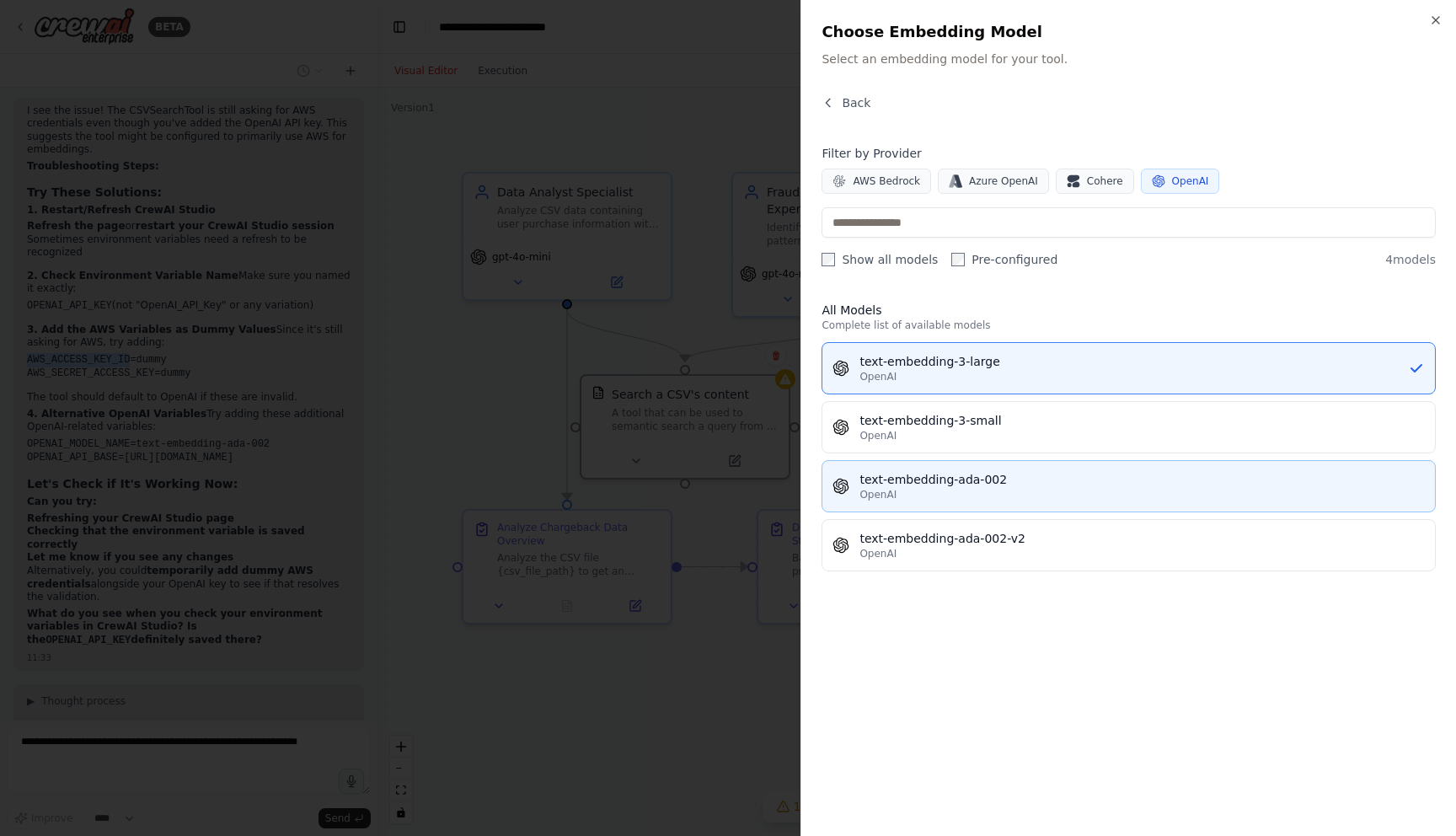
click at [1046, 488] on div "OpenAI" at bounding box center [1142, 495] width 565 height 14
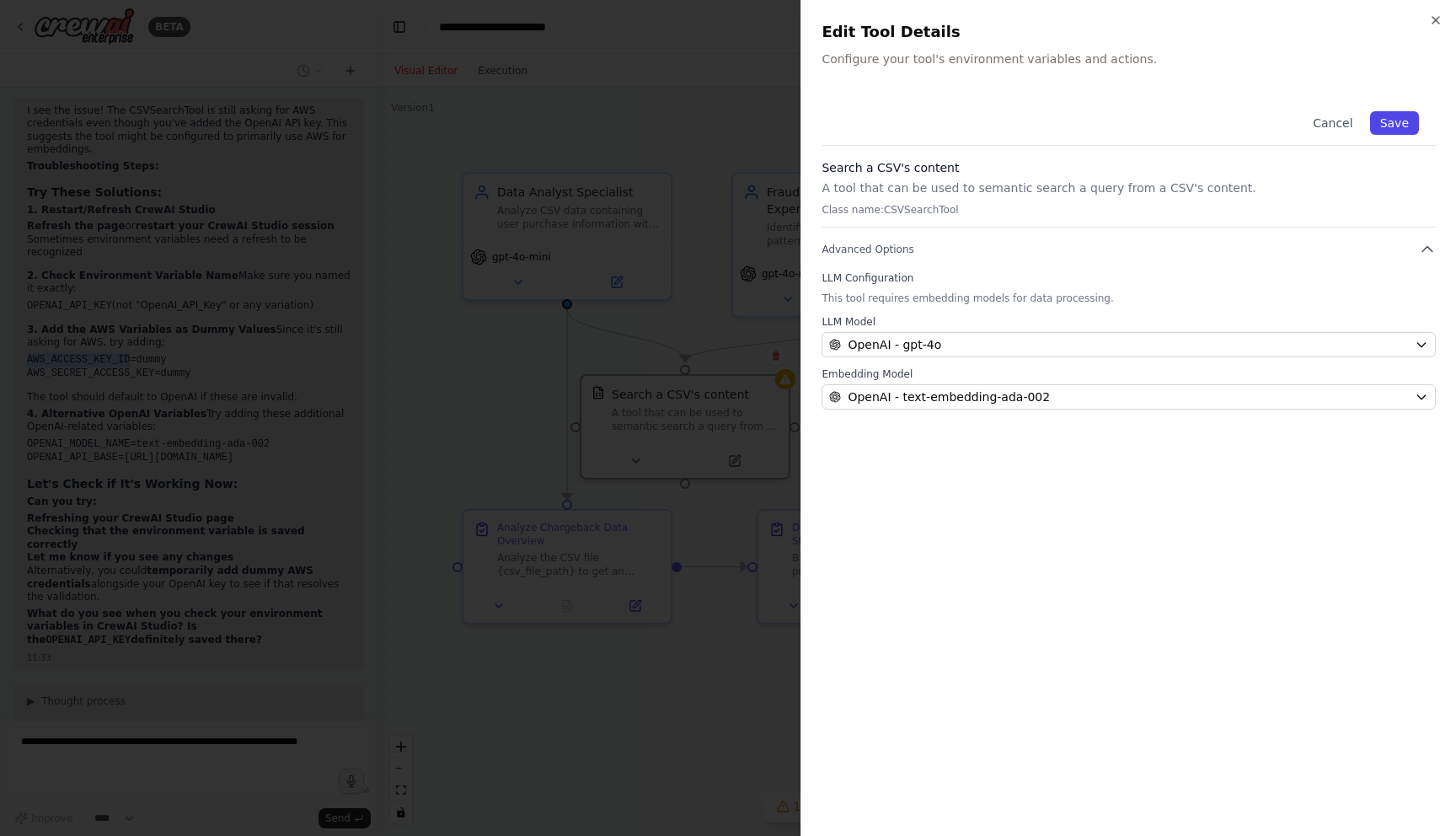
click at [1394, 127] on button "Save" at bounding box center [1394, 122] width 49 height 23
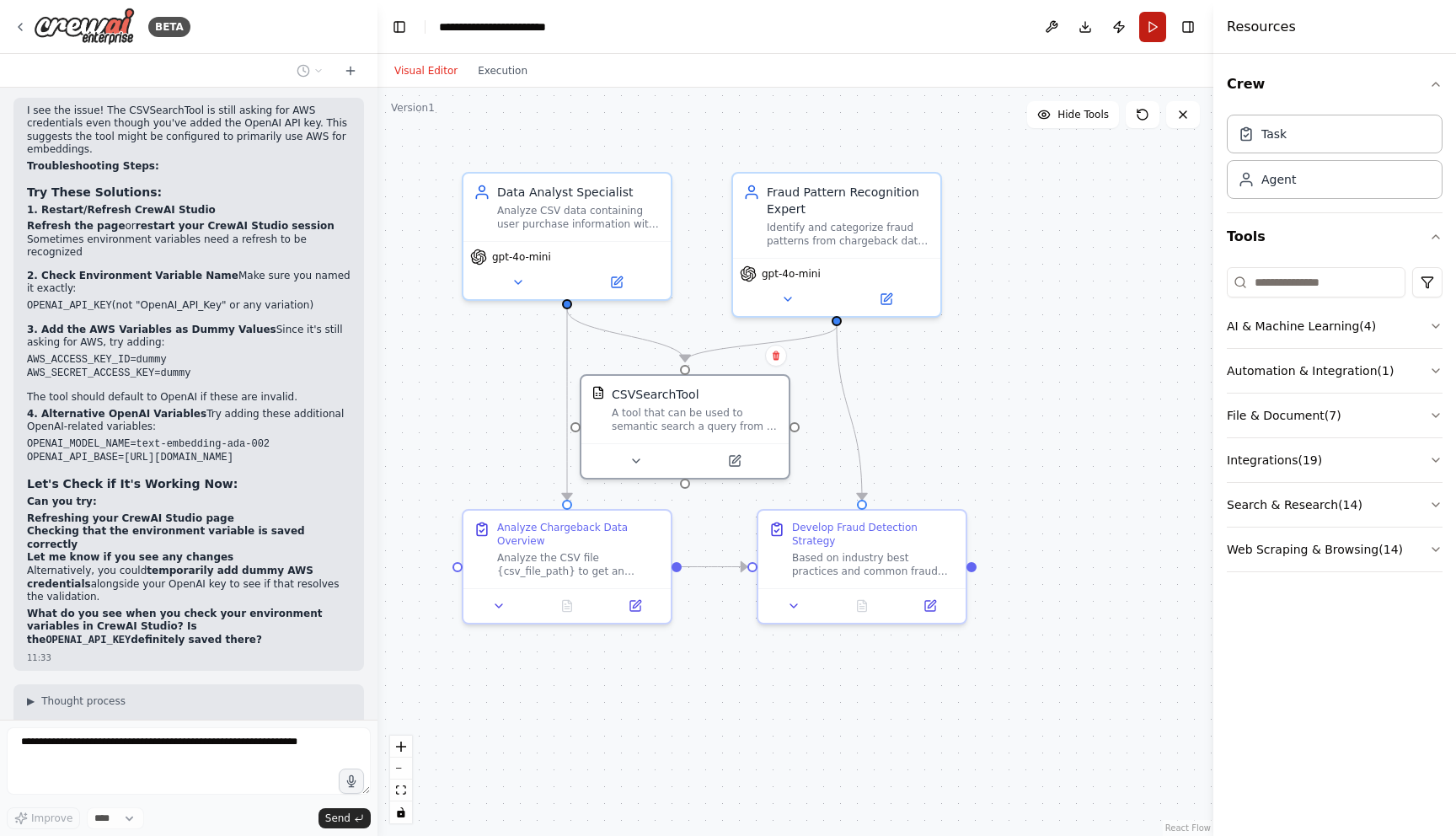
click at [1155, 25] on button "Run" at bounding box center [1152, 27] width 27 height 30
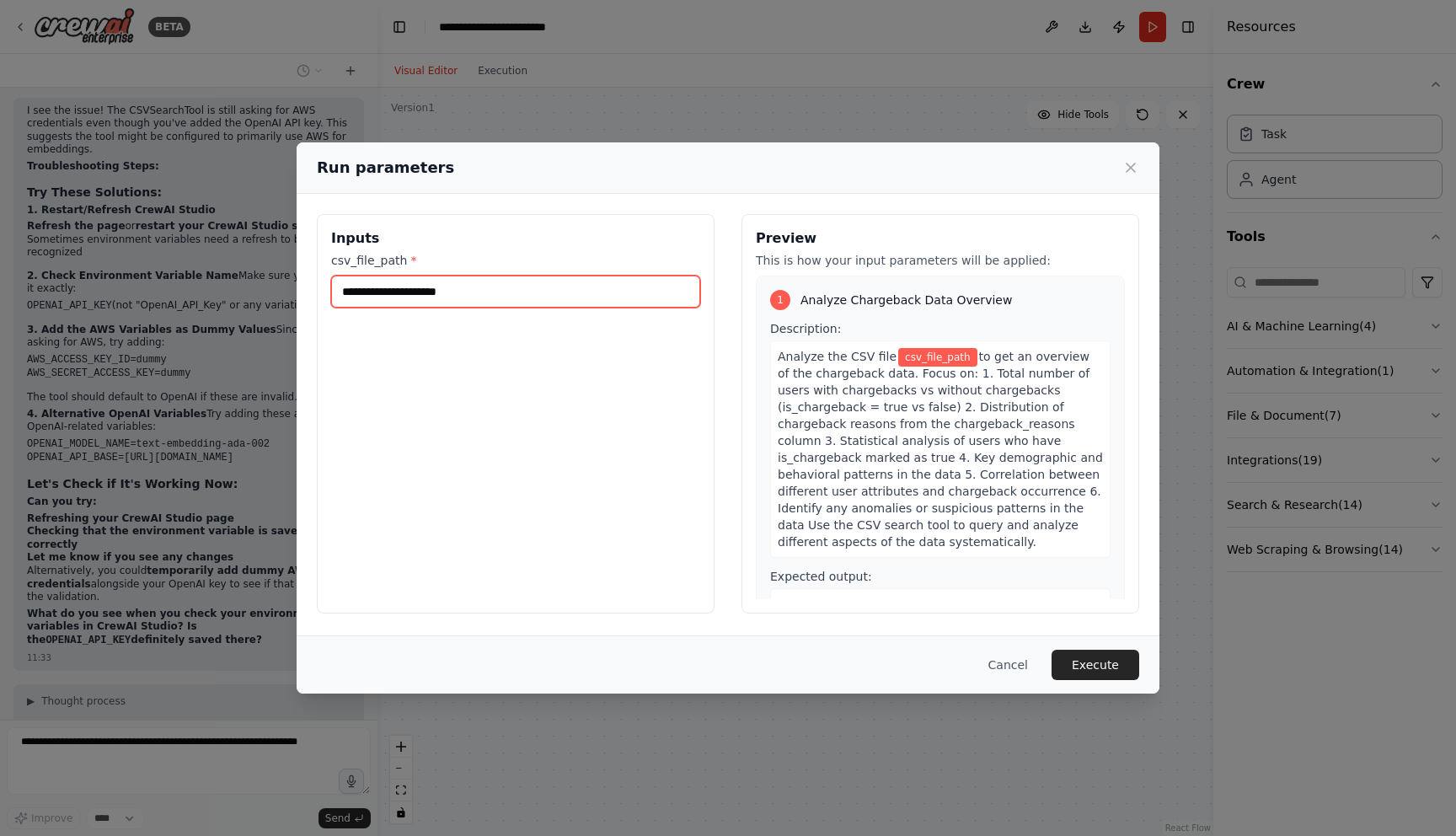
click at [578, 295] on input "csv_file_path *" at bounding box center [515, 291] width 369 height 32
click at [1006, 662] on button "Cancel" at bounding box center [1008, 665] width 66 height 30
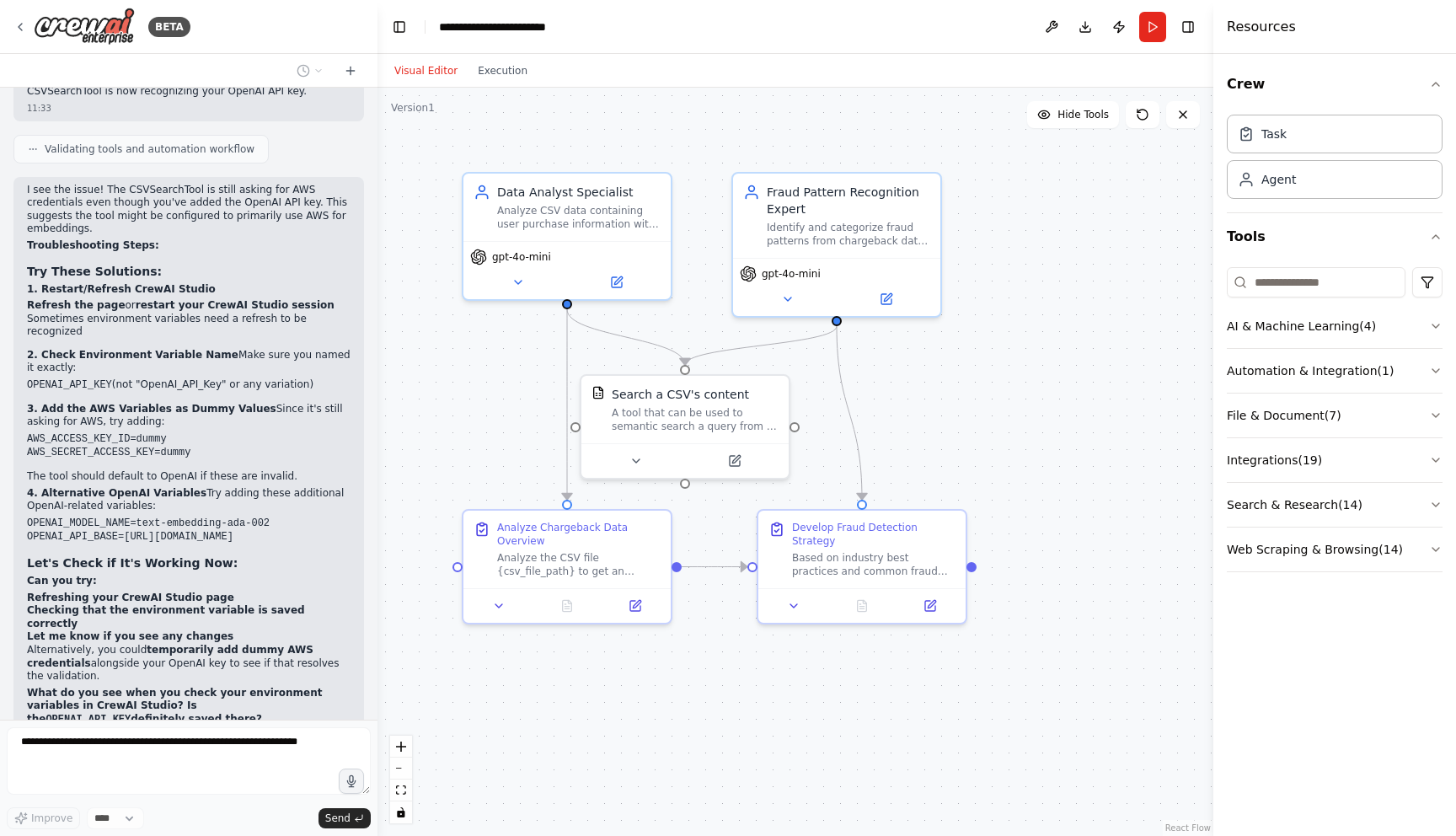
scroll to position [9536, 0]
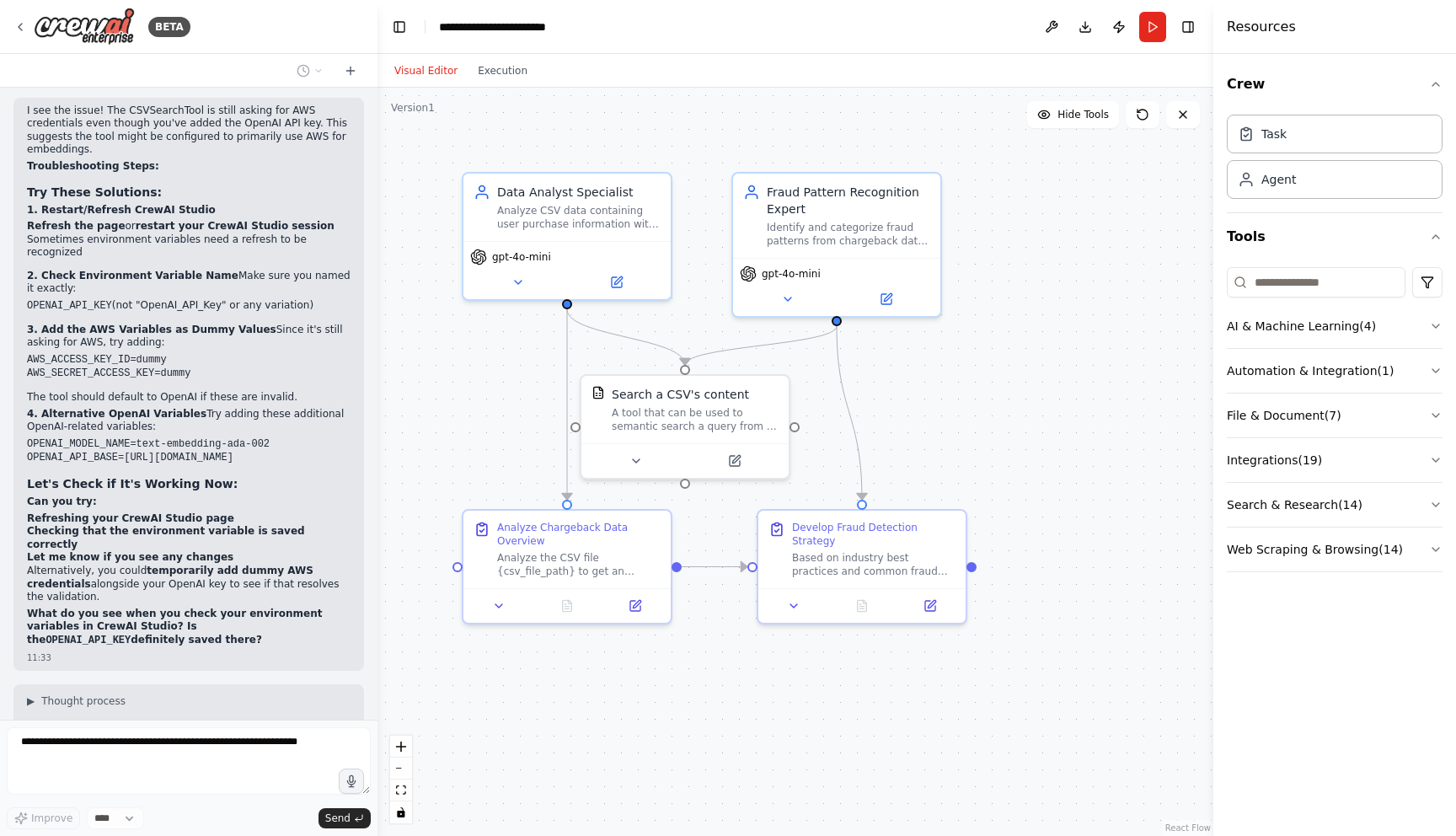
click at [58, 834] on span "Thinking..." at bounding box center [77, 841] width 53 height 14
click at [27, 833] on div "Thinking..." at bounding box center [65, 841] width 77 height 17
click at [48, 791] on span "Validating tools and automation workflow" at bounding box center [150, 798] width 210 height 14
click at [28, 793] on icon at bounding box center [33, 798] width 10 height 10
click at [59, 827] on div "Thinking..." at bounding box center [65, 841] width 103 height 30
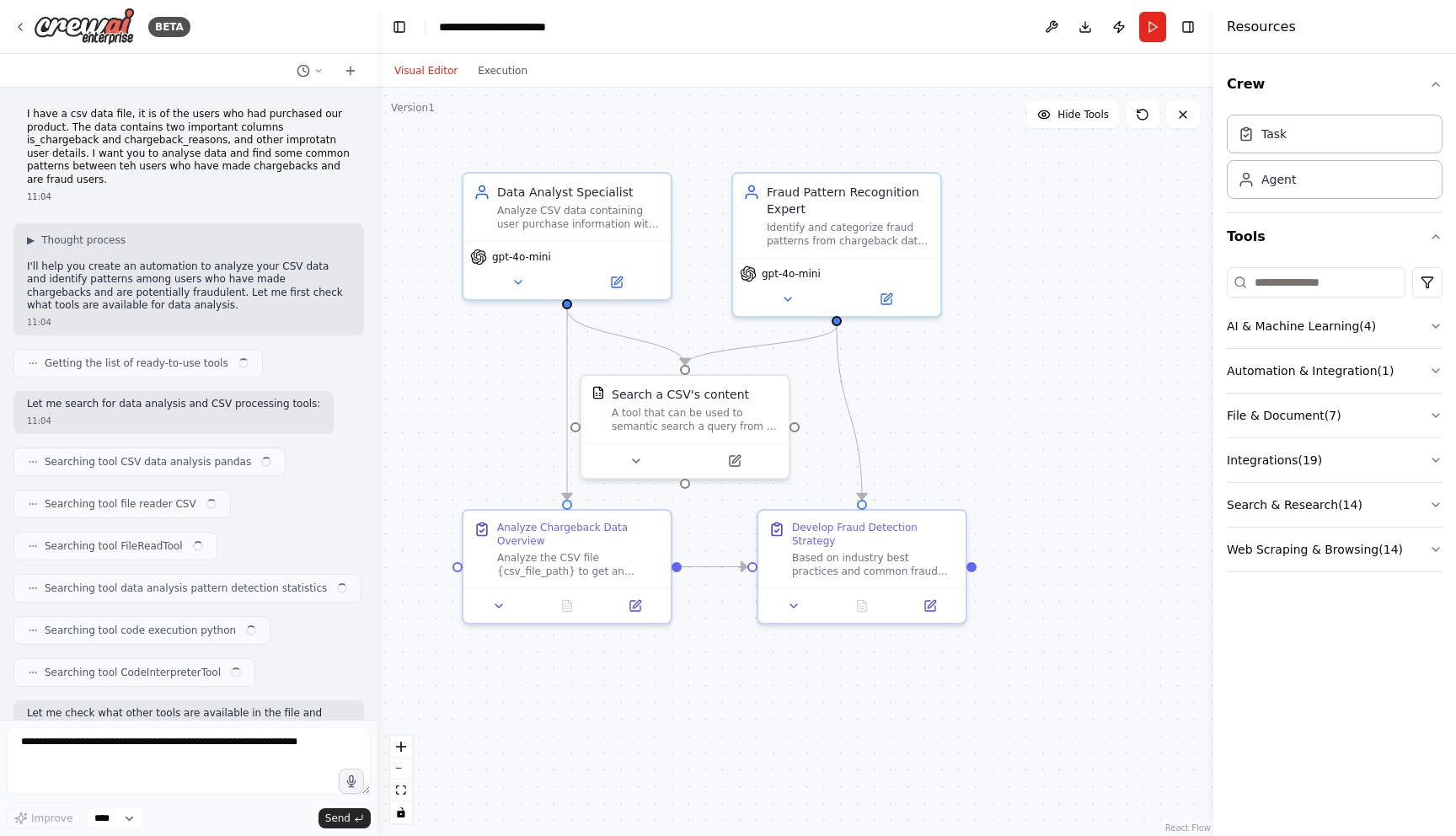
scroll to position [9350, 0]
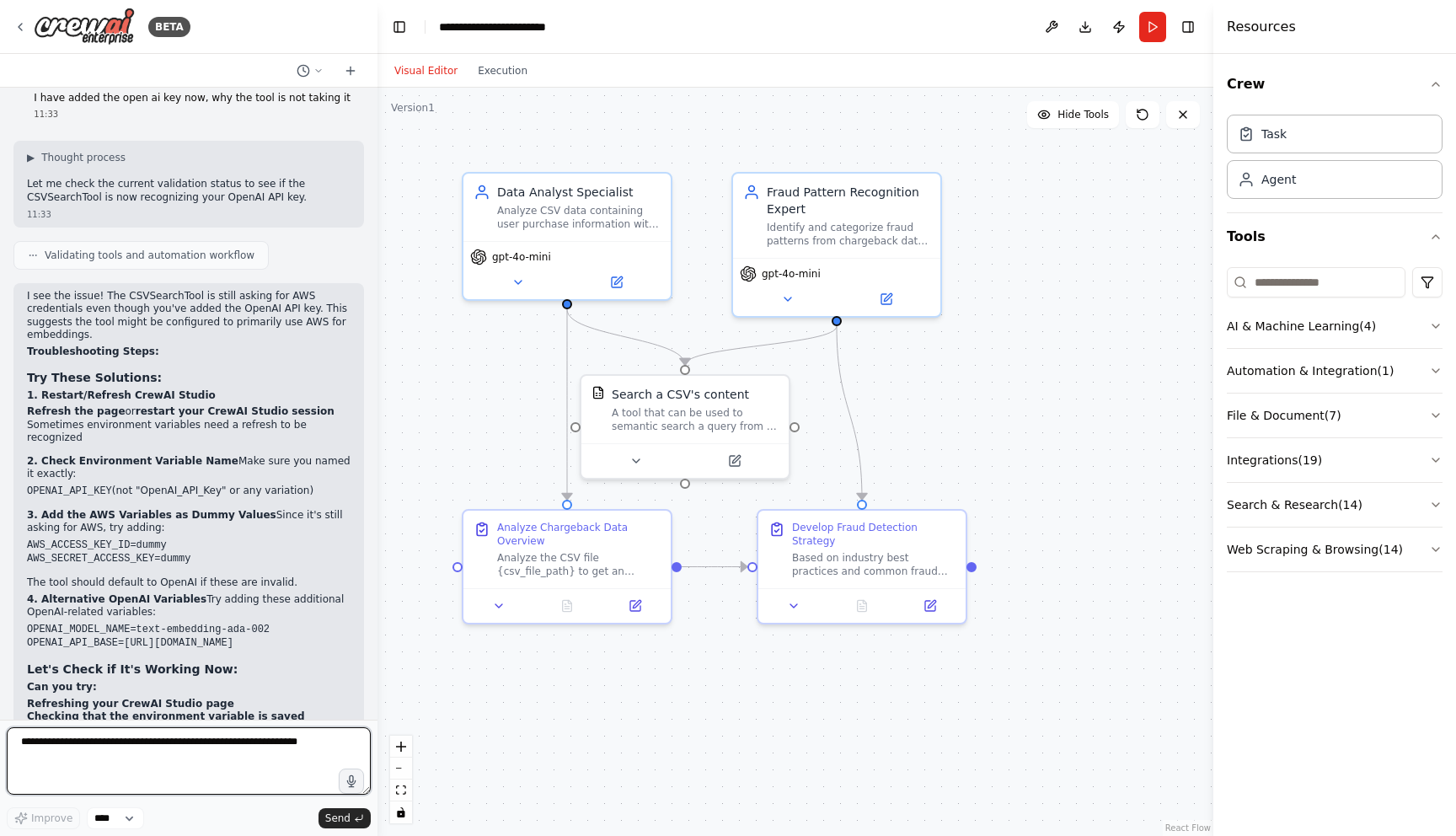
click at [174, 752] on textarea at bounding box center [188, 761] width 364 height 67
type textarea "**********"
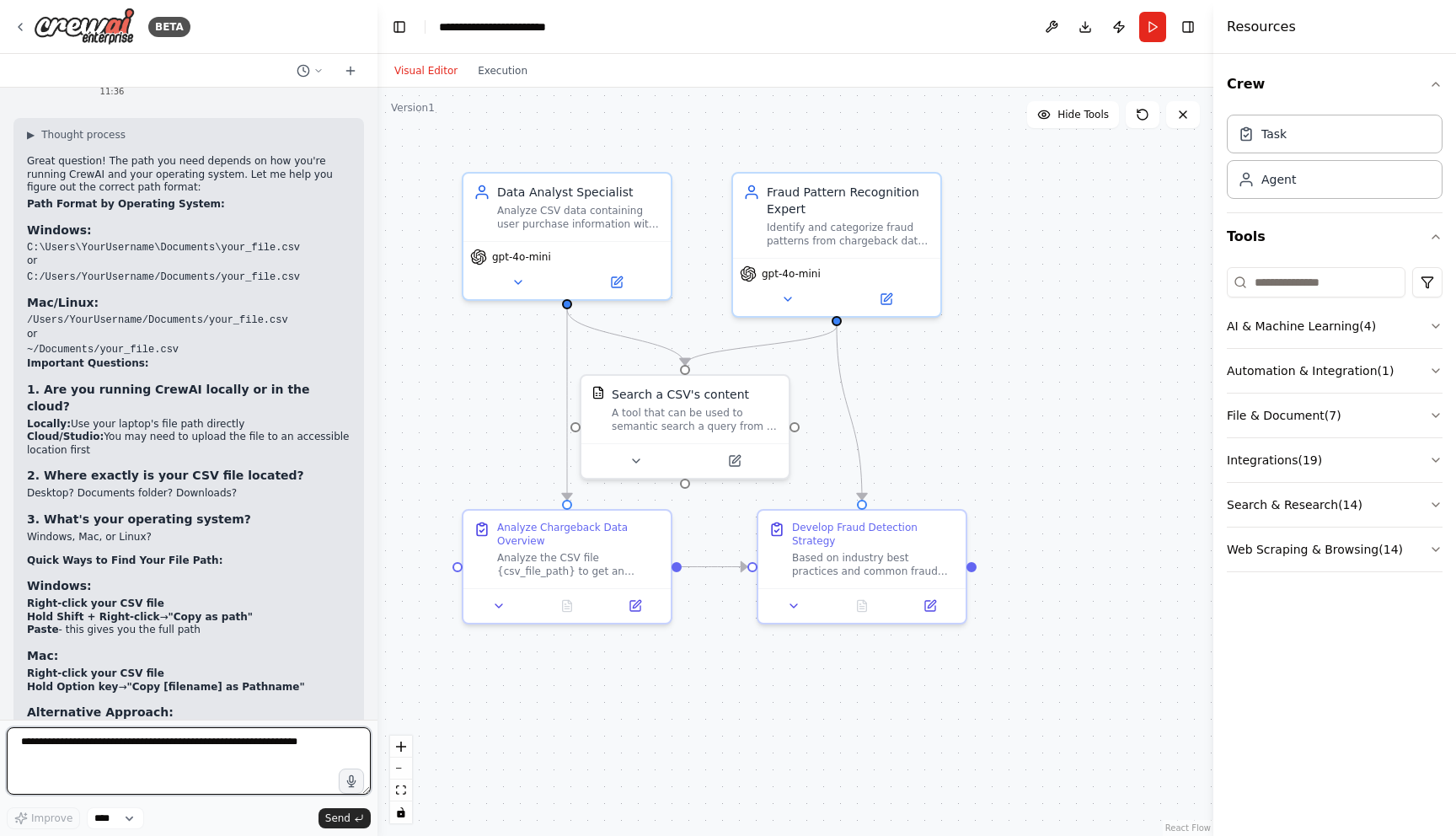
scroll to position [10184, 0]
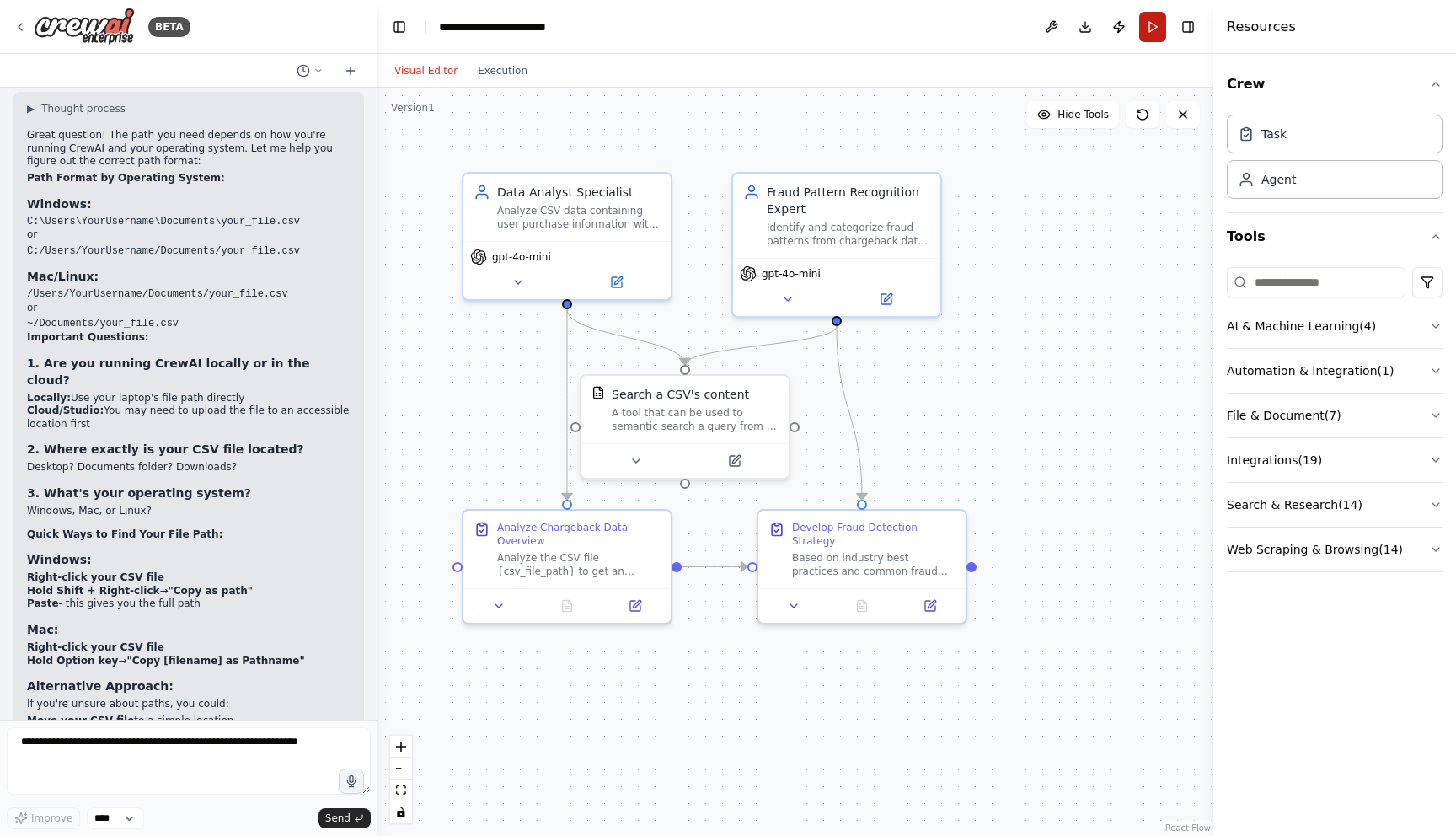
click at [1145, 31] on button "Run" at bounding box center [1152, 27] width 27 height 30
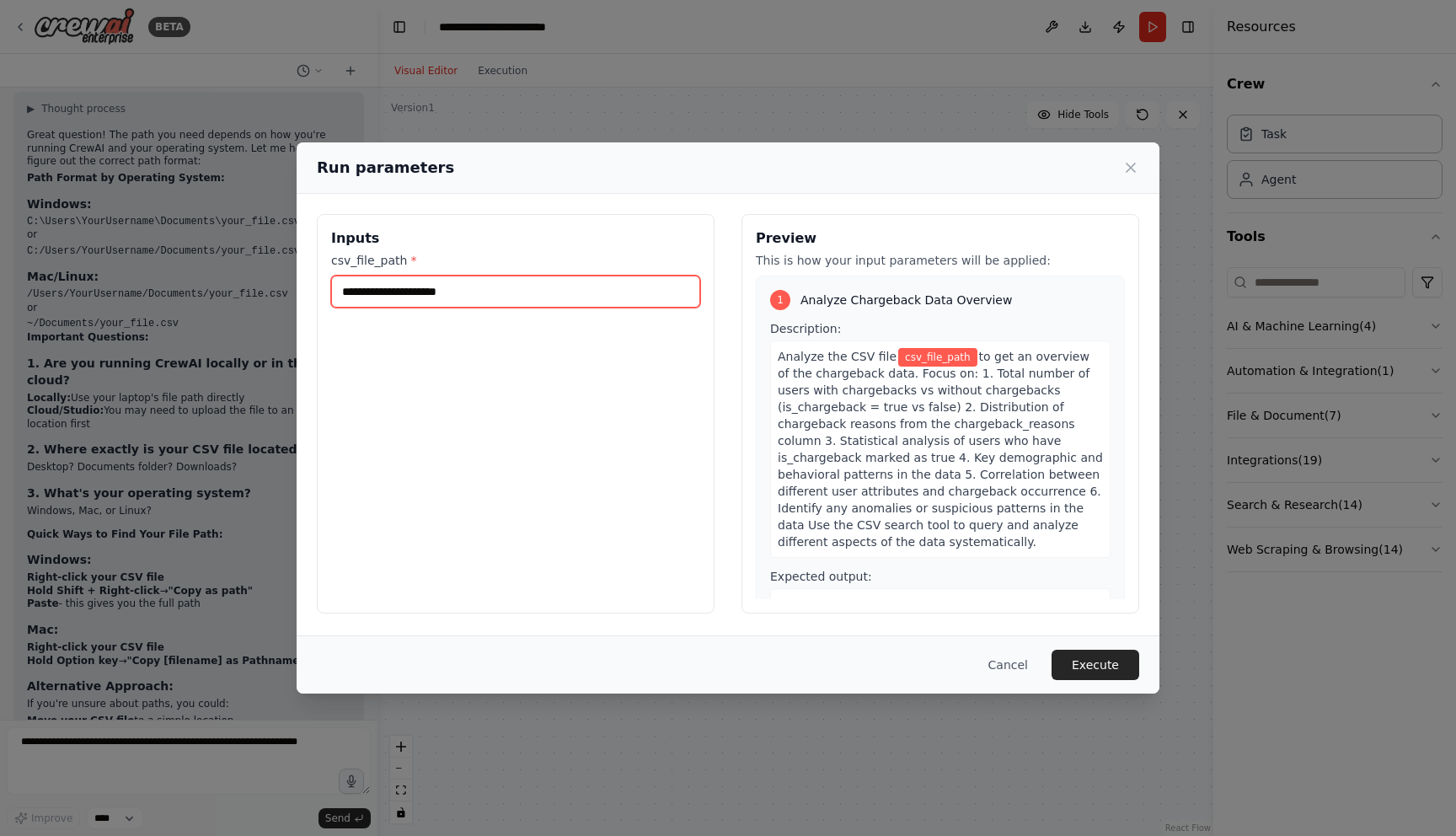
click at [425, 295] on input "csv_file_path *" at bounding box center [515, 291] width 369 height 32
paste input "**********"
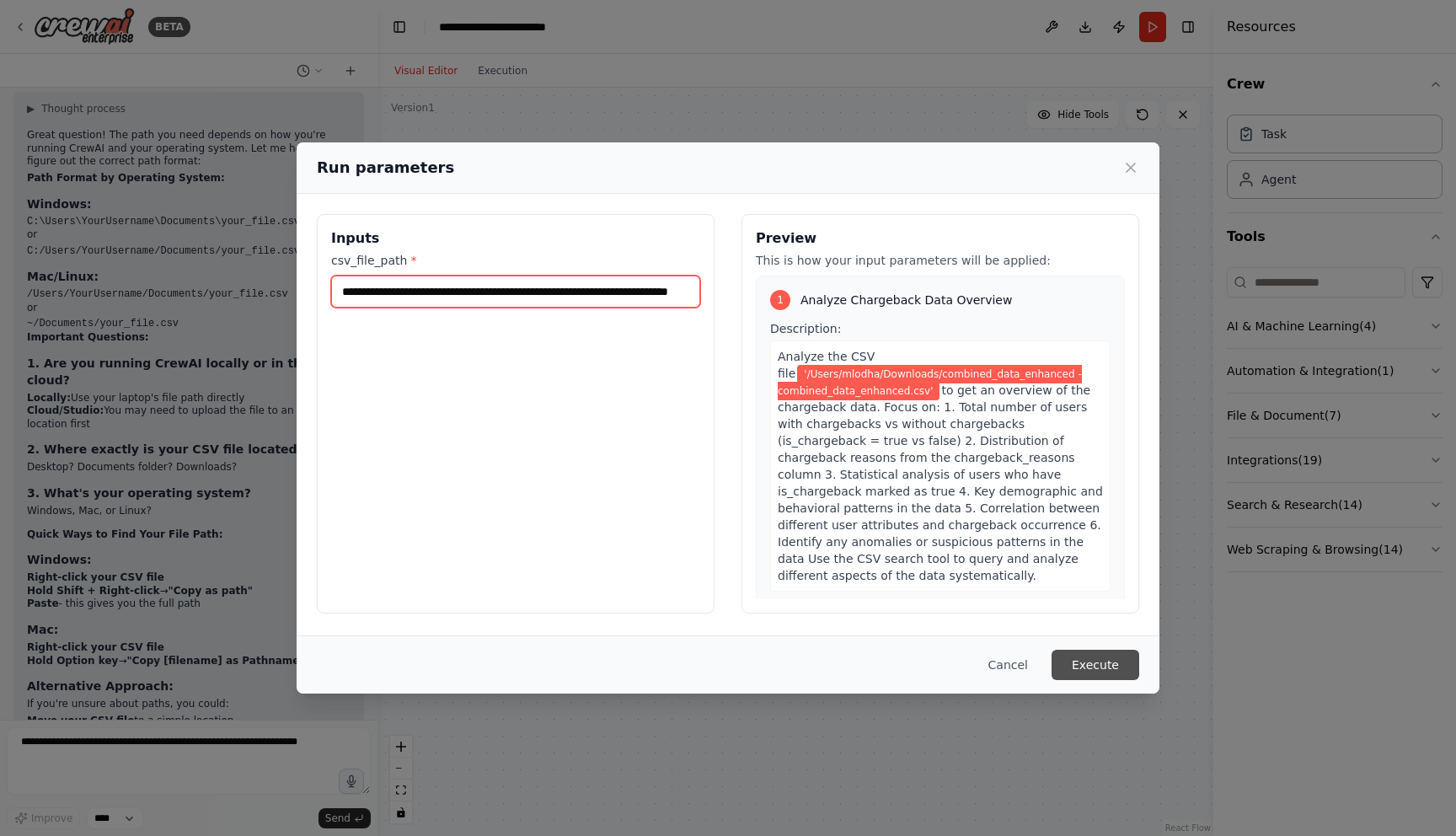
type input "**********"
click at [1107, 672] on button "Execute" at bounding box center [1095, 665] width 88 height 30
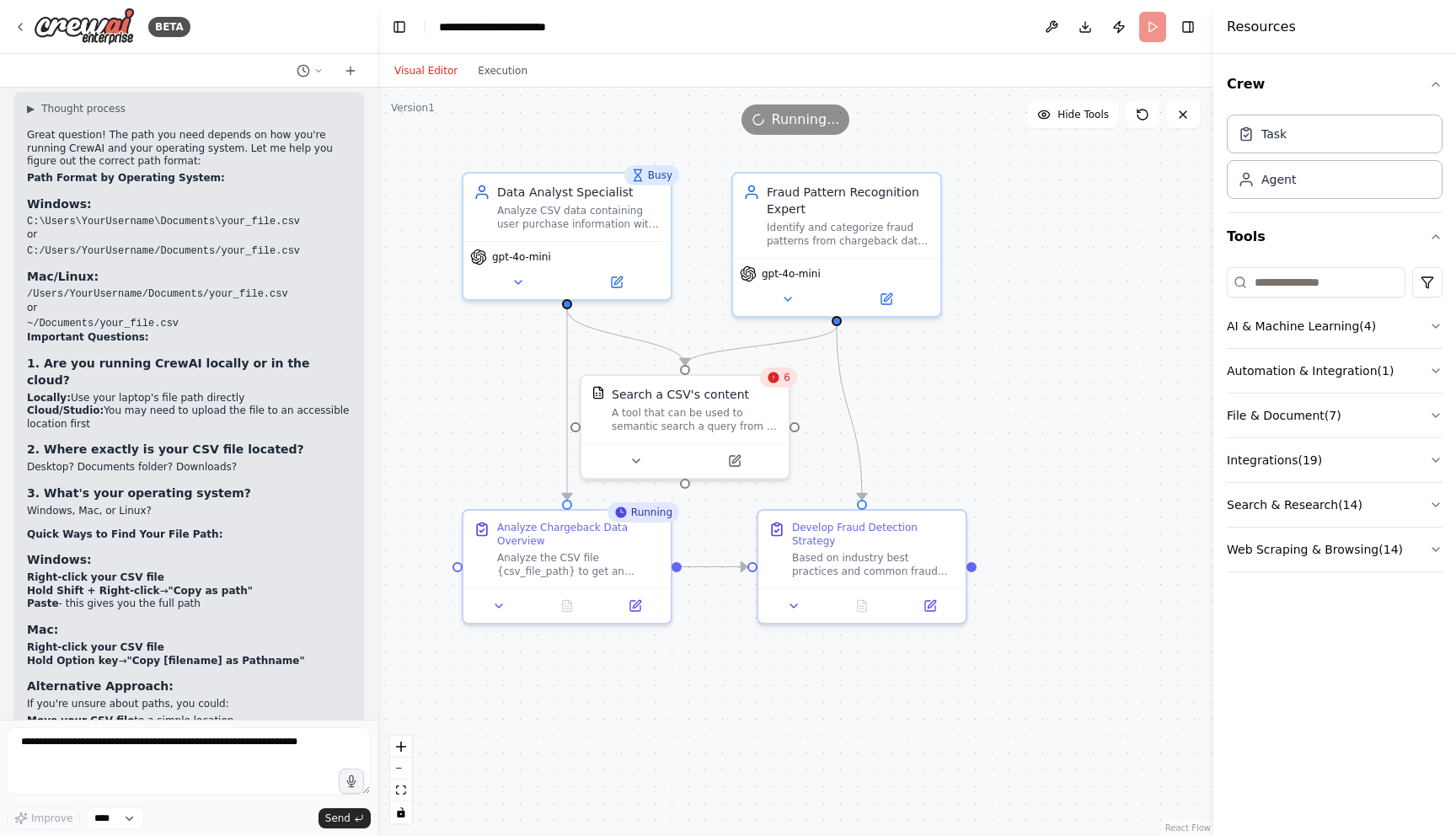
click at [778, 381] on icon at bounding box center [774, 378] width 14 height 14
click at [511, 72] on button "Execution" at bounding box center [502, 70] width 70 height 20
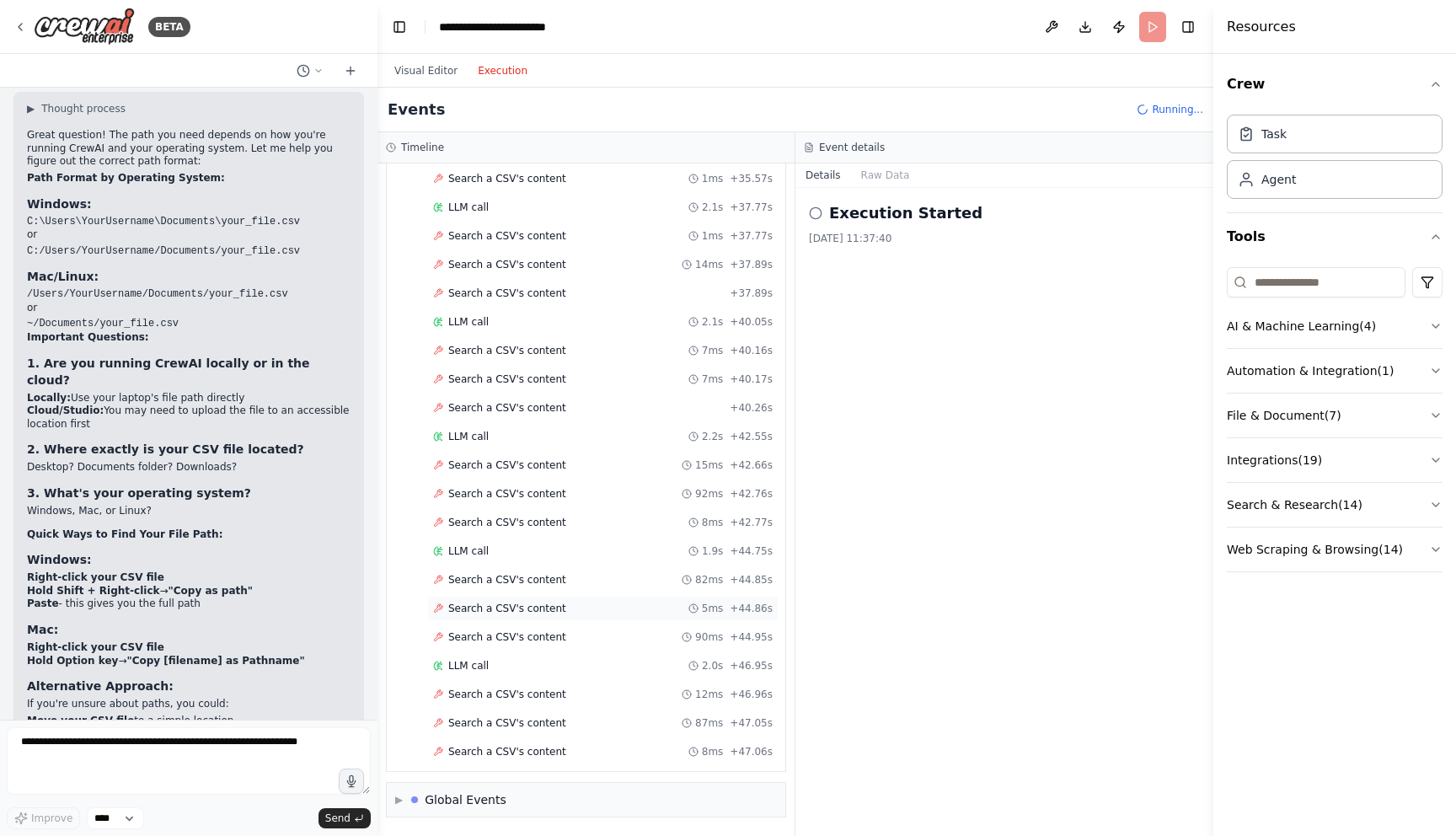
scroll to position [1721, 0]
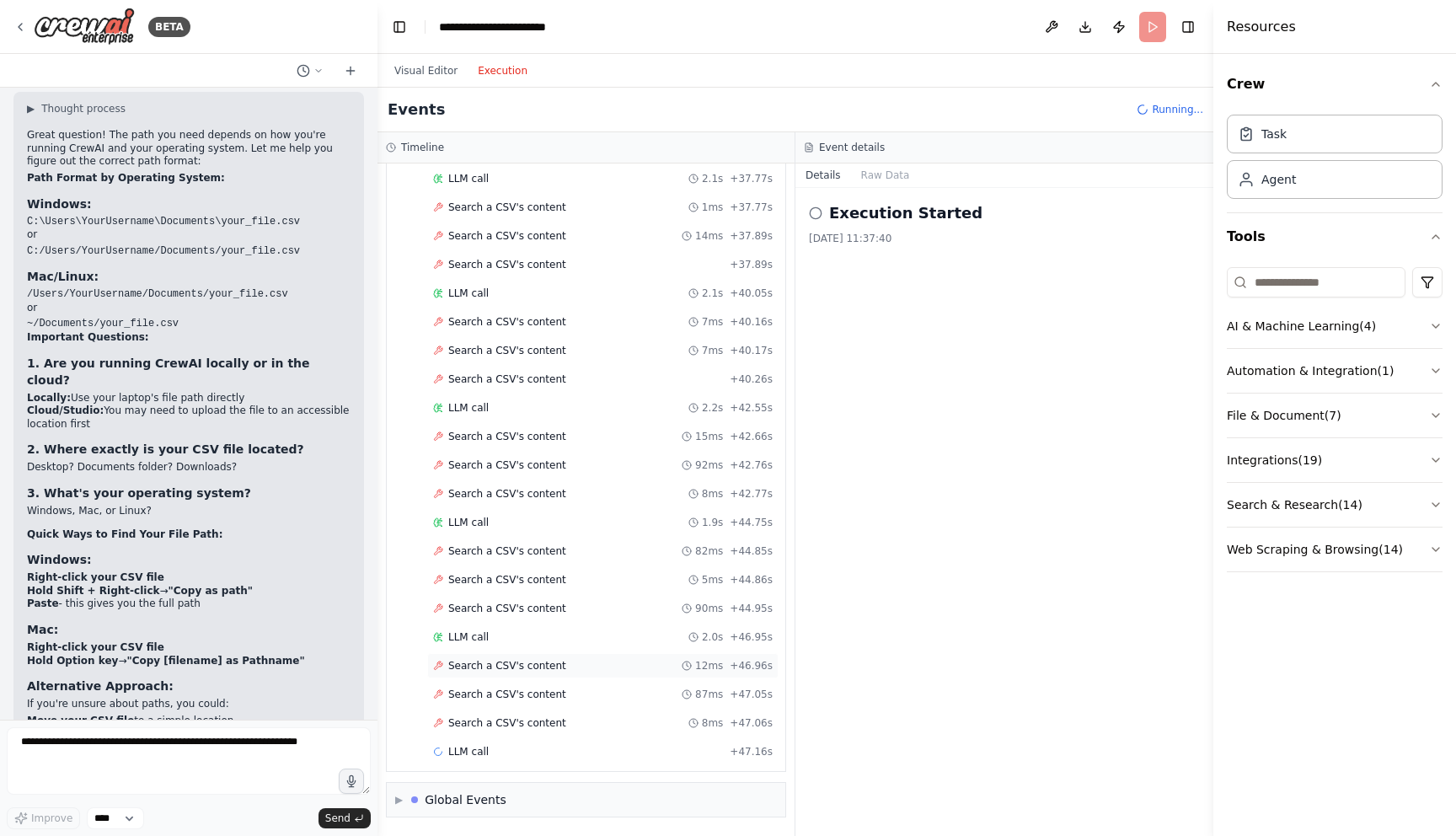
click at [521, 659] on div "Search a CSV's content 12ms + 46.96s" at bounding box center [602, 666] width 351 height 25
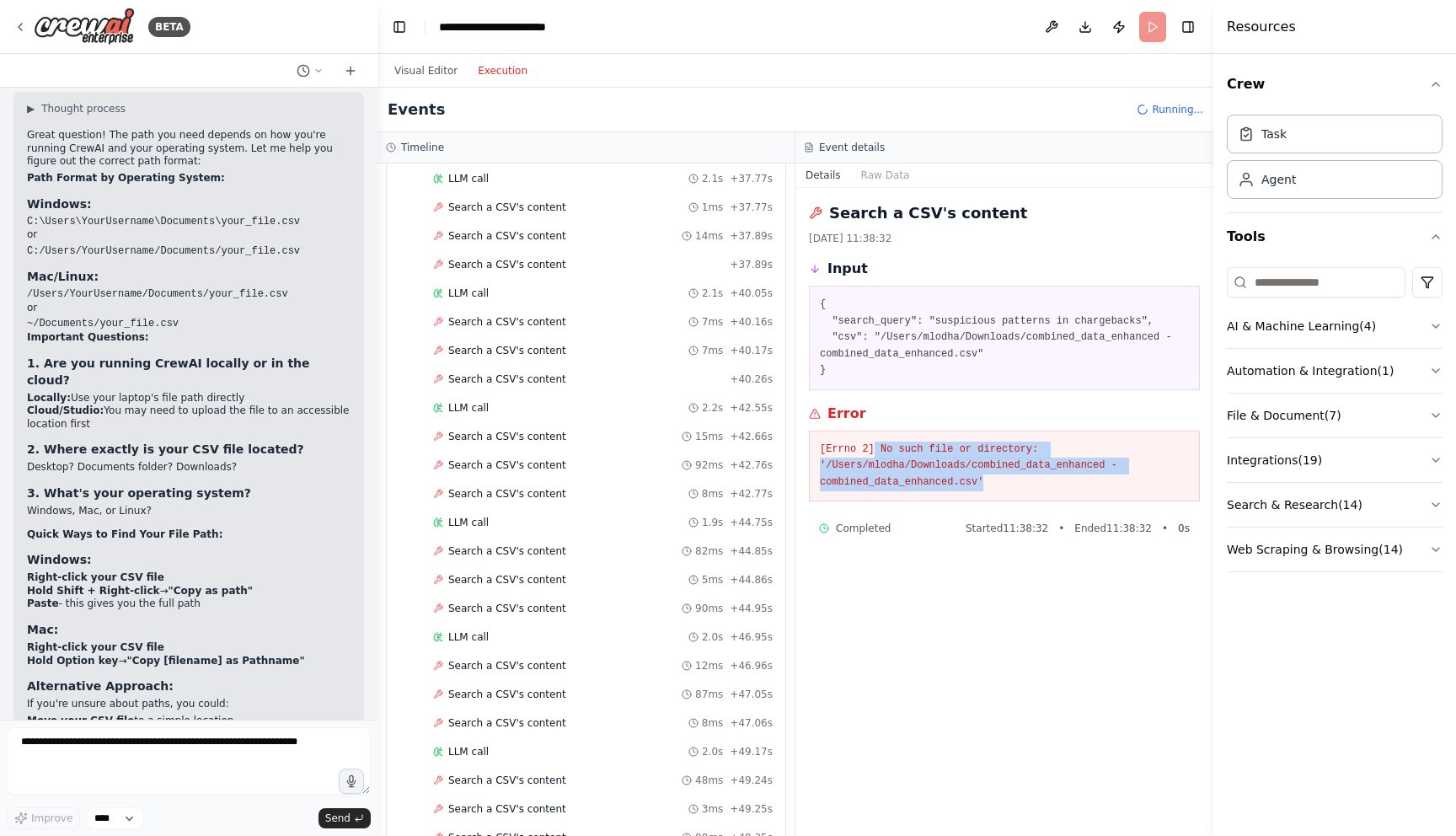
drag, startPoint x: 1003, startPoint y: 481, endPoint x: 875, endPoint y: 454, distance: 130.8
click at [875, 454] on pre "[Errno 2] No such file or directory: '/Users/mlodha/Downloads/combined_data_enh…" at bounding box center [1004, 467] width 369 height 50
copy pre "No such file or directory: '/Users/mlodha/Downloads/combined_data_enhanced - co…"
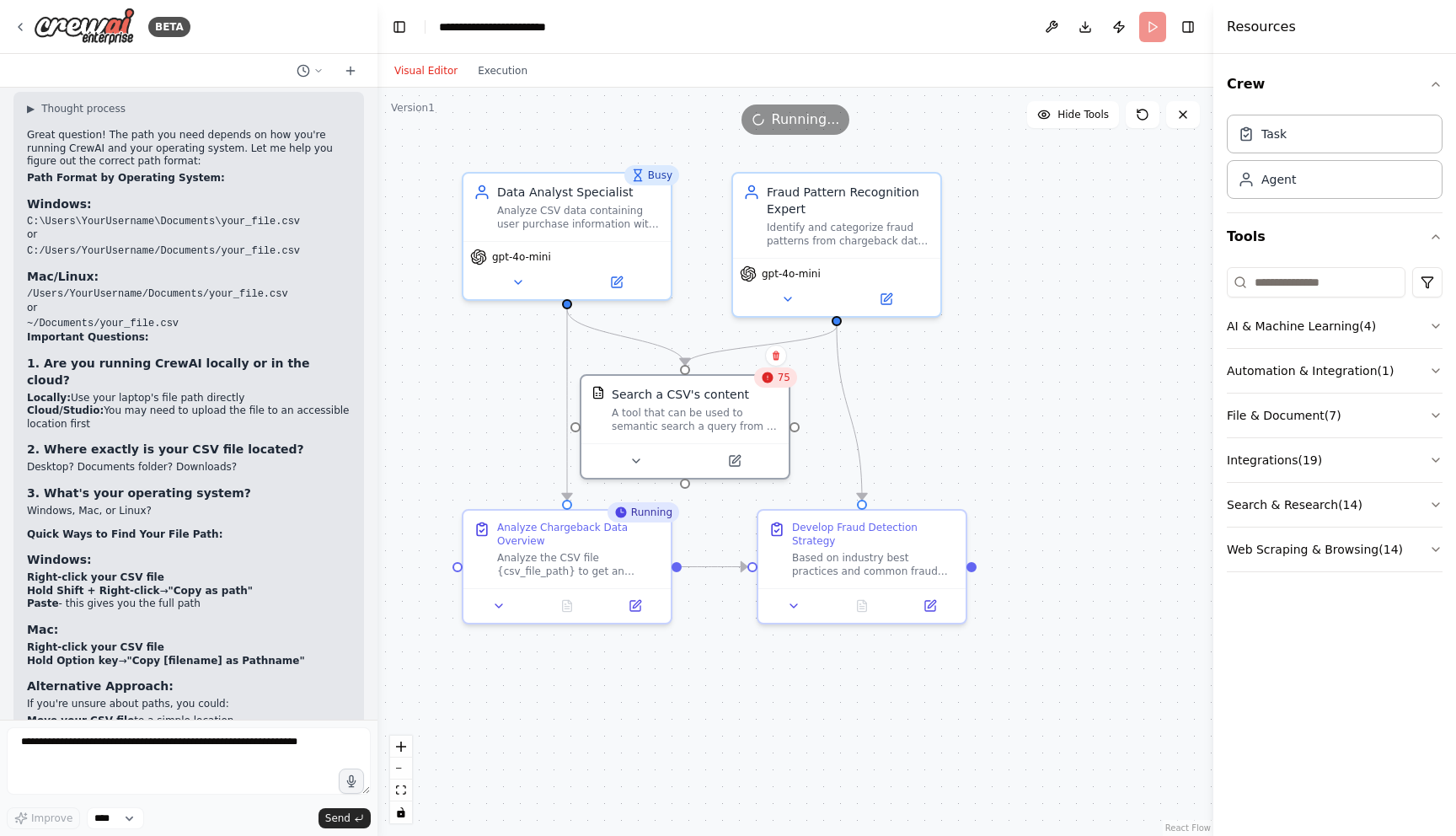
click at [429, 77] on button "Visual Editor" at bounding box center [425, 70] width 83 height 20
click at [817, 120] on span "Running..." at bounding box center [805, 119] width 68 height 20
click at [1155, 33] on header "**********" at bounding box center [795, 27] width 836 height 54
click at [217, 764] on textarea at bounding box center [188, 761] width 364 height 67
paste textarea "**********"
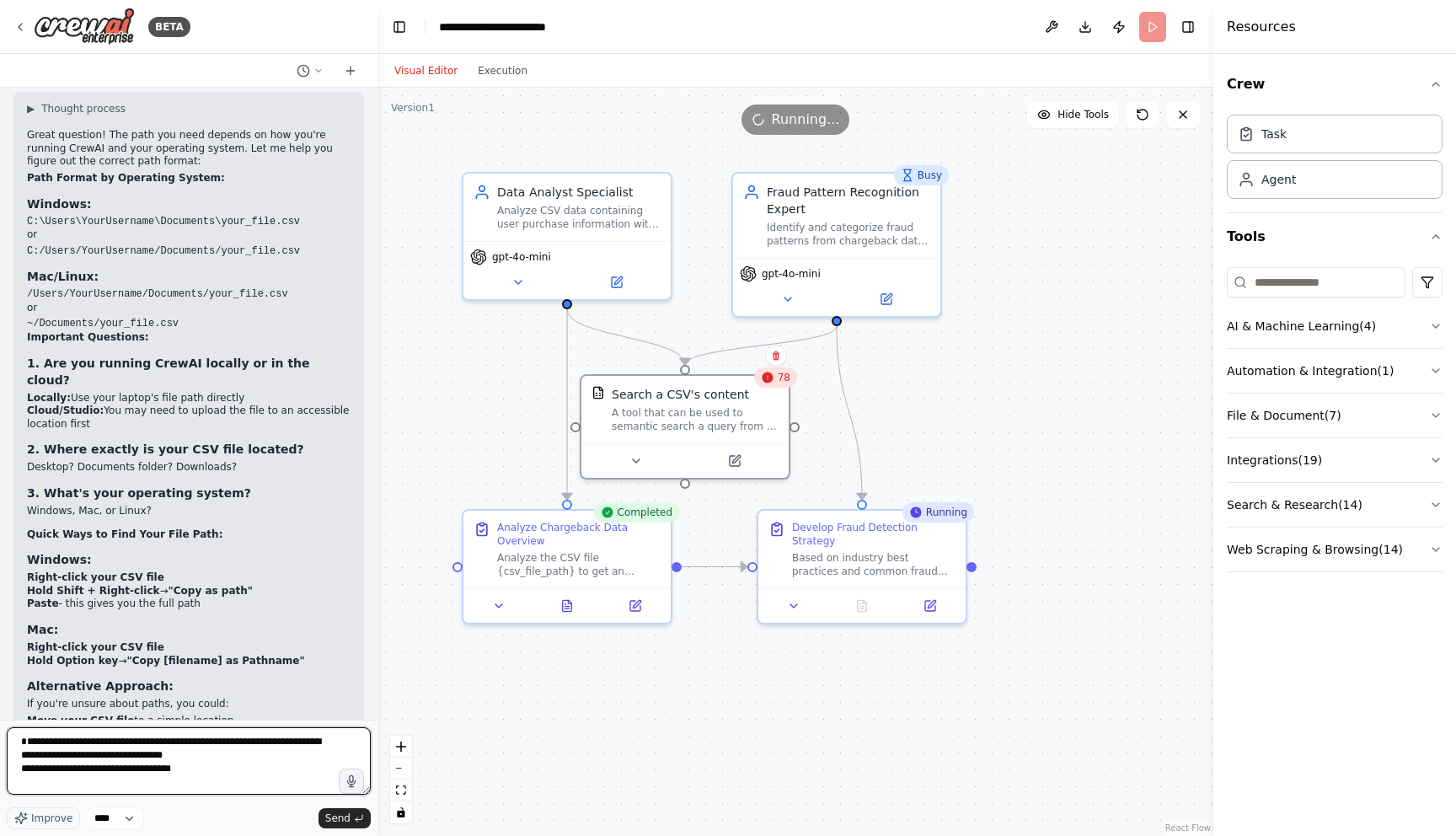
type textarea "**********"
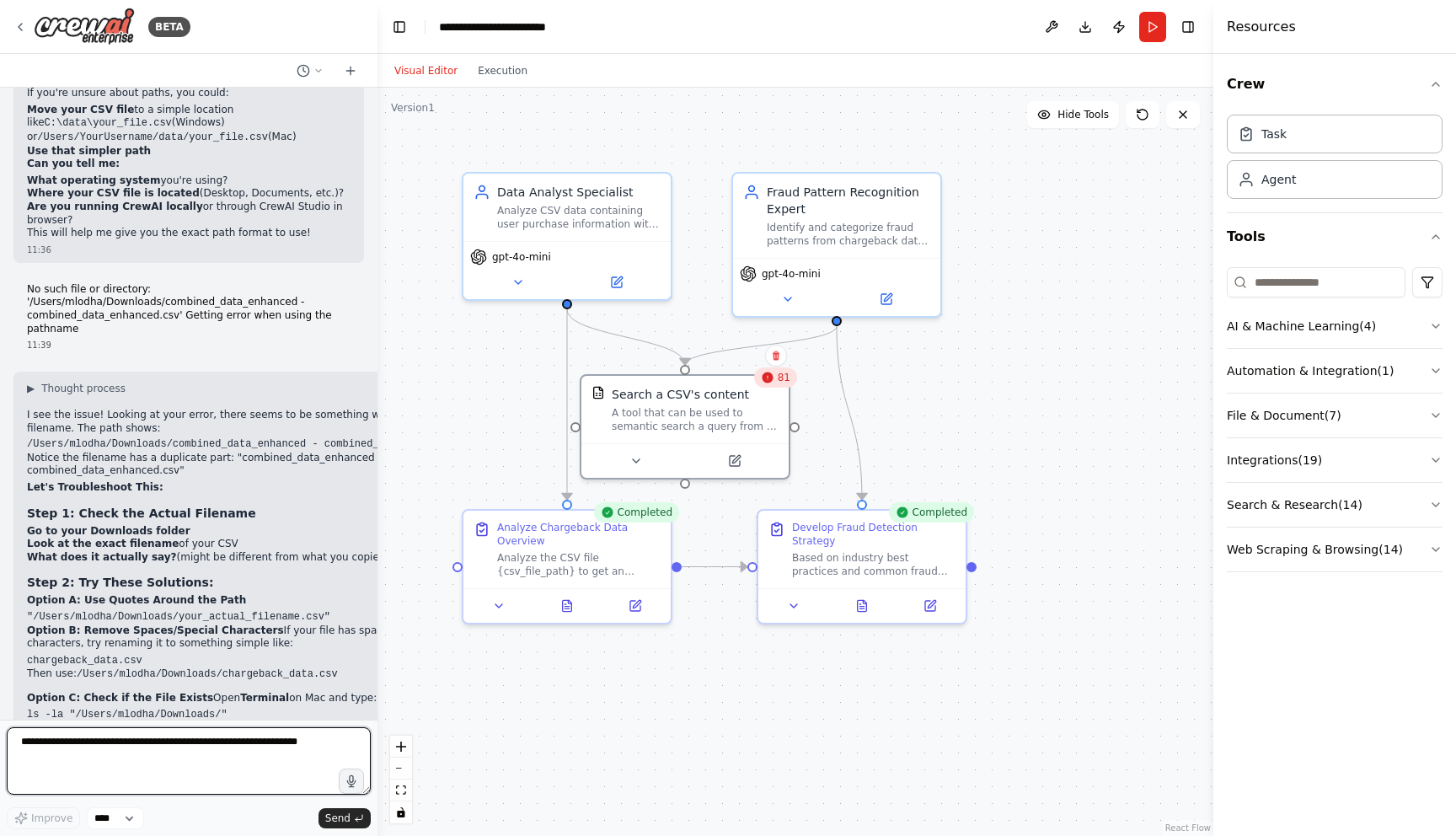
scroll to position [10851, 0]
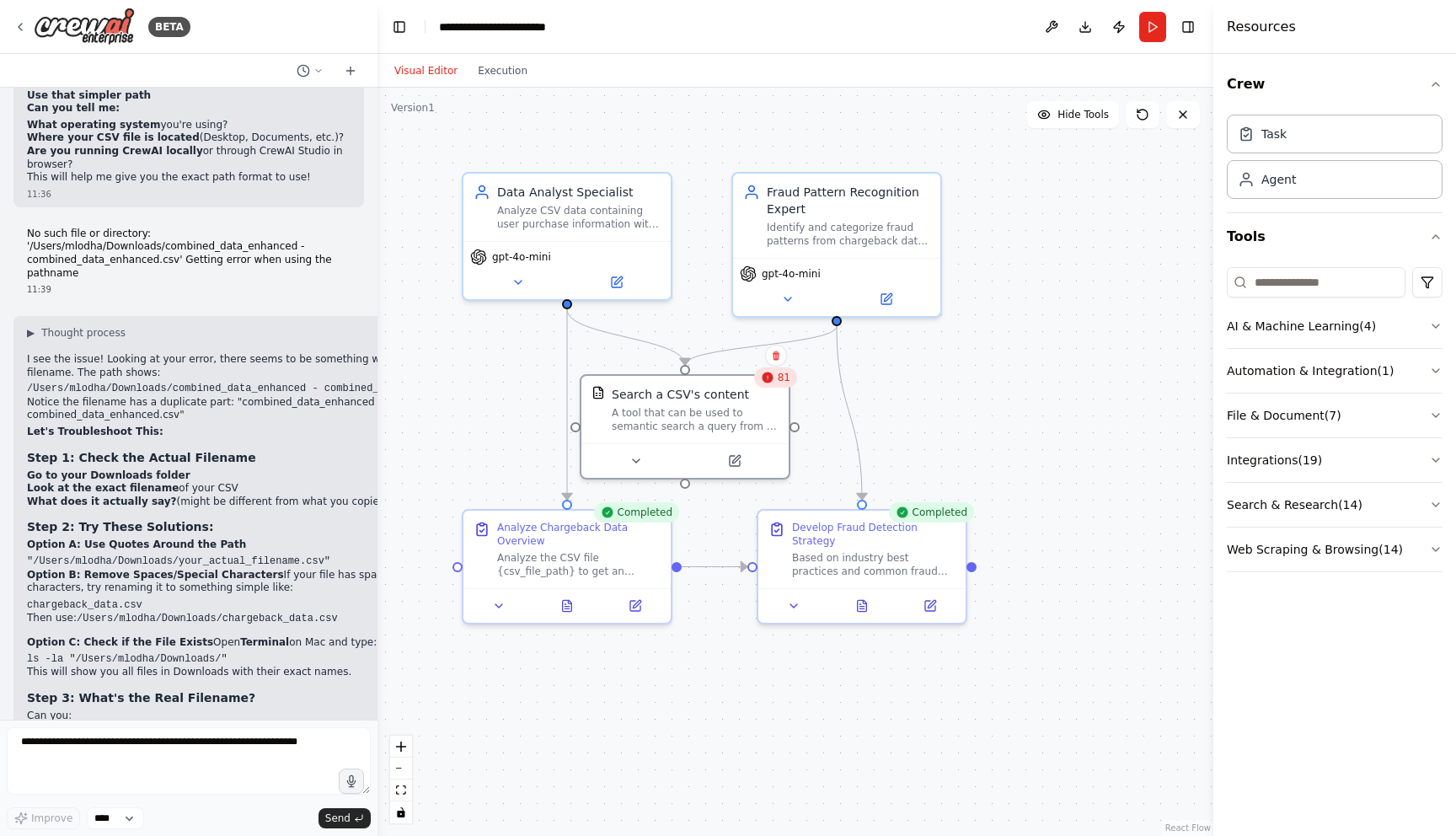
drag, startPoint x: 262, startPoint y: 666, endPoint x: 18, endPoint y: 666, distance: 244.0
click at [18, 666] on div "▶ Thought process I see the issue! Looking at your error, there seems to be som…" at bounding box center [255, 595] width 482 height 559
copy code "/Users/mlodha/Downloads/data.csv"
click at [1144, 32] on button "Run" at bounding box center [1152, 27] width 27 height 30
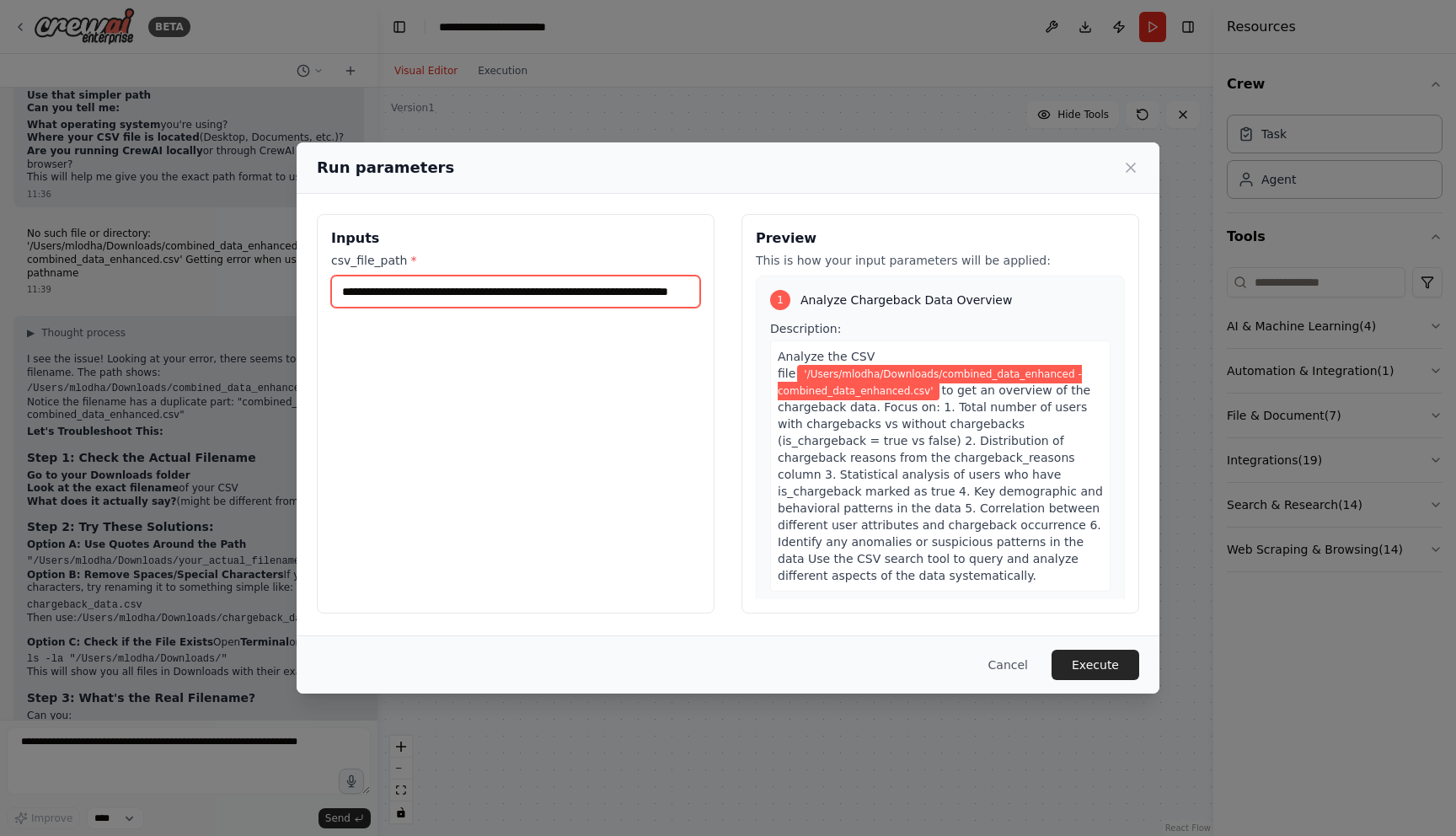
click at [609, 290] on input "**********" at bounding box center [515, 291] width 369 height 32
paste input "**********"
paste input "text"
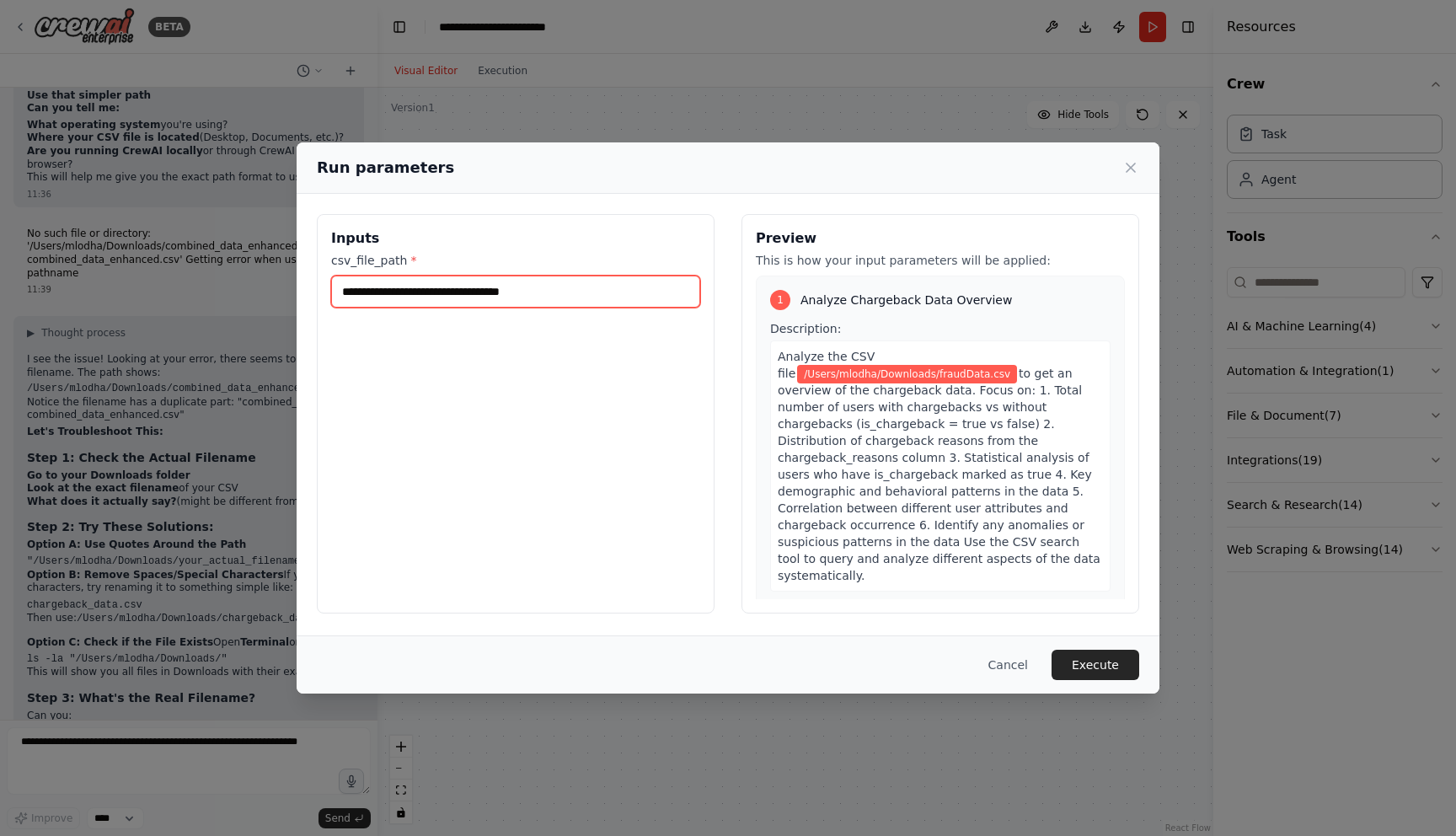
type input "**********"
click at [1105, 666] on button "Execute" at bounding box center [1095, 665] width 88 height 30
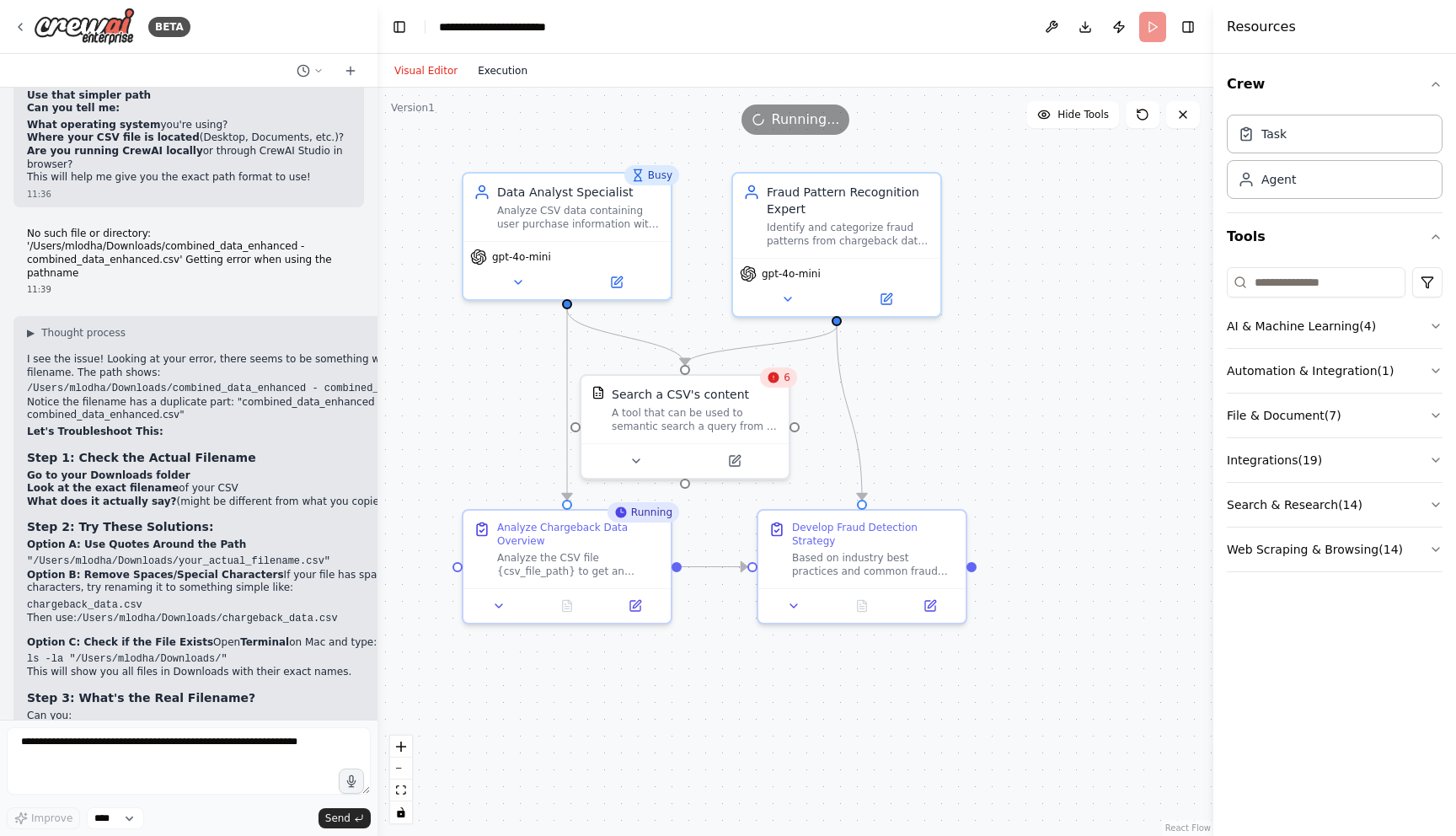
click at [515, 64] on button "Execution" at bounding box center [502, 70] width 70 height 20
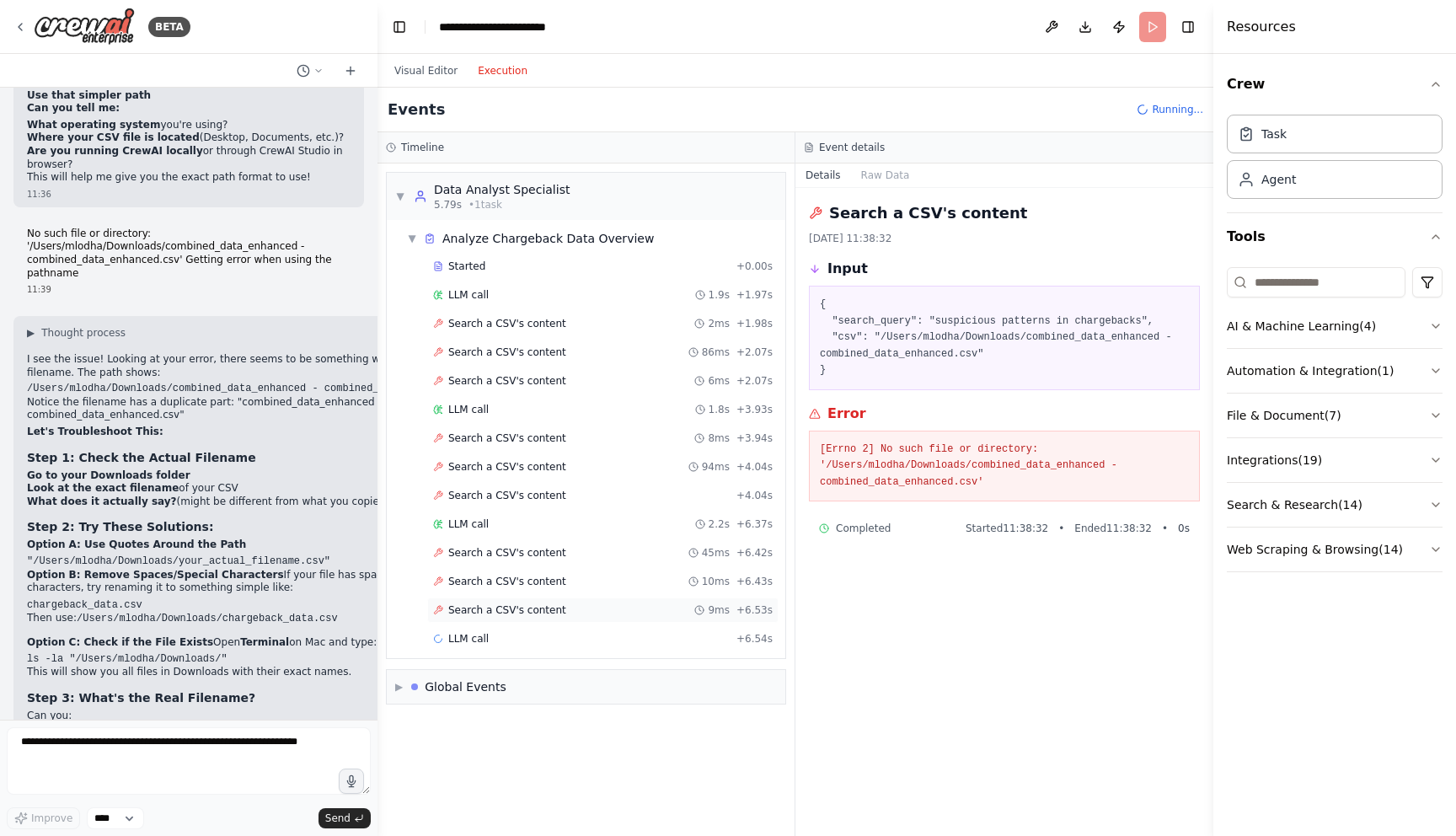
click at [529, 616] on span "Search a CSV's content" at bounding box center [507, 610] width 118 height 14
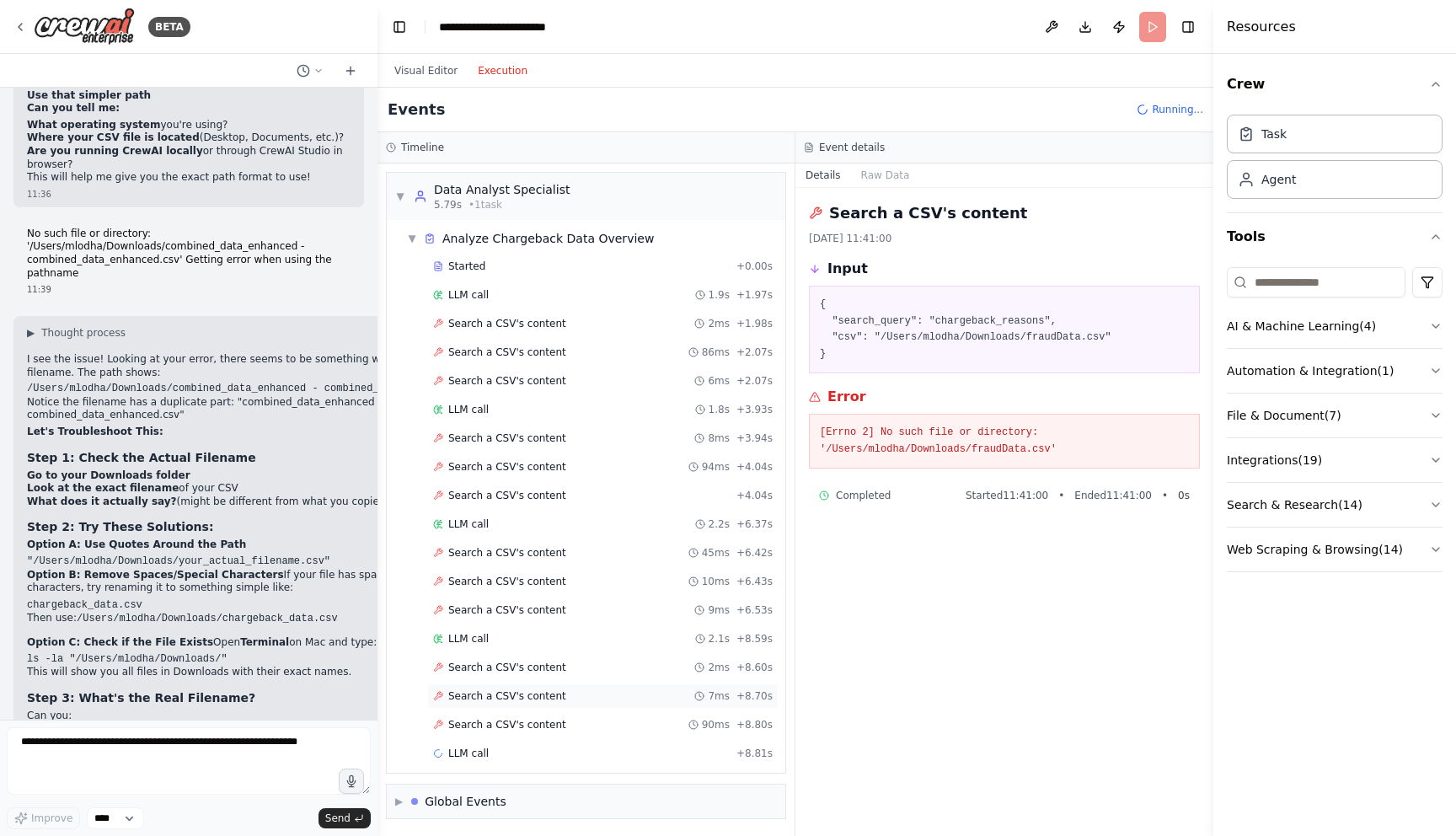
click at [521, 699] on span "Search a CSV's content" at bounding box center [507, 697] width 118 height 14
click at [183, 748] on textarea at bounding box center [188, 761] width 364 height 67
paste textarea "**********"
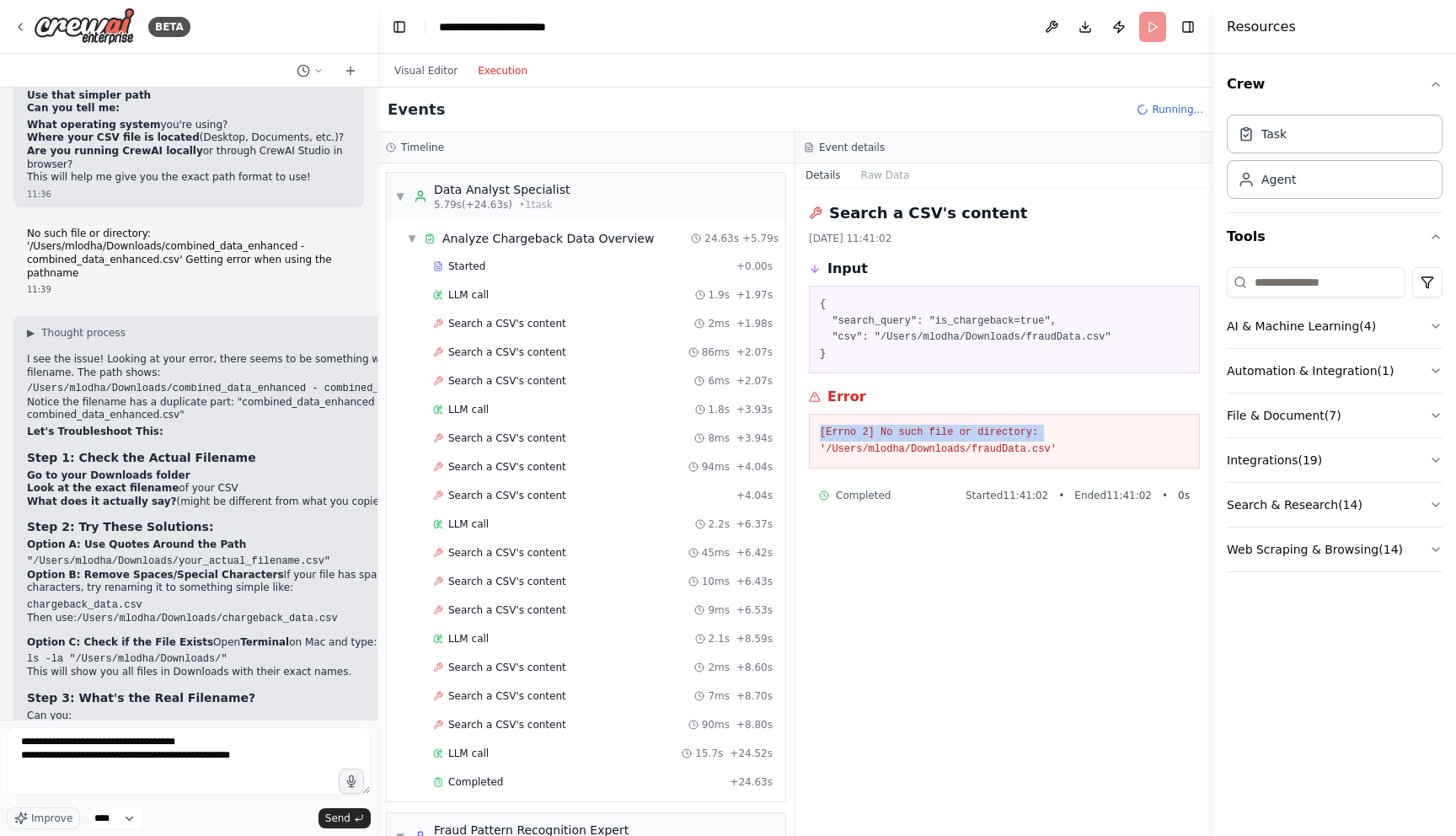
drag, startPoint x: 1064, startPoint y: 433, endPoint x: 808, endPoint y: 429, distance: 256.0
click at [808, 429] on div "Search a CSV's content [DATE] 11:41:02 Input { "search_query": "is_chargeback=t…" at bounding box center [1004, 511] width 418 height 648
copy pre "[Errno 2] No such file or directory:"
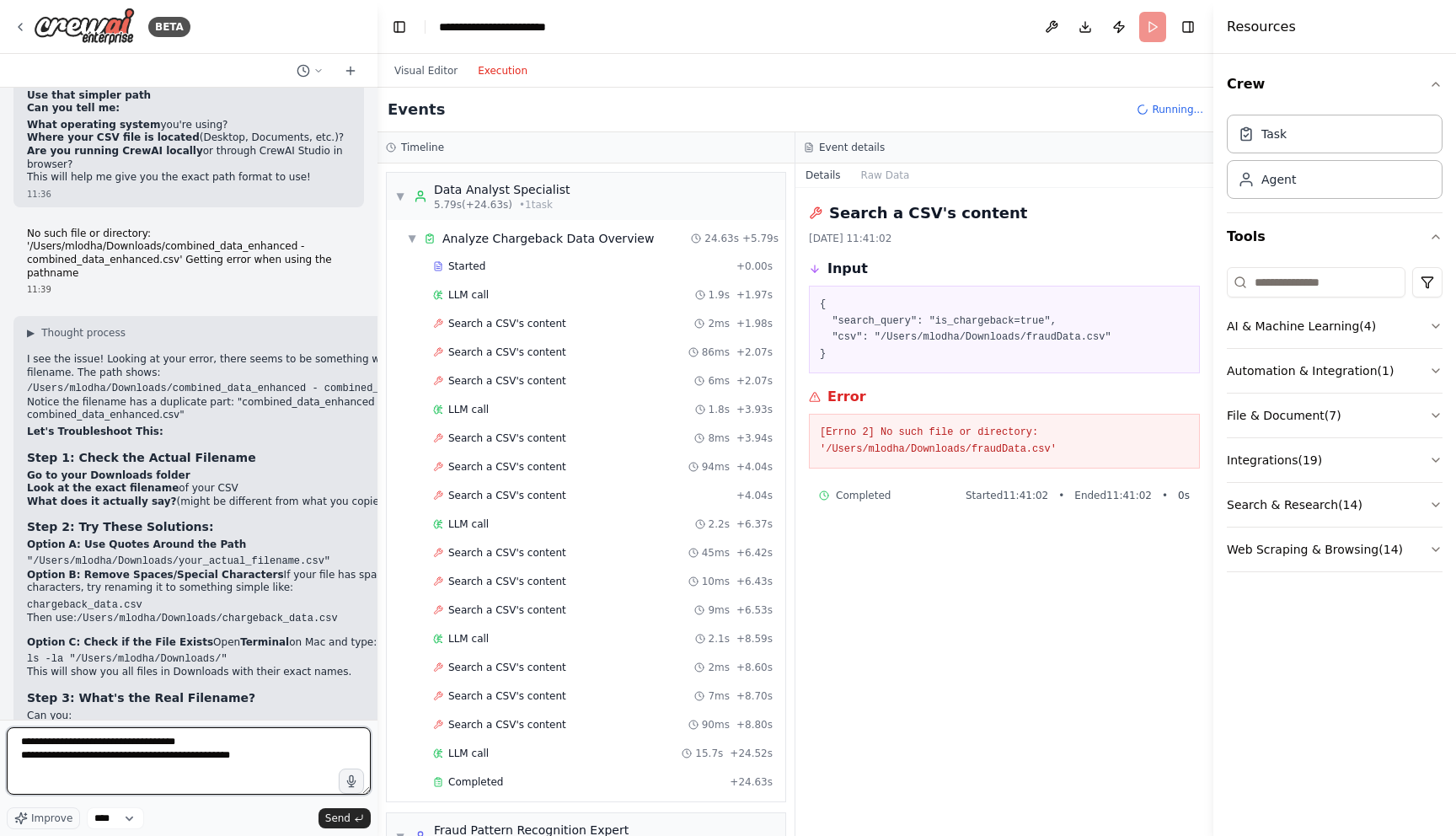
click at [269, 755] on textarea "**********" at bounding box center [188, 761] width 364 height 67
paste textarea "**********"
type textarea "**********"
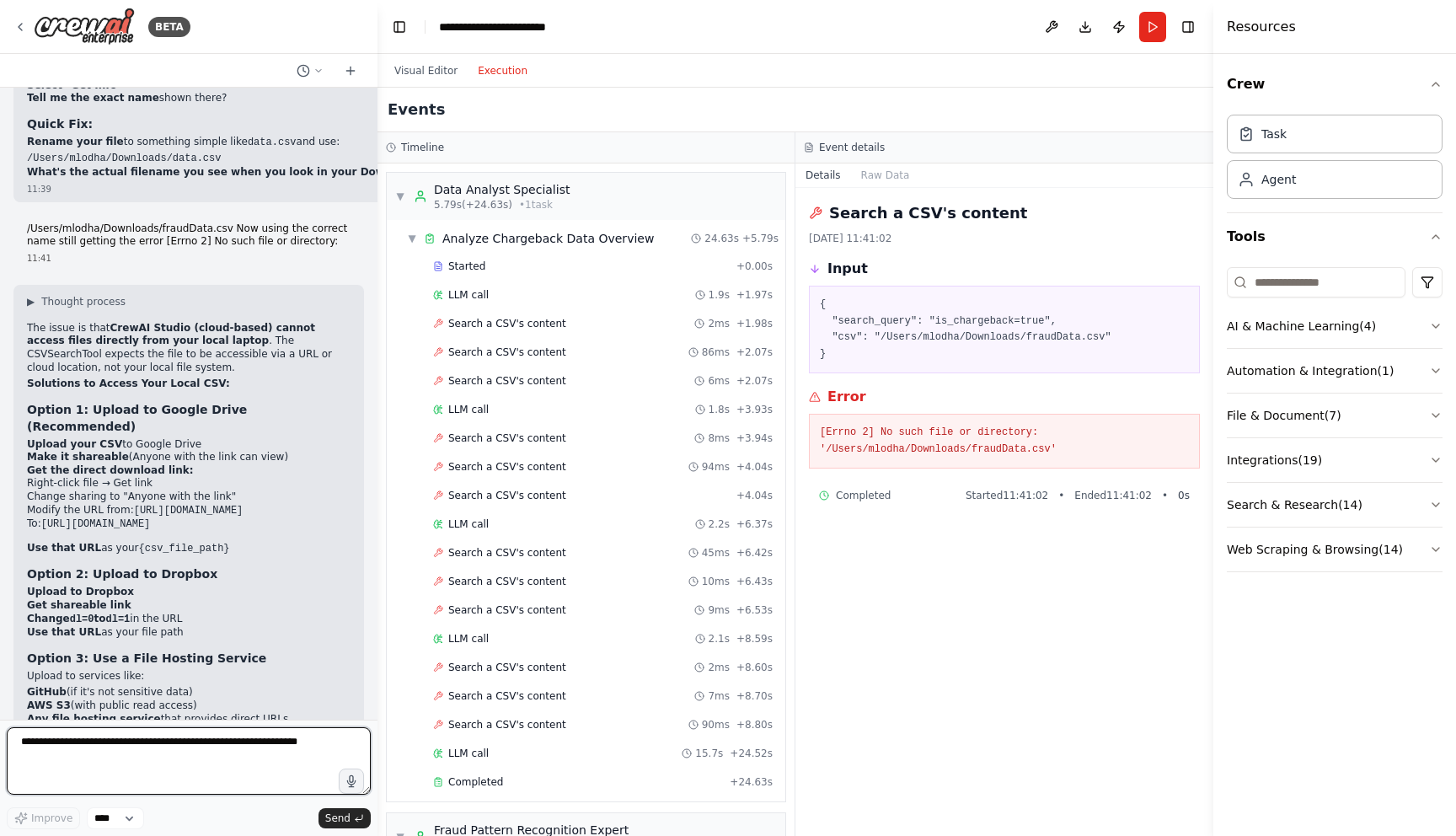
scroll to position [11571, 0]
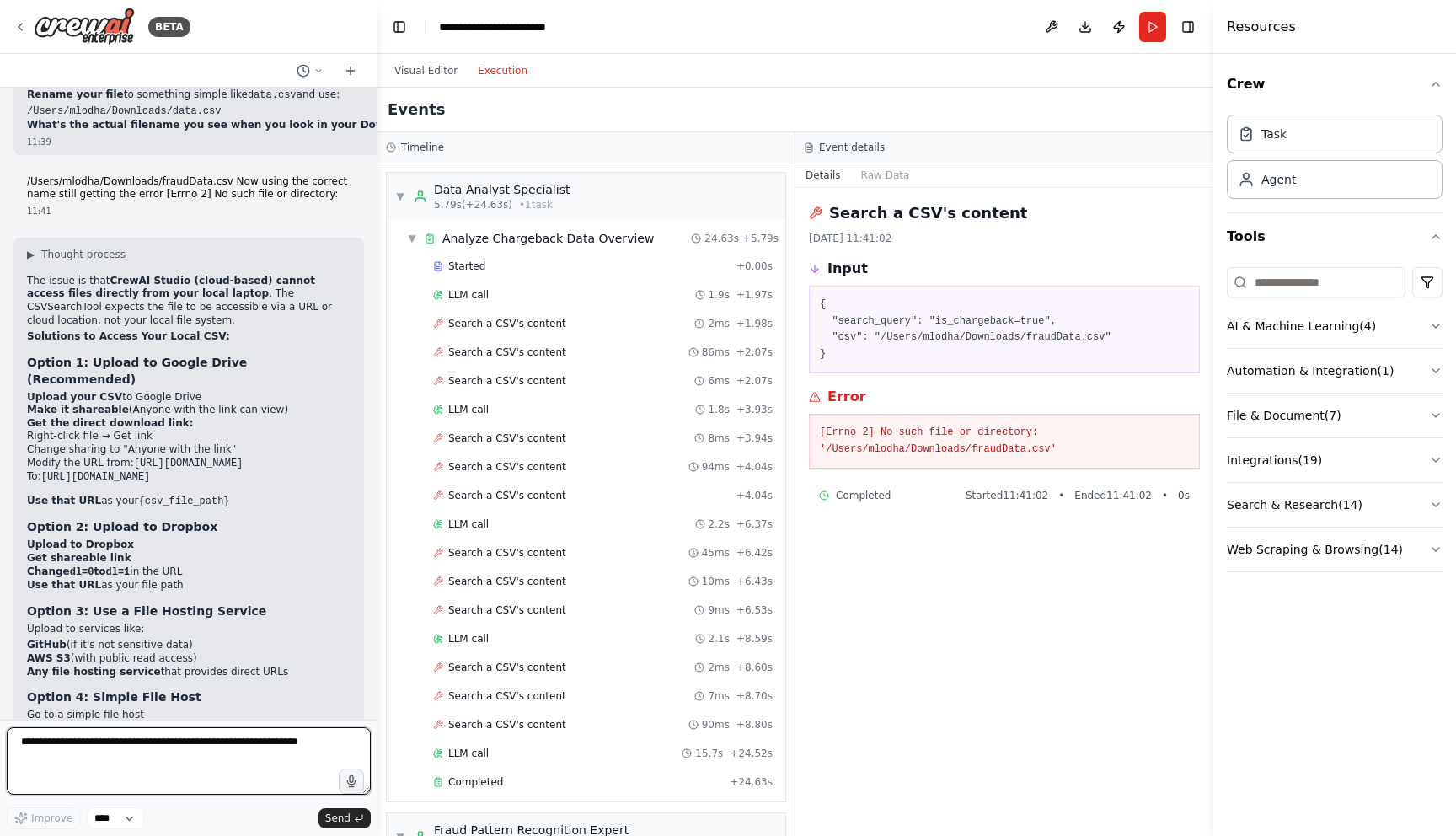
click at [188, 775] on textarea at bounding box center [188, 761] width 364 height 67
type textarea "**********"
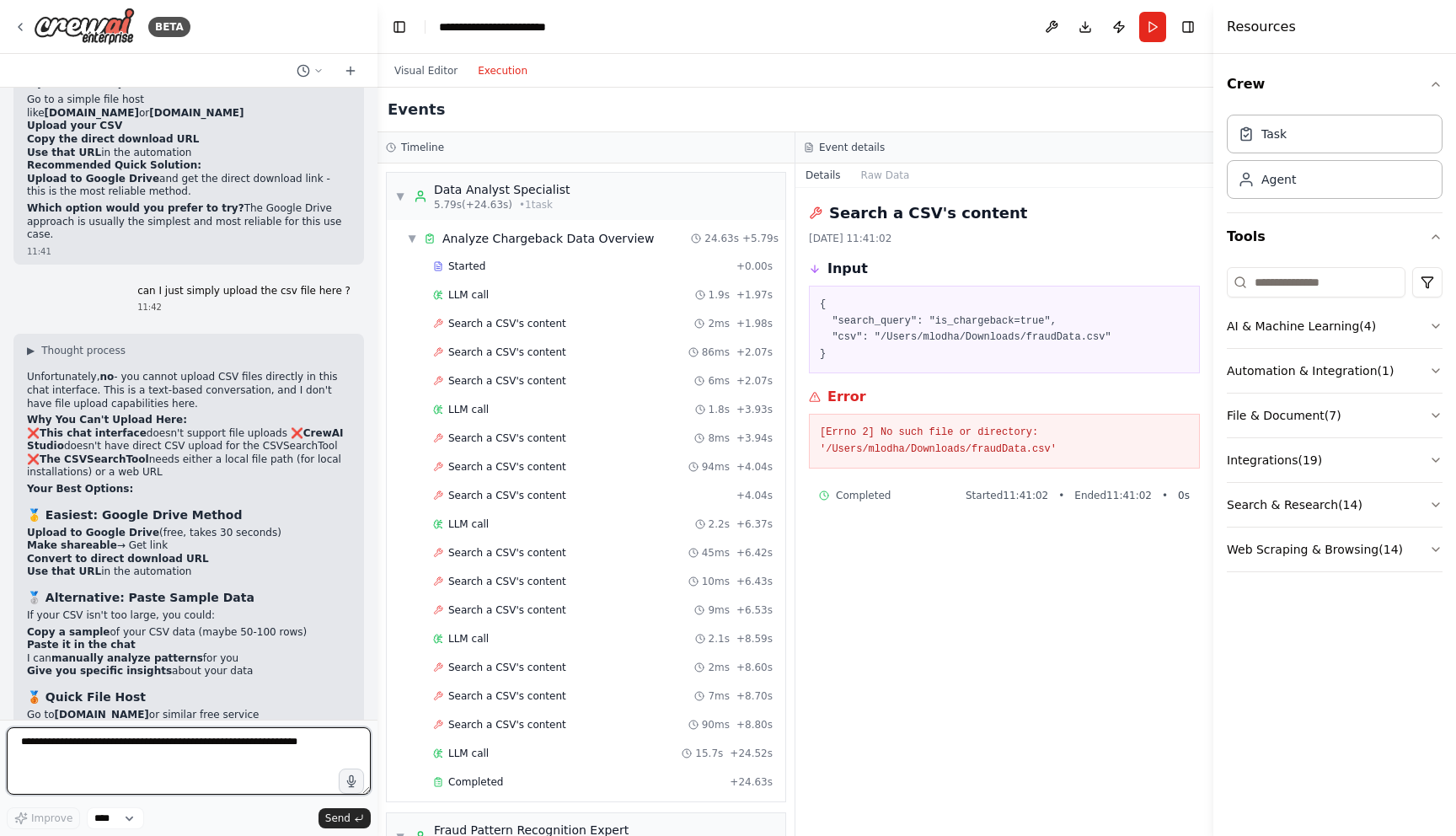
scroll to position [12200, 0]
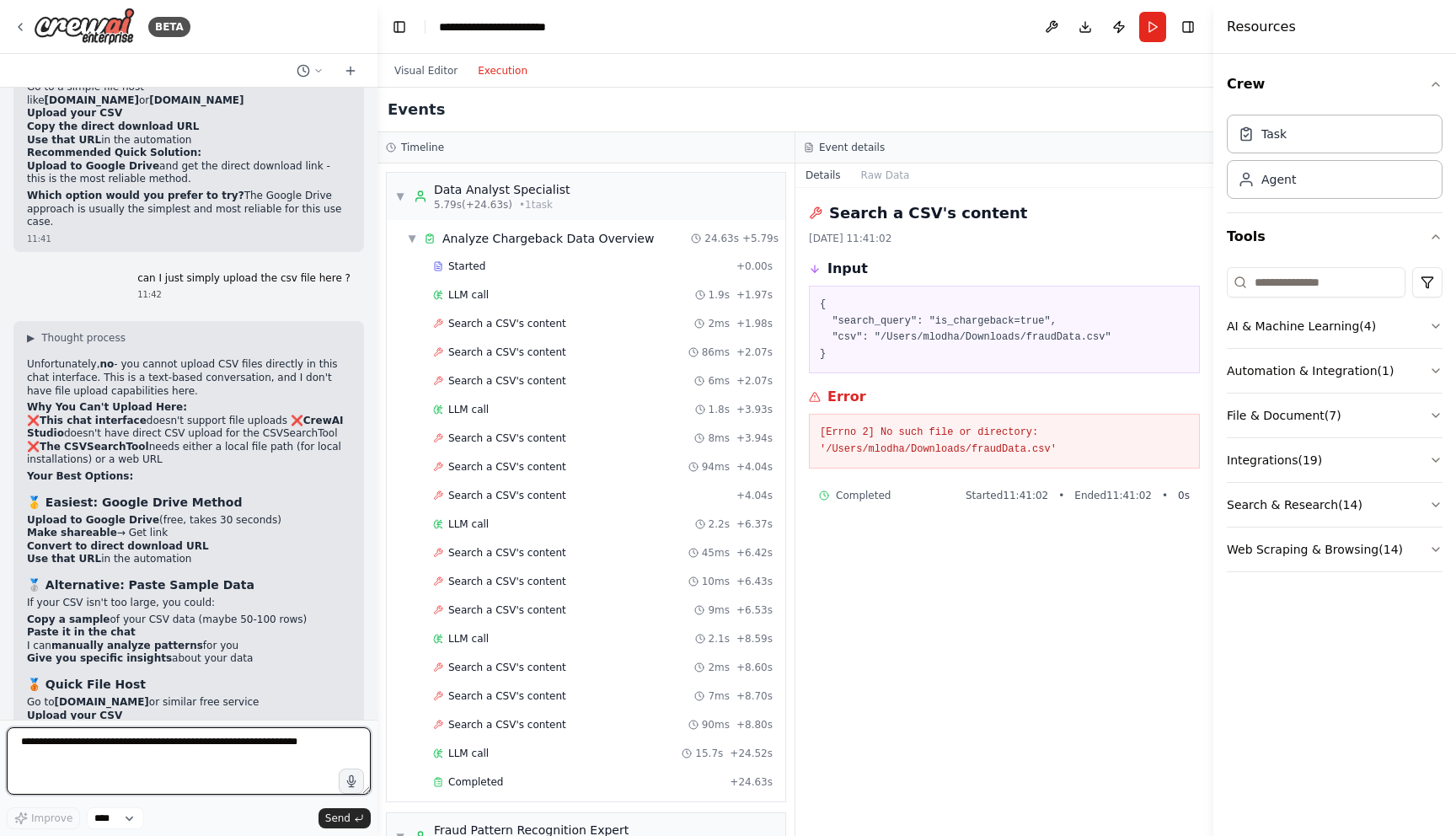
click at [117, 765] on textarea at bounding box center [188, 761] width 364 height 67
type textarea "**********"
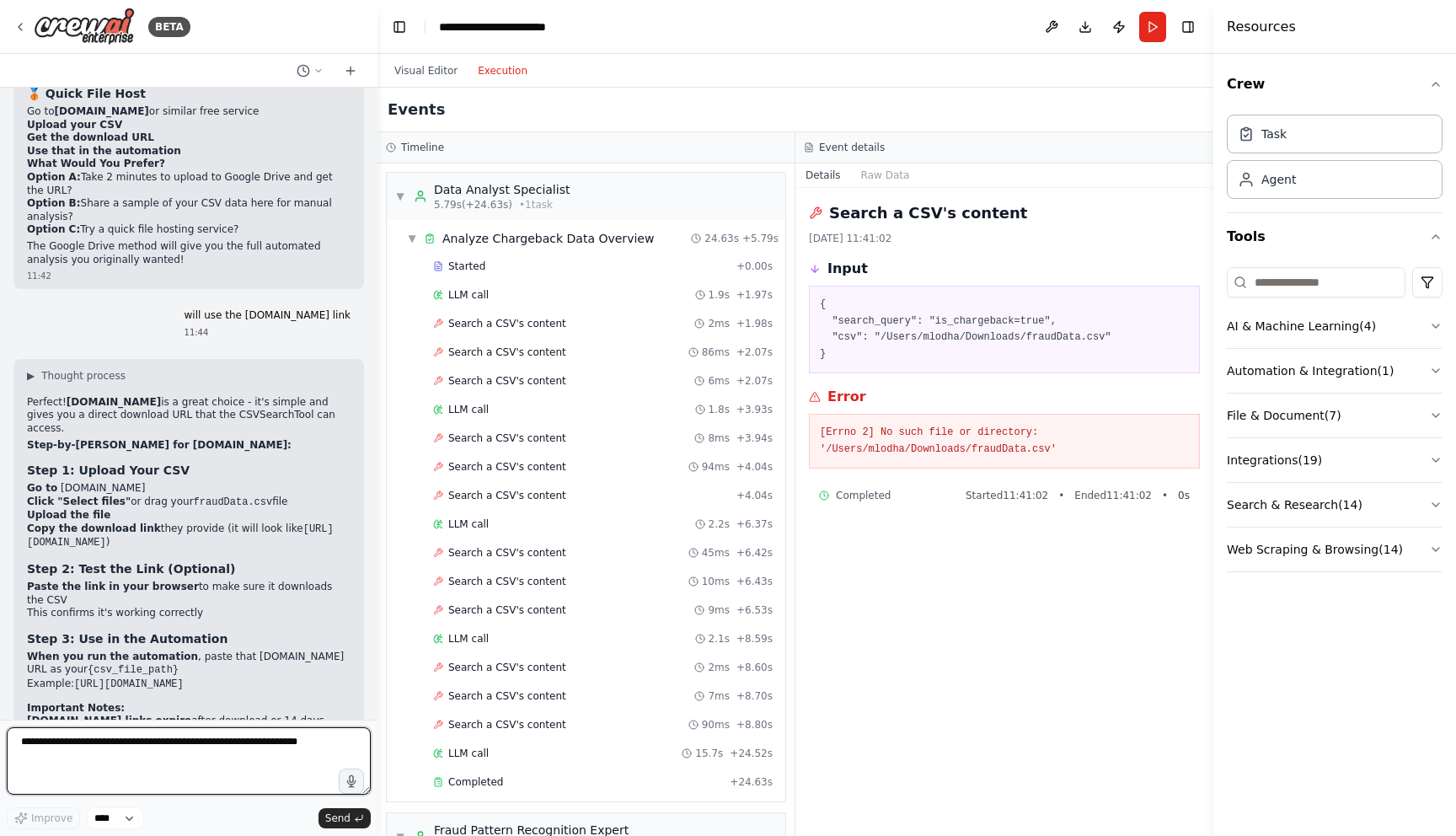
scroll to position [12804, 0]
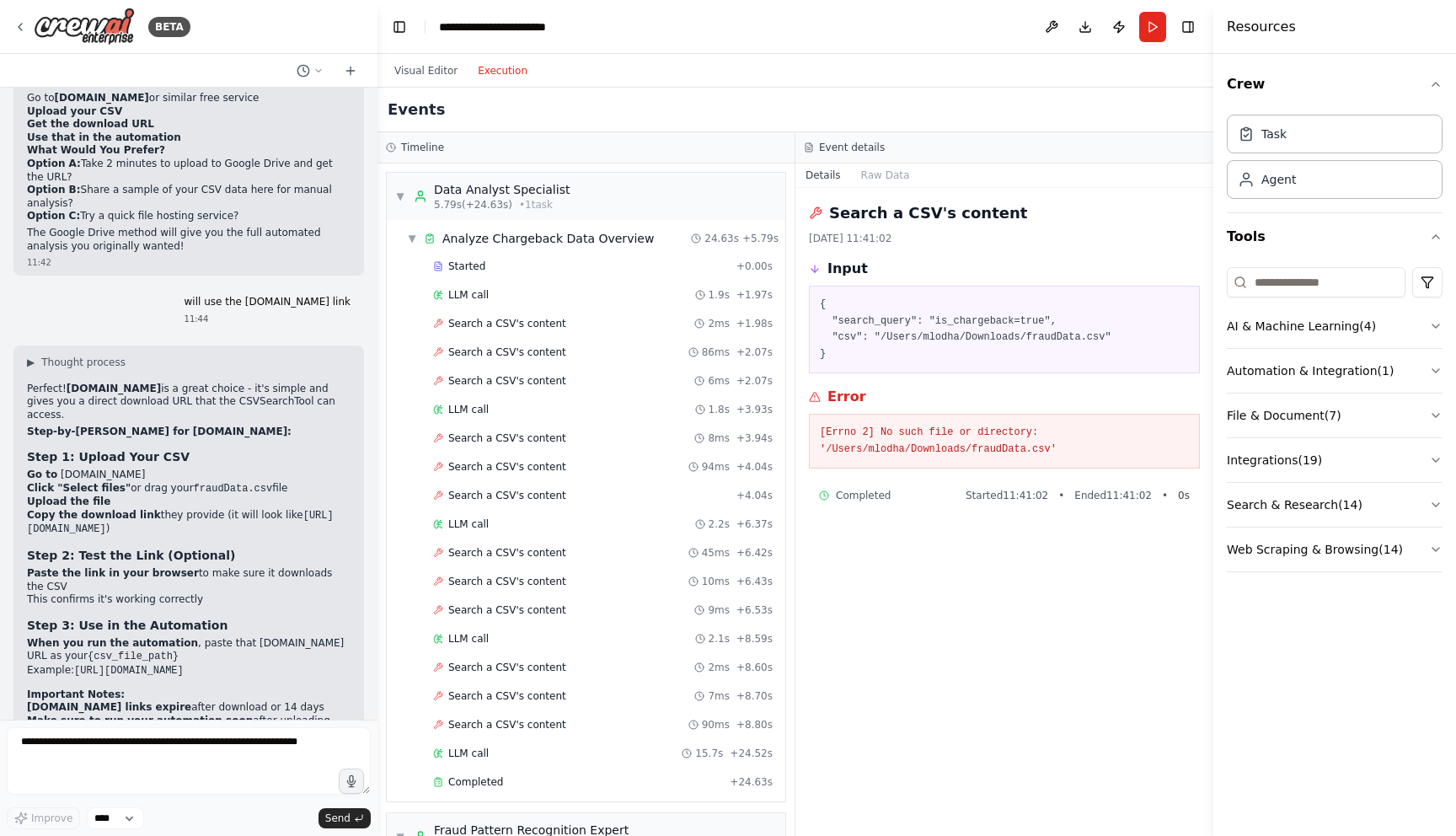
click at [1157, 8] on header "**********" at bounding box center [795, 27] width 836 height 54
click at [1154, 19] on button "Run" at bounding box center [1152, 27] width 27 height 30
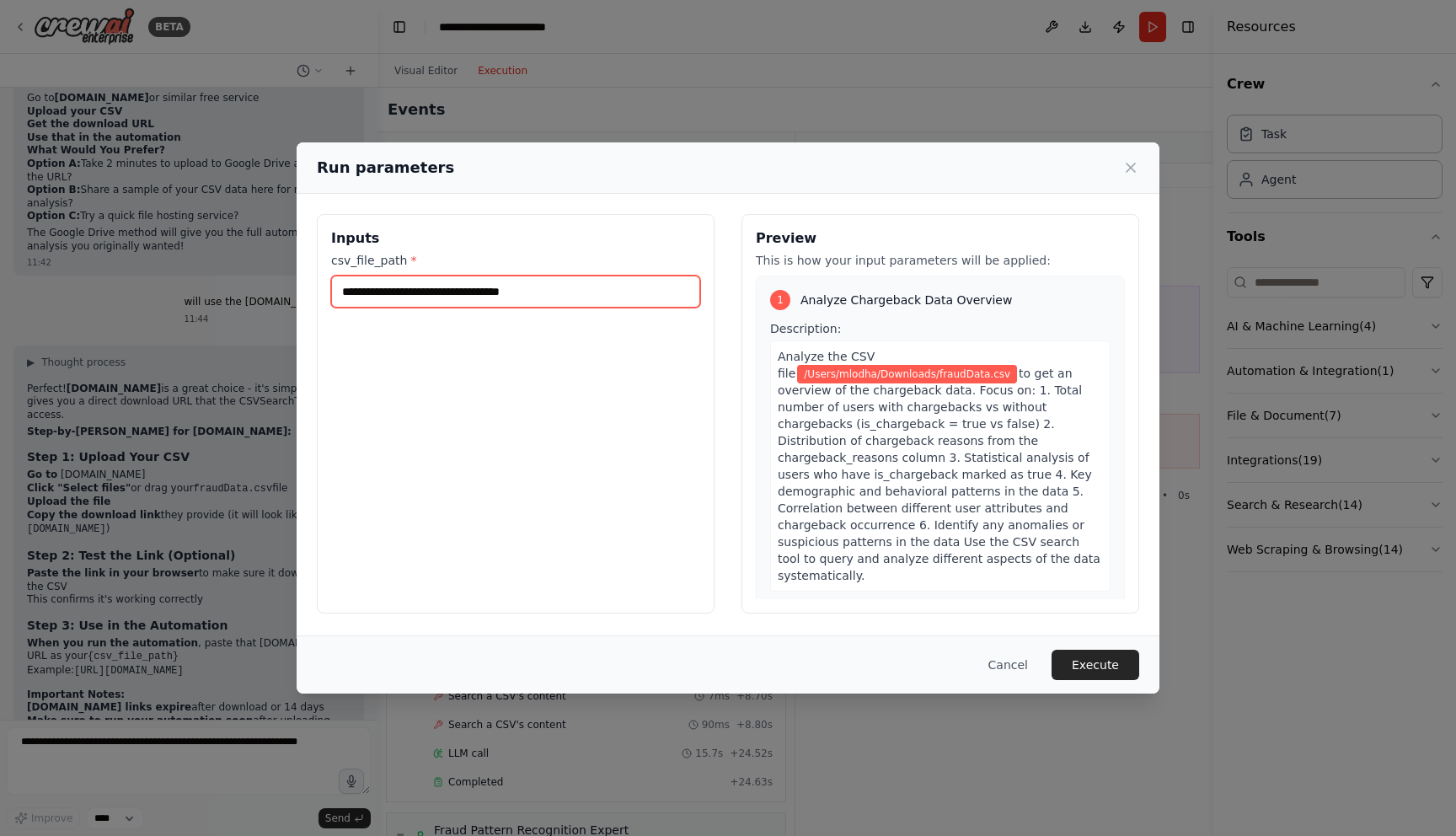
click at [553, 297] on input "**********" at bounding box center [515, 291] width 369 height 32
paste input "**"
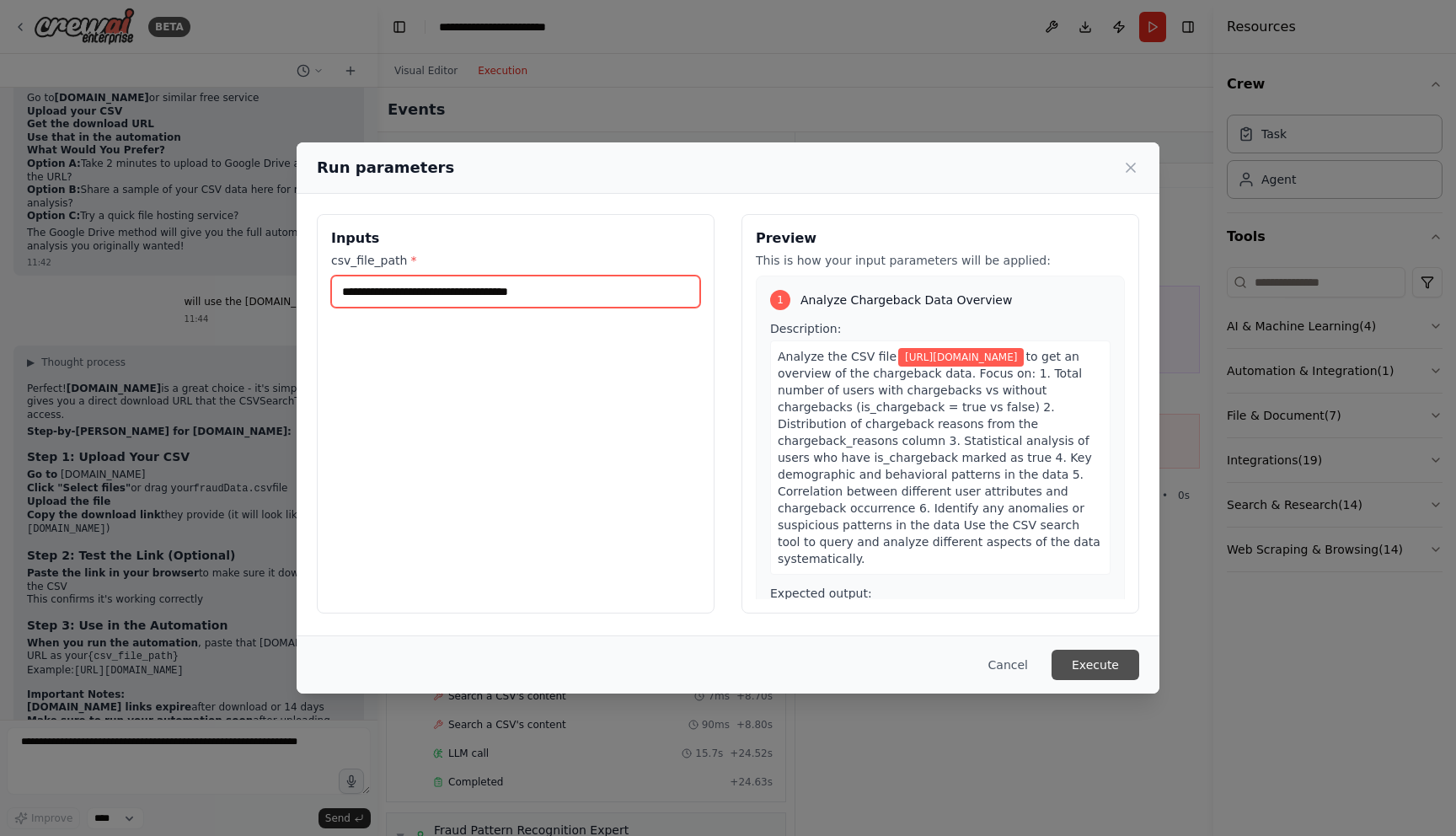
type input "**********"
click at [1111, 662] on button "Execute" at bounding box center [1095, 665] width 88 height 30
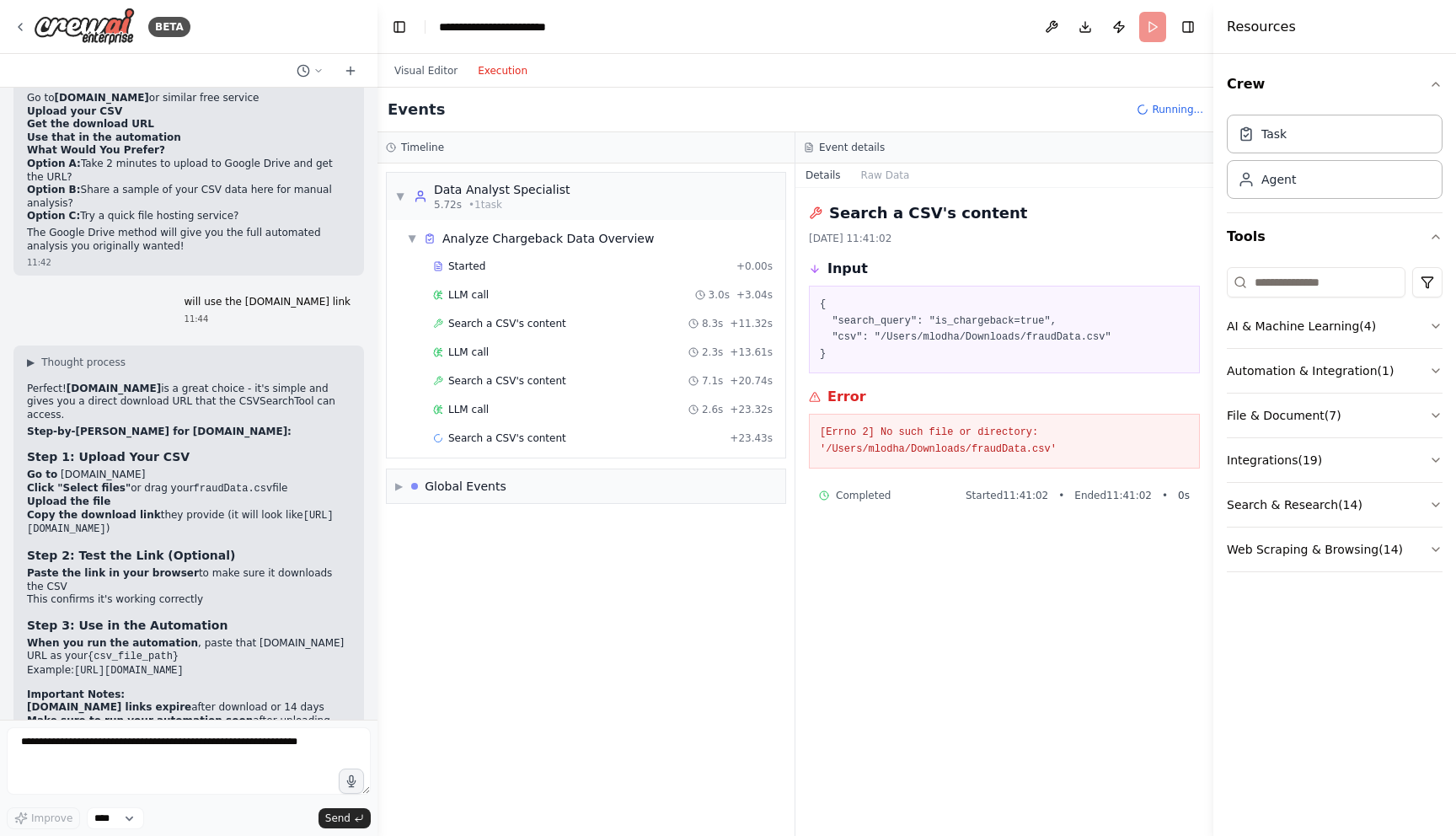
click at [436, 56] on div "Visual Editor Execution" at bounding box center [460, 71] width 153 height 34
click at [438, 75] on button "Visual Editor" at bounding box center [425, 70] width 83 height 20
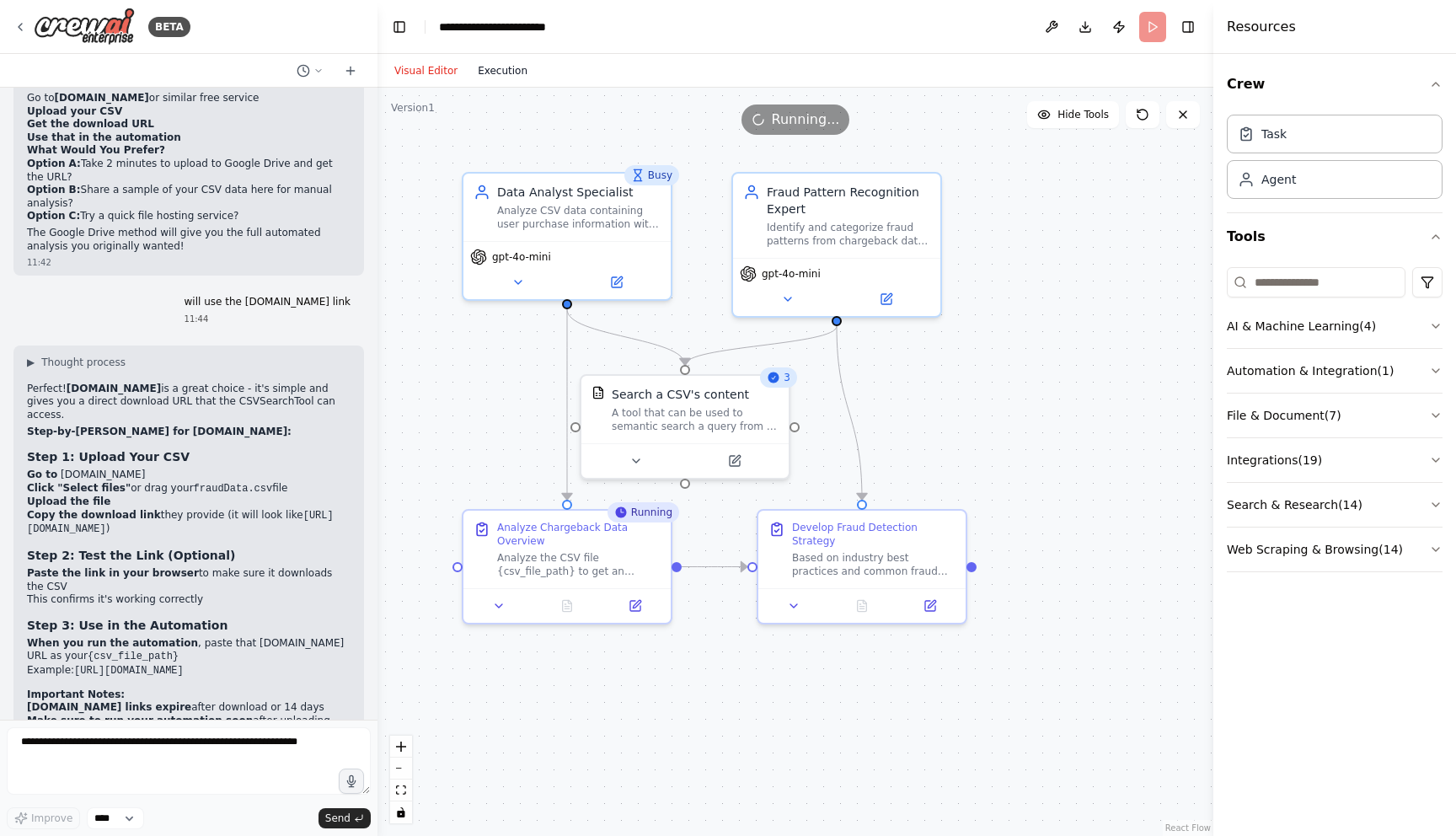
click at [479, 71] on button "Execution" at bounding box center [502, 70] width 70 height 20
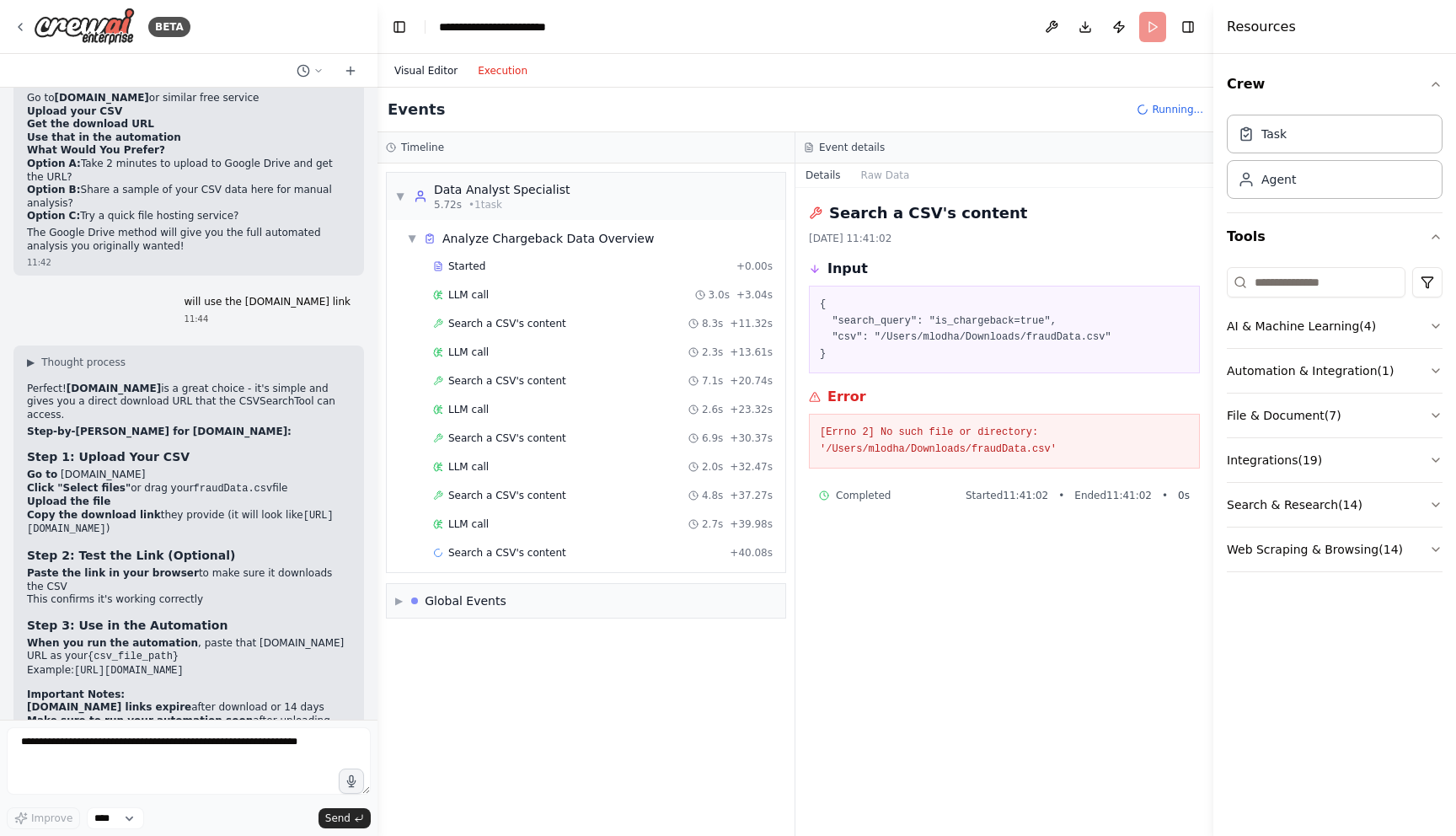
click at [434, 65] on button "Visual Editor" at bounding box center [425, 70] width 83 height 20
click at [496, 65] on button "Execution" at bounding box center [502, 70] width 70 height 20
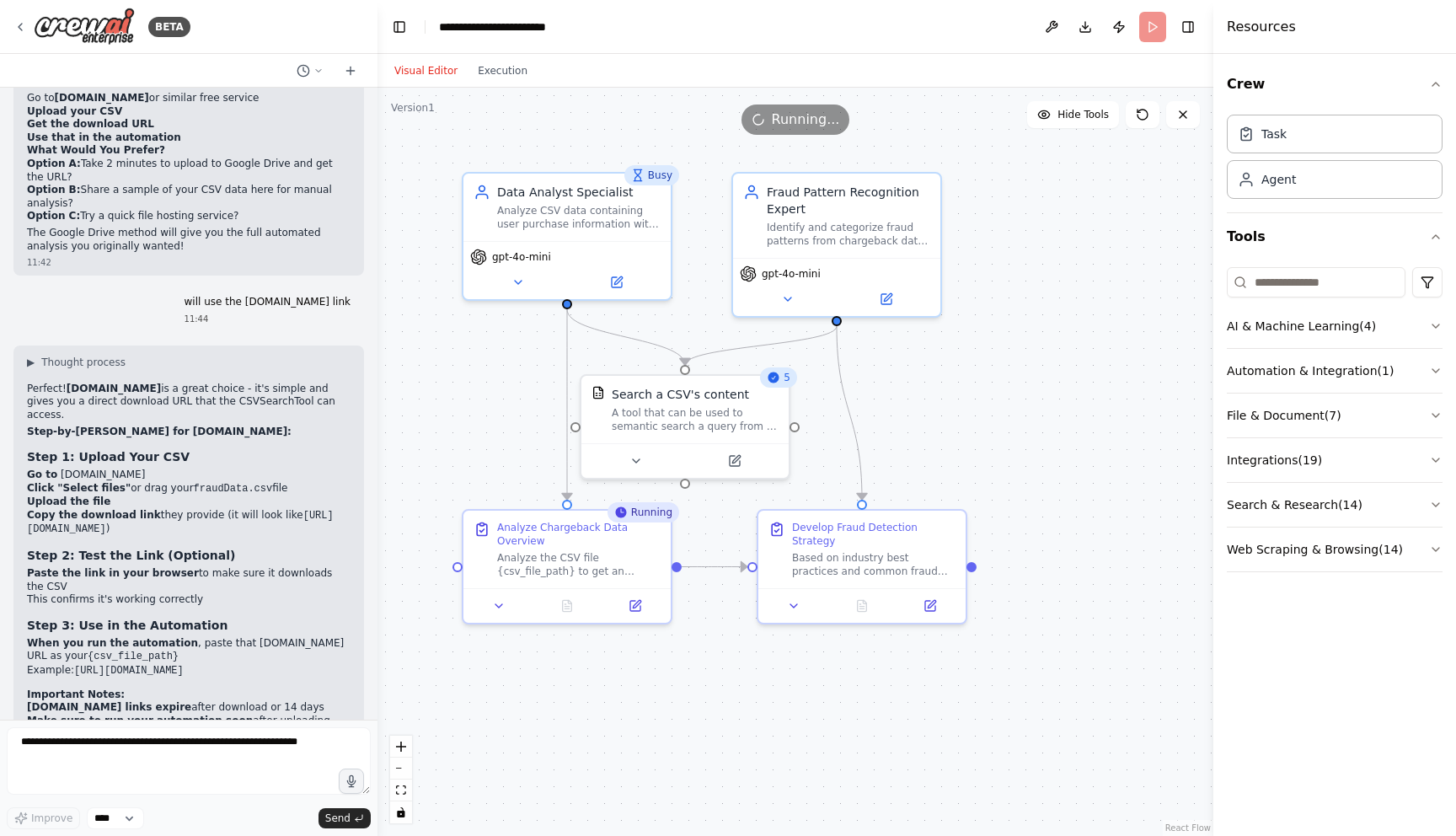
click at [426, 66] on button "Visual Editor" at bounding box center [425, 70] width 83 height 20
click at [511, 62] on button "Execution" at bounding box center [502, 70] width 70 height 20
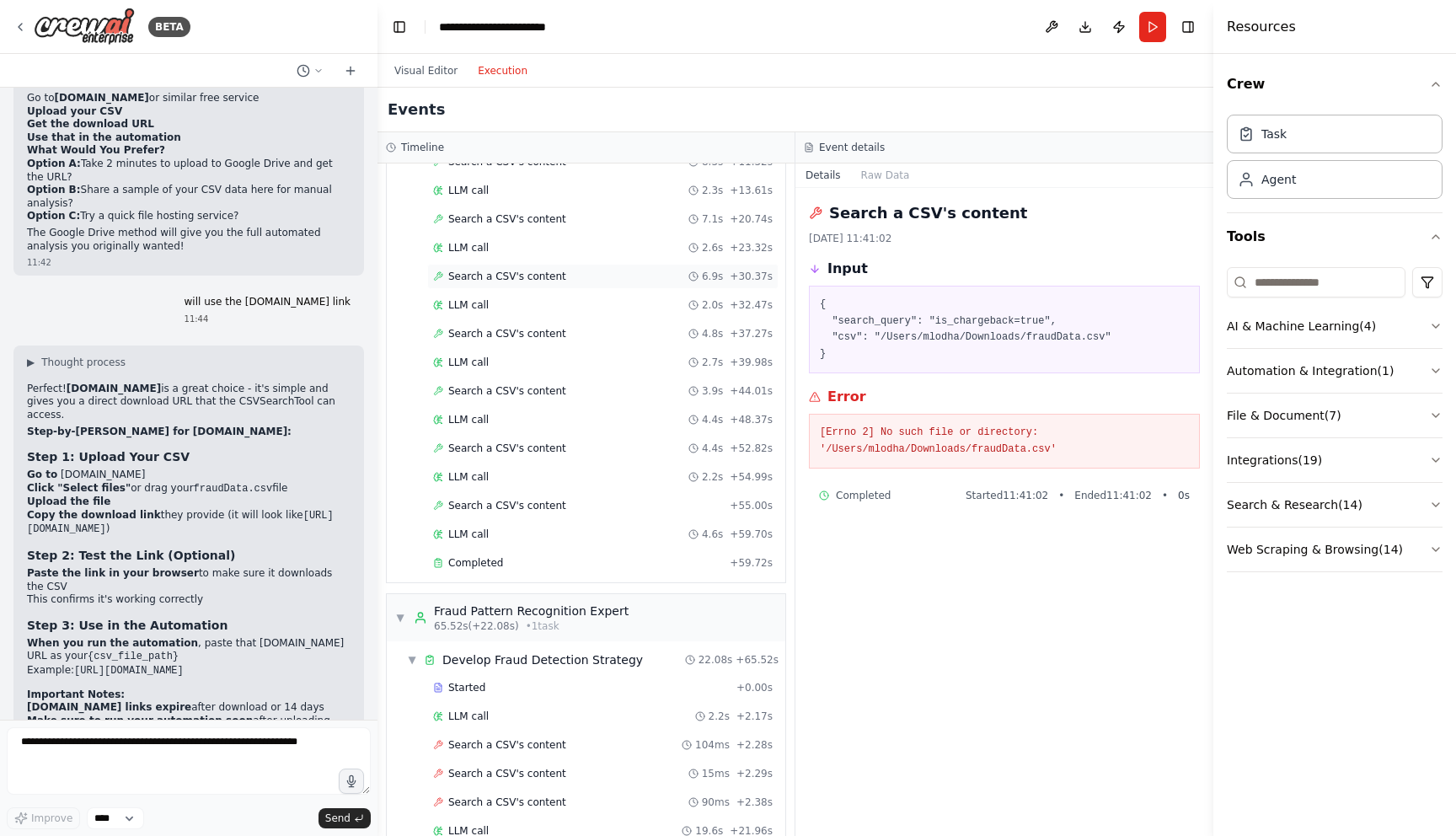
scroll to position [269, 0]
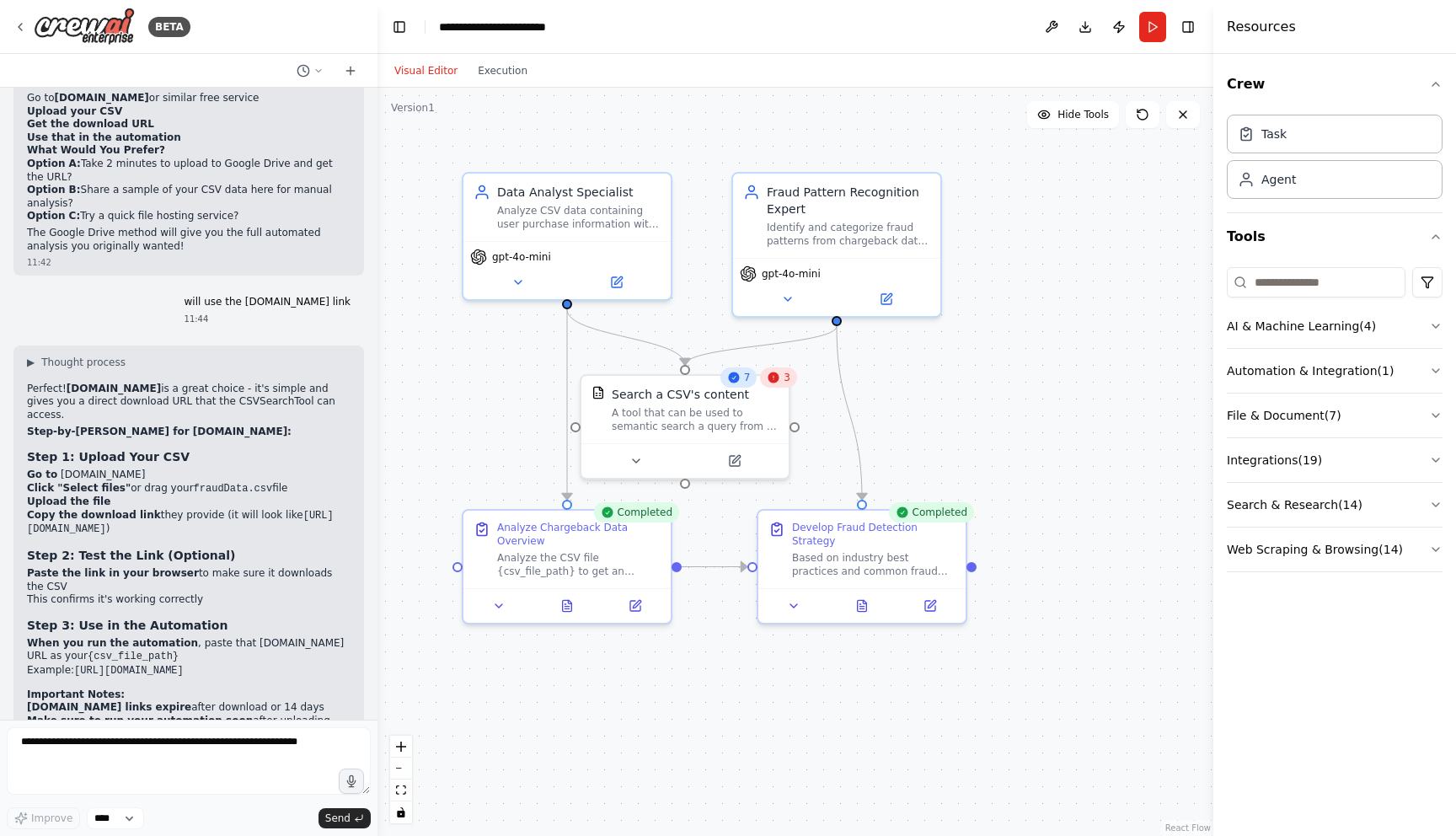
click at [426, 69] on button "Visual Editor" at bounding box center [425, 70] width 83 height 20
click at [866, 607] on icon at bounding box center [862, 602] width 9 height 11
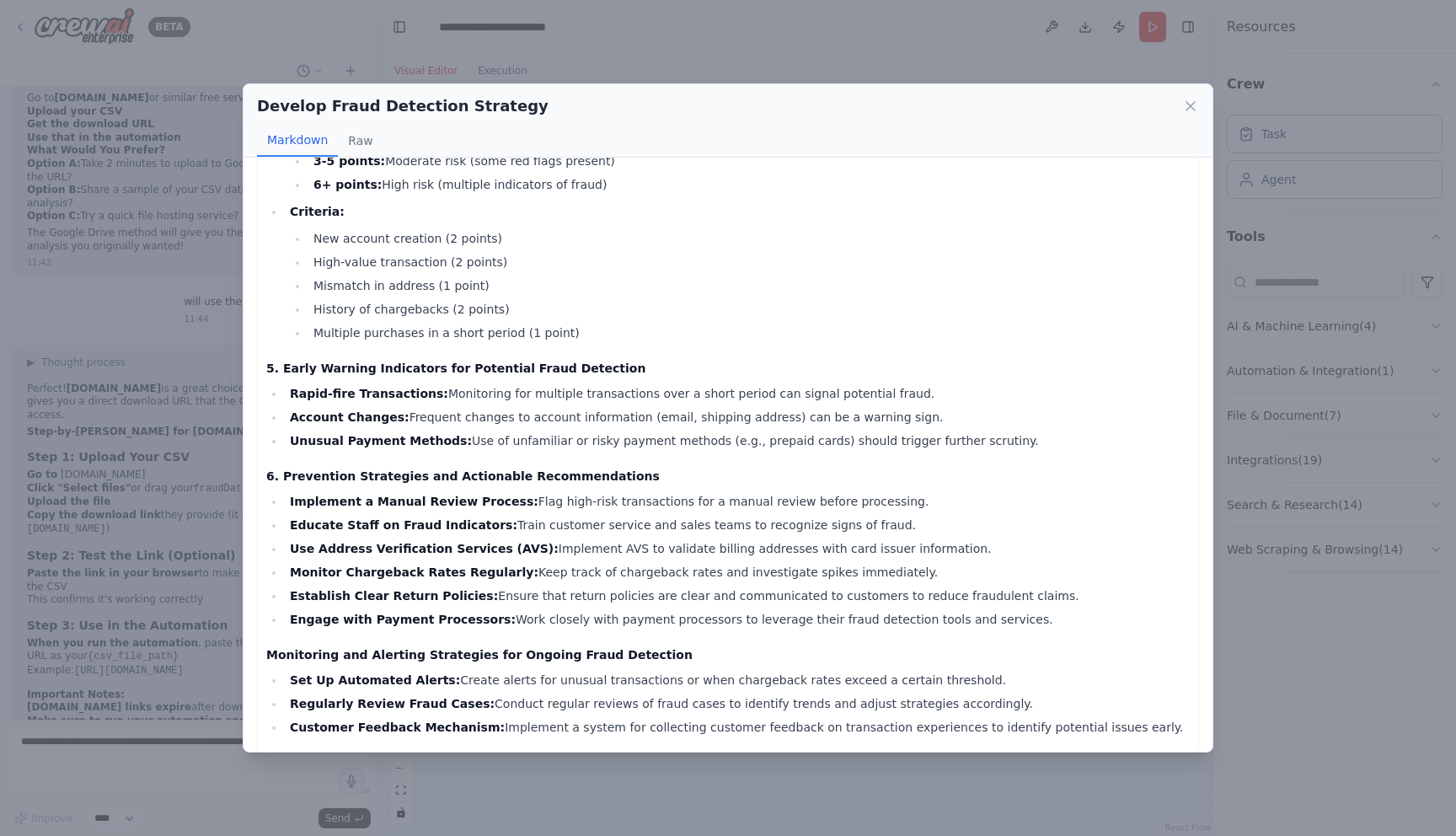
scroll to position [662, 0]
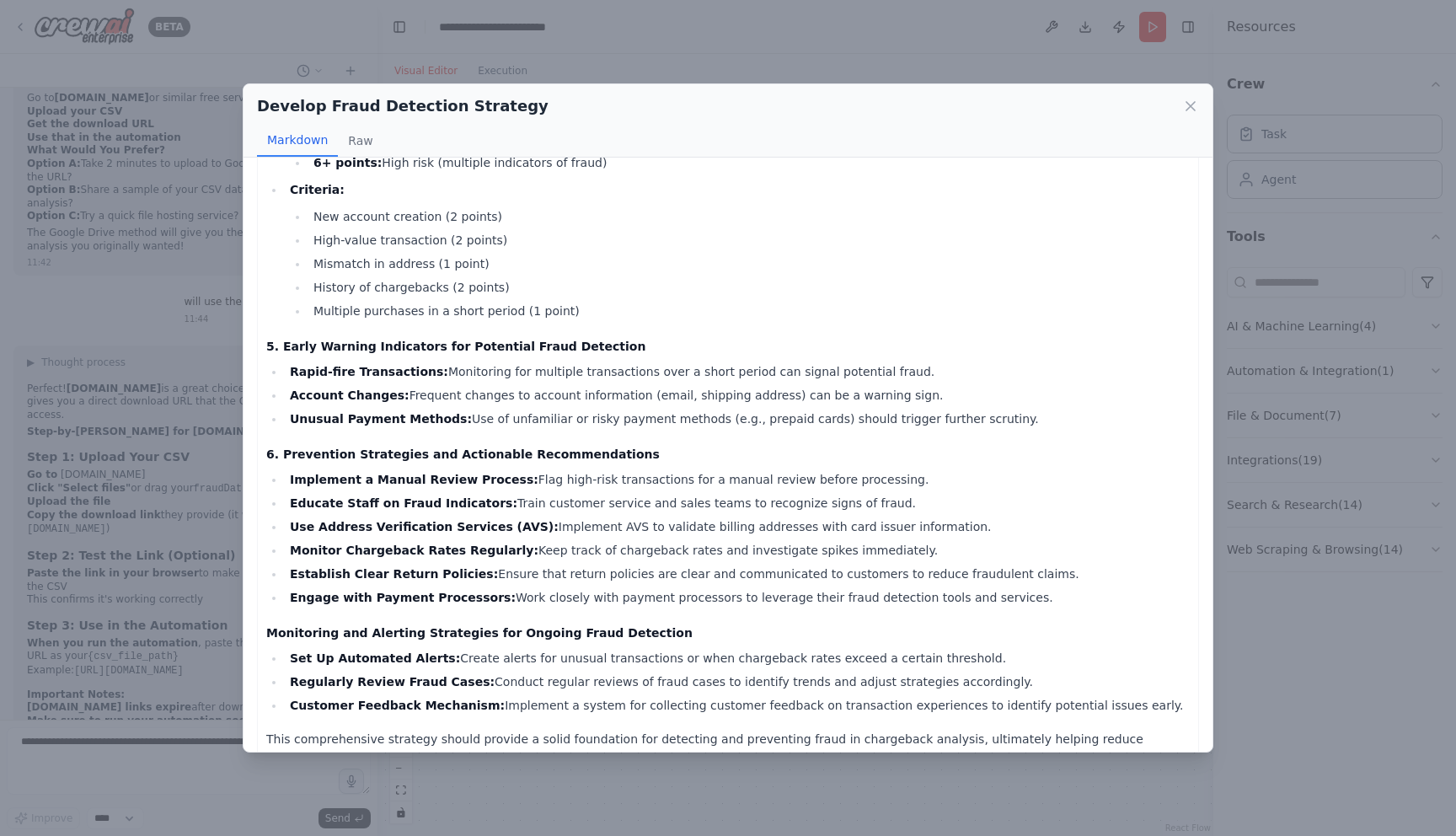
click at [581, 821] on div "Develop Fraud Detection Strategy Markdown Raw Comprehensive Fraud Detection Str…" at bounding box center [728, 418] width 1456 height 836
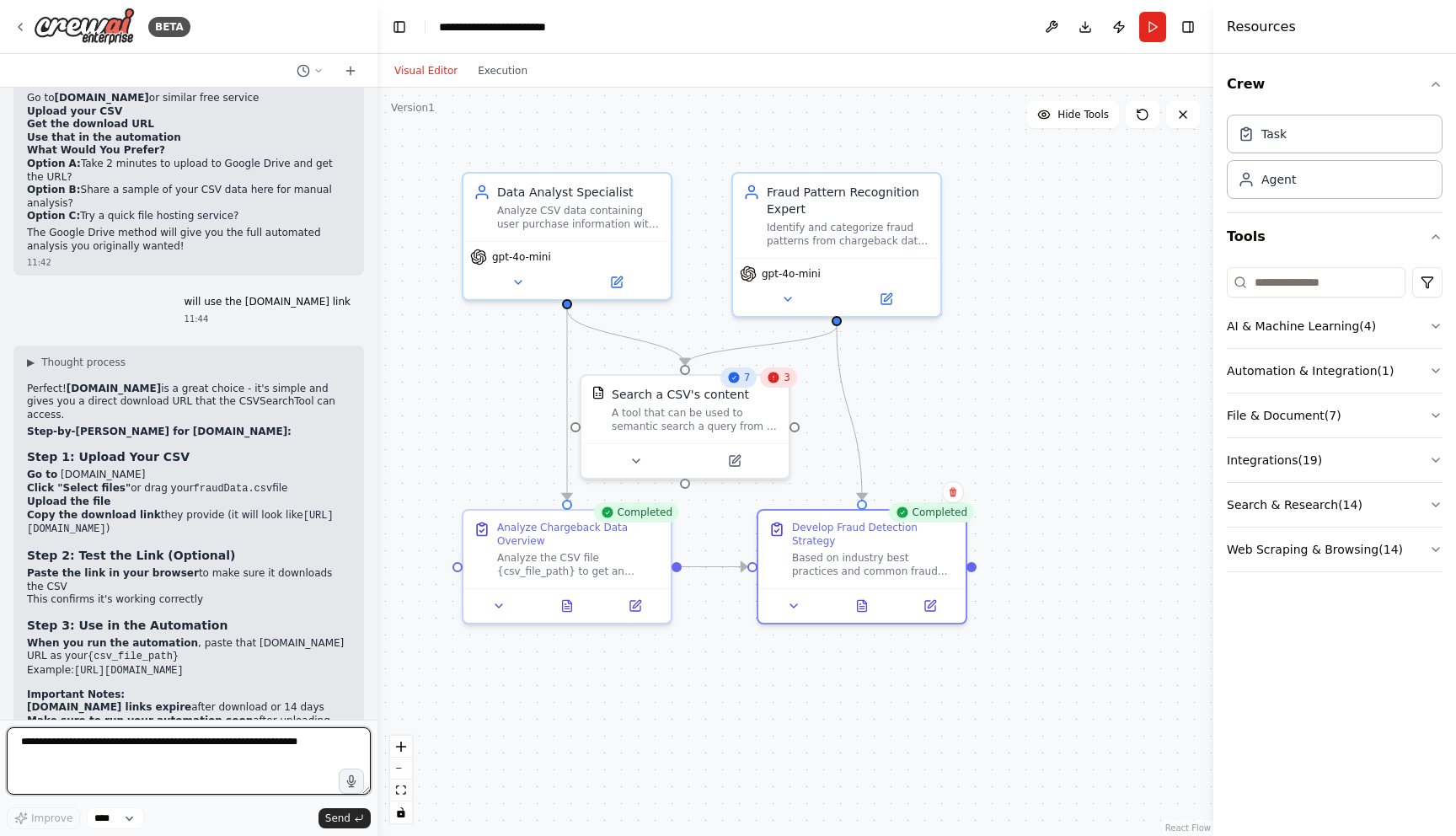
click at [64, 752] on textarea at bounding box center [188, 761] width 364 height 67
click at [173, 771] on textarea at bounding box center [188, 761] width 364 height 67
type textarea "**********"
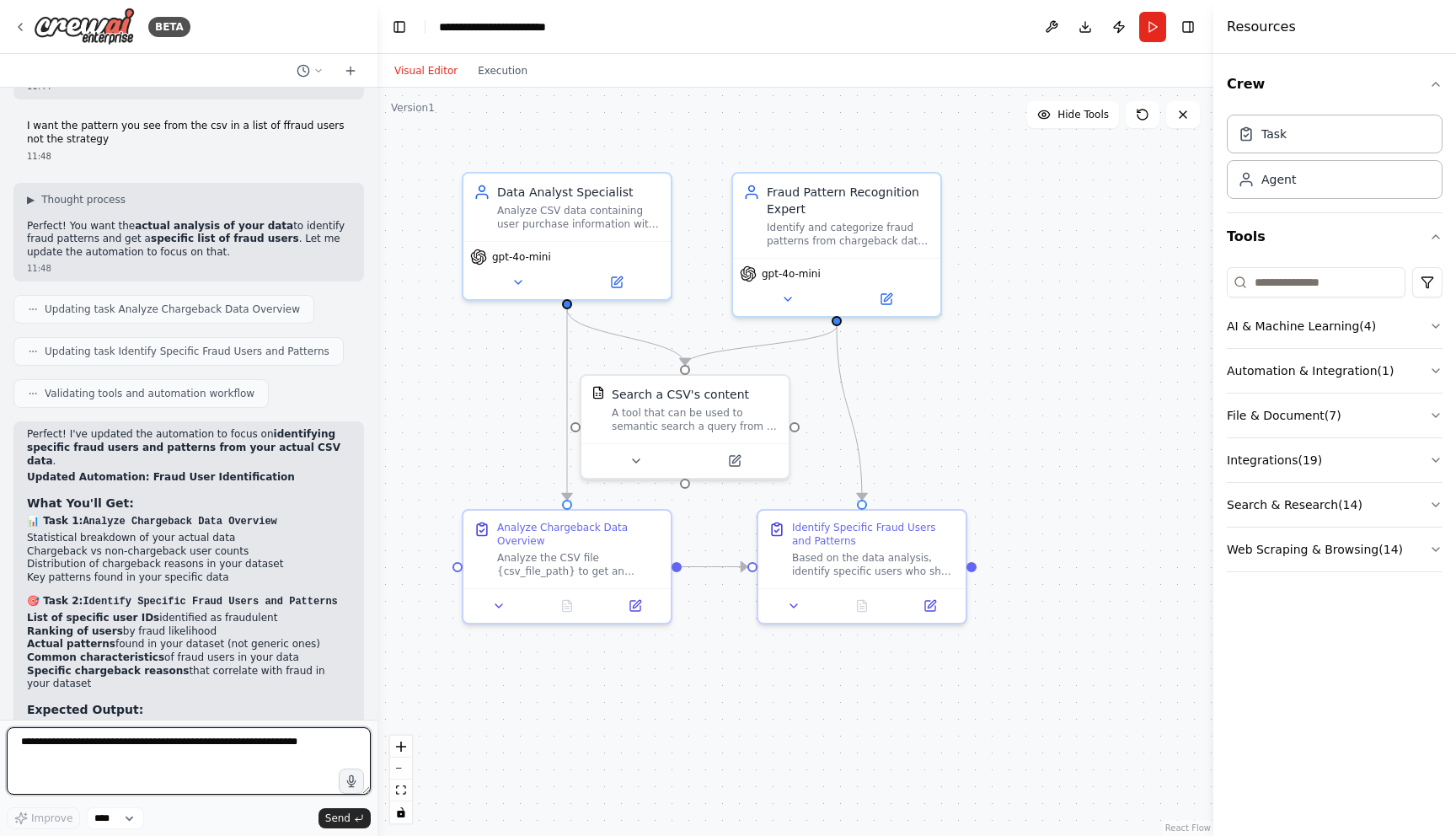
scroll to position [13614, 0]
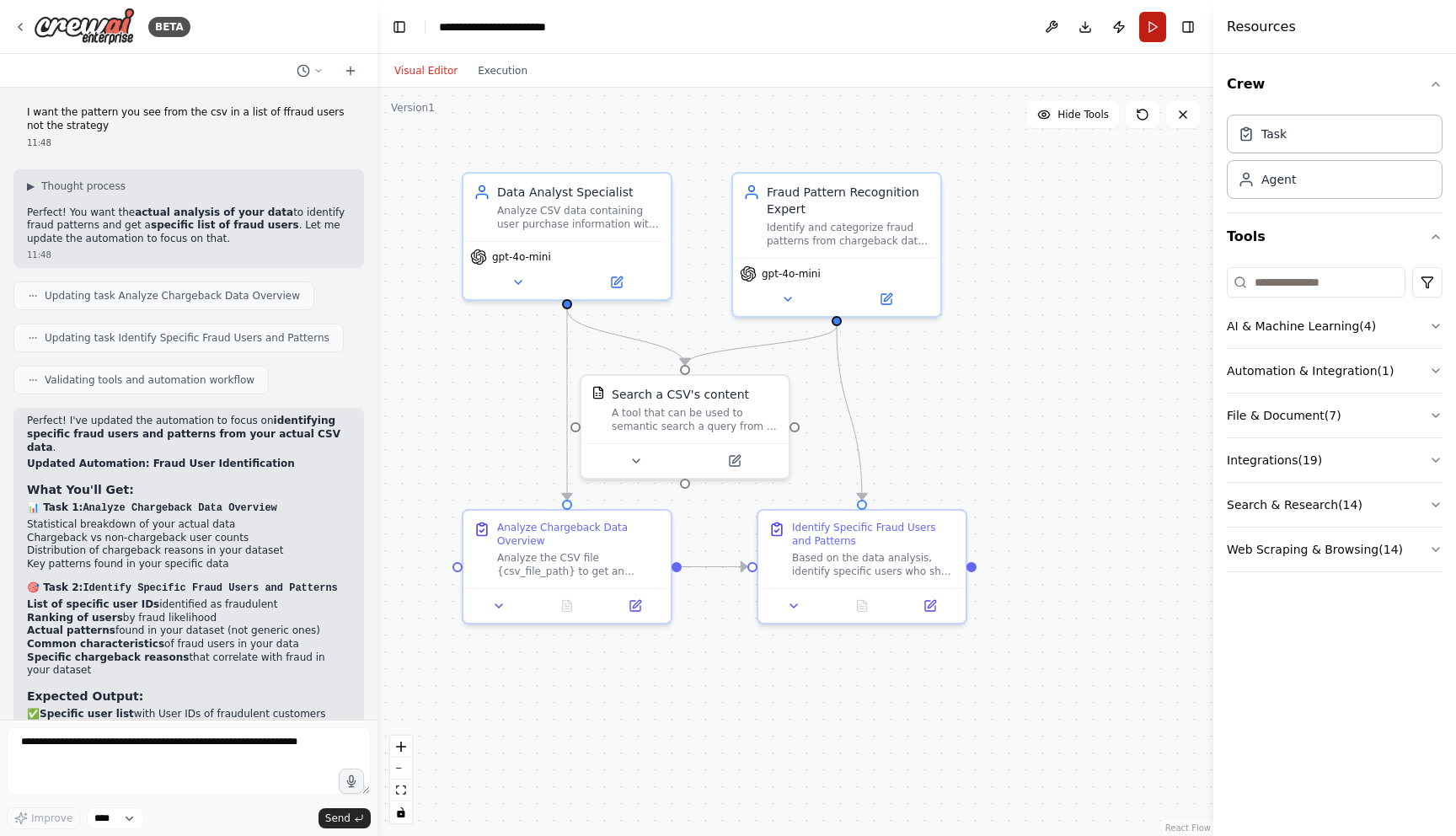
click at [1144, 23] on button "Run" at bounding box center [1152, 27] width 27 height 30
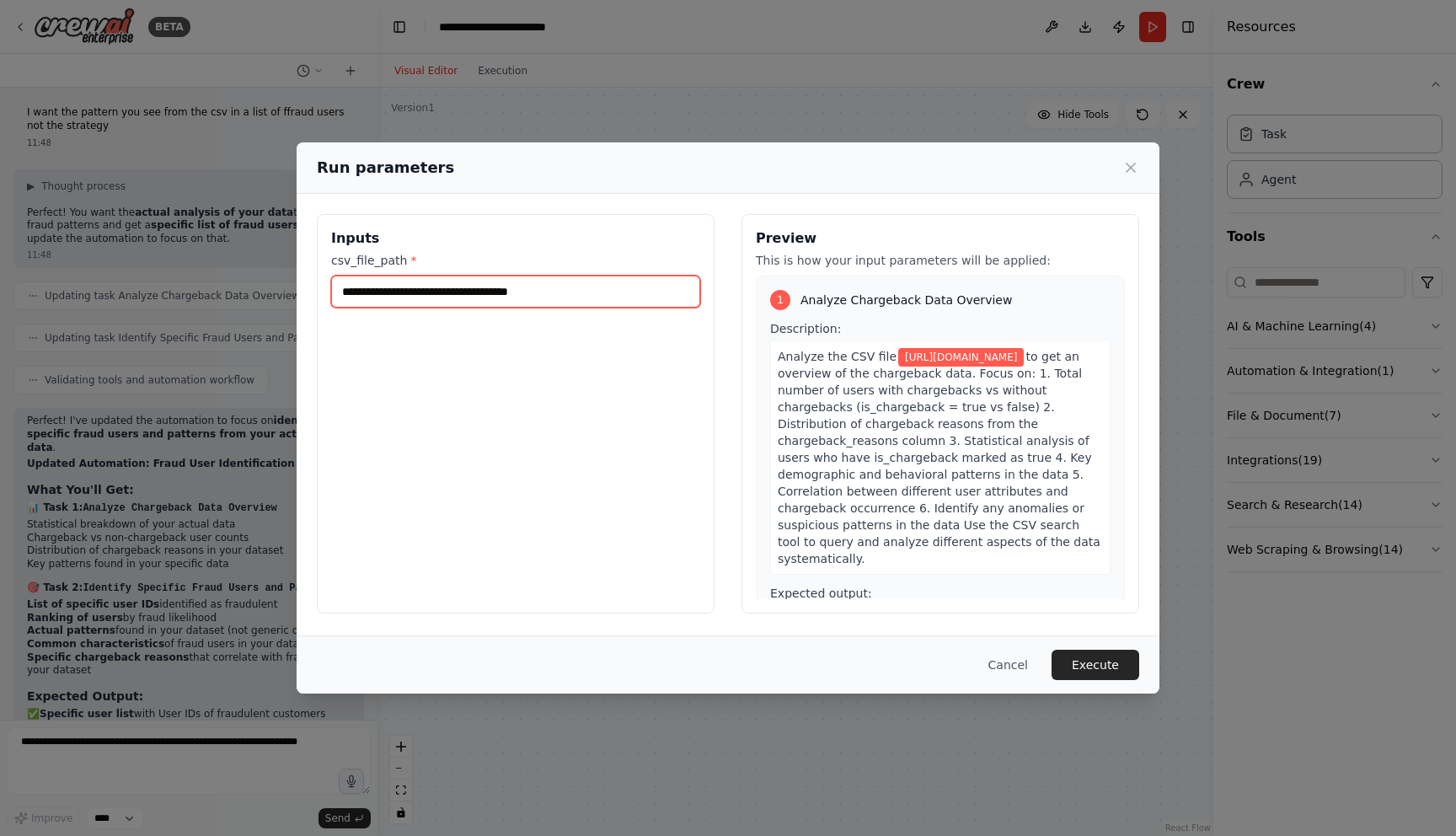
click at [515, 296] on input "**********" at bounding box center [515, 291] width 369 height 32
click at [1095, 662] on button "Execute" at bounding box center [1095, 665] width 88 height 30
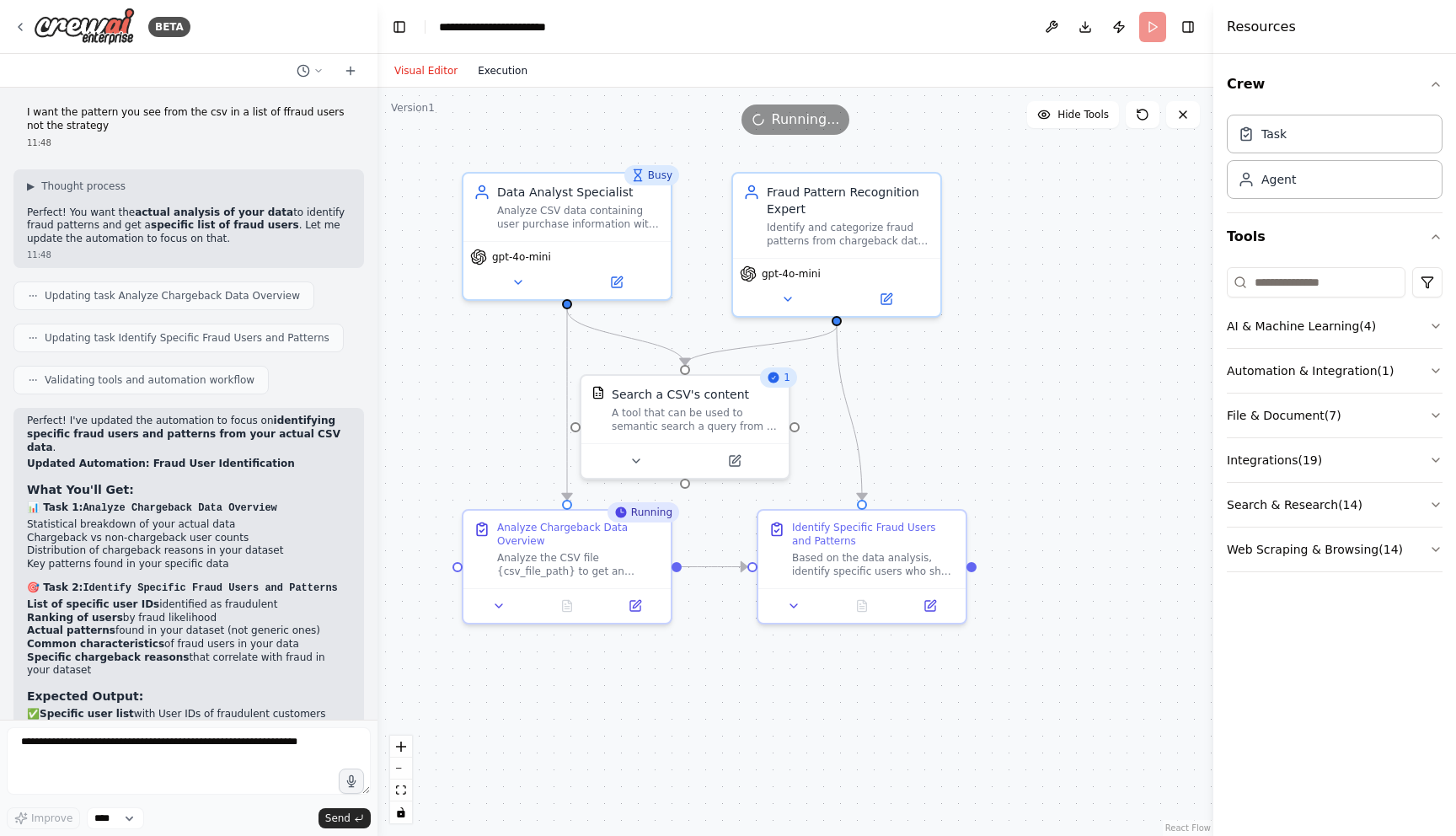
click at [505, 64] on button "Execution" at bounding box center [502, 70] width 70 height 20
click at [434, 65] on button "Visual Editor" at bounding box center [425, 70] width 83 height 20
click at [492, 67] on button "Execution" at bounding box center [502, 70] width 70 height 20
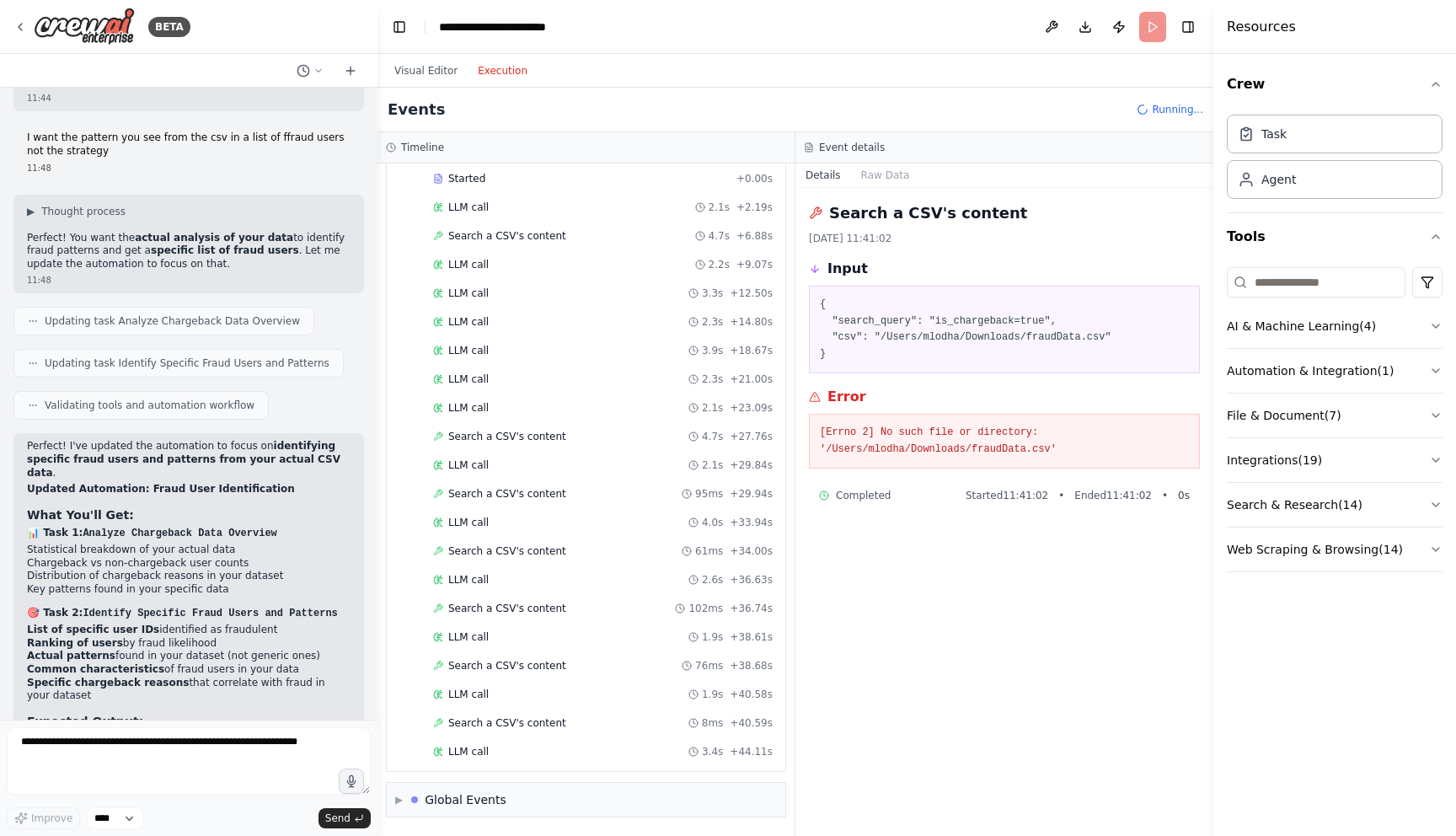
scroll to position [13614, 0]
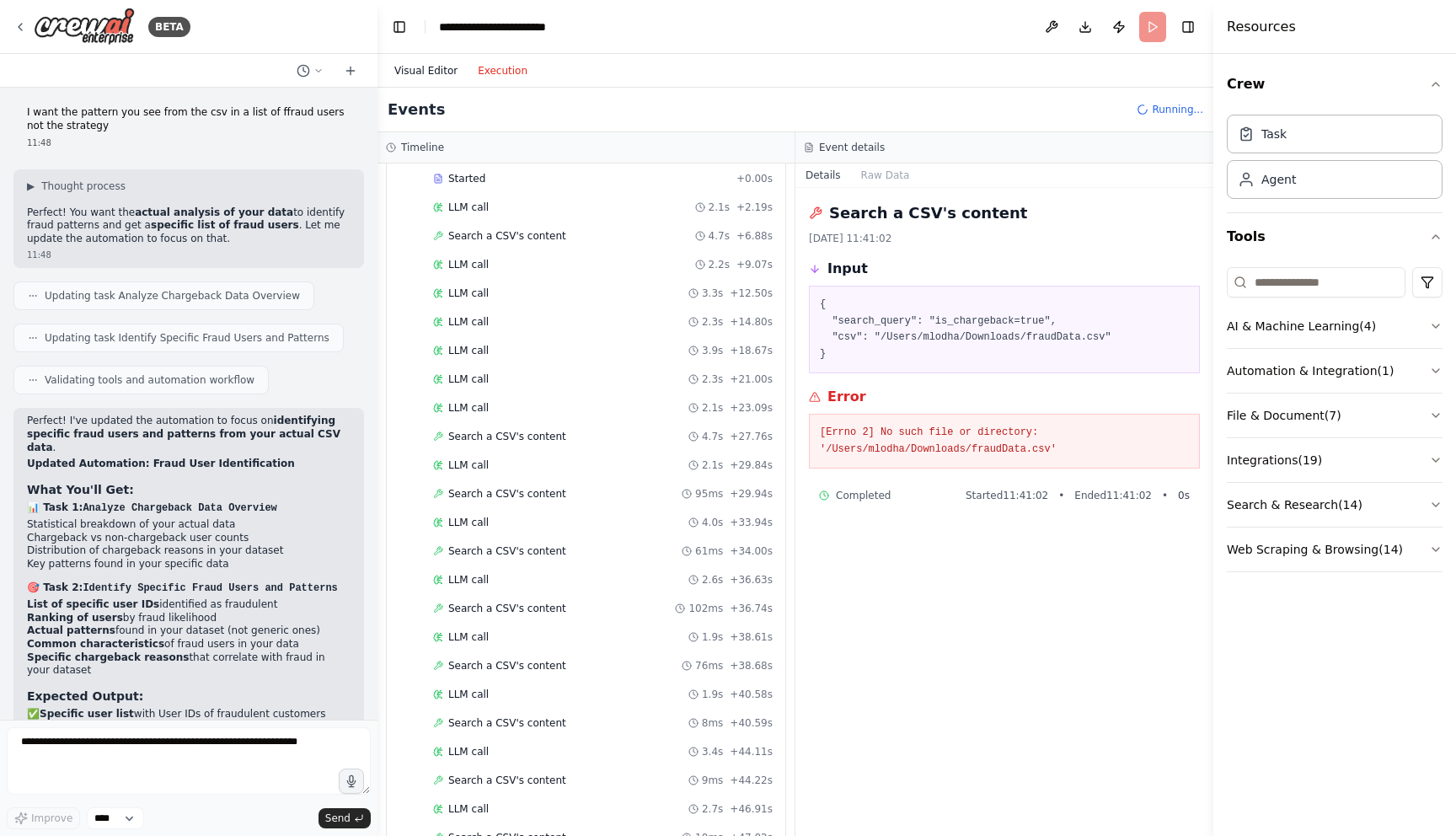
click at [413, 62] on button "Visual Editor" at bounding box center [425, 70] width 83 height 20
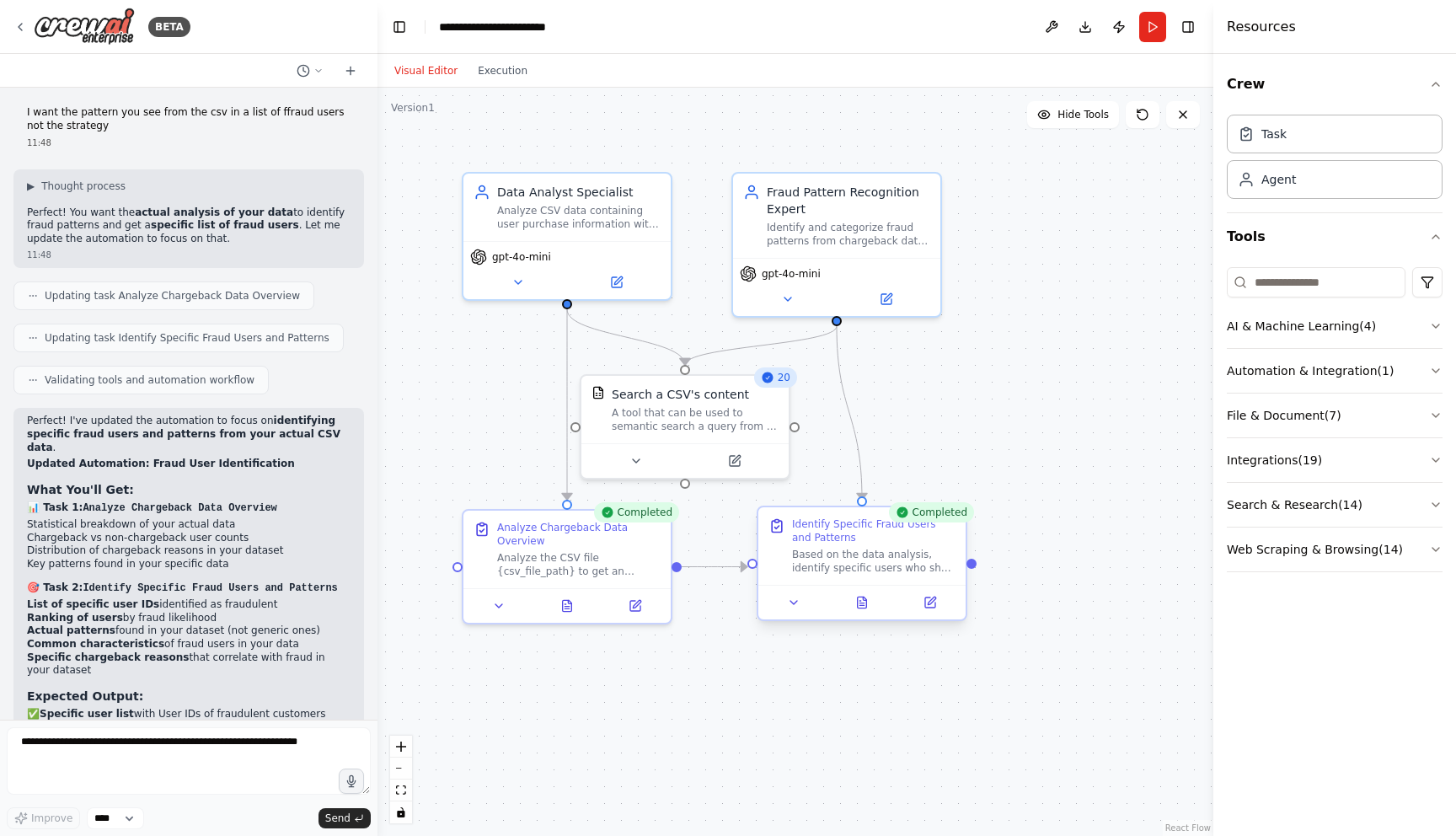
click at [865, 615] on div at bounding box center [861, 603] width 207 height 34
click at [866, 604] on icon at bounding box center [862, 602] width 9 height 11
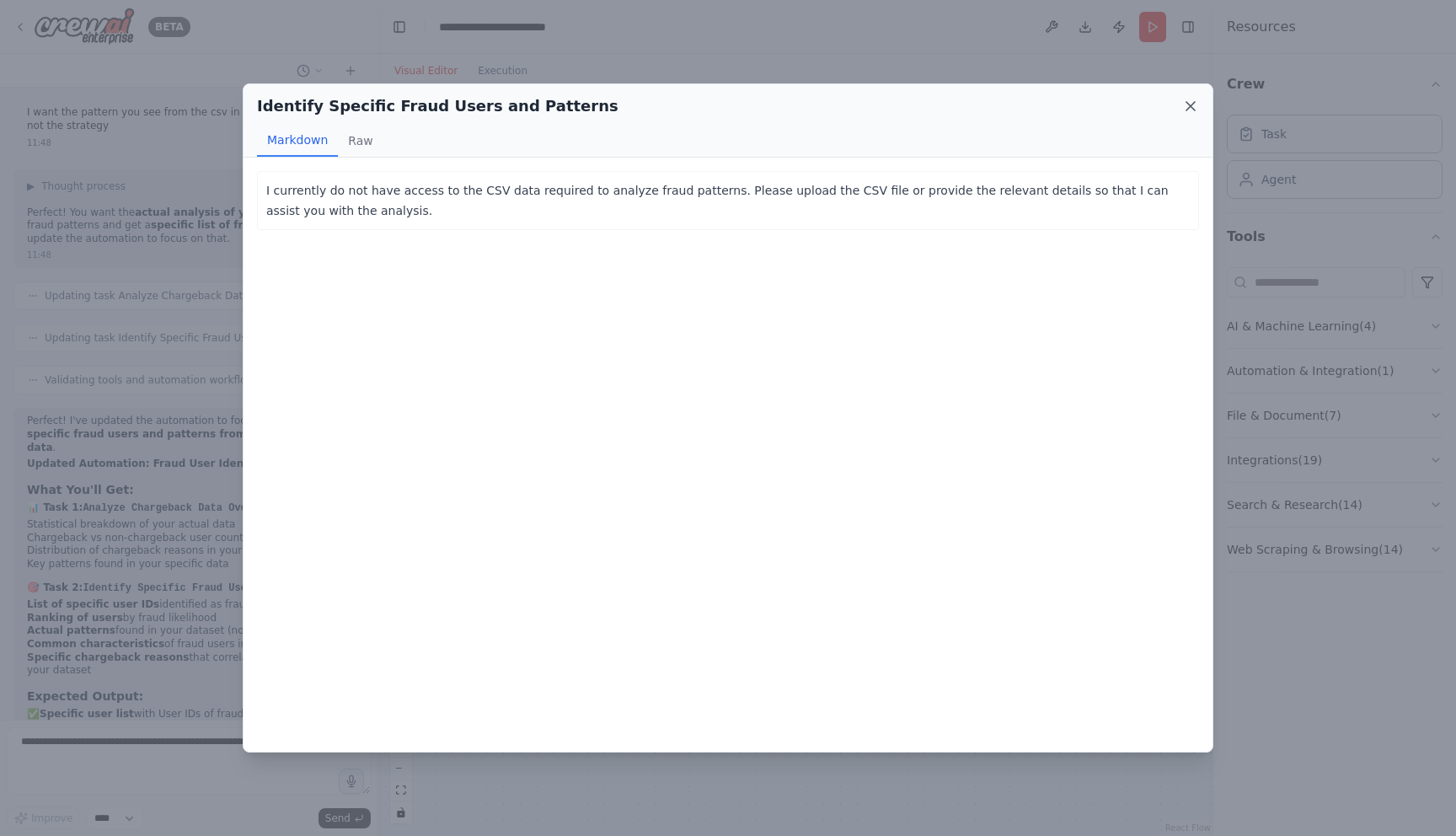
click at [1186, 107] on icon at bounding box center [1191, 107] width 17 height 17
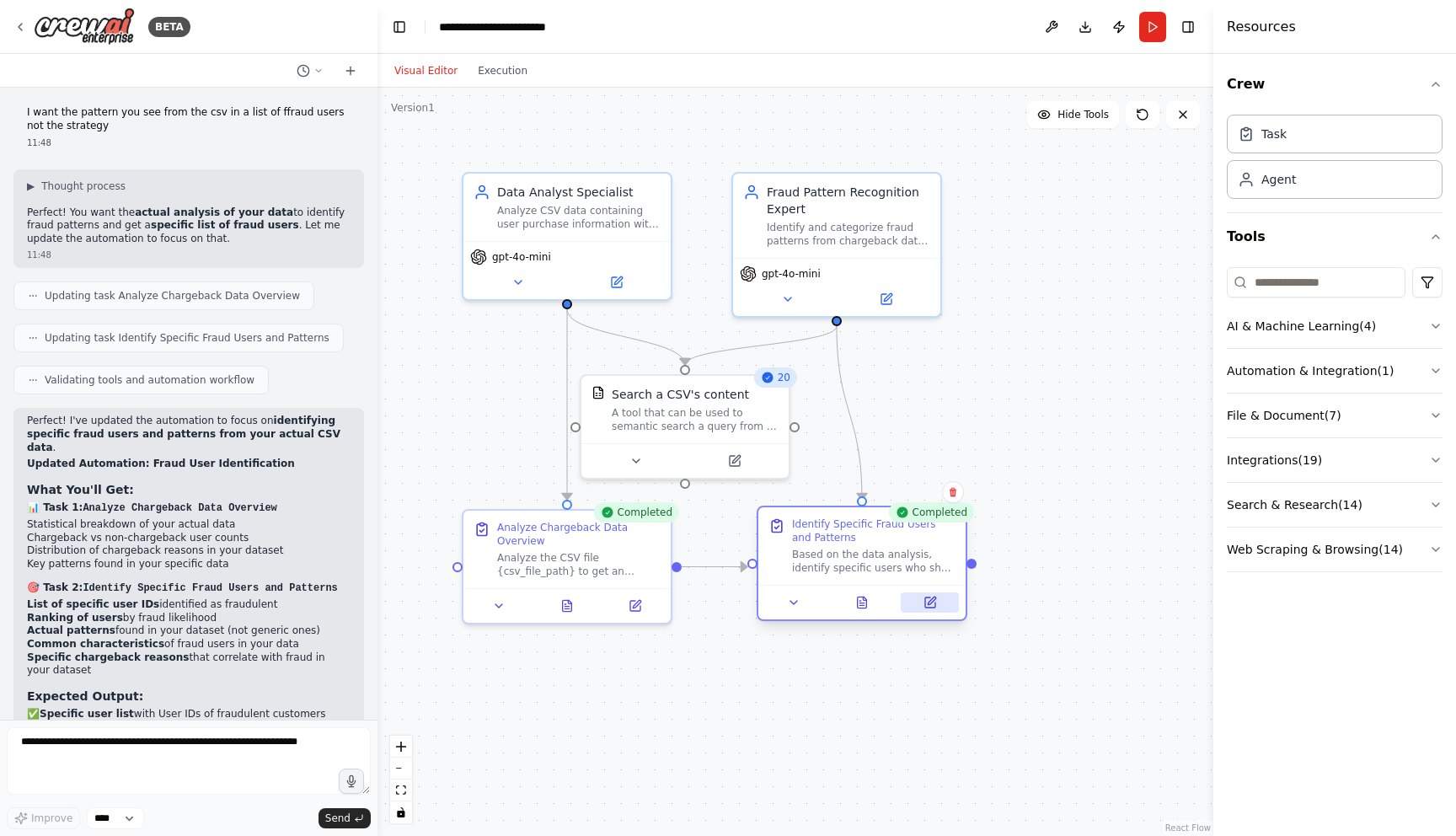
click at [930, 611] on button at bounding box center [930, 602] width 59 height 20
click at [938, 604] on icon at bounding box center [940, 600] width 8 height 8
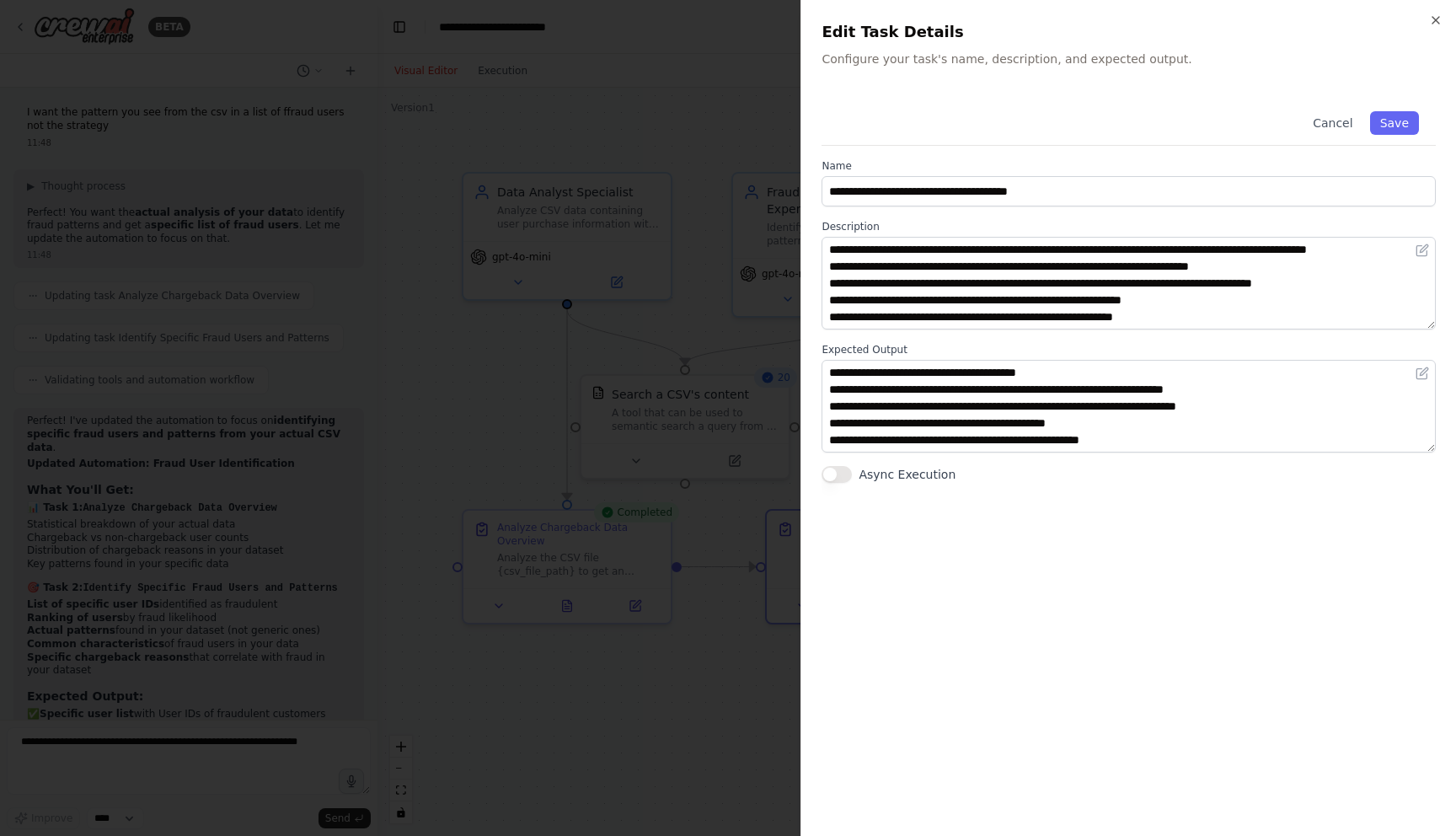
click at [778, 470] on div at bounding box center [728, 418] width 1456 height 836
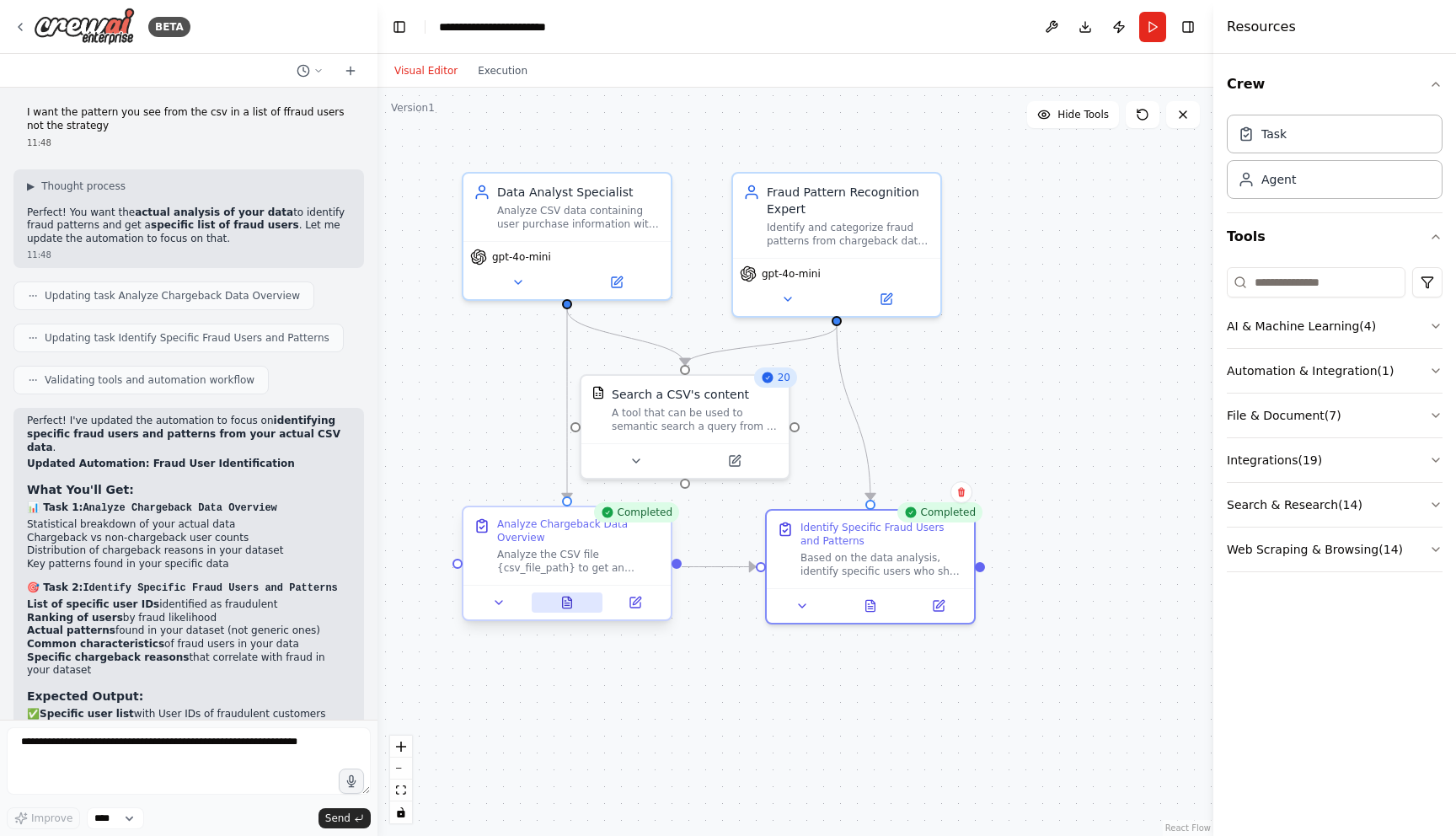
click at [571, 604] on icon at bounding box center [567, 602] width 9 height 11
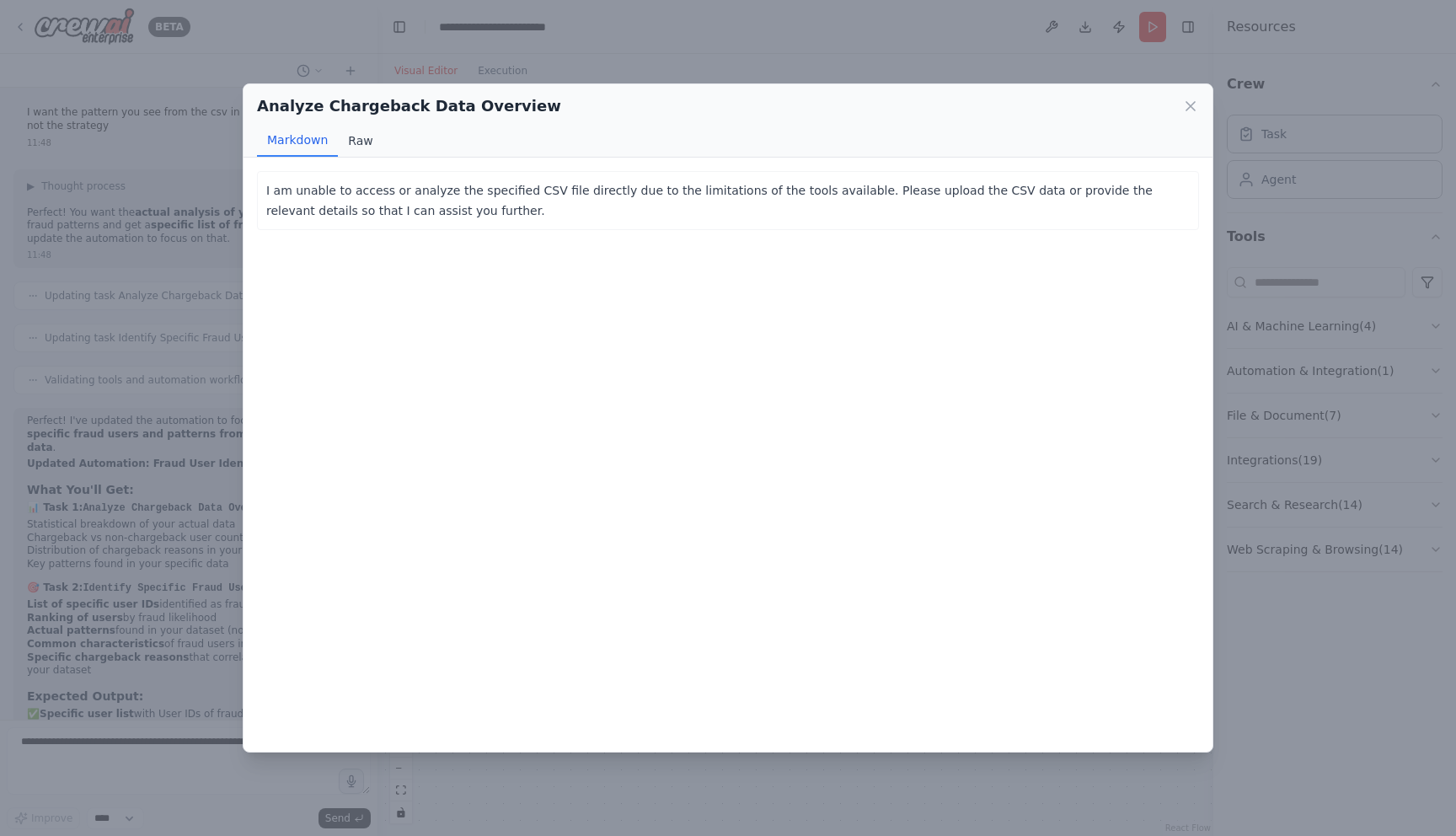
click at [360, 146] on button "Raw" at bounding box center [361, 140] width 45 height 32
click at [302, 142] on button "Markdown" at bounding box center [298, 140] width 81 height 32
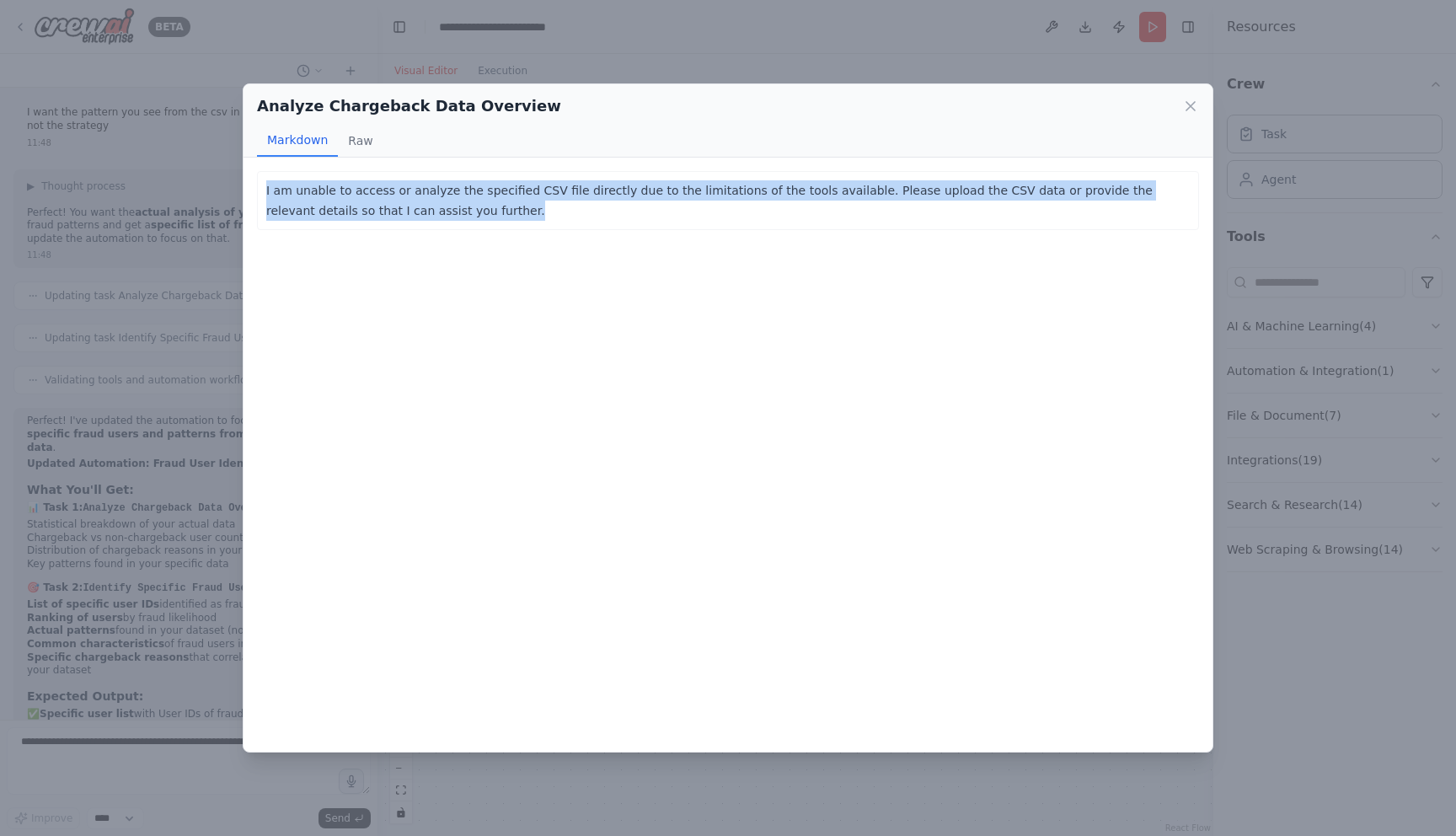
drag, startPoint x: 439, startPoint y: 216, endPoint x: 256, endPoint y: 191, distance: 184.7
click at [256, 191] on div "I am unable to access or analyze the specified CSV file directly due to the lim…" at bounding box center [728, 455] width 969 height 594
copy p "I am unable to access or analyze the specified CSV file directly due to the lim…"
click at [1195, 110] on icon at bounding box center [1191, 107] width 17 height 17
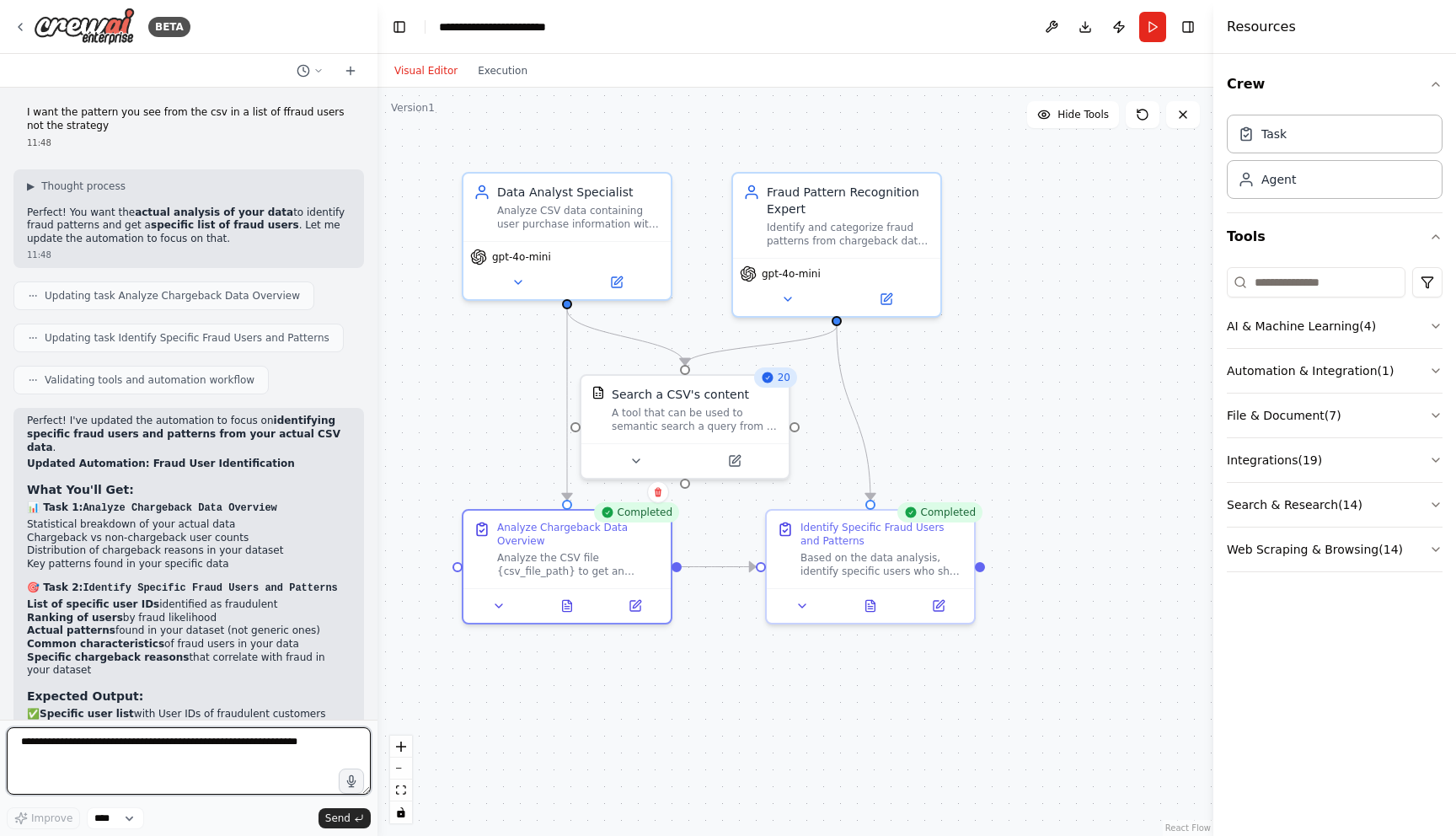
click at [275, 738] on textarea at bounding box center [188, 761] width 364 height 67
paste textarea "**********"
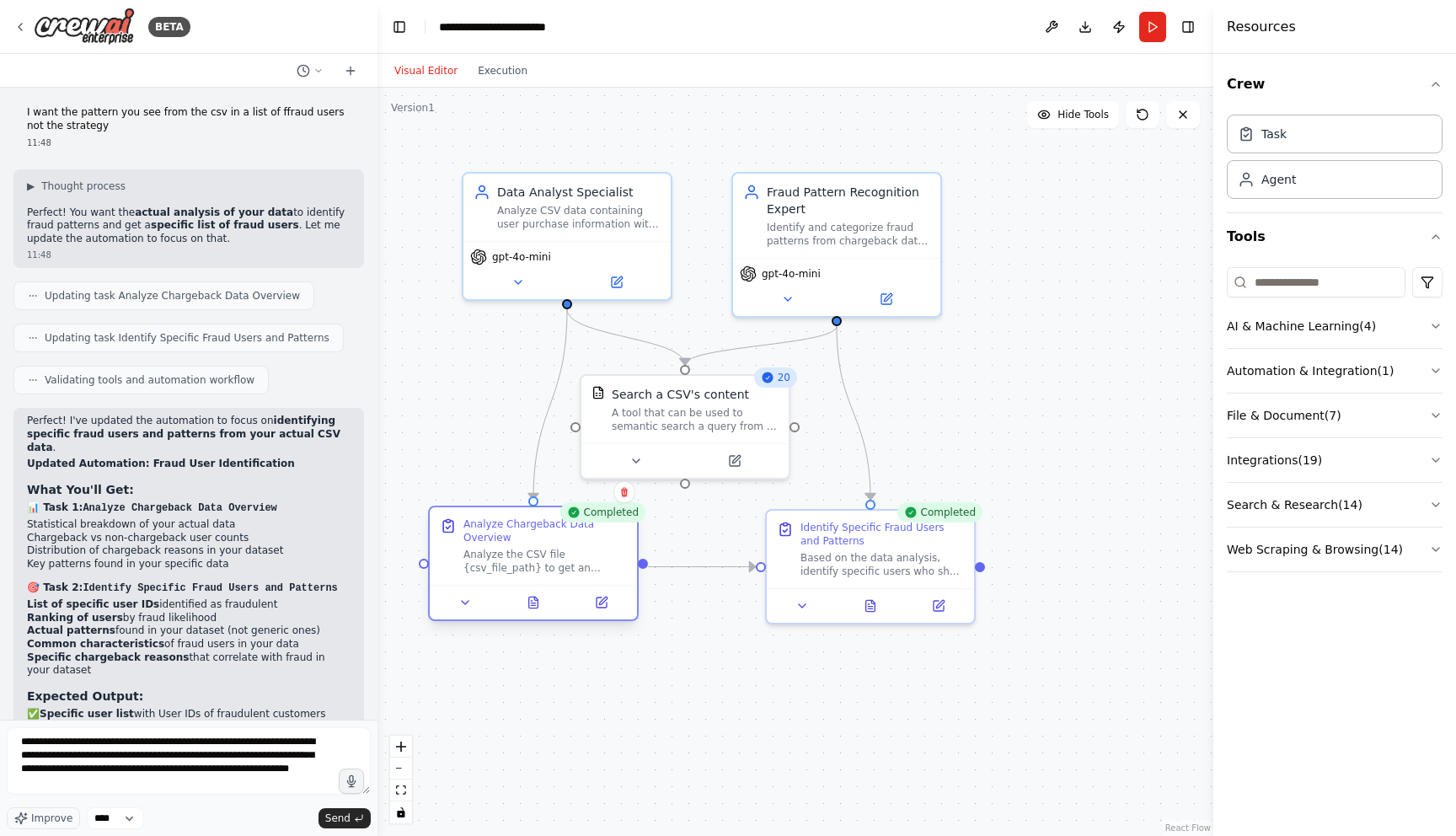
drag, startPoint x: 569, startPoint y: 541, endPoint x: 538, endPoint y: 536, distance: 31.4
click at [538, 536] on div "Analyze Chargeback Data Overview" at bounding box center [546, 530] width 163 height 27
click at [226, 779] on textarea "**********" at bounding box center [188, 761] width 364 height 67
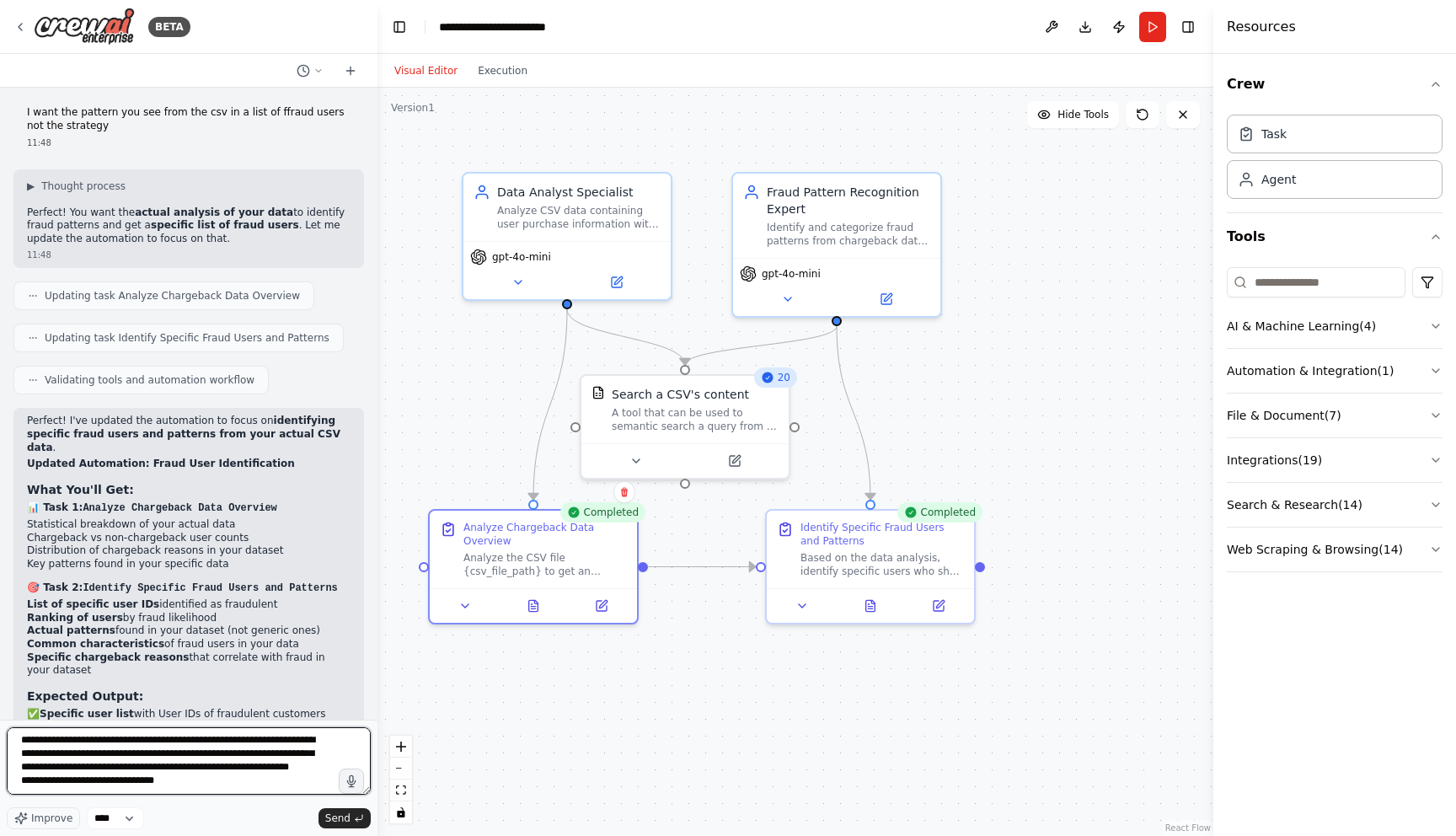
type textarea "**********"
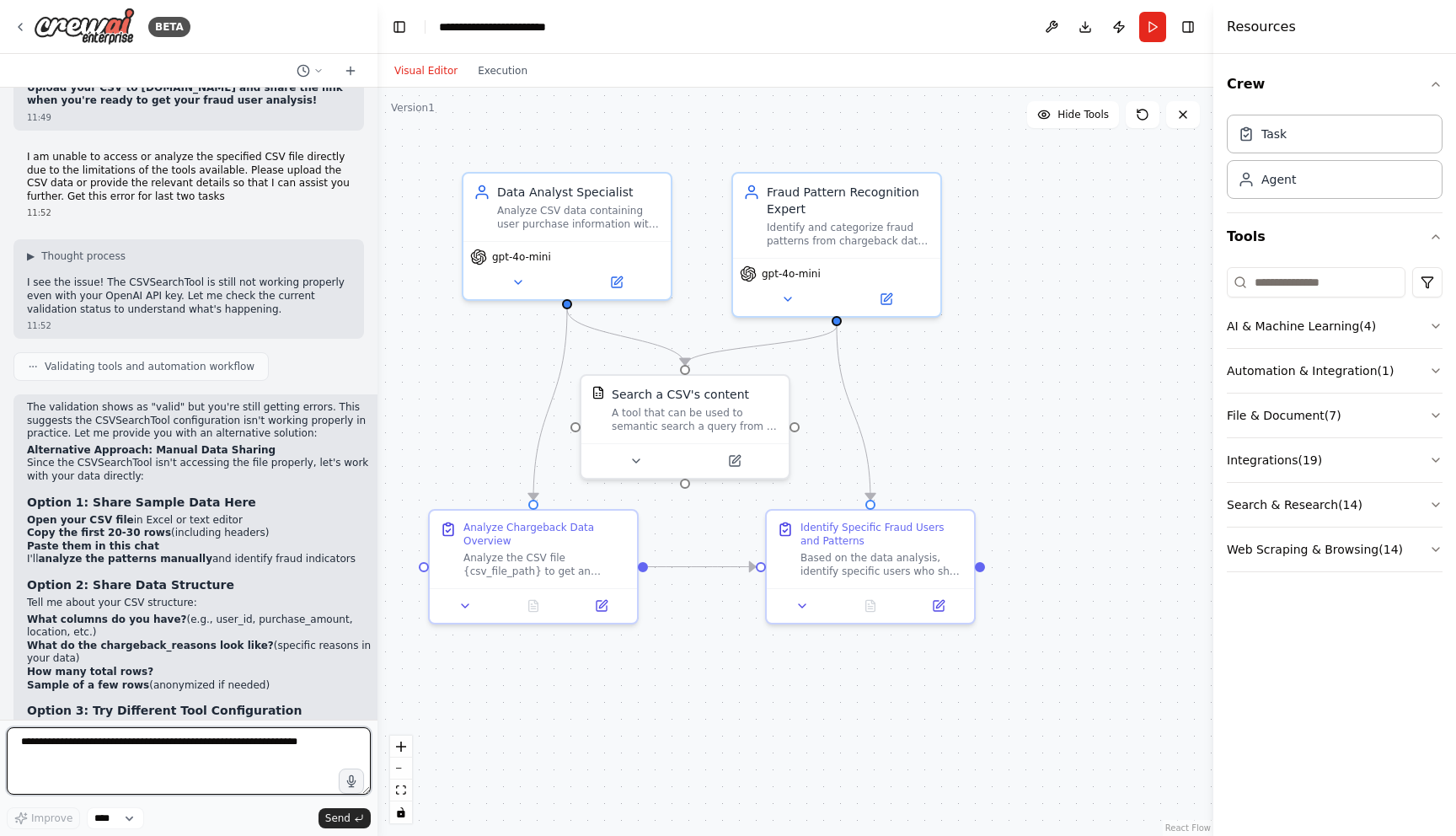
scroll to position [14419, 0]
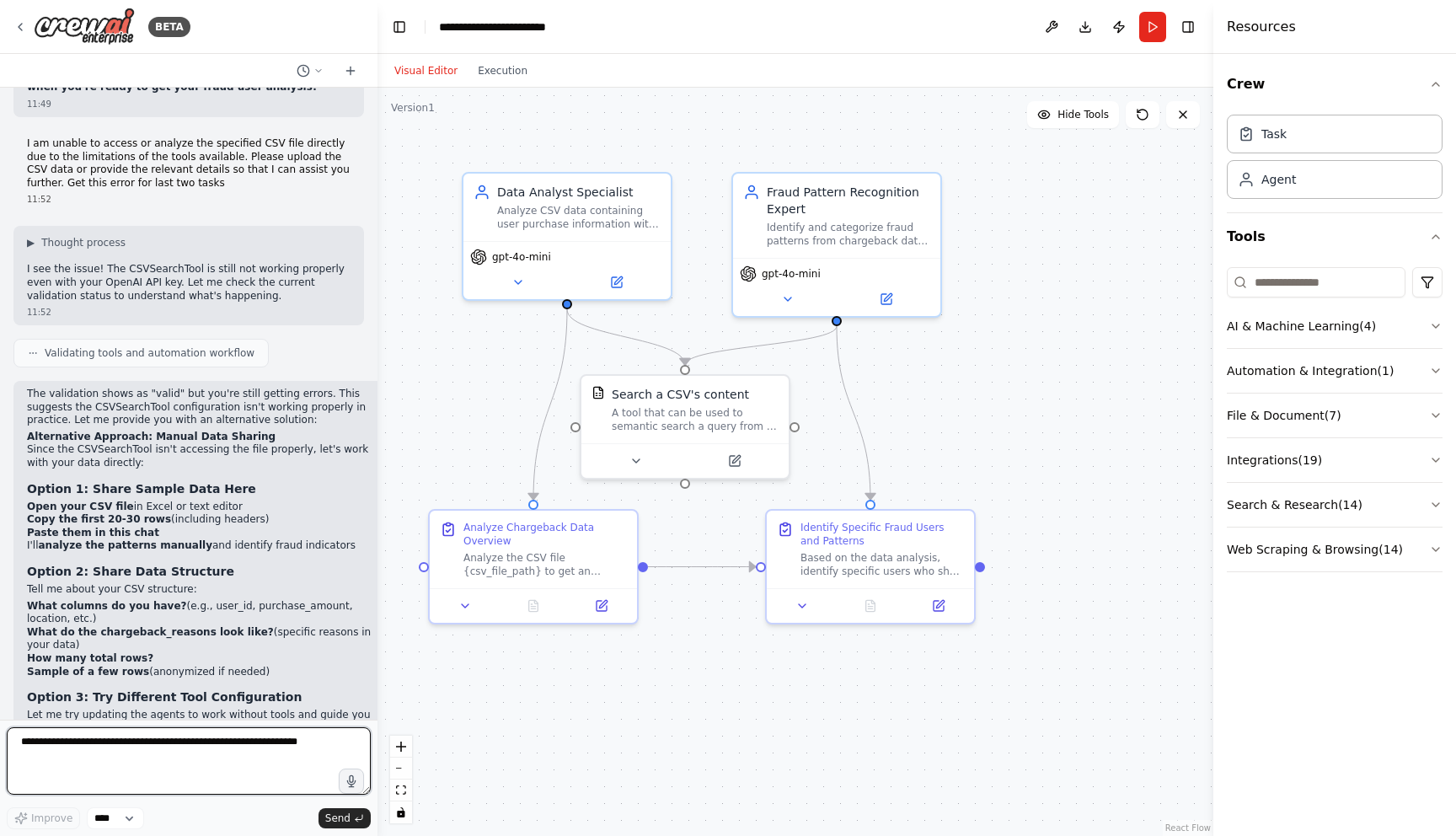
click at [86, 753] on textarea at bounding box center [188, 761] width 364 height 67
type textarea "**********"
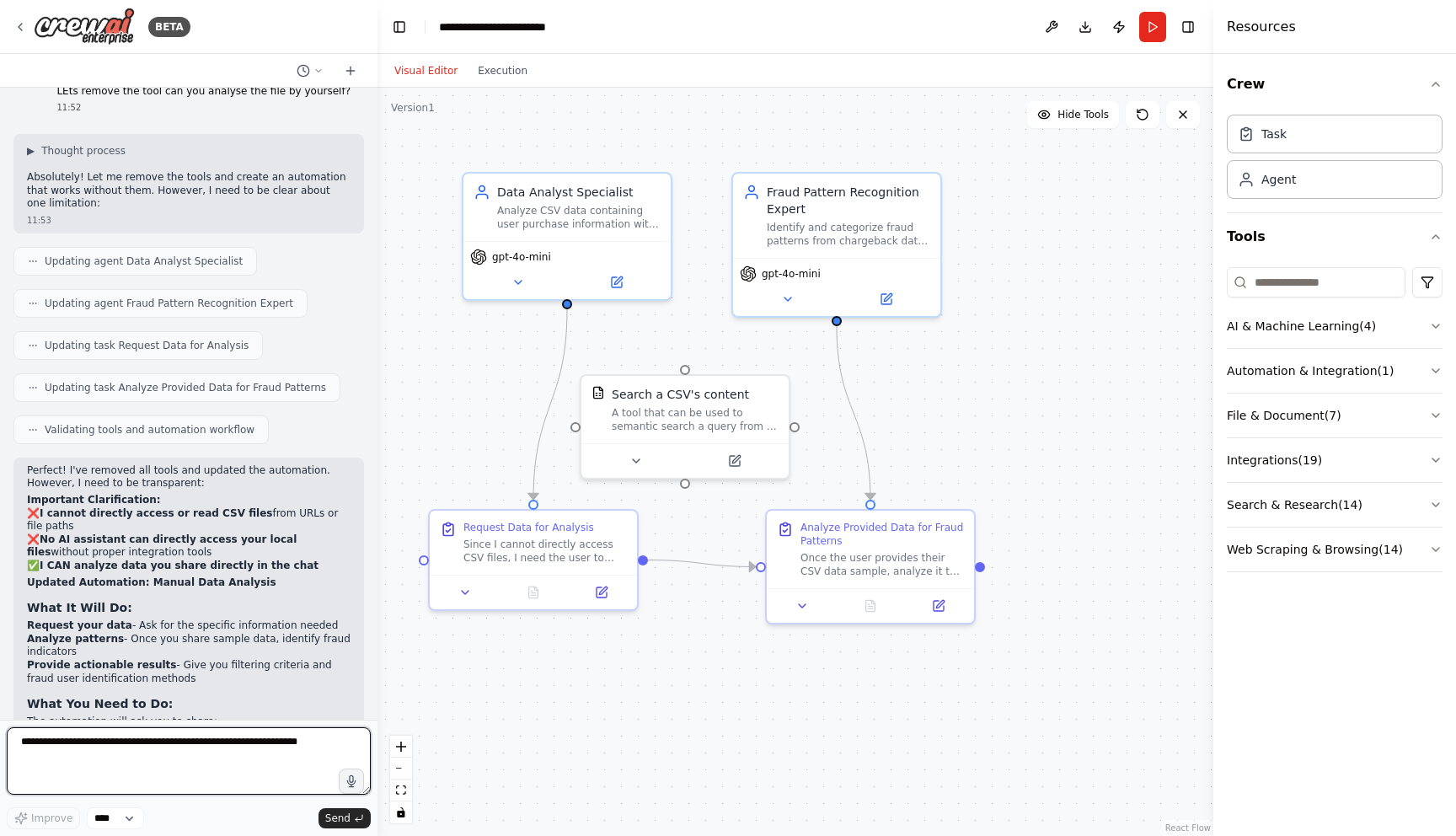
scroll to position [15305, 0]
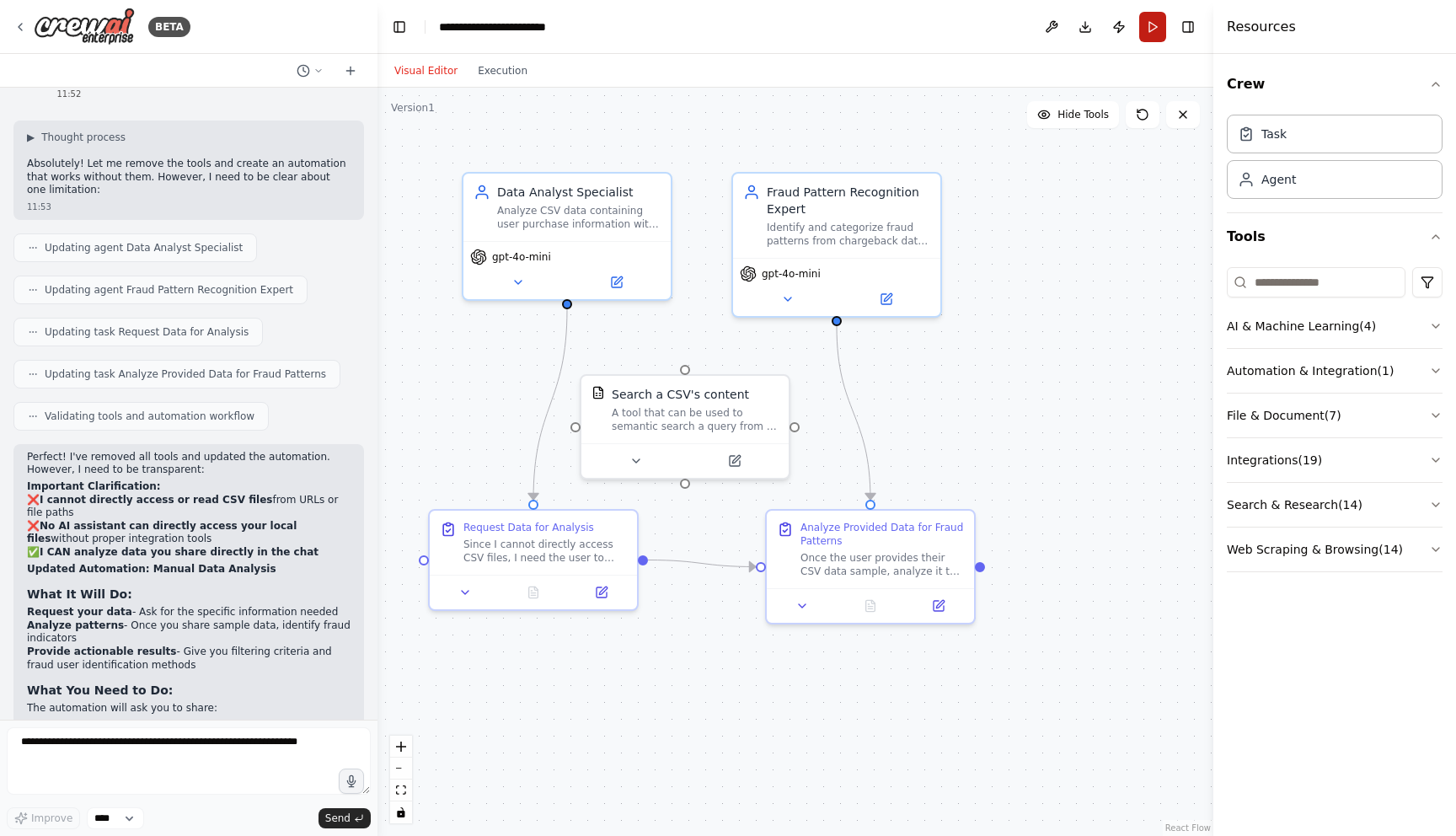
click at [1151, 24] on button "Run" at bounding box center [1152, 27] width 27 height 30
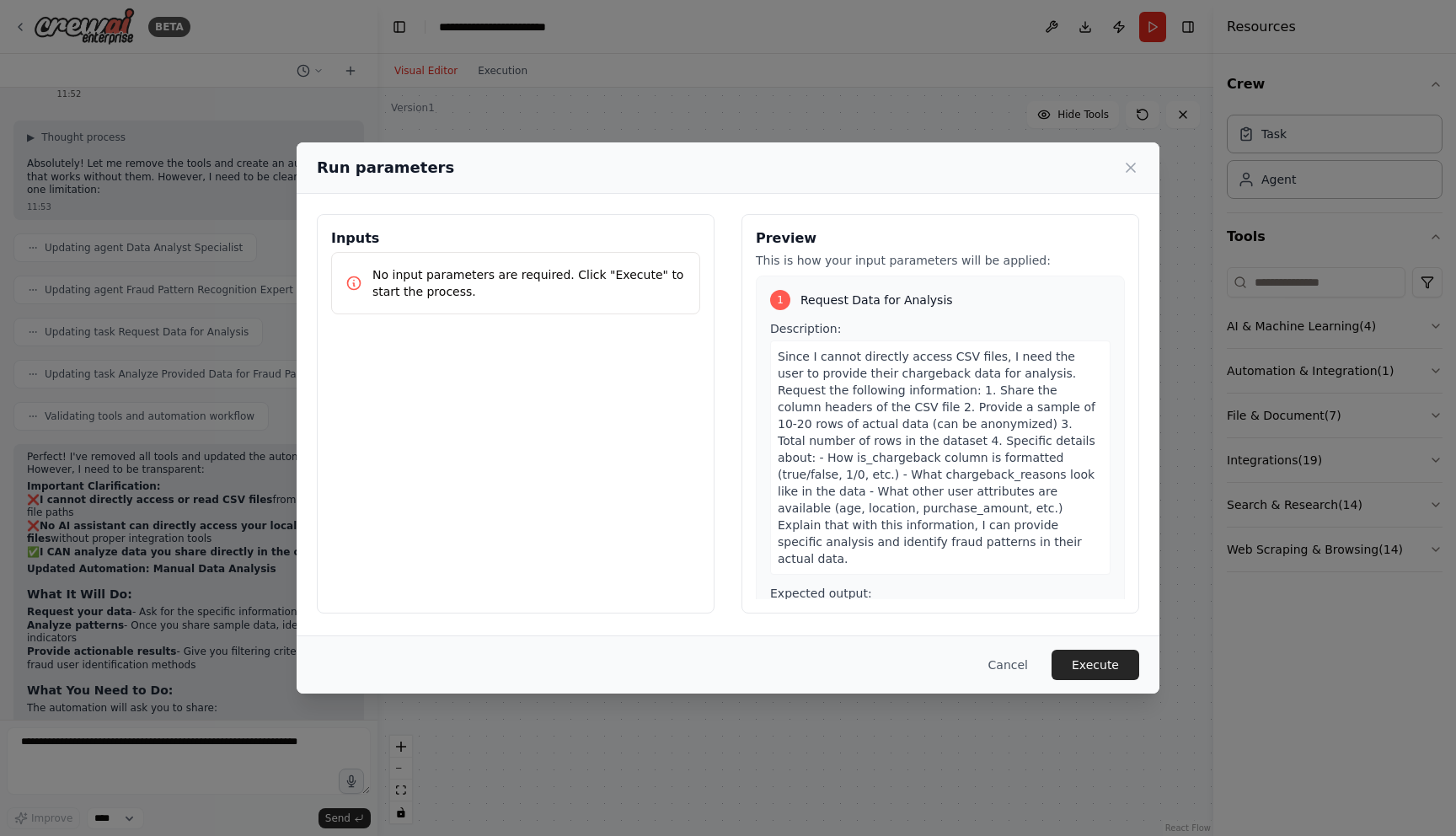
click at [503, 291] on p "No input parameters are required. Click "Execute" to start the process." at bounding box center [529, 282] width 313 height 34
click at [824, 115] on div "Run parameters Inputs No input parameters are required. Click "Execute" to star…" at bounding box center [728, 418] width 1456 height 836
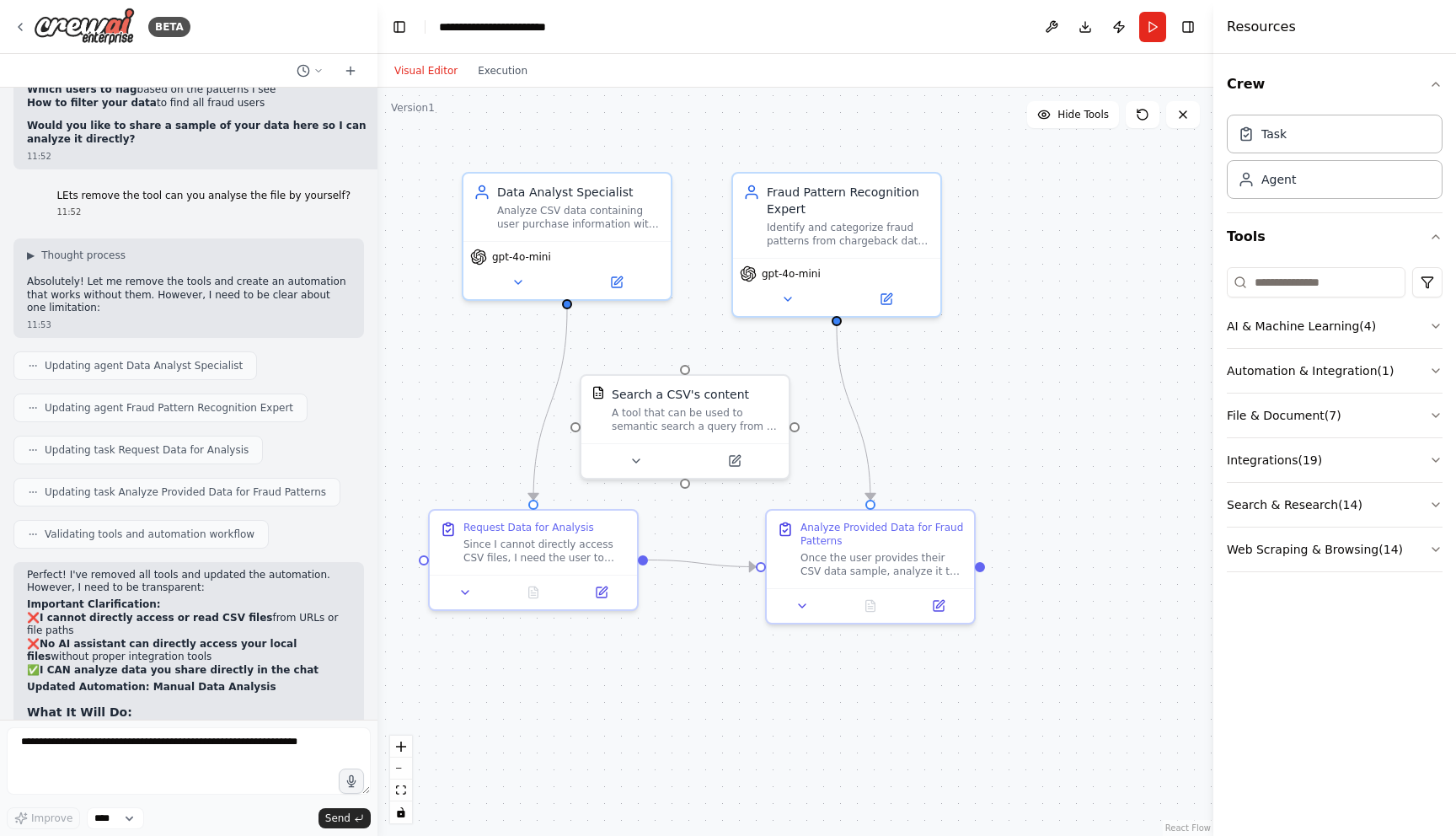
scroll to position [15181, 0]
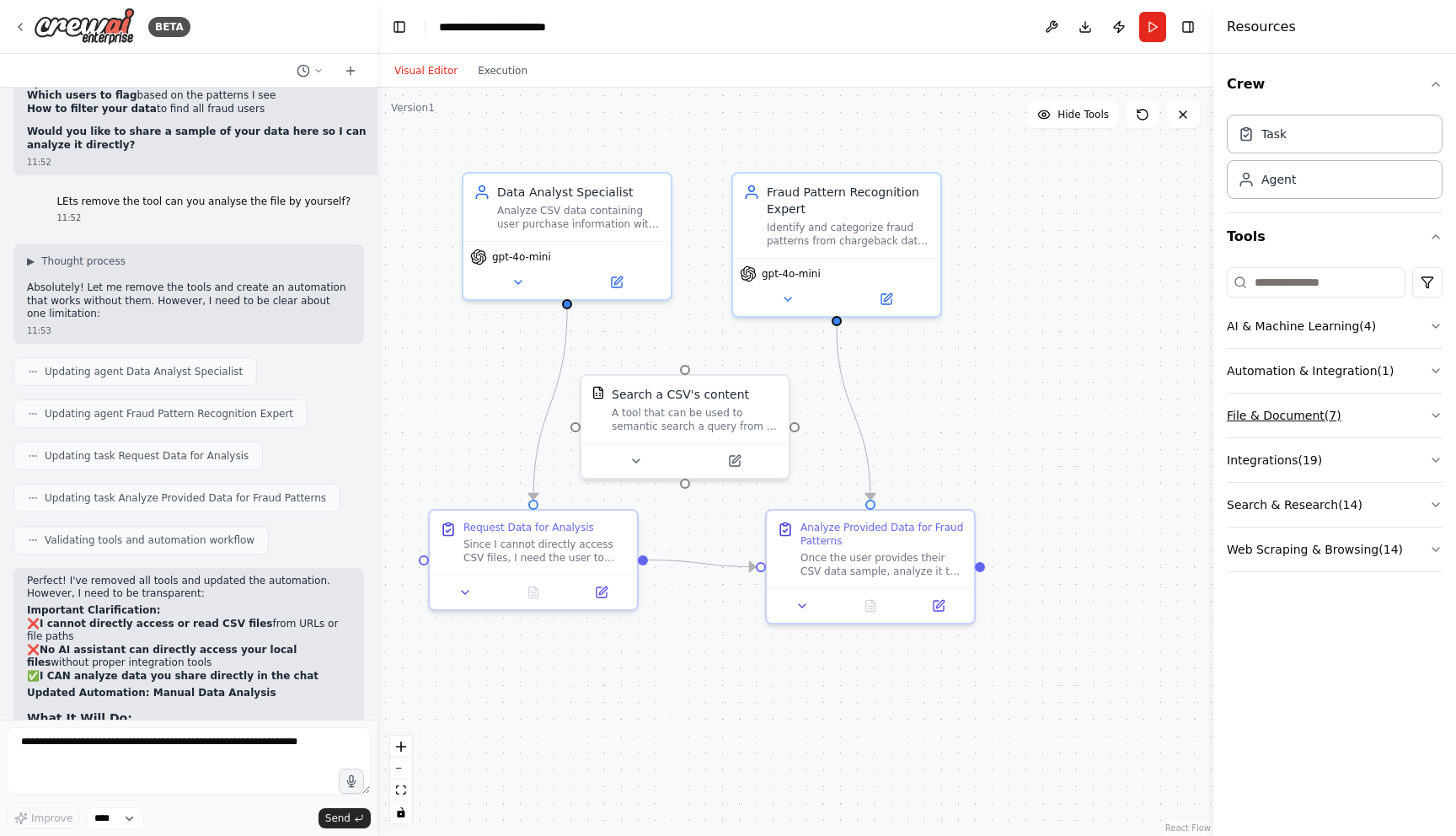
click at [1299, 412] on button "File & Document ( 7 )" at bounding box center [1335, 415] width 216 height 44
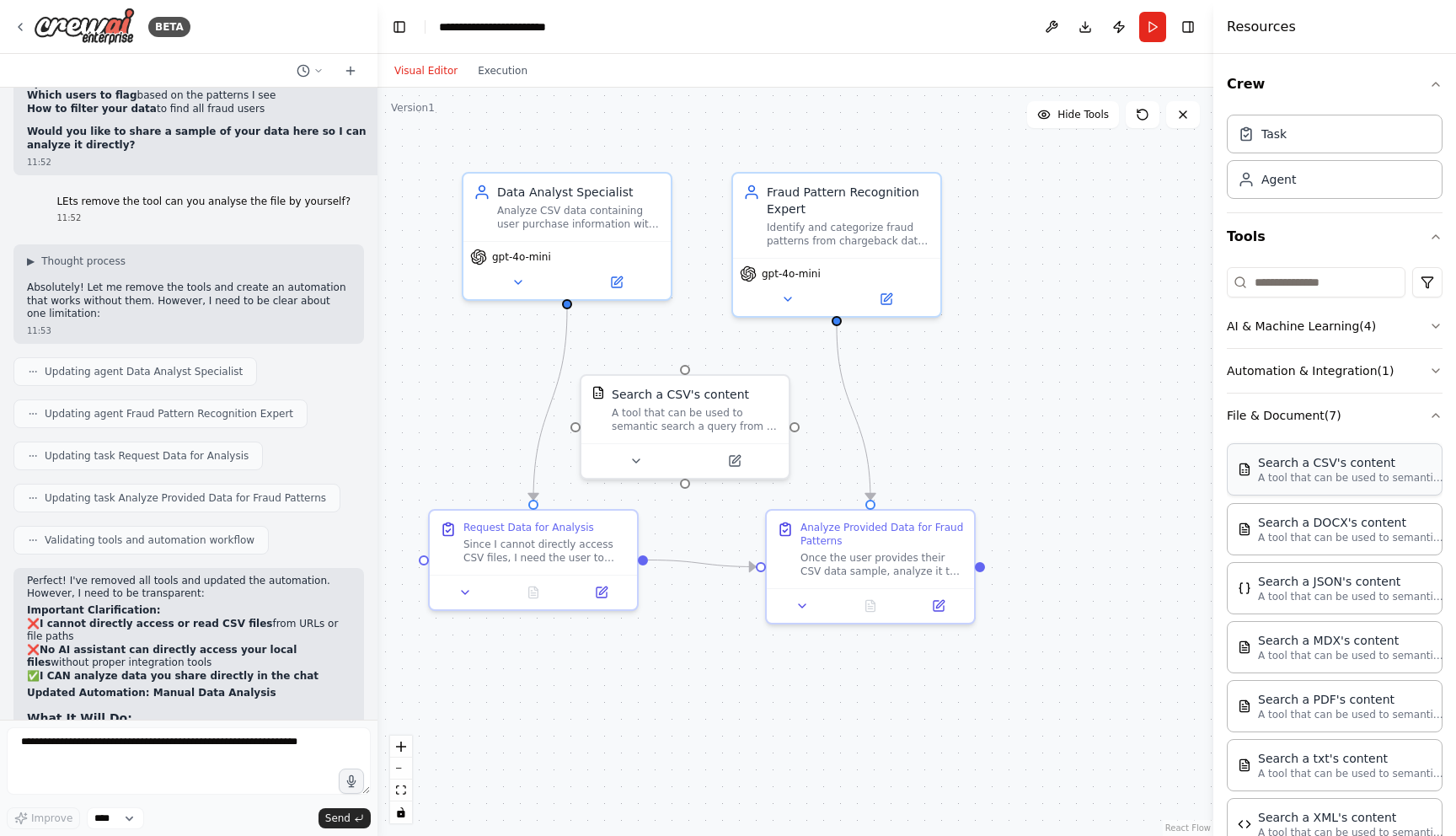
click at [1297, 466] on div "Search a CSV's content" at bounding box center [1350, 463] width 185 height 17
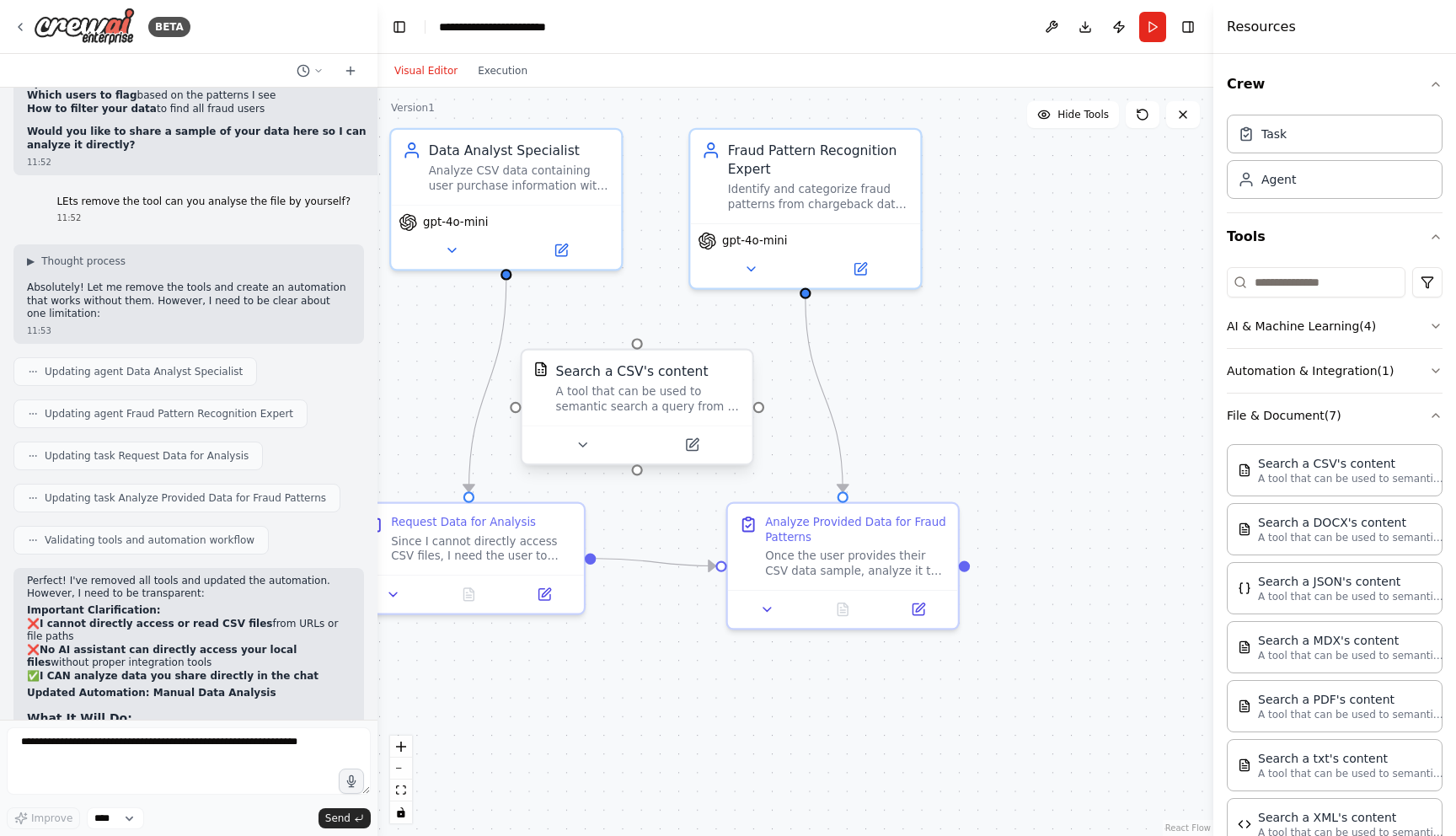
click at [661, 399] on div "A tool that can be used to semantic search a query from a CSV's content." at bounding box center [648, 399] width 185 height 30
click at [268, 752] on textarea at bounding box center [188, 761] width 364 height 67
type textarea "**********"
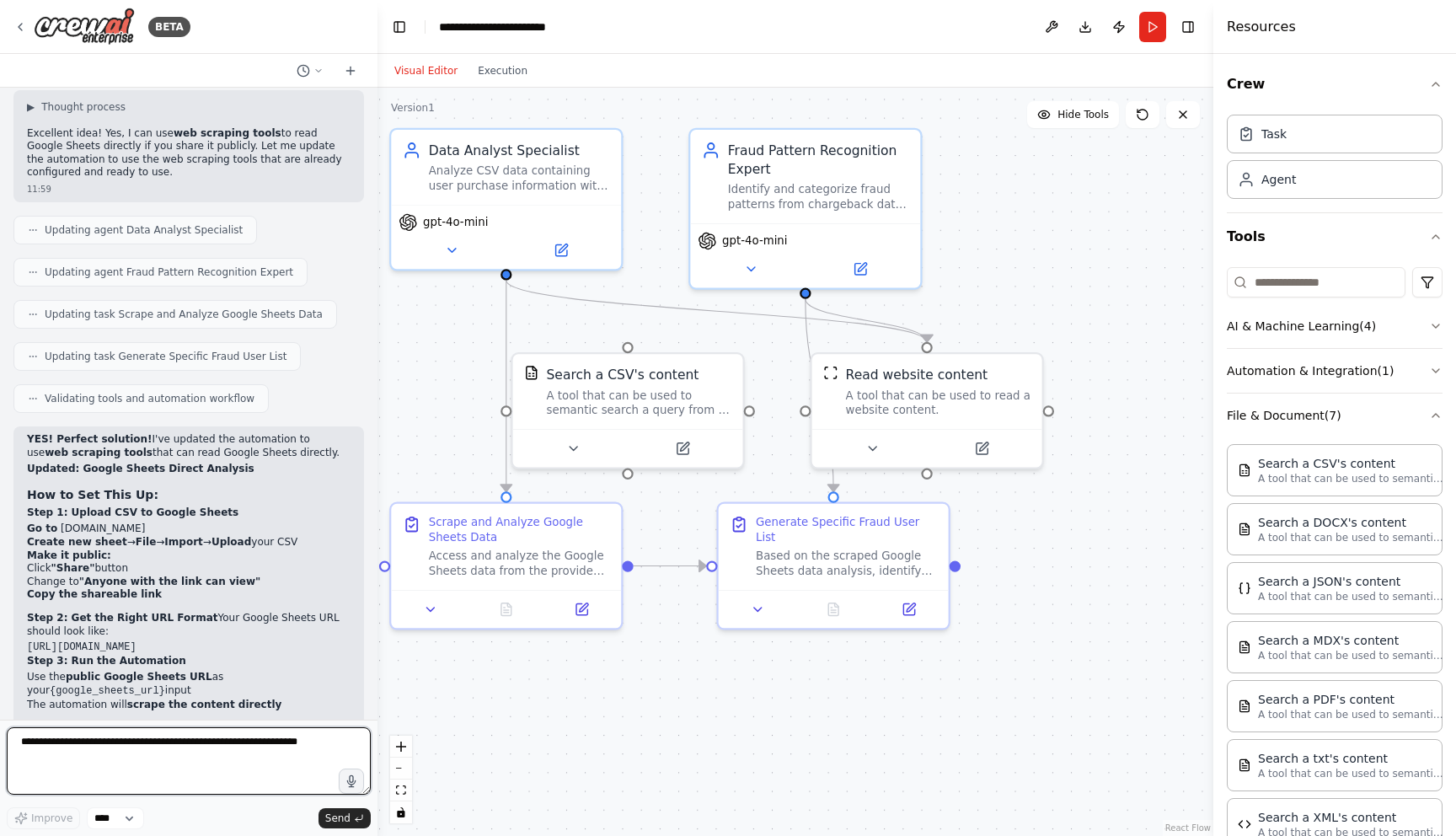
scroll to position [16259, 0]
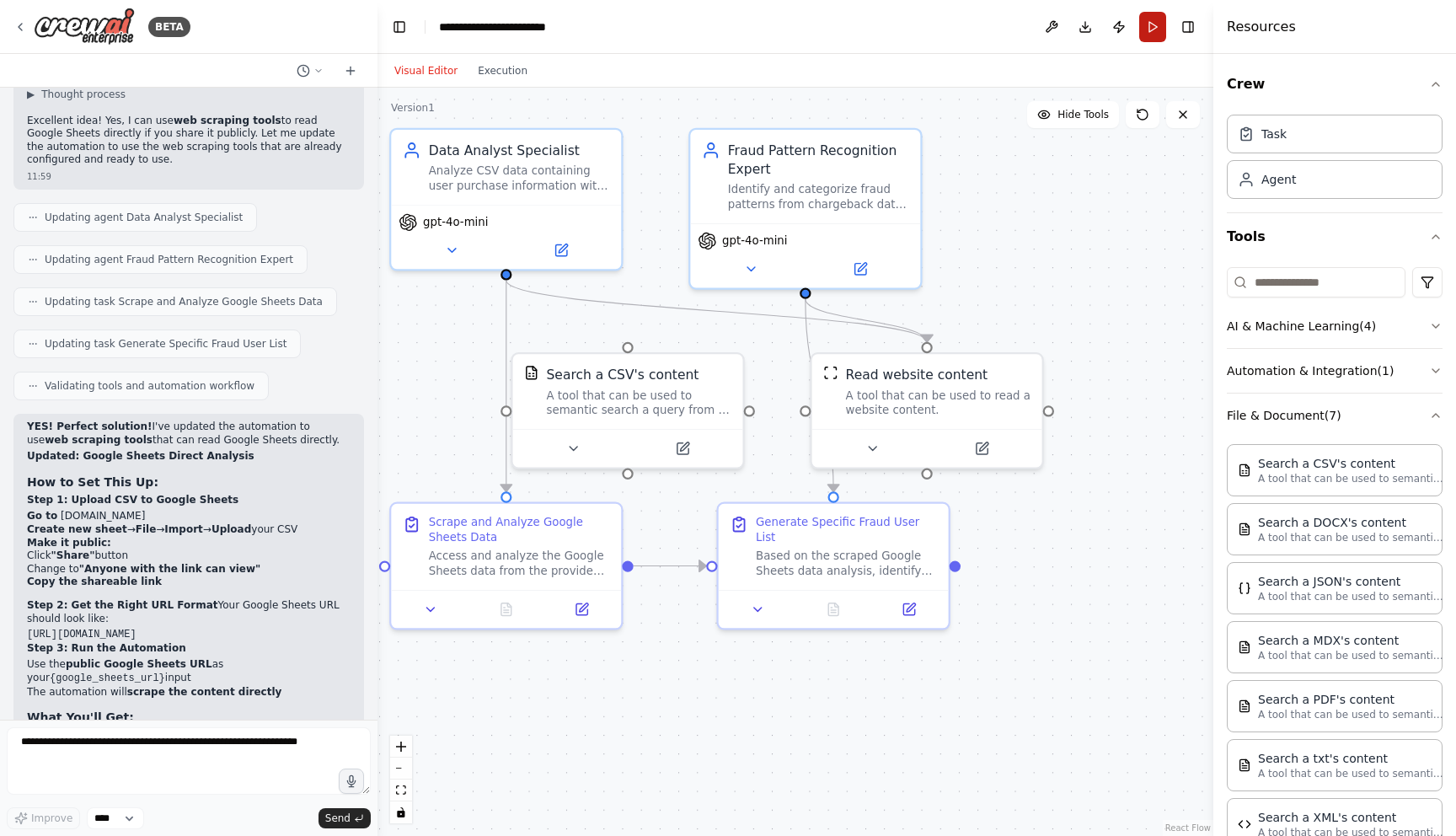
click at [1151, 22] on button "Run" at bounding box center [1152, 27] width 27 height 30
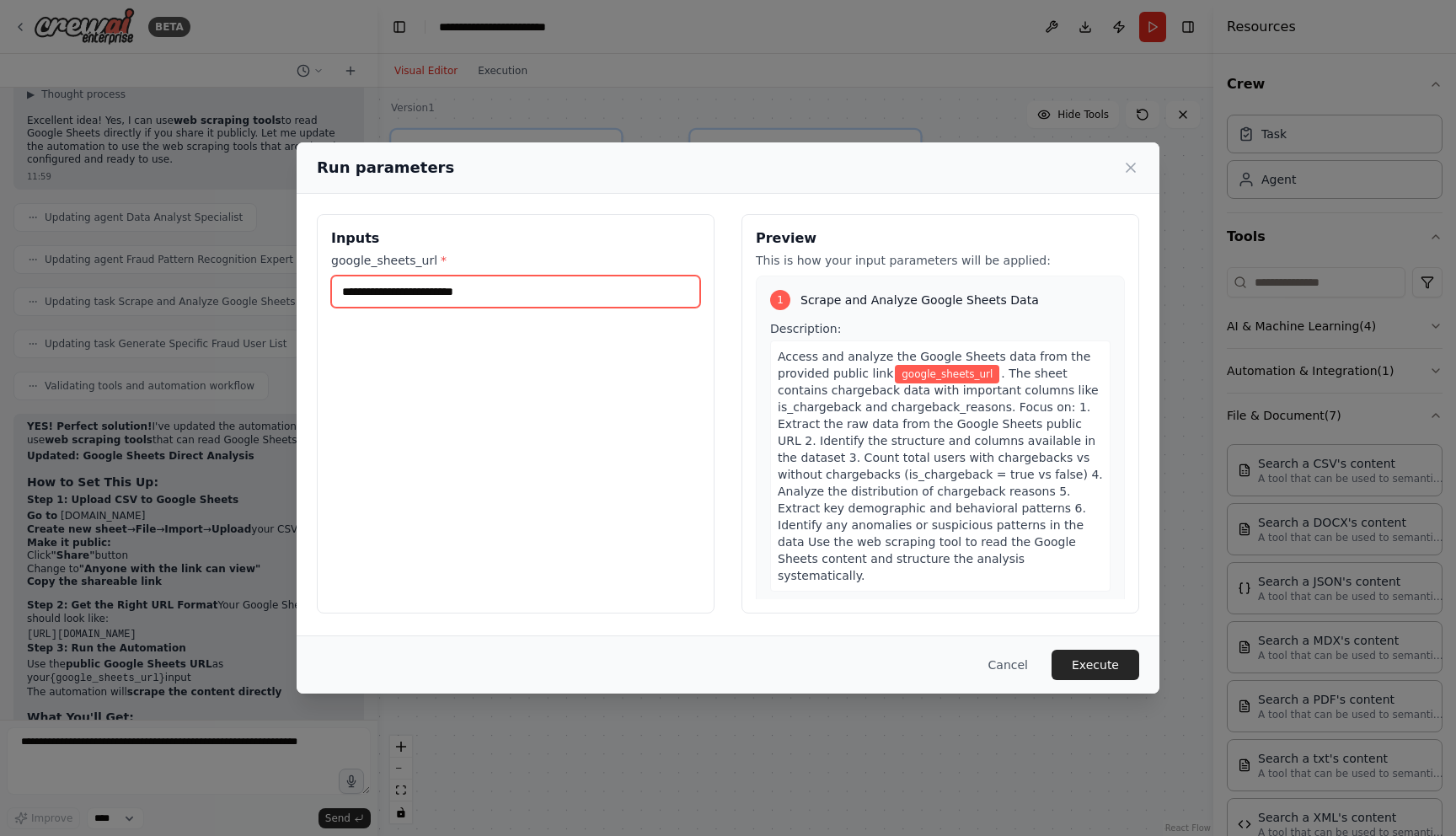
click at [475, 286] on input "google_sheets_url *" at bounding box center [515, 291] width 369 height 32
paste input "**********"
drag, startPoint x: 475, startPoint y: 286, endPoint x: 311, endPoint y: 290, distance: 164.0
click at [311, 290] on div "**********" at bounding box center [728, 413] width 863 height 440
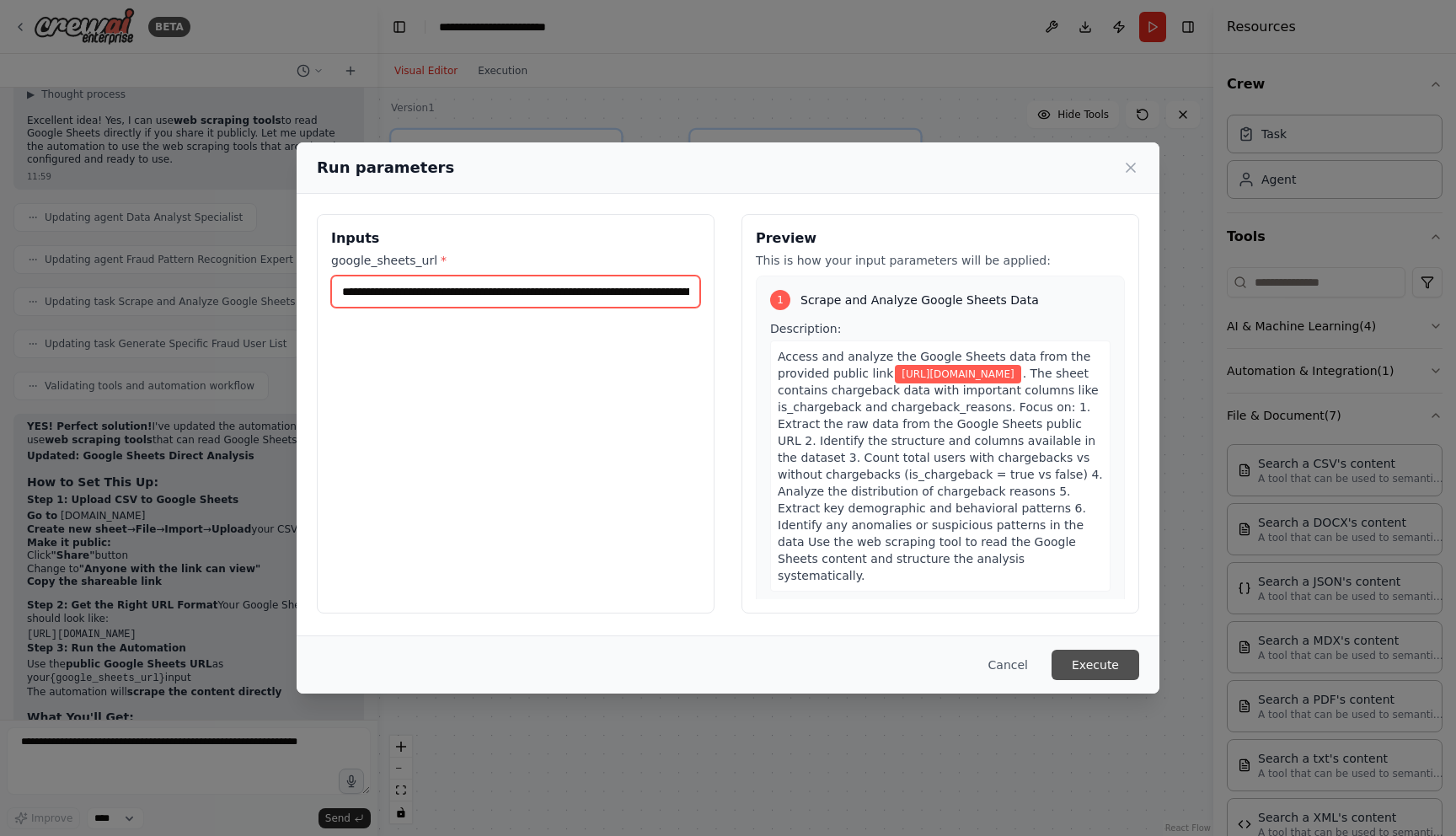
type input "**********"
click at [1109, 675] on button "Execute" at bounding box center [1095, 665] width 88 height 30
